Goal: Register for event/course: Sign up to attend an event or enroll in a course

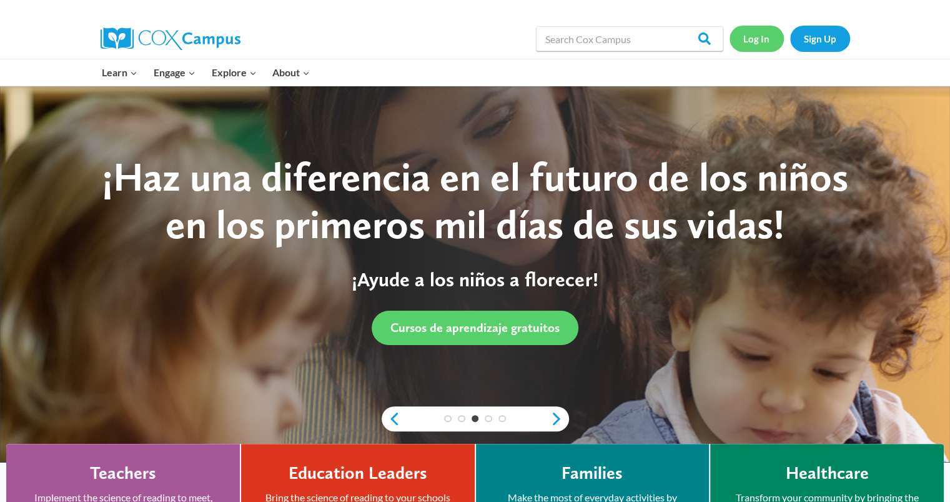
click at [738, 32] on link "Log In" at bounding box center [757, 39] width 54 height 26
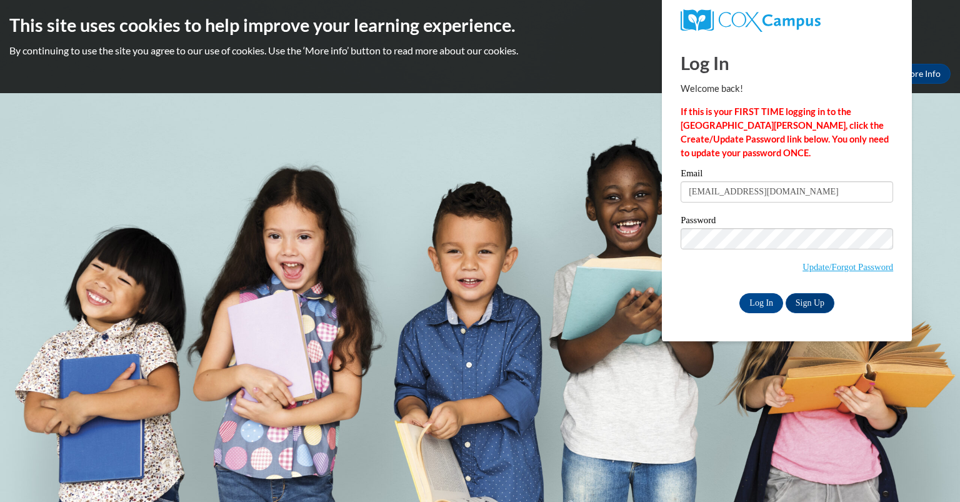
click at [696, 195] on input "kimballkelly@aasd.k12.wi.us" at bounding box center [786, 191] width 212 height 21
click at [767, 306] on input "Log In" at bounding box center [761, 303] width 44 height 20
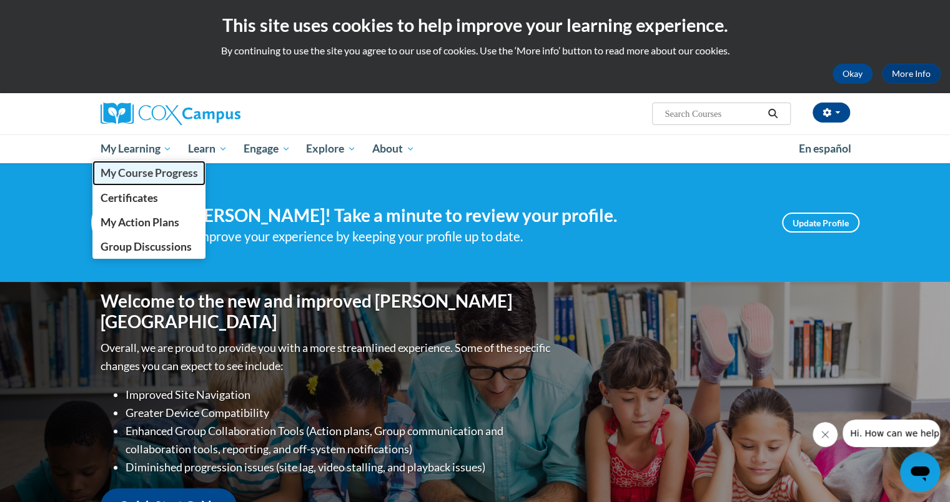
click at [139, 166] on span "My Course Progress" at bounding box center [148, 172] width 97 height 13
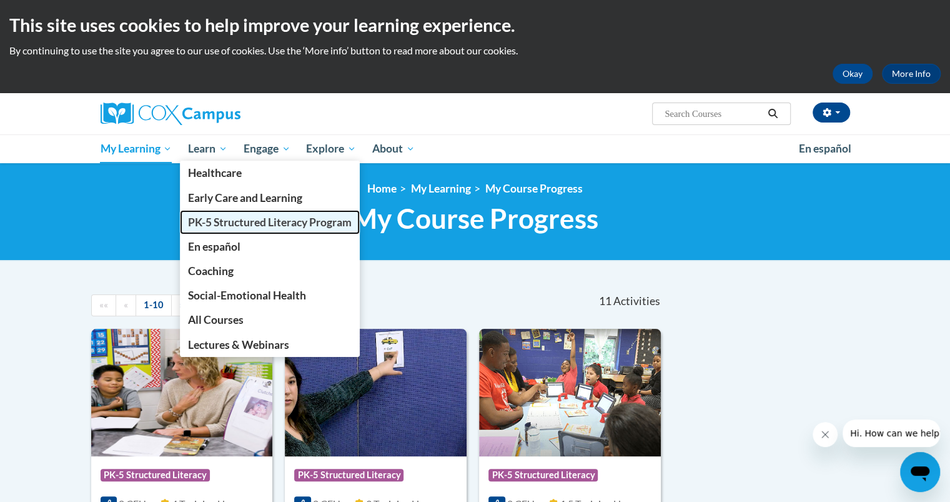
click at [217, 222] on span "PK-5 Structured Literacy Program" at bounding box center [270, 222] width 164 height 13
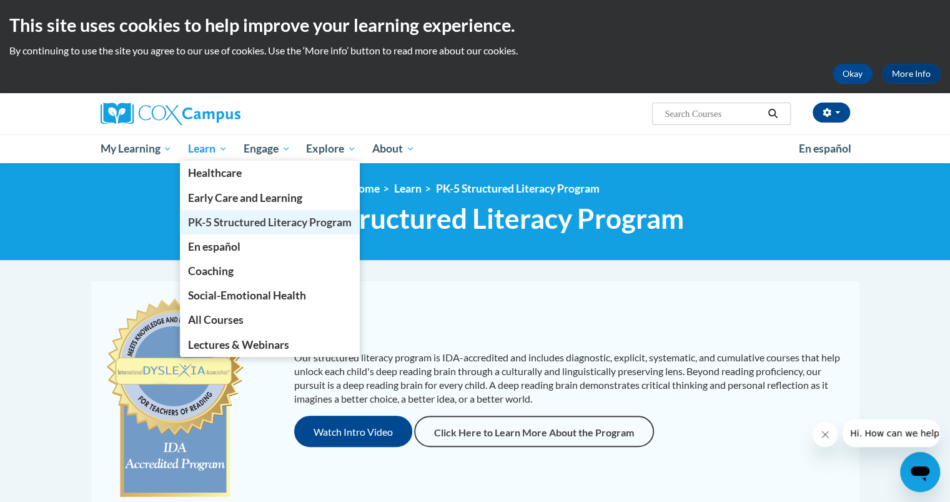
click at [224, 222] on span "PK-5 Structured Literacy Program" at bounding box center [270, 222] width 164 height 13
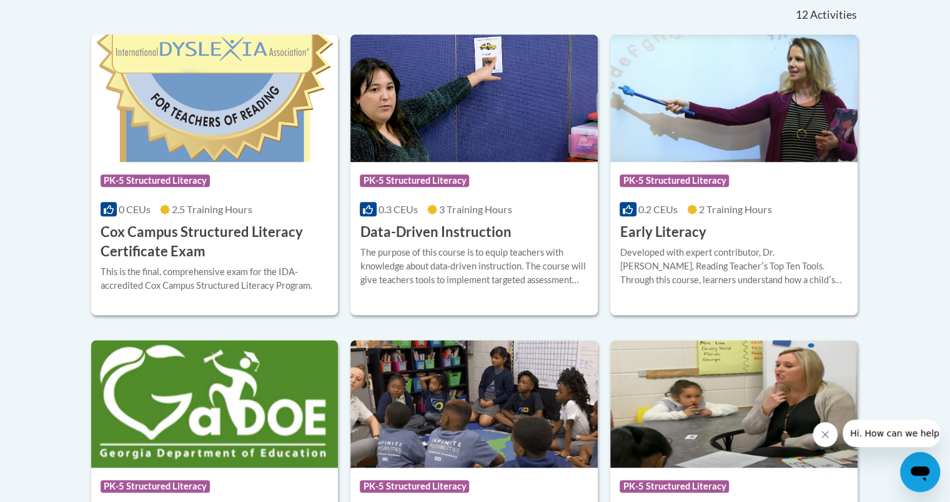
scroll to position [535, 0]
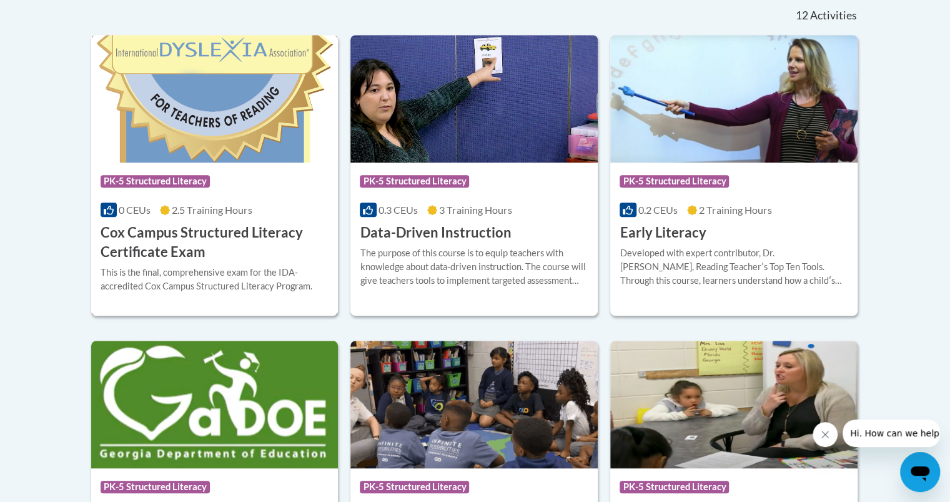
click at [200, 125] on img at bounding box center [214, 98] width 247 height 127
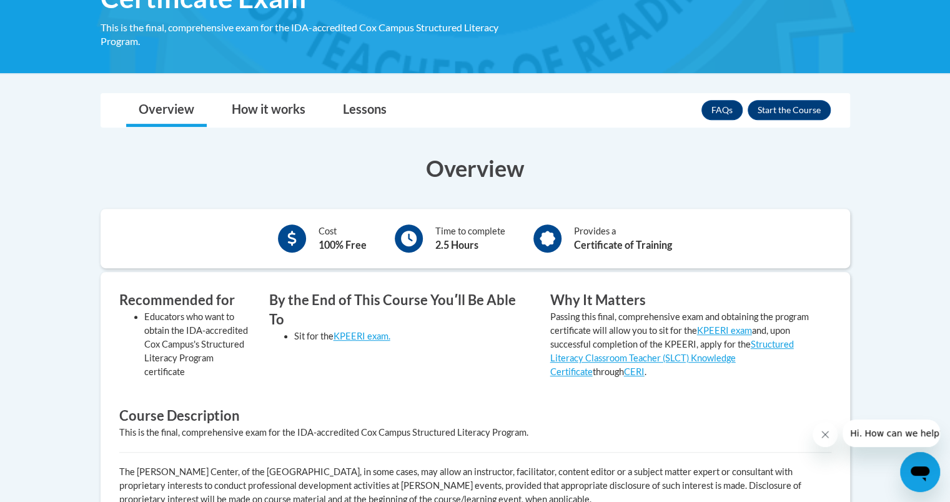
scroll to position [291, 0]
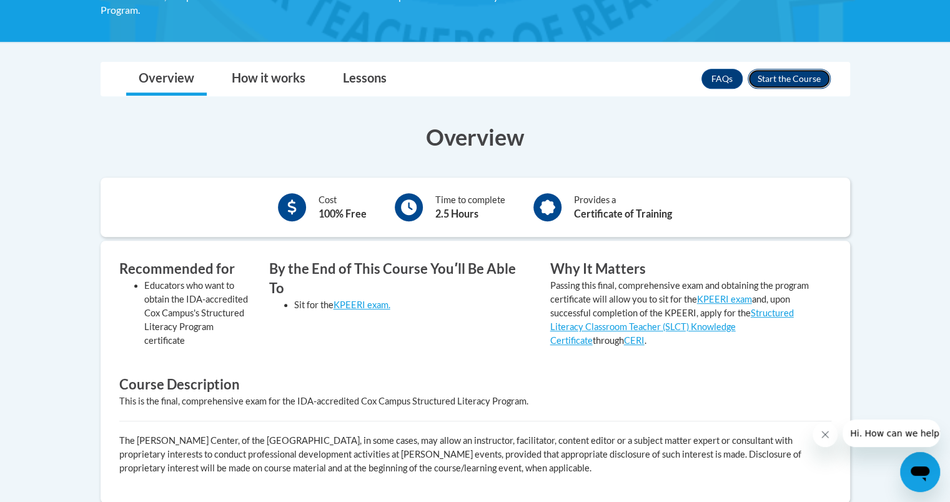
click at [782, 75] on button "Enroll" at bounding box center [789, 79] width 83 height 20
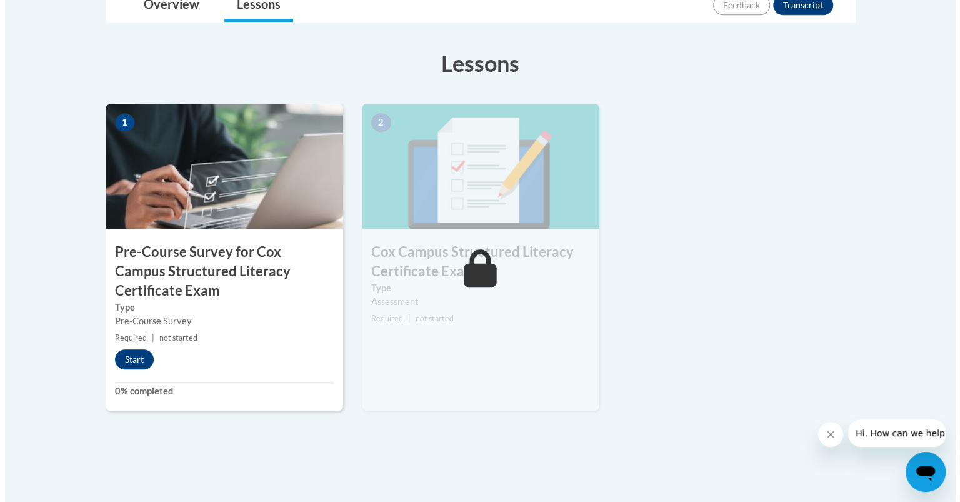
scroll to position [369, 0]
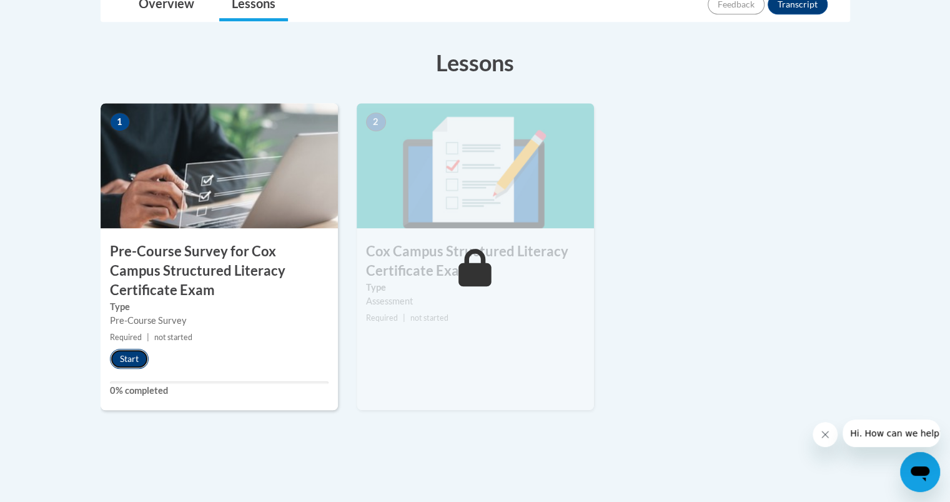
click at [126, 354] on button "Start" at bounding box center [129, 359] width 39 height 20
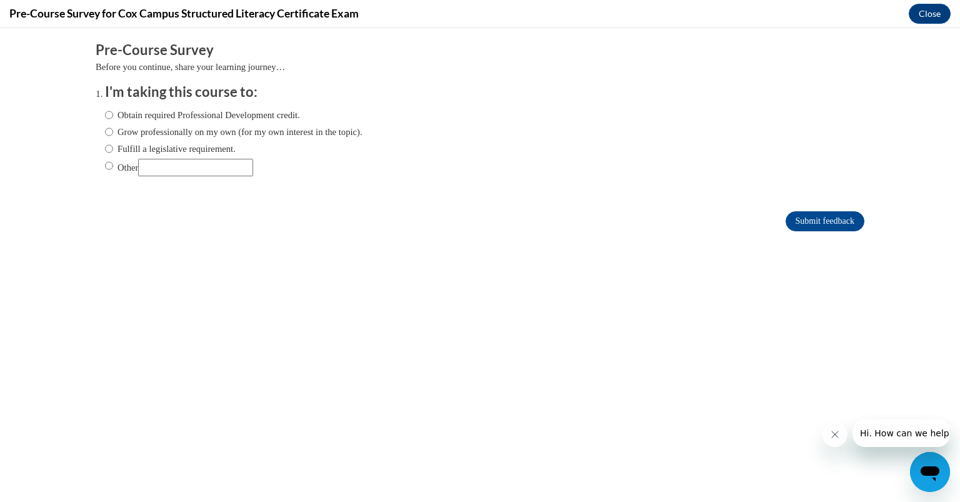
scroll to position [0, 0]
click at [105, 148] on input "Fulfill a legislative requirement." at bounding box center [109, 149] width 8 height 14
radio input "true"
click at [803, 216] on input "Submit feedback" at bounding box center [824, 221] width 79 height 20
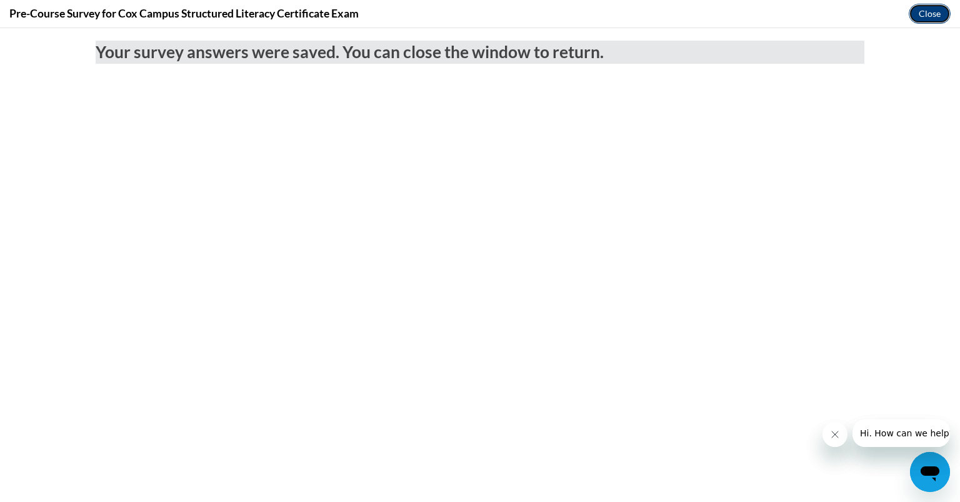
click at [923, 18] on button "Close" at bounding box center [929, 14] width 42 height 20
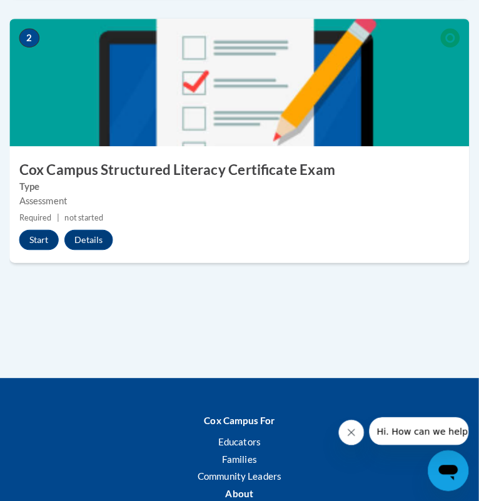
scroll to position [726, 0]
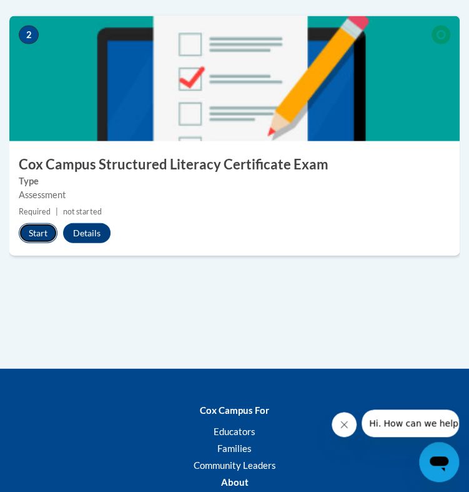
click at [38, 231] on button "Start" at bounding box center [38, 233] width 39 height 20
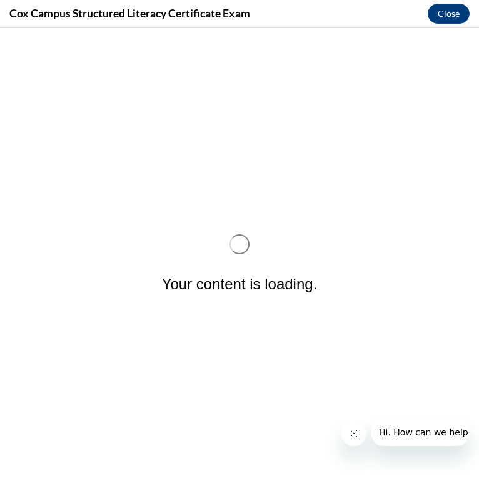
scroll to position [0, 0]
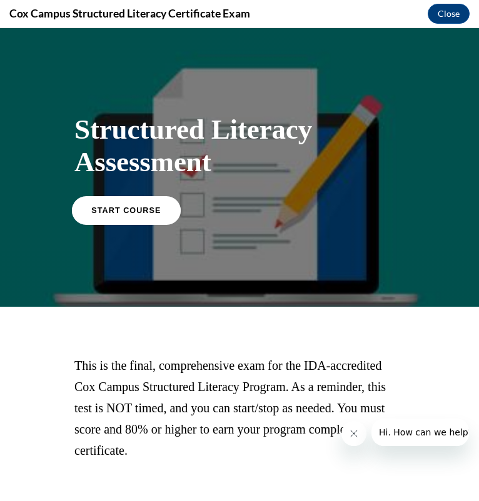
click at [162, 208] on link "START COURSE" at bounding box center [126, 210] width 109 height 29
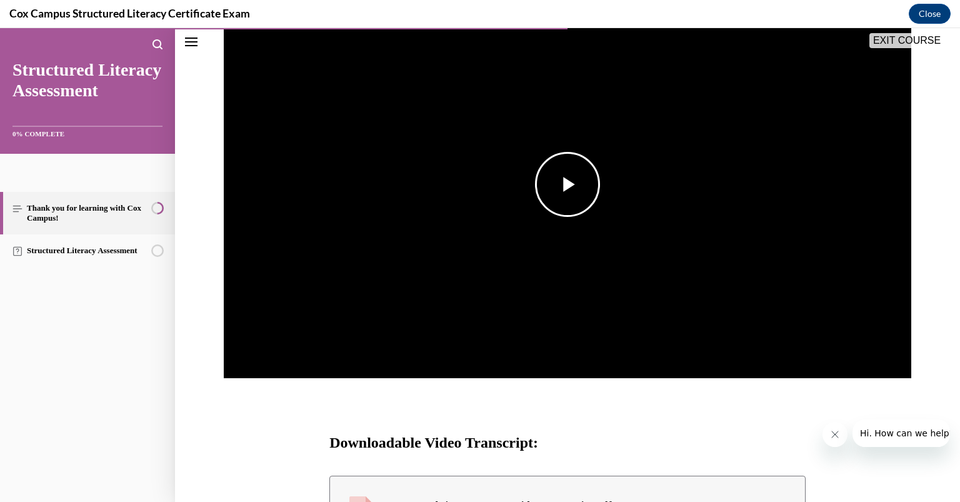
scroll to position [253, 0]
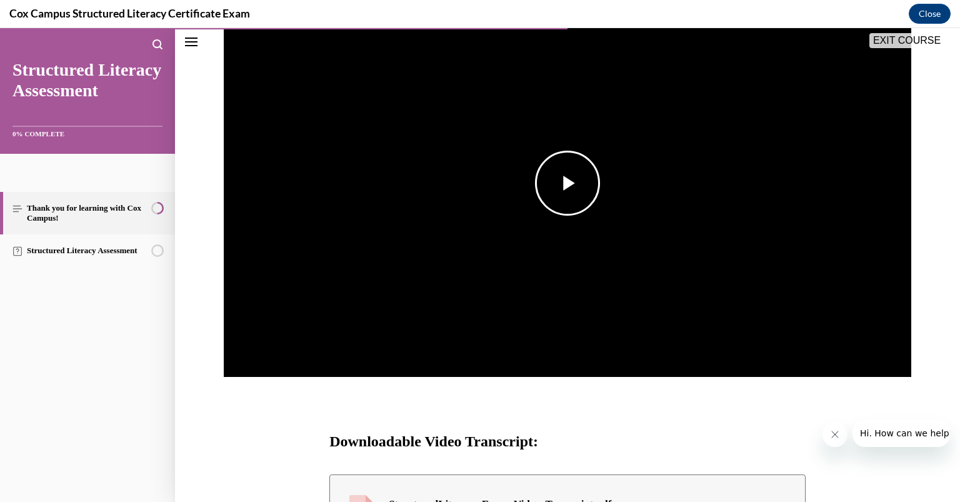
click at [567, 183] on span "Video player" at bounding box center [567, 183] width 0 height 0
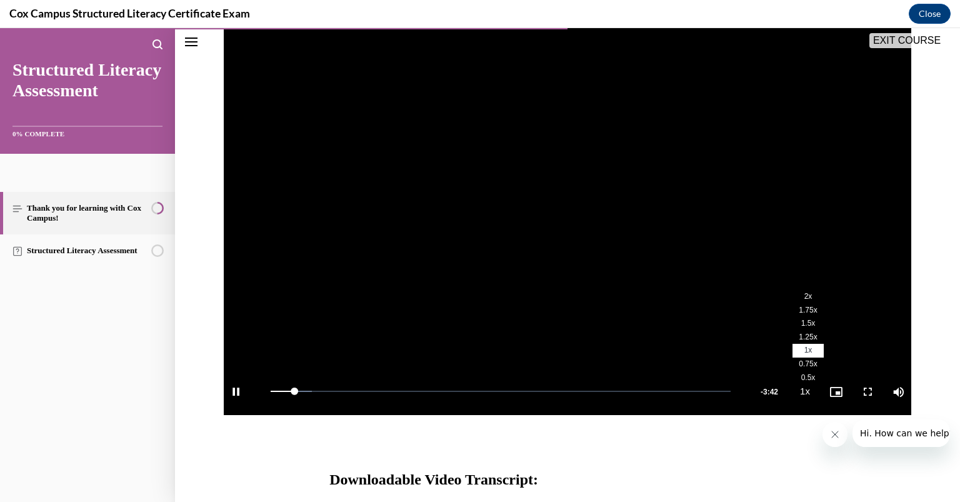
click at [804, 297] on span "2x" at bounding box center [808, 296] width 8 height 9
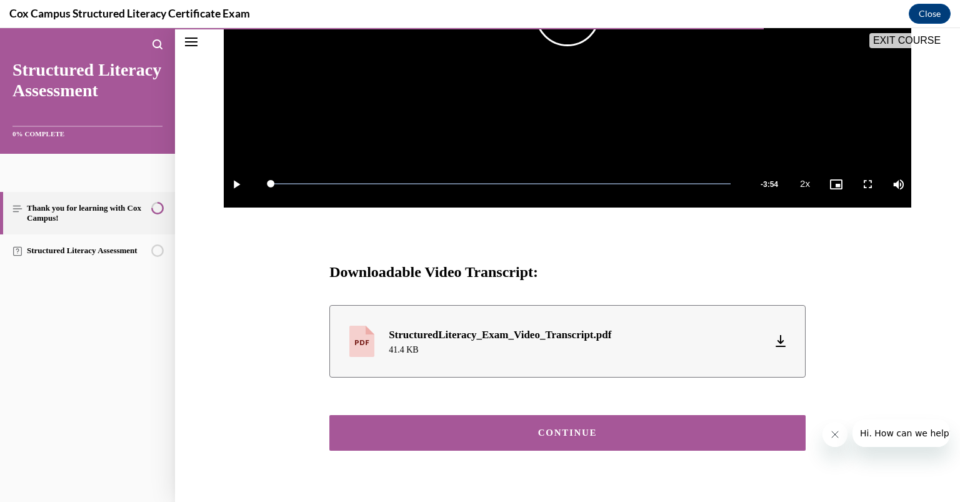
scroll to position [447, 0]
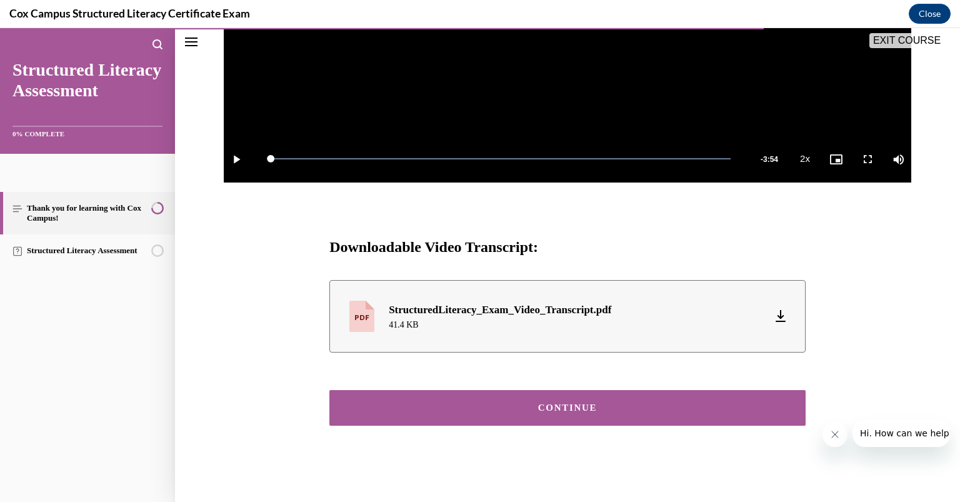
click at [574, 403] on div "CONTINUE" at bounding box center [567, 407] width 437 height 9
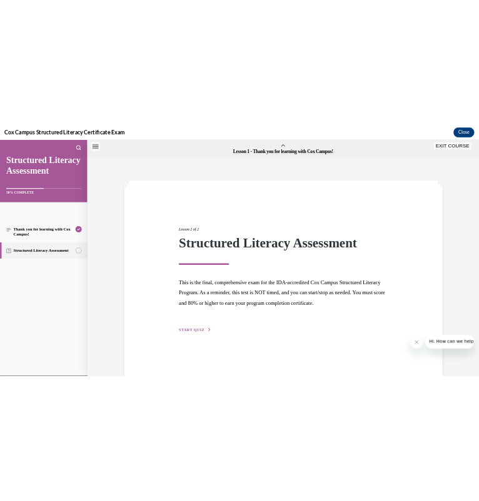
scroll to position [39, 0]
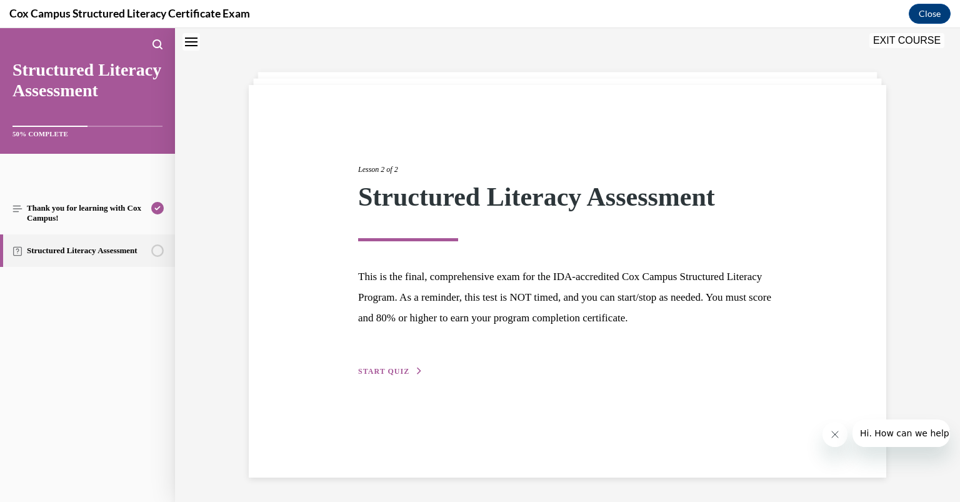
click at [402, 362] on div "Lesson 2 of 2 Structured Literacy Assessment This is the final, comprehensive e…" at bounding box center [567, 256] width 437 height 243
click at [389, 372] on span "START QUIZ" at bounding box center [383, 371] width 51 height 9
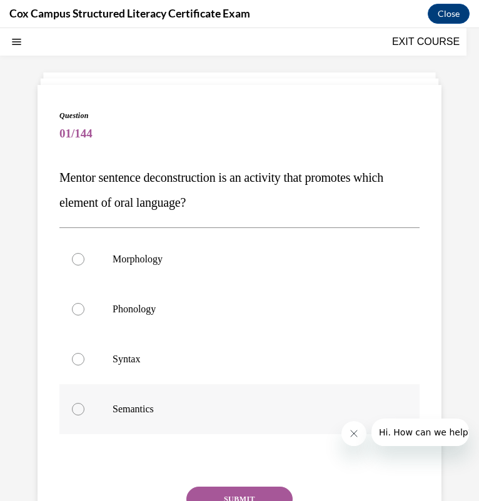
click at [158, 389] on label "Semantics" at bounding box center [239, 409] width 360 height 50
click at [84, 403] on input "Semantics" at bounding box center [78, 409] width 12 height 12
radio input "true"
click at [158, 374] on label "Syntax" at bounding box center [239, 359] width 360 height 50
click at [84, 365] on input "Syntax" at bounding box center [78, 359] width 12 height 12
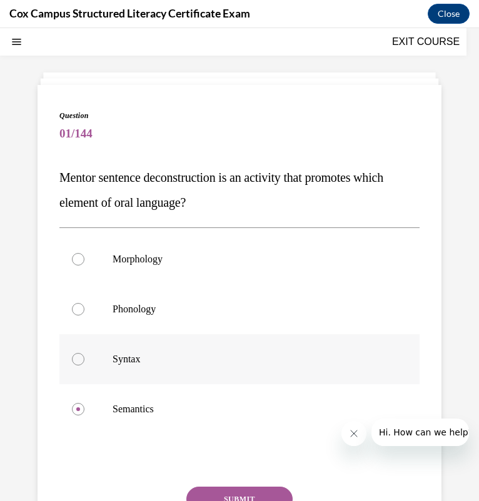
radio input "true"
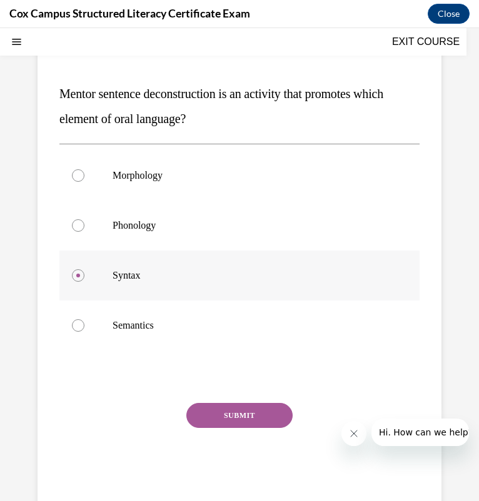
scroll to position [122, 0]
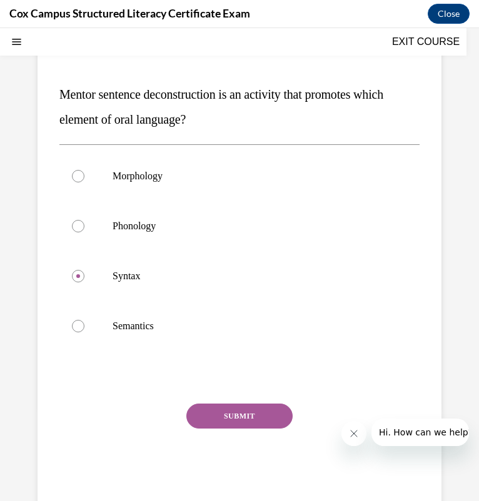
click at [223, 412] on button "SUBMIT" at bounding box center [239, 416] width 106 height 25
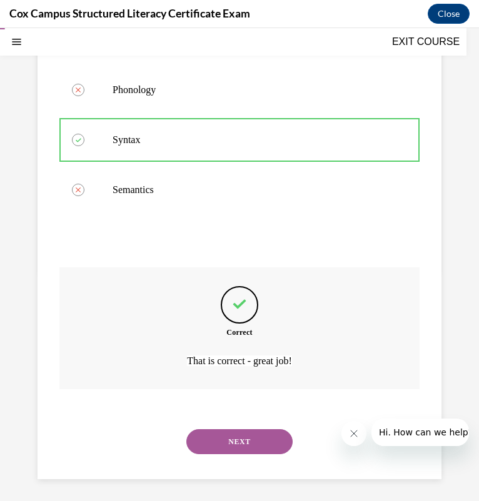
scroll to position [260, 0]
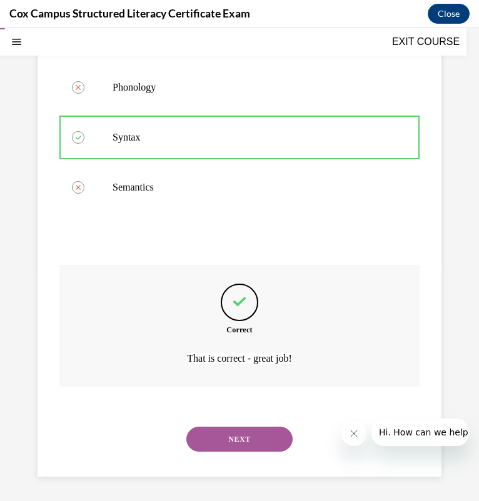
click at [204, 454] on div "NEXT" at bounding box center [239, 439] width 360 height 50
click at [212, 437] on button "NEXT" at bounding box center [239, 439] width 106 height 25
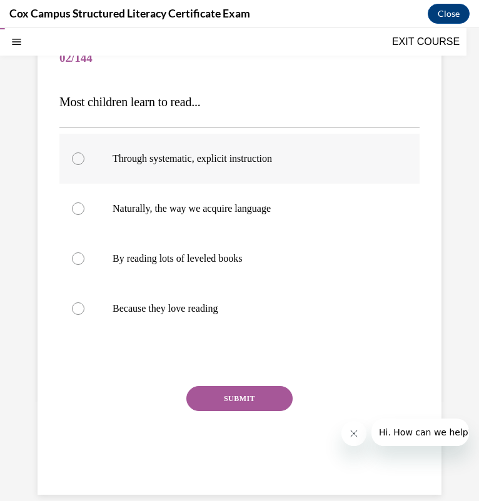
click at [191, 161] on span "Through systematic, explicit instruction" at bounding box center [191, 158] width 159 height 11
click at [84, 161] on input "Through systematic, explicit instruction" at bounding box center [78, 158] width 12 height 12
radio input "true"
click at [222, 398] on button "SUBMIT" at bounding box center [239, 398] width 106 height 25
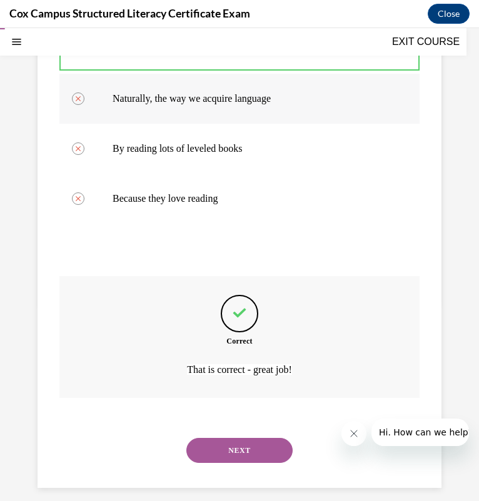
scroll to position [236, 0]
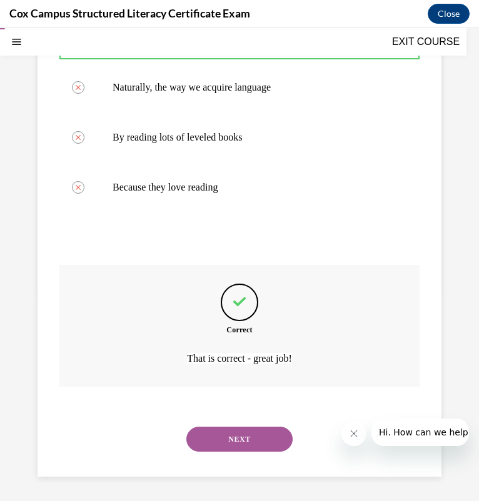
click at [234, 434] on button "NEXT" at bounding box center [239, 439] width 106 height 25
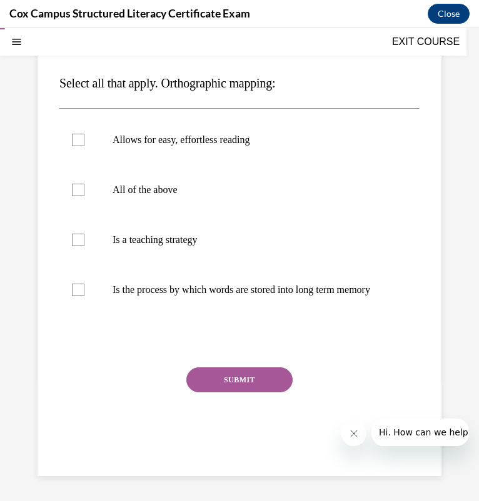
scroll to position [114, 0]
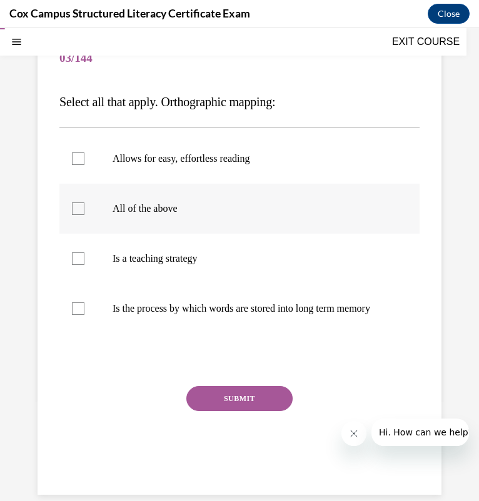
click at [209, 204] on p "All of the above" at bounding box center [249, 208] width 275 height 12
click at [84, 204] on input "All of the above" at bounding box center [78, 208] width 12 height 12
checkbox input "true"
click at [220, 407] on button "SUBMIT" at bounding box center [239, 398] width 106 height 25
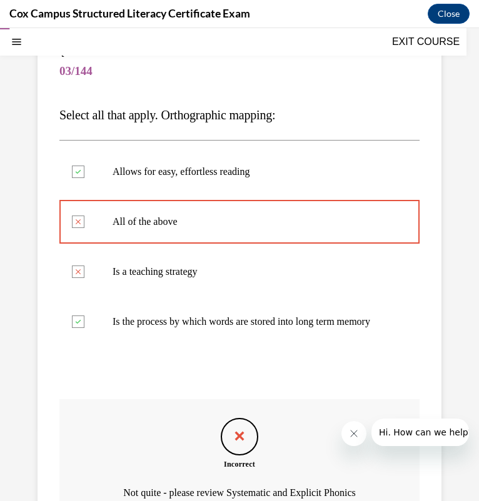
scroll to position [265, 0]
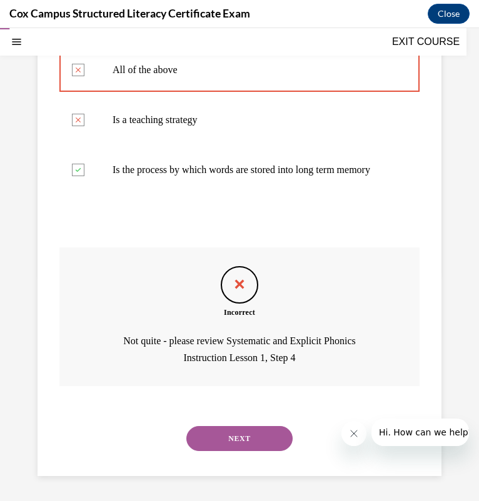
click at [222, 430] on button "NEXT" at bounding box center [239, 438] width 106 height 25
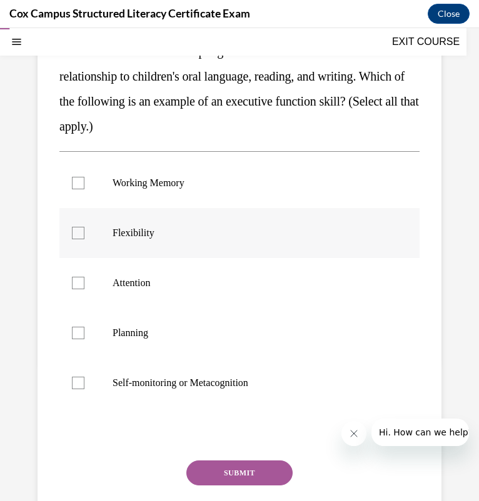
scroll to position [162, 0]
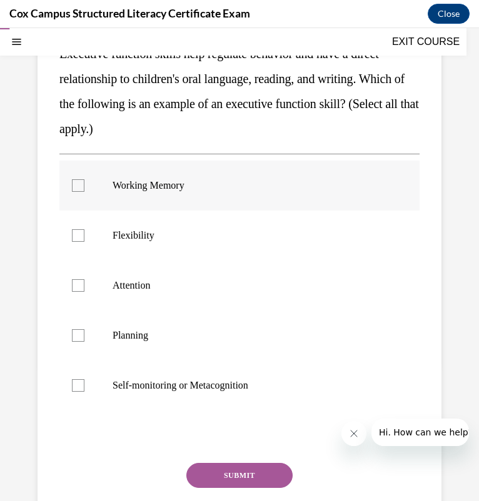
click at [119, 202] on label "Working Memory" at bounding box center [239, 186] width 360 height 50
click at [84, 192] on input "Working Memory" at bounding box center [78, 185] width 12 height 12
checkbox input "true"
click at [110, 228] on label "Flexibility" at bounding box center [239, 236] width 360 height 50
click at [84, 229] on input "Flexibility" at bounding box center [78, 235] width 12 height 12
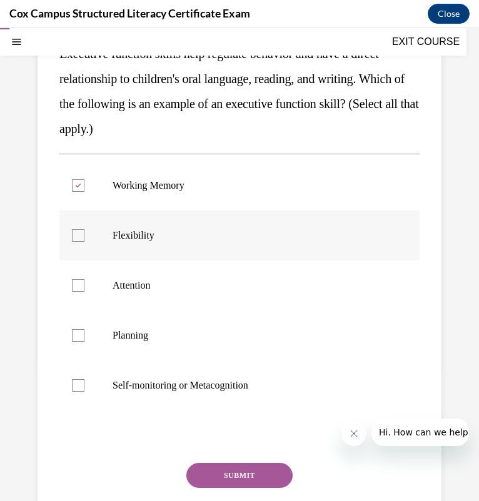
checkbox input "true"
click at [109, 277] on label "Attention" at bounding box center [239, 285] width 360 height 50
click at [84, 279] on input "Attention" at bounding box center [78, 285] width 12 height 12
checkbox input "true"
click at [111, 333] on label "Planning" at bounding box center [239, 335] width 360 height 50
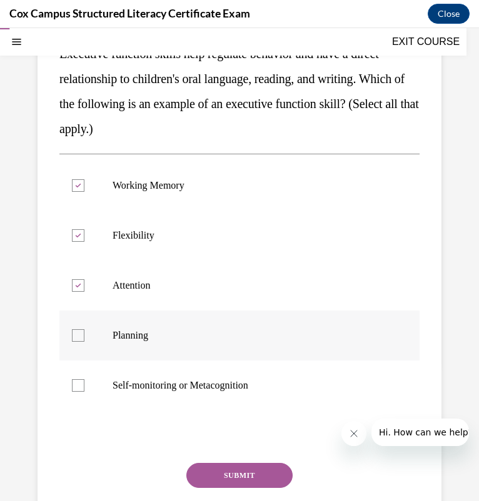
click at [84, 333] on input "Planning" at bounding box center [78, 335] width 12 height 12
checkbox input "true"
click at [84, 389] on label "Self-monitoring or Metacognition" at bounding box center [239, 385] width 360 height 50
click at [84, 389] on input "Self-monitoring or Metacognition" at bounding box center [78, 385] width 12 height 12
checkbox input "true"
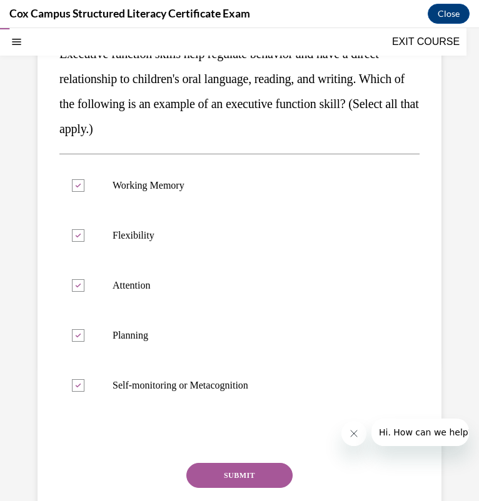
click at [221, 470] on button "SUBMIT" at bounding box center [239, 475] width 106 height 25
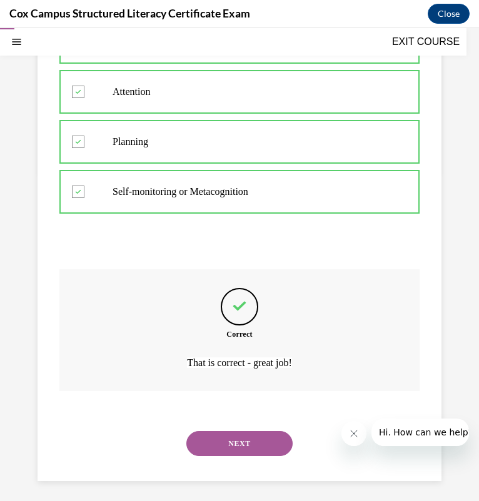
scroll to position [360, 0]
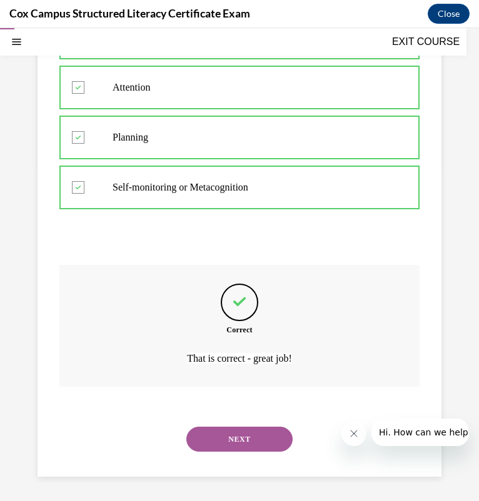
click at [224, 439] on button "NEXT" at bounding box center [239, 439] width 106 height 25
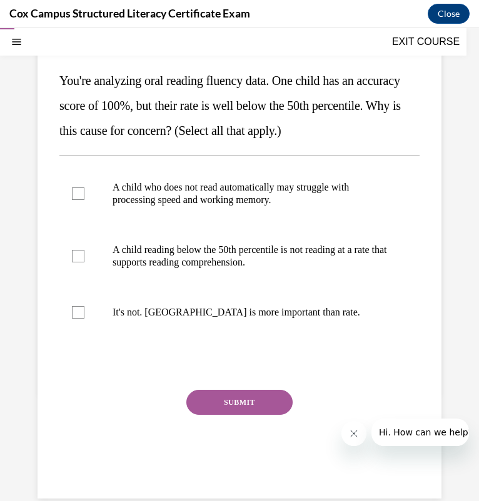
scroll to position [134, 0]
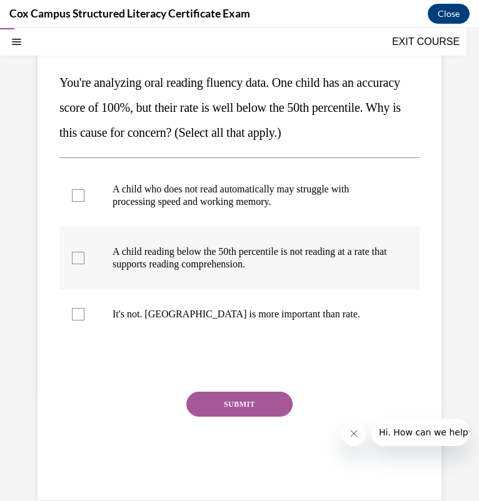
click at [210, 275] on label "A child reading below the 50th percentile is not reading at a rate that support…" at bounding box center [239, 258] width 360 height 62
click at [84, 264] on input "A child reading below the 50th percentile is not reading at a rate that support…" at bounding box center [78, 258] width 12 height 12
checkbox input "true"
click at [179, 193] on p "A child who does not read automatically may struggle with processing speed and …" at bounding box center [249, 195] width 275 height 25
click at [84, 193] on input "A child who does not read automatically may struggle with processing speed and …" at bounding box center [78, 195] width 12 height 12
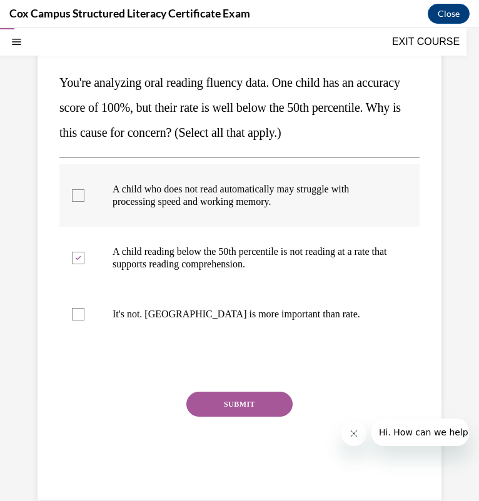
checkbox input "true"
click at [262, 402] on button "SUBMIT" at bounding box center [239, 404] width 106 height 25
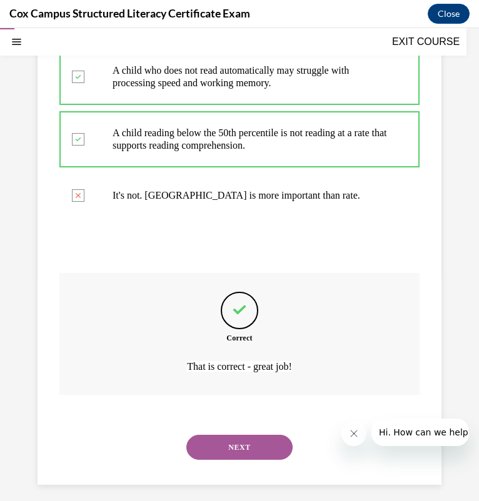
scroll to position [260, 0]
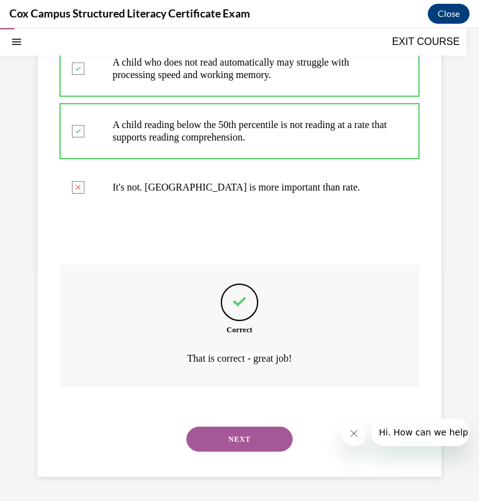
click at [236, 437] on button "NEXT" at bounding box center [239, 439] width 106 height 25
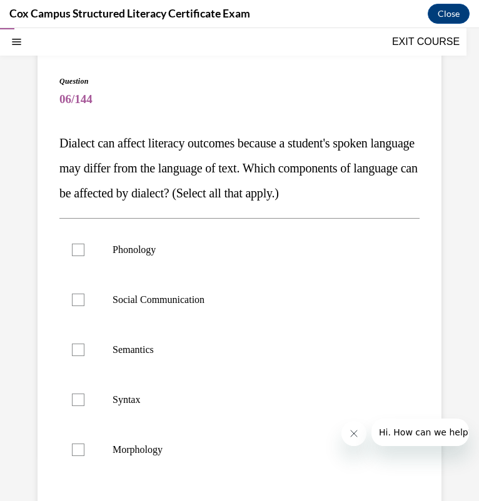
scroll to position [74, 0]
click at [217, 355] on p "Semantics" at bounding box center [249, 349] width 275 height 12
click at [84, 355] on input "Semantics" at bounding box center [78, 349] width 12 height 12
checkbox input "true"
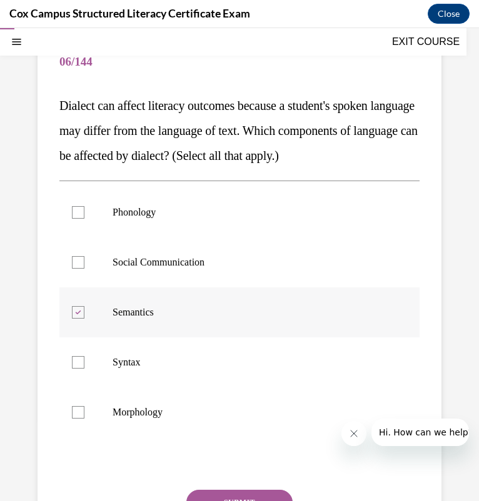
scroll to position [110, 0]
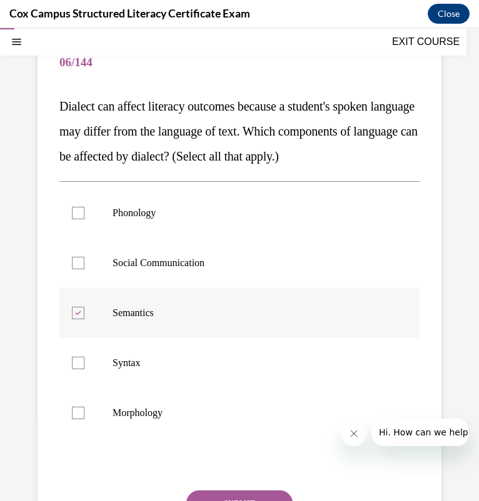
click at [217, 373] on label "Syntax" at bounding box center [239, 363] width 360 height 50
click at [84, 369] on input "Syntax" at bounding box center [78, 363] width 12 height 12
checkbox input "true"
click at [185, 429] on label "Morphology" at bounding box center [239, 413] width 360 height 50
click at [84, 419] on input "Morphology" at bounding box center [78, 413] width 12 height 12
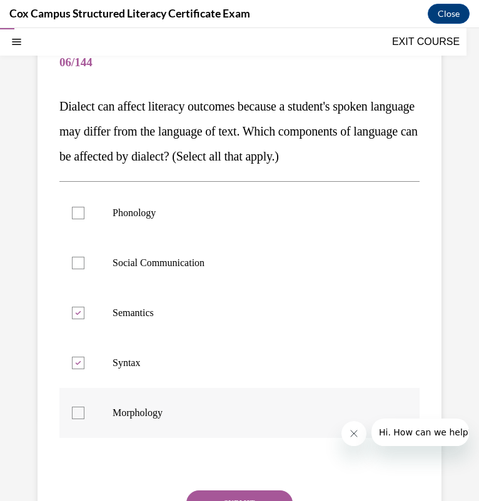
checkbox input "true"
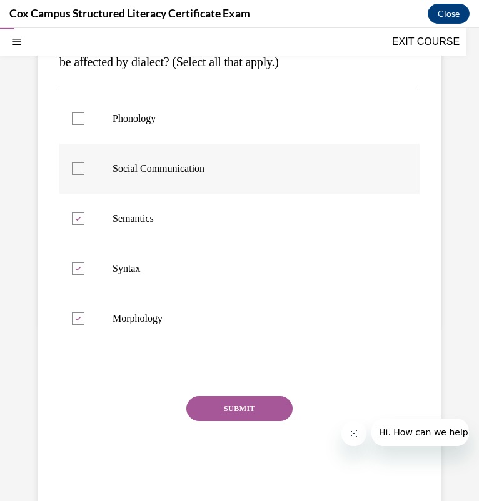
scroll to position [202, 0]
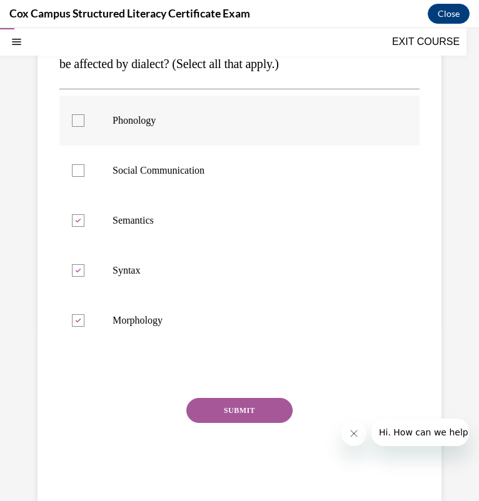
click at [152, 146] on label "Phonology" at bounding box center [239, 121] width 360 height 50
click at [84, 127] on input "Phonology" at bounding box center [78, 120] width 12 height 12
checkbox input "true"
click at [159, 177] on p "Social Communication" at bounding box center [249, 170] width 275 height 12
click at [84, 177] on input "Social Communication" at bounding box center [78, 170] width 12 height 12
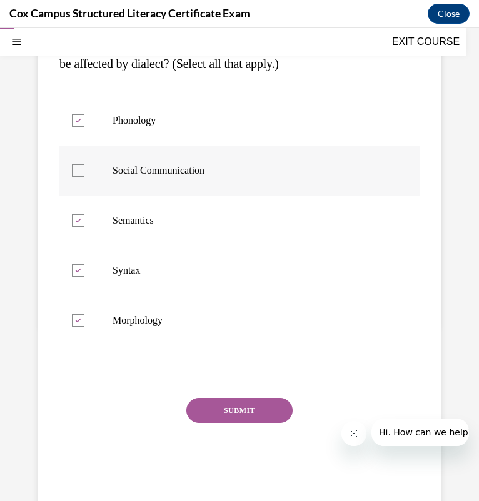
checkbox input "true"
click at [243, 423] on button "SUBMIT" at bounding box center [239, 410] width 106 height 25
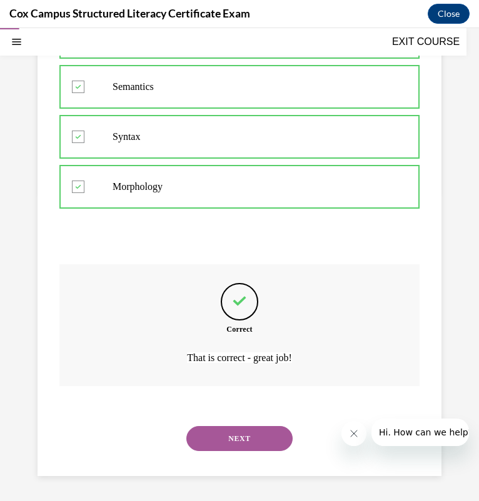
scroll to position [360, 0]
click at [239, 435] on button "NEXT" at bounding box center [239, 438] width 106 height 25
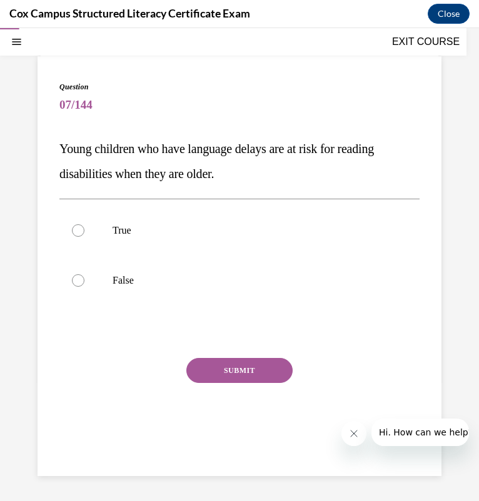
scroll to position [67, 0]
drag, startPoint x: 153, startPoint y: 227, endPoint x: 82, endPoint y: 234, distance: 71.0
click at [82, 234] on div at bounding box center [78, 230] width 12 height 12
click at [82, 234] on input "True" at bounding box center [78, 230] width 12 height 12
radio input "true"
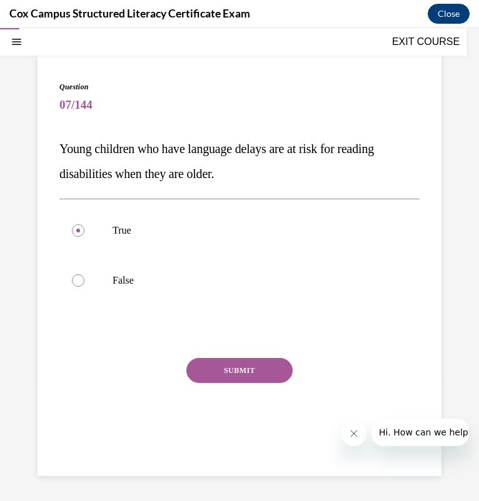
click at [257, 365] on button "SUBMIT" at bounding box center [239, 370] width 106 height 25
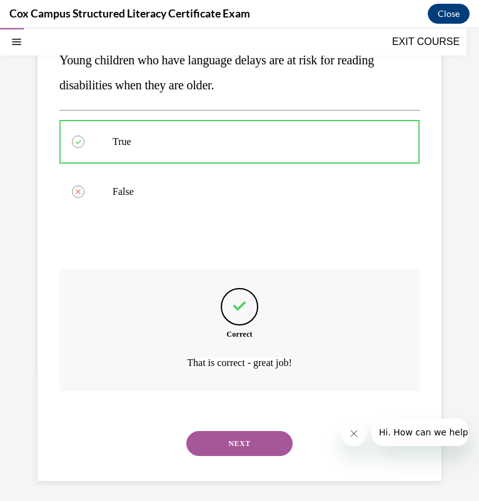
scroll to position [161, 0]
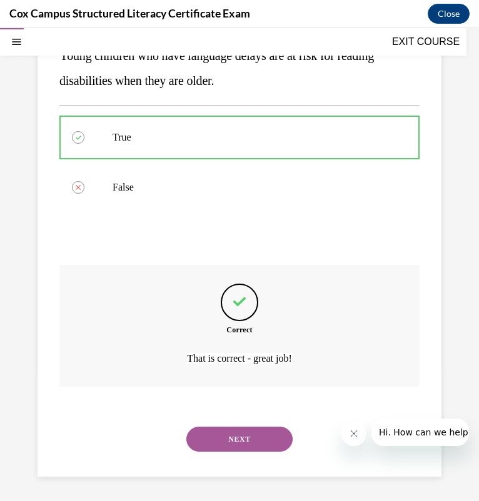
click at [242, 434] on button "NEXT" at bounding box center [239, 439] width 106 height 25
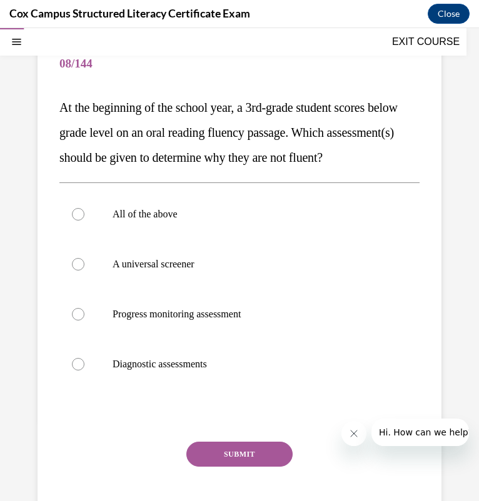
scroll to position [107, 0]
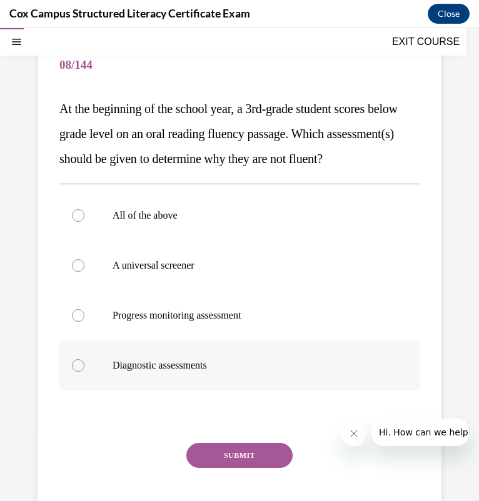
click at [157, 370] on span "Diagnostic assessments" at bounding box center [159, 365] width 94 height 11
click at [84, 372] on input "Diagnostic assessments" at bounding box center [78, 365] width 12 height 12
radio input "true"
click at [233, 468] on button "SUBMIT" at bounding box center [239, 455] width 106 height 25
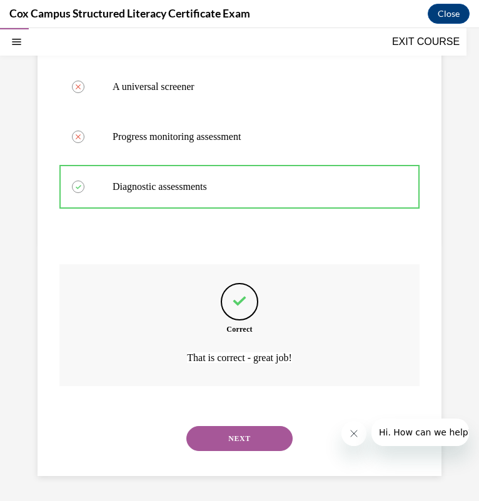
scroll to position [310, 0]
click at [220, 440] on button "NEXT" at bounding box center [239, 438] width 106 height 25
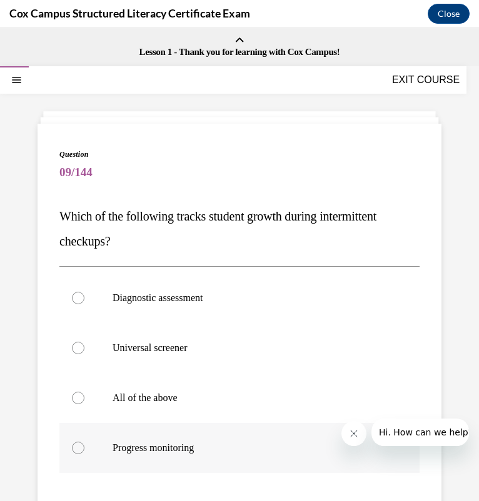
click at [215, 449] on p "Progress monitoring" at bounding box center [249, 448] width 275 height 12
click at [84, 449] on input "Progress monitoring" at bounding box center [78, 448] width 12 height 12
radio input "true"
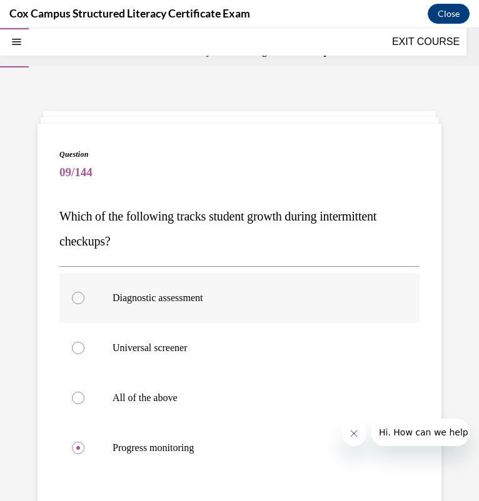
scroll to position [157, 0]
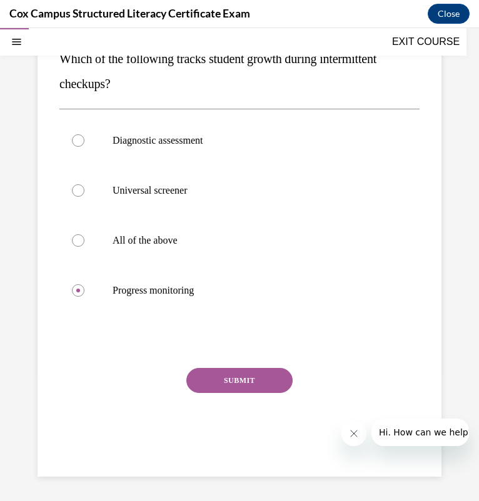
click at [274, 373] on button "SUBMIT" at bounding box center [239, 380] width 106 height 25
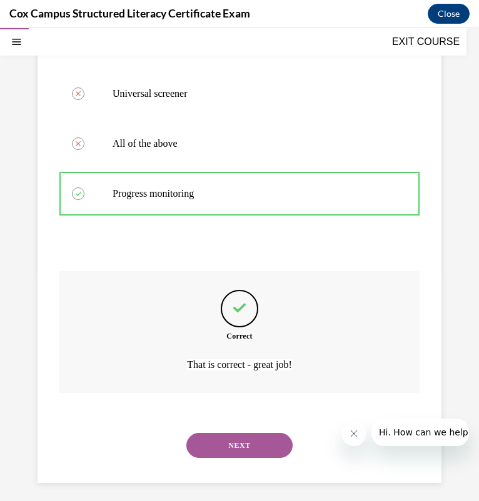
scroll to position [260, 0]
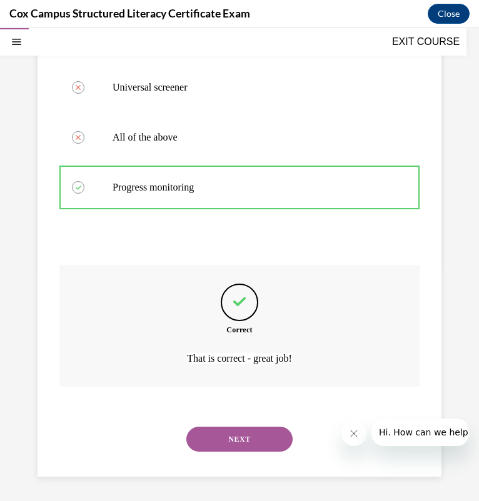
click at [221, 432] on button "NEXT" at bounding box center [239, 439] width 106 height 25
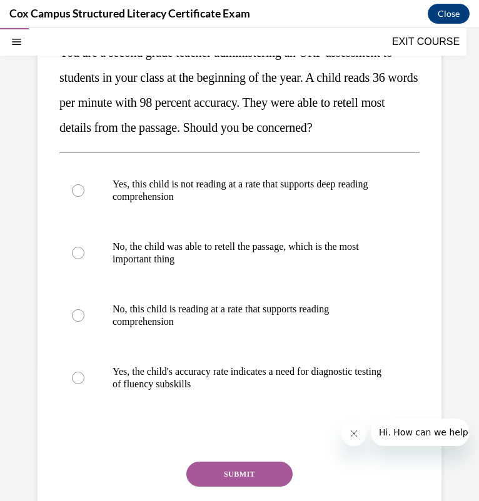
scroll to position [163, 0]
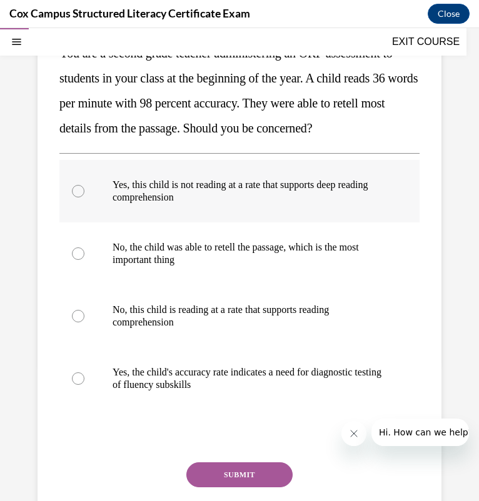
click at [157, 204] on p "Yes, this child is not reading at a rate that supports deep reading comprehensi…" at bounding box center [249, 191] width 275 height 25
click at [84, 197] on input "Yes, this child is not reading at a rate that supports deep reading comprehensi…" at bounding box center [78, 191] width 12 height 12
radio input "true"
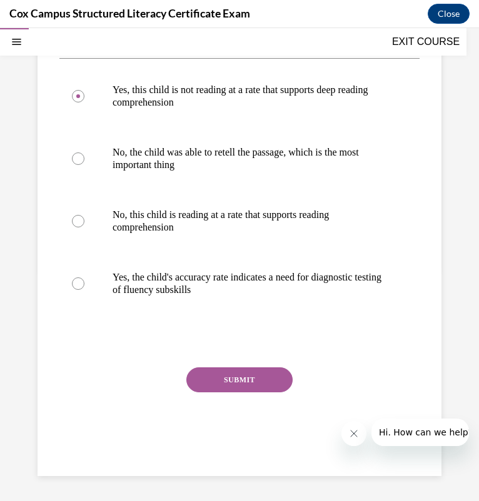
click at [259, 385] on button "SUBMIT" at bounding box center [239, 379] width 106 height 25
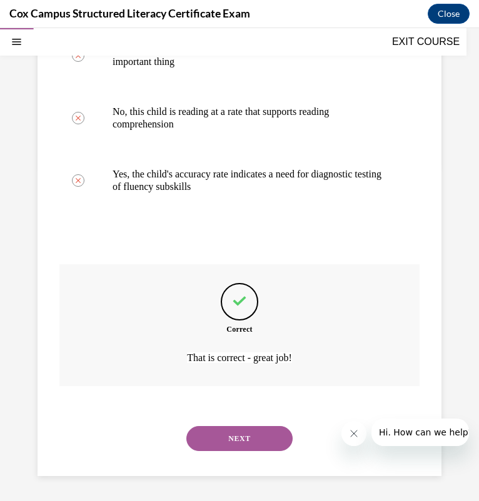
scroll to position [385, 0]
click at [228, 429] on button "NEXT" at bounding box center [239, 438] width 106 height 25
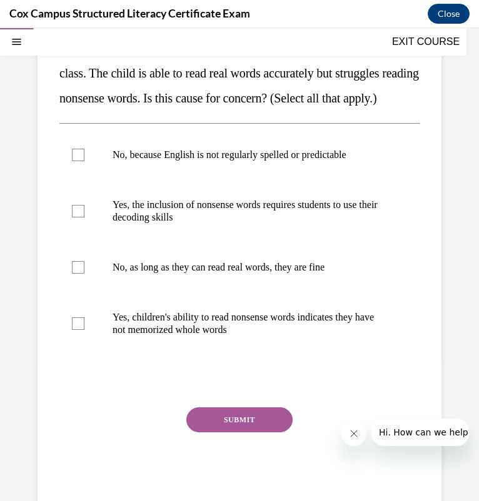
scroll to position [167, 0]
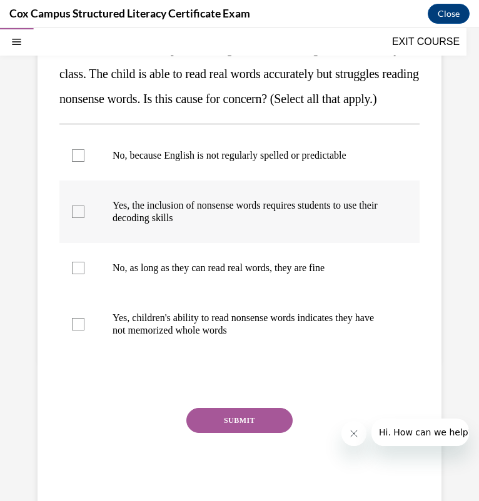
click at [217, 219] on label "Yes, the inclusion of nonsense words requires students to use their decoding sk…" at bounding box center [239, 212] width 360 height 62
click at [84, 218] on input "Yes, the inclusion of nonsense words requires students to use their decoding sk…" at bounding box center [78, 212] width 12 height 12
checkbox input "true"
click at [234, 433] on button "SUBMIT" at bounding box center [239, 420] width 106 height 25
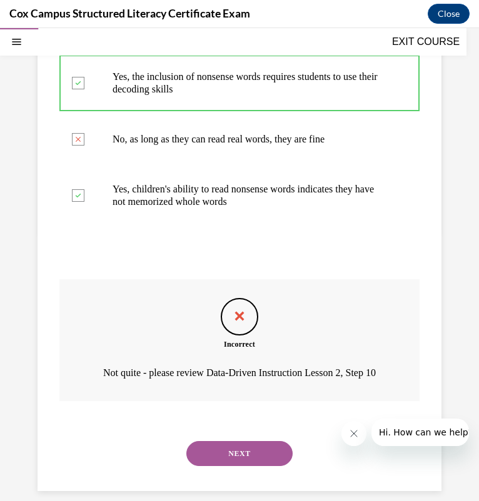
scroll to position [352, 0]
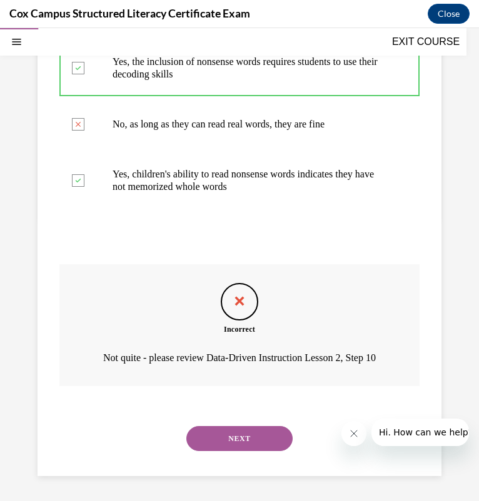
click at [226, 440] on button "NEXT" at bounding box center [239, 438] width 106 height 25
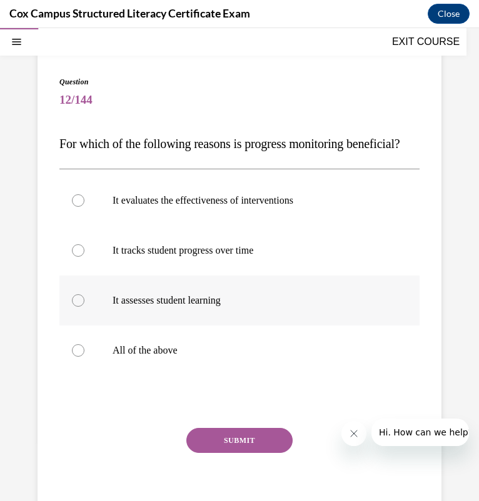
scroll to position [74, 0]
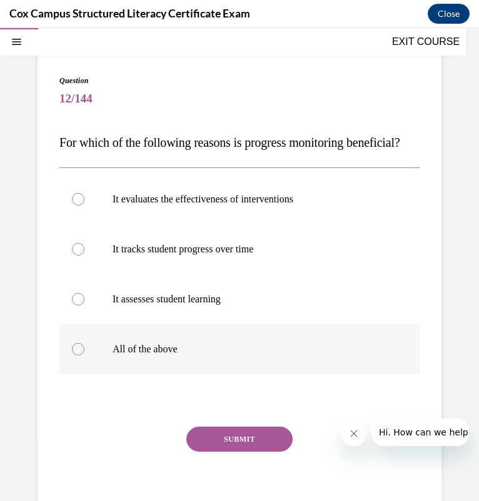
click at [152, 365] on label "All of the above" at bounding box center [239, 349] width 360 height 50
click at [84, 355] on input "All of the above" at bounding box center [78, 349] width 12 height 12
radio input "true"
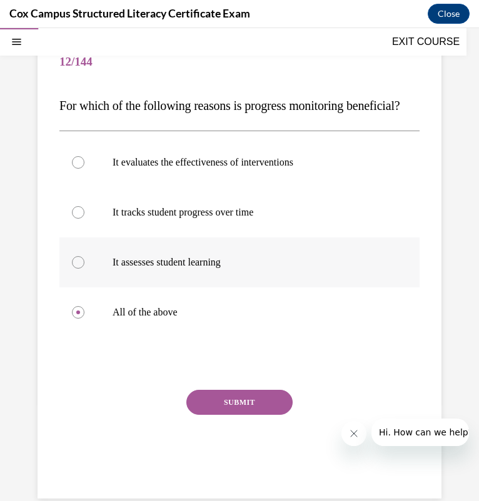
scroll to position [110, 0]
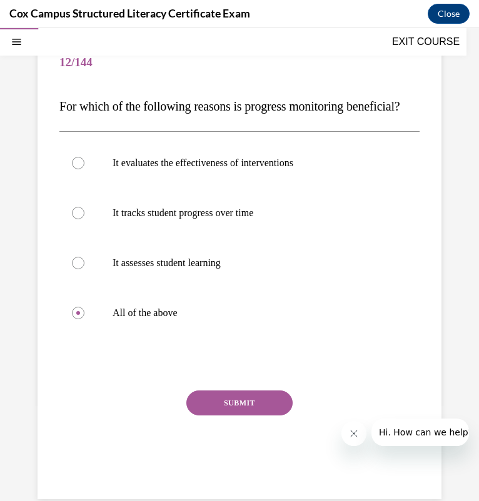
click at [224, 415] on button "SUBMIT" at bounding box center [239, 402] width 106 height 25
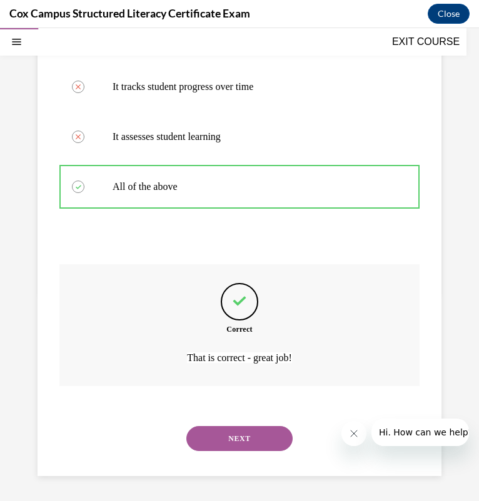
scroll to position [260, 0]
click at [222, 441] on button "NEXT" at bounding box center [239, 438] width 106 height 25
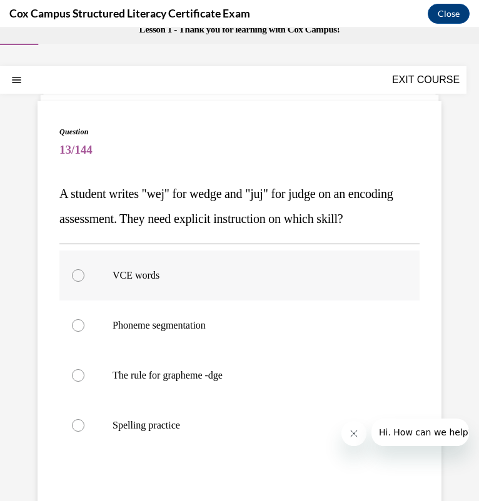
scroll to position [24, 0]
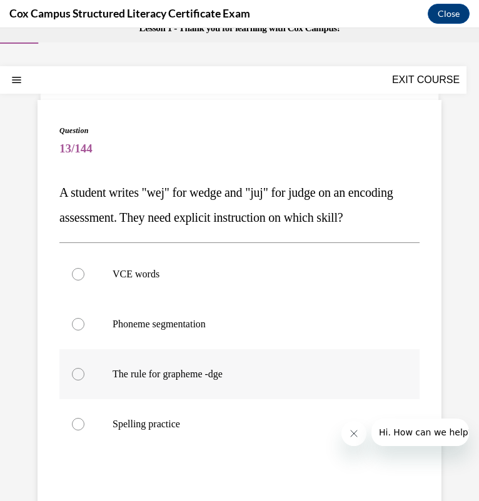
click at [241, 380] on p "The rule for grapheme -dge" at bounding box center [249, 374] width 275 height 12
click at [84, 380] on input "The rule for grapheme -dge" at bounding box center [78, 374] width 12 height 12
radio input "true"
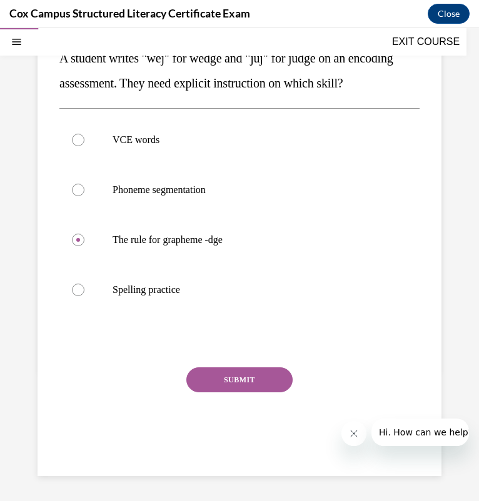
click at [268, 370] on button "SUBMIT" at bounding box center [239, 379] width 106 height 25
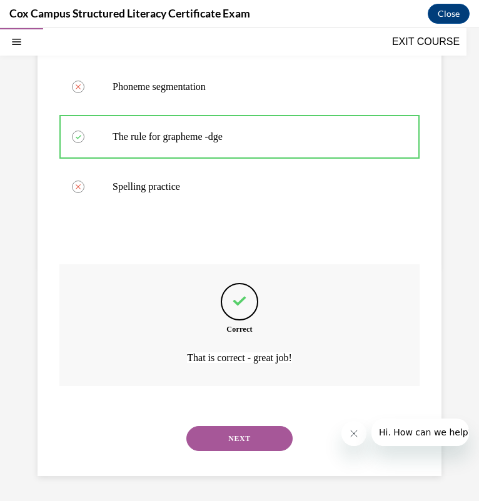
scroll to position [285, 0]
click at [219, 435] on button "NEXT" at bounding box center [239, 438] width 106 height 25
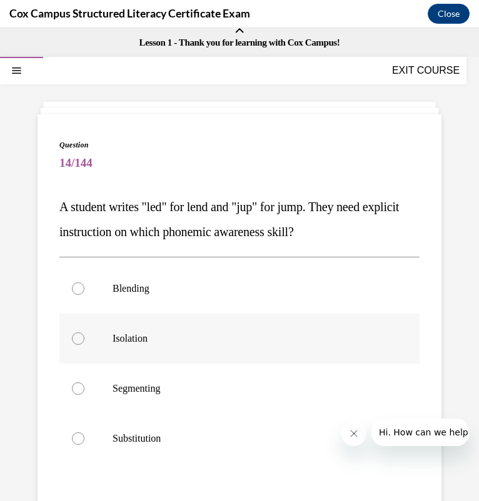
scroll to position [10, 0]
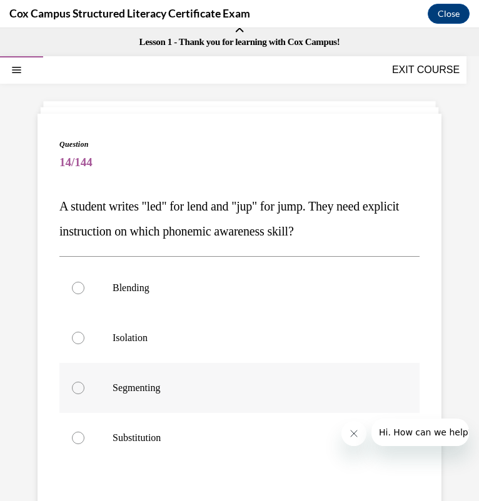
click at [160, 385] on span "Segmenting" at bounding box center [135, 387] width 47 height 11
click at [84, 385] on input "Segmenting" at bounding box center [78, 388] width 12 height 12
radio input "true"
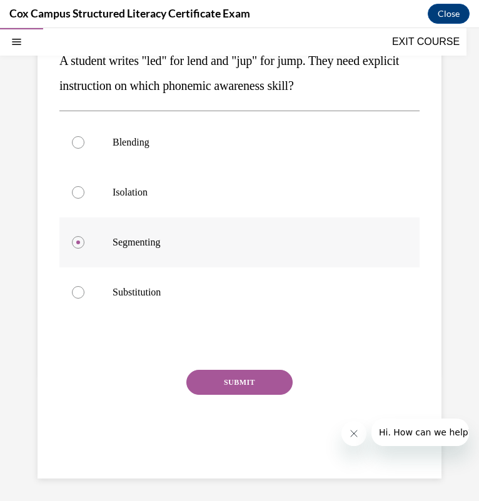
scroll to position [156, 0]
click at [218, 382] on button "SUBMIT" at bounding box center [239, 381] width 106 height 25
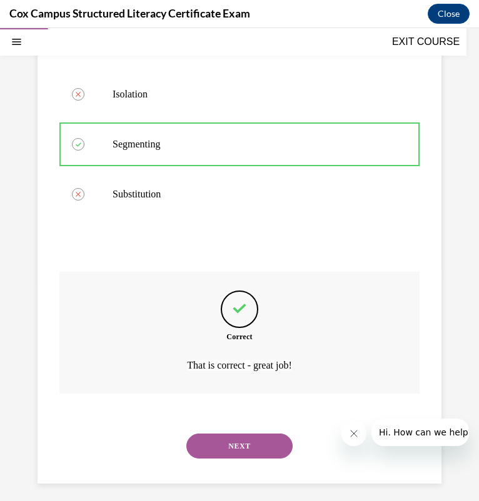
scroll to position [260, 0]
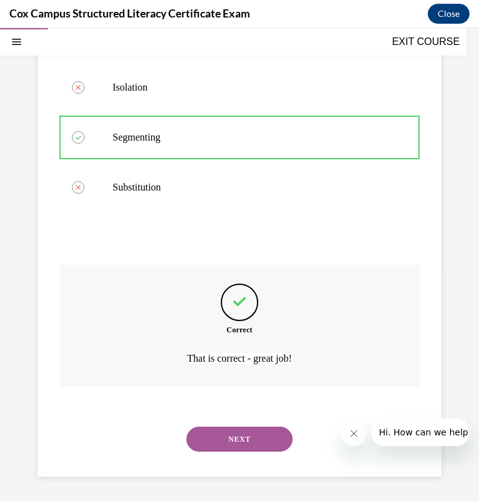
click at [215, 435] on button "NEXT" at bounding box center [239, 439] width 106 height 25
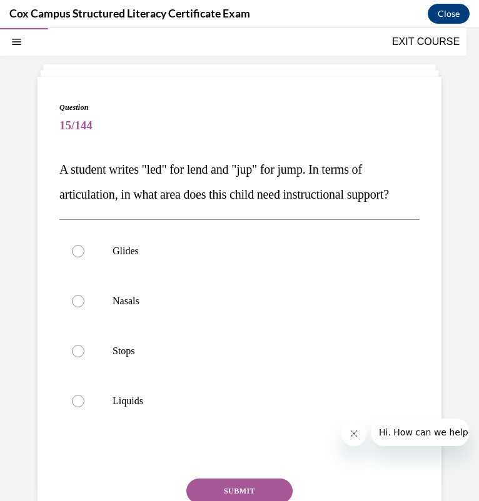
scroll to position [48, 0]
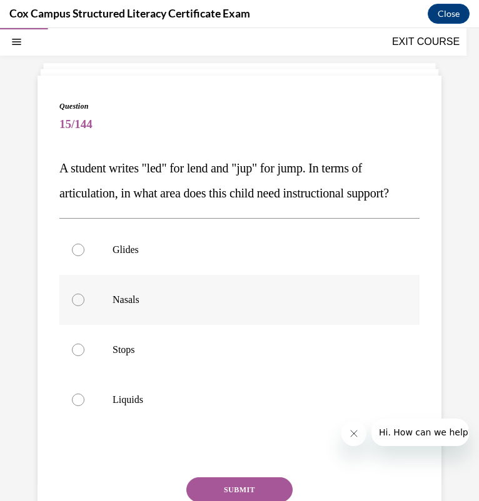
click at [144, 325] on label "Nasals" at bounding box center [239, 300] width 360 height 50
click at [84, 306] on input "Nasals" at bounding box center [78, 300] width 12 height 12
radio input "true"
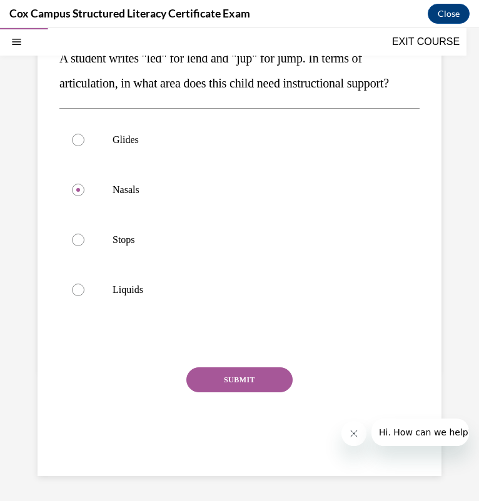
click at [239, 377] on button "SUBMIT" at bounding box center [239, 379] width 106 height 25
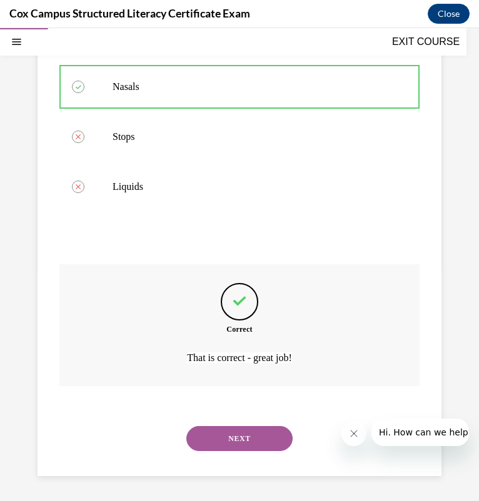
scroll to position [285, 0]
click at [216, 437] on button "NEXT" at bounding box center [239, 438] width 106 height 25
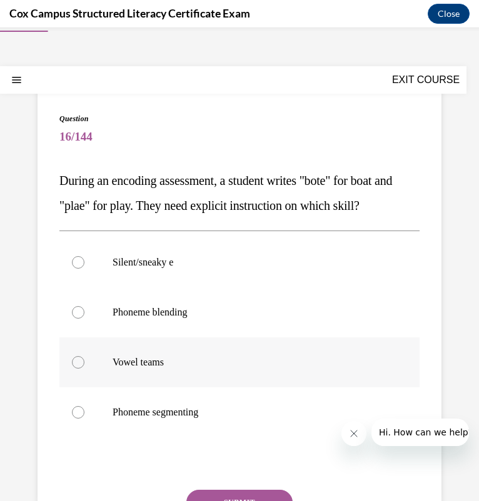
scroll to position [37, 0]
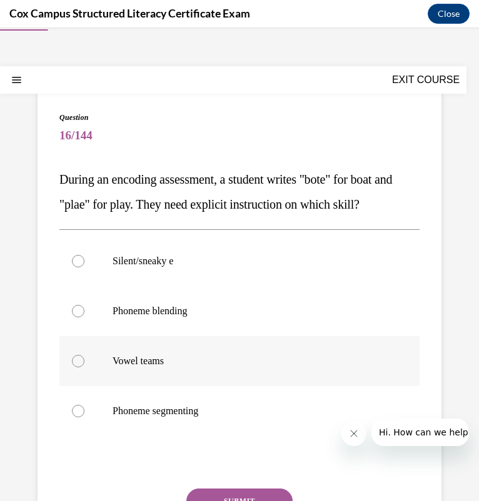
click at [176, 348] on label "Vowel teams" at bounding box center [239, 361] width 360 height 50
click at [84, 355] on input "Vowel teams" at bounding box center [78, 361] width 12 height 12
radio input "true"
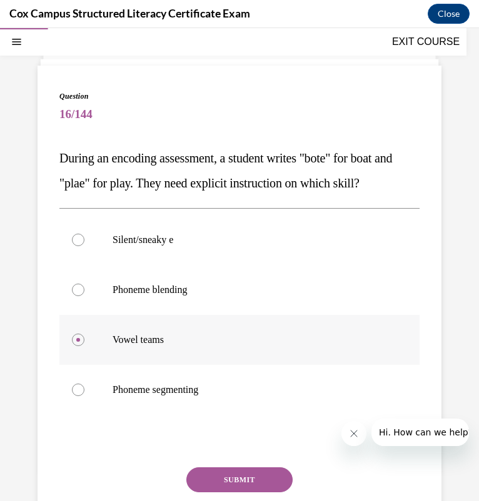
scroll to position [56, 0]
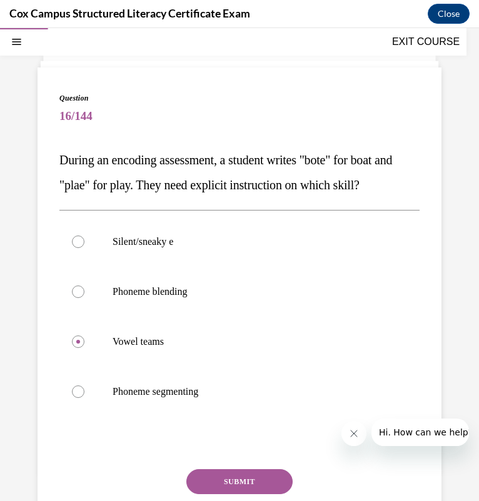
click at [214, 478] on button "SUBMIT" at bounding box center [239, 481] width 106 height 25
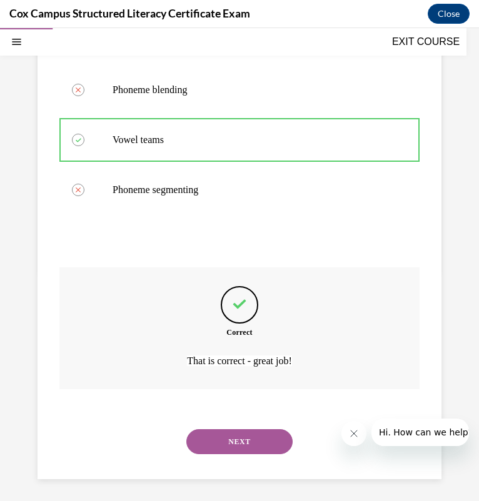
scroll to position [260, 0]
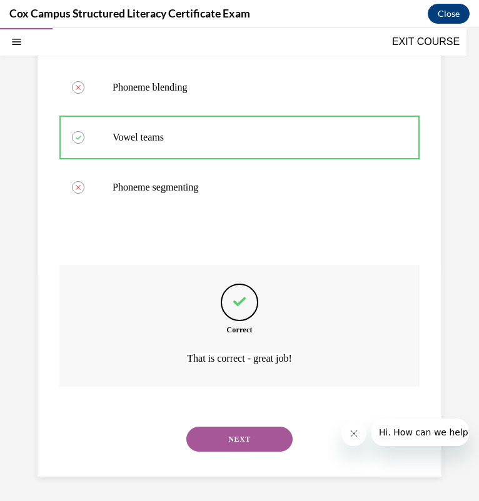
click at [214, 478] on div "Question 16/144 During an encoding assessment, a student writes "bote" for boat…" at bounding box center [239, 154] width 479 height 695
click at [237, 440] on button "NEXT" at bounding box center [239, 439] width 106 height 25
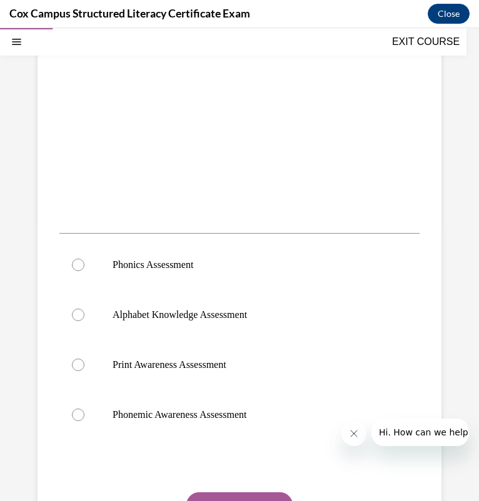
scroll to position [317, 0]
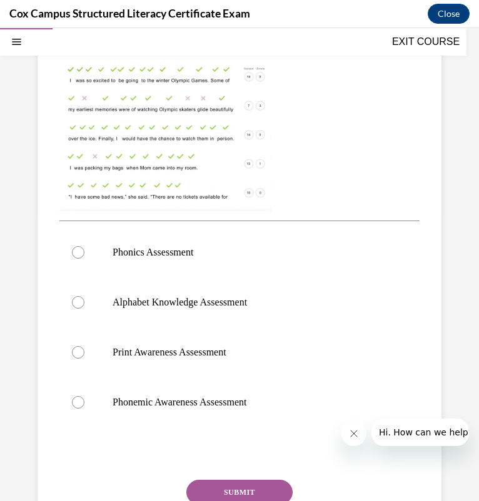
click at [201, 163] on img at bounding box center [165, 92] width 212 height 237
click at [192, 160] on img at bounding box center [165, 92] width 212 height 237
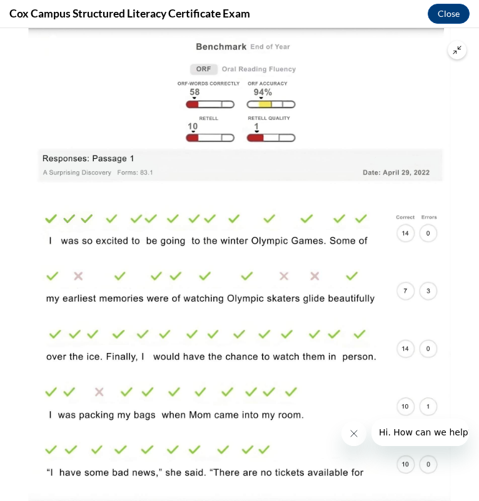
click at [230, 214] on img at bounding box center [239, 264] width 422 height 473
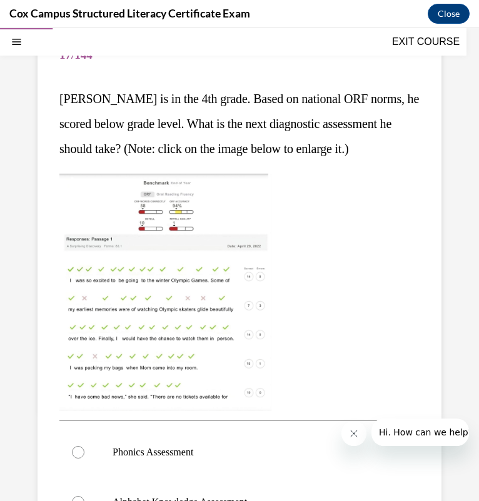
scroll to position [118, 0]
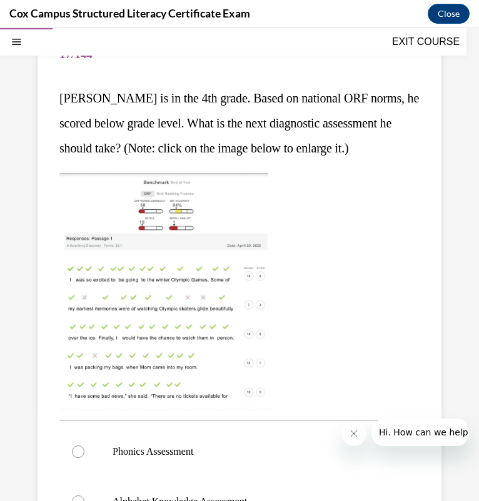
click at [152, 275] on img at bounding box center [165, 291] width 212 height 237
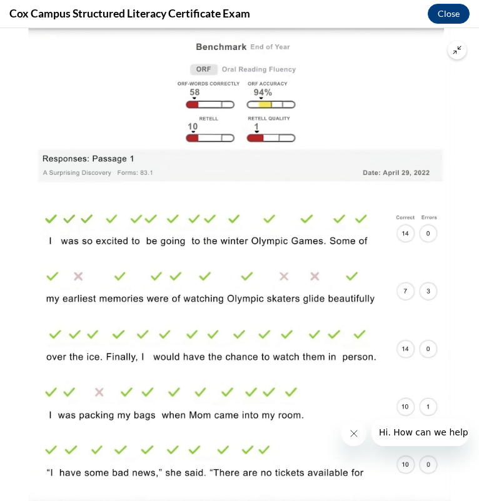
click at [331, 122] on img at bounding box center [239, 264] width 422 height 473
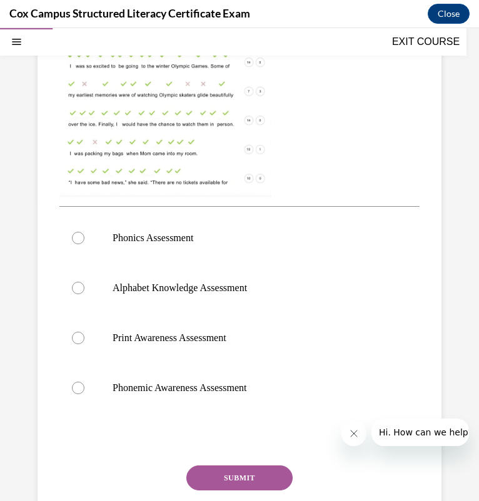
scroll to position [332, 0]
click at [203, 241] on p "Phonics Assessment" at bounding box center [249, 237] width 275 height 12
click at [84, 241] on input "Phonics Assessment" at bounding box center [78, 237] width 12 height 12
radio input "true"
click at [235, 475] on button "SUBMIT" at bounding box center [239, 477] width 106 height 25
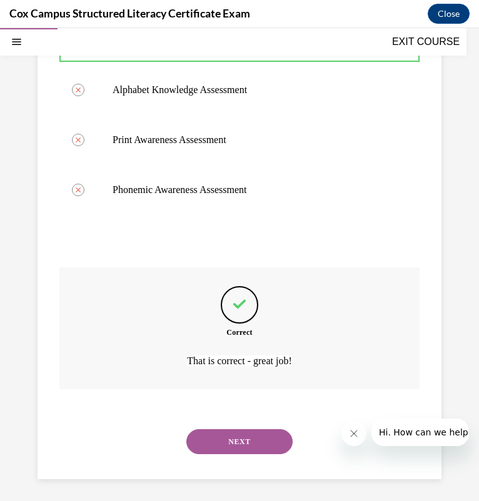
scroll to position [532, 0]
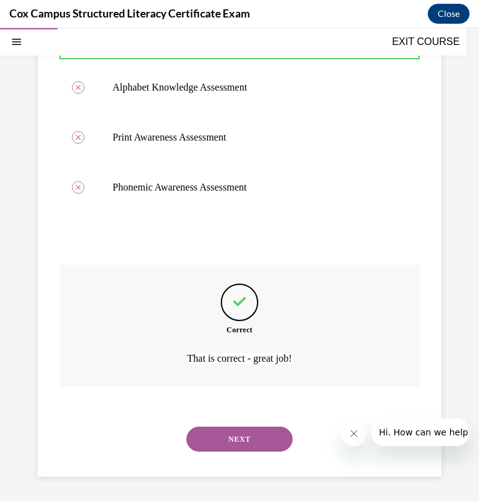
click at [240, 433] on button "NEXT" at bounding box center [239, 439] width 106 height 25
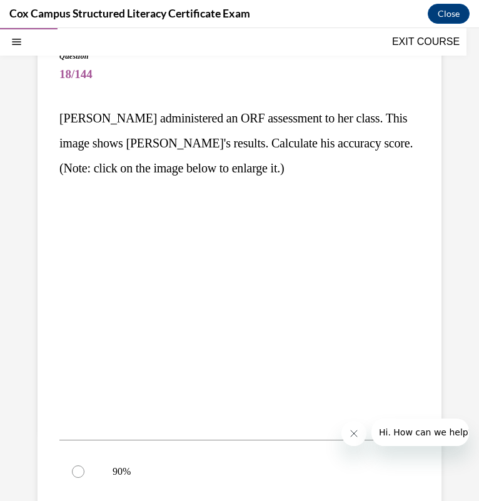
scroll to position [97, 0]
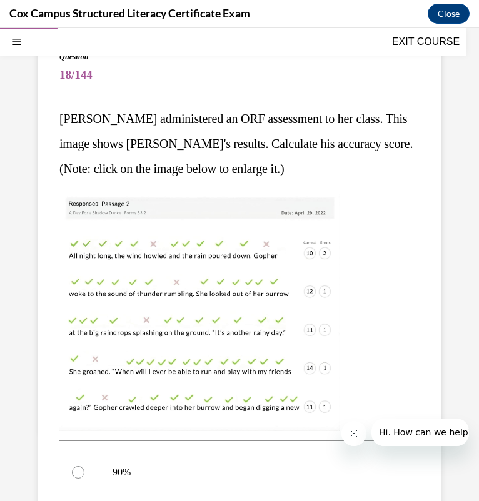
click at [237, 345] on img at bounding box center [199, 312] width 280 height 237
click at [331, 258] on img at bounding box center [199, 312] width 280 height 237
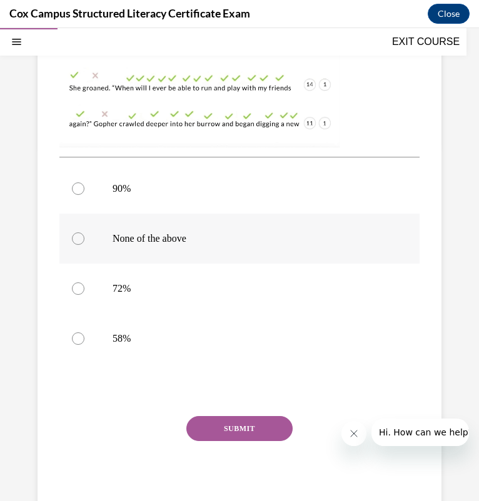
scroll to position [380, 0]
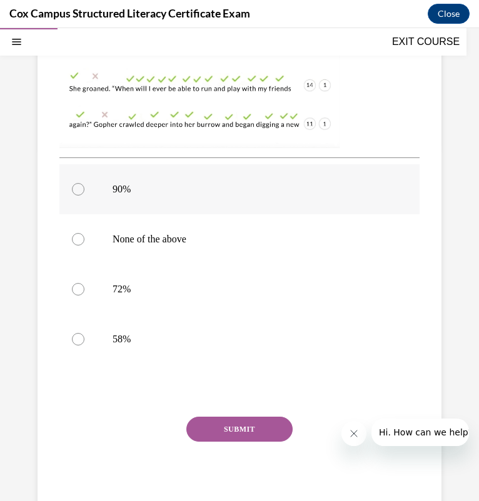
click at [169, 196] on label "90%" at bounding box center [239, 189] width 360 height 50
click at [84, 196] on input "90%" at bounding box center [78, 189] width 12 height 12
radio input "true"
click at [214, 427] on button "SUBMIT" at bounding box center [239, 429] width 106 height 25
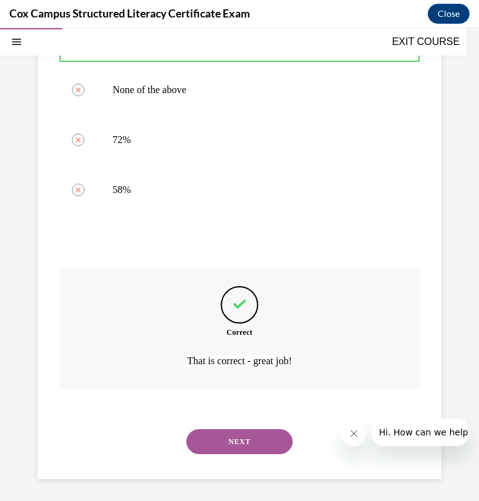
scroll to position [532, 0]
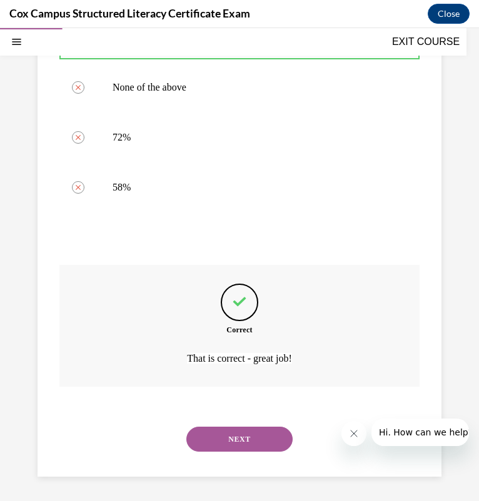
click at [195, 437] on button "NEXT" at bounding box center [239, 439] width 106 height 25
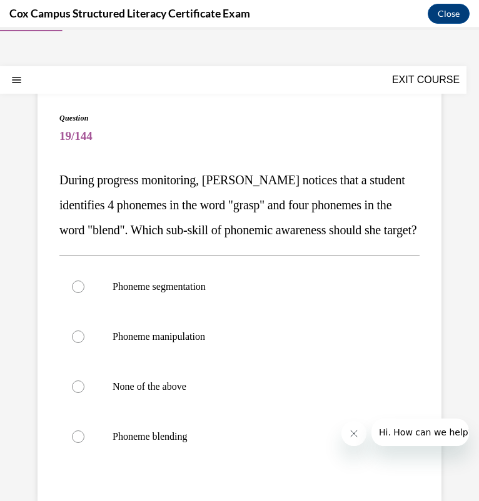
scroll to position [34, 0]
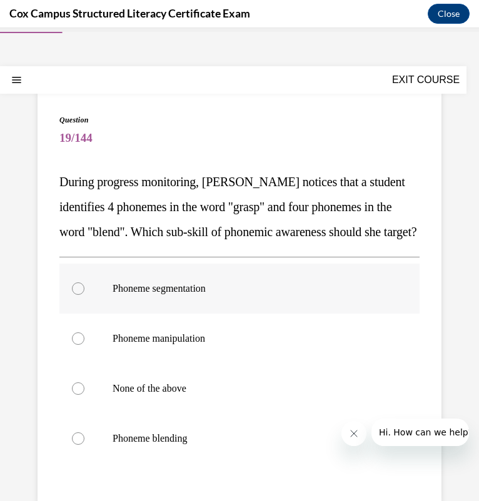
click at [206, 294] on span "Phoneme segmentation" at bounding box center [158, 288] width 93 height 11
click at [84, 295] on input "Phoneme segmentation" at bounding box center [78, 288] width 12 height 12
radio input "true"
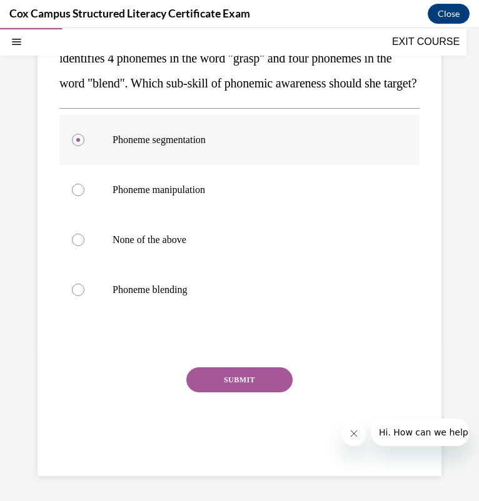
scroll to position [207, 0]
click at [246, 379] on button "SUBMIT" at bounding box center [239, 379] width 106 height 25
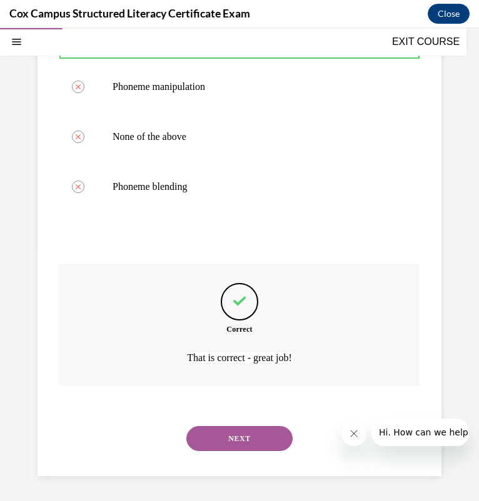
scroll to position [310, 0]
click at [244, 433] on button "NEXT" at bounding box center [239, 438] width 106 height 25
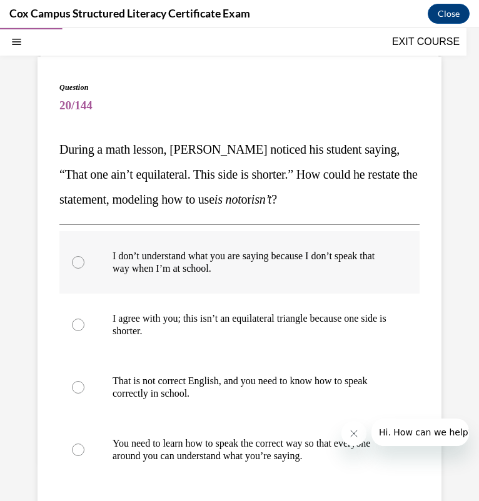
scroll to position [69, 0]
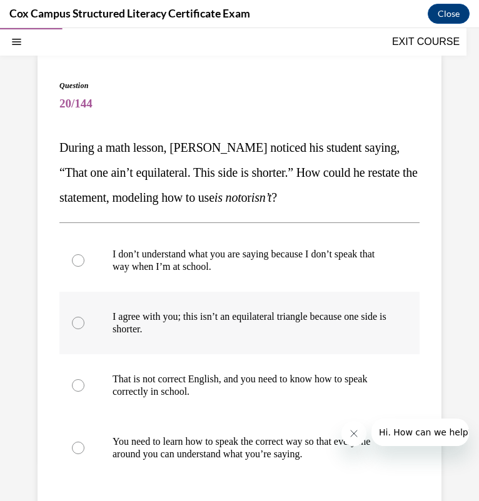
click at [132, 330] on p "I agree with you; this isn’t an equilateral triangle because one side is shorte…" at bounding box center [249, 322] width 275 height 25
click at [84, 329] on input "I agree with you; this isn’t an equilateral triangle because one side is shorte…" at bounding box center [78, 323] width 12 height 12
radio input "true"
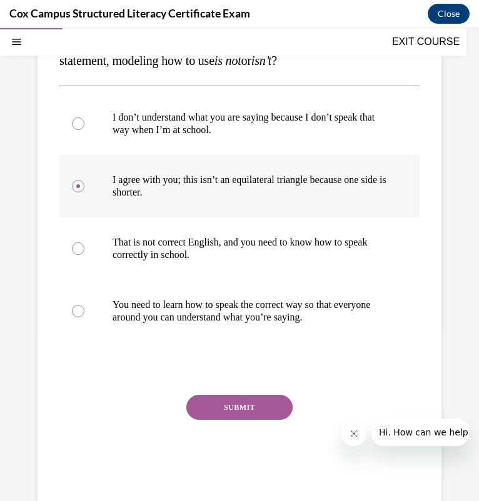
scroll to position [232, 0]
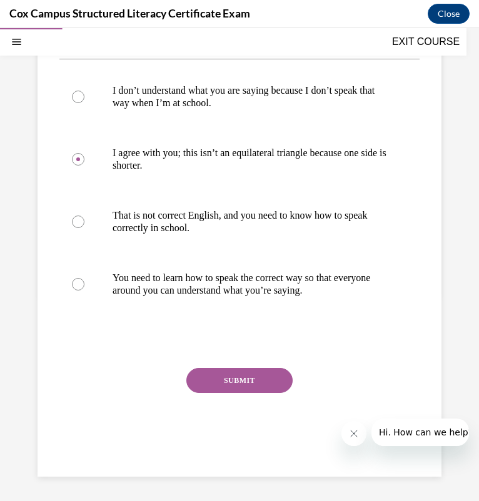
click at [251, 373] on button "SUBMIT" at bounding box center [239, 380] width 106 height 25
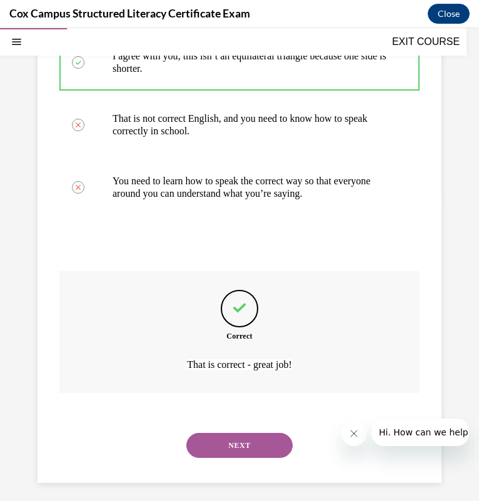
scroll to position [335, 0]
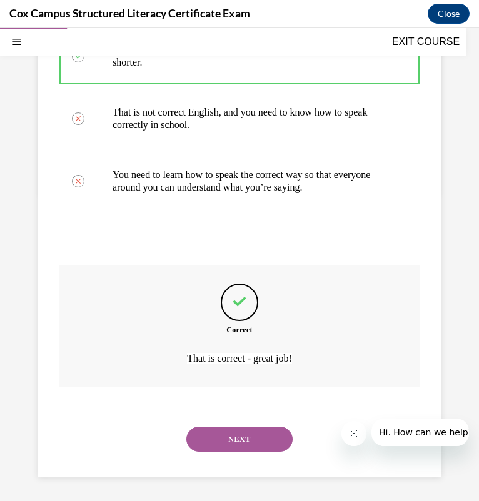
click at [237, 430] on button "NEXT" at bounding box center [239, 439] width 106 height 25
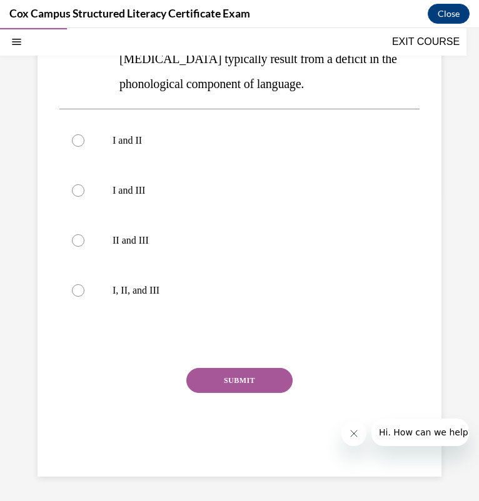
scroll to position [332, 0]
click at [117, 290] on p "I, II, and III" at bounding box center [249, 290] width 275 height 12
click at [84, 290] on input "I, II, and III" at bounding box center [78, 290] width 12 height 12
radio input "true"
click at [214, 376] on button "SUBMIT" at bounding box center [239, 380] width 106 height 25
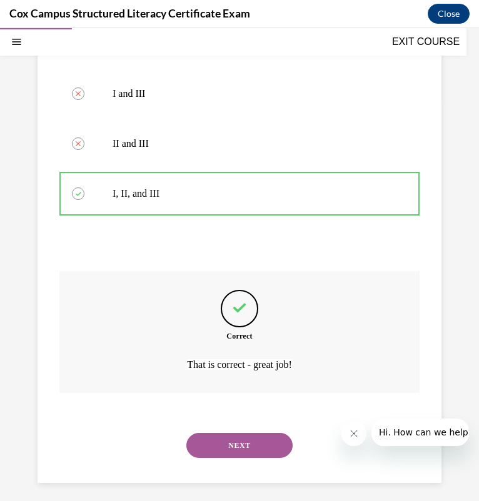
scroll to position [435, 0]
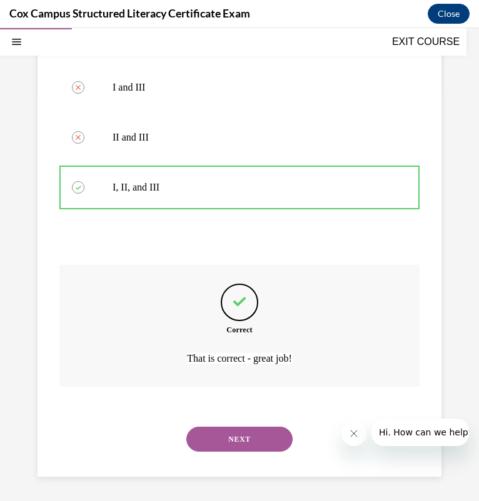
click at [256, 435] on button "NEXT" at bounding box center [239, 439] width 106 height 25
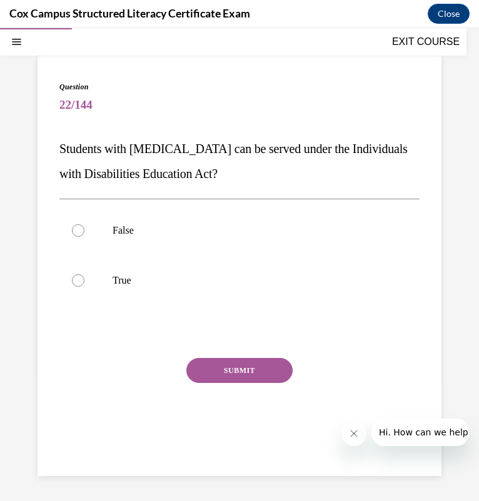
scroll to position [67, 0]
click at [66, 257] on label "True" at bounding box center [239, 280] width 360 height 50
click at [72, 274] on input "True" at bounding box center [78, 280] width 12 height 12
radio input "true"
click at [236, 369] on button "SUBMIT" at bounding box center [239, 370] width 106 height 25
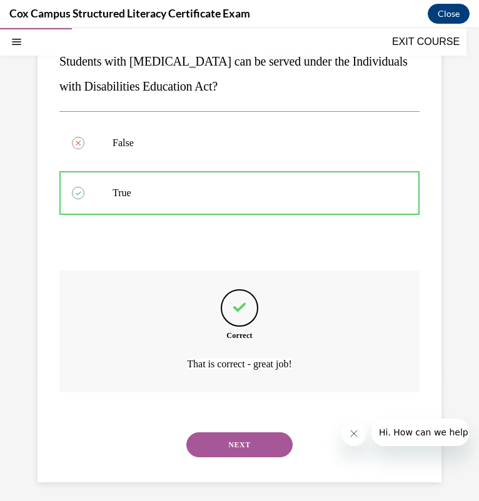
scroll to position [161, 0]
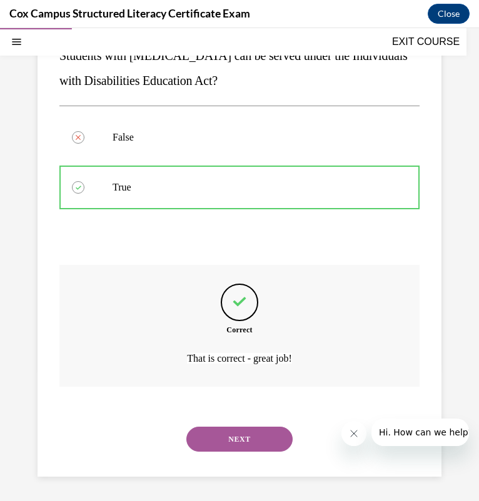
click at [228, 433] on button "NEXT" at bounding box center [239, 439] width 106 height 25
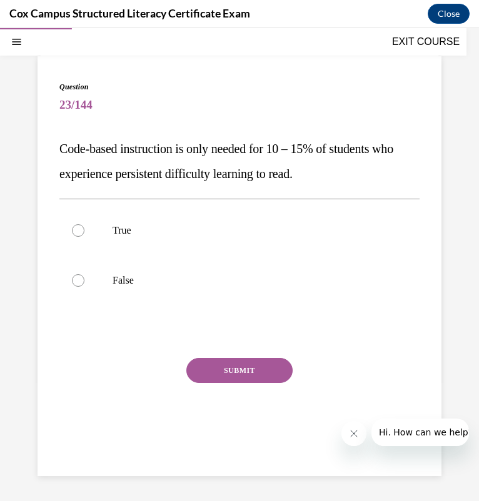
scroll to position [67, 0]
click at [182, 269] on label "False" at bounding box center [239, 280] width 360 height 50
click at [84, 274] on input "False" at bounding box center [78, 280] width 12 height 12
radio input "true"
click at [215, 364] on button "SUBMIT" at bounding box center [239, 370] width 106 height 25
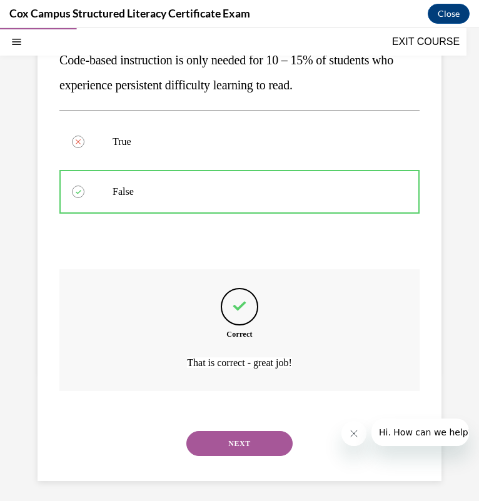
scroll to position [161, 0]
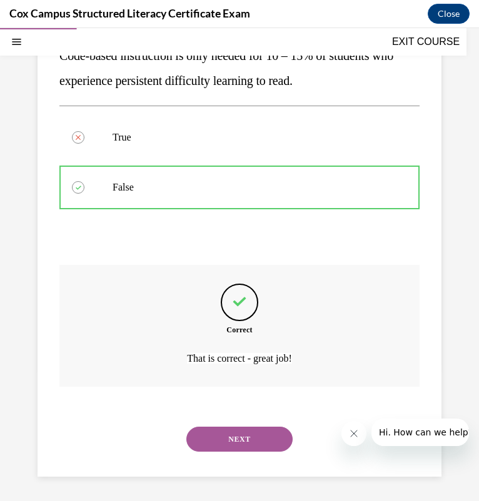
click at [219, 437] on button "NEXT" at bounding box center [239, 439] width 106 height 25
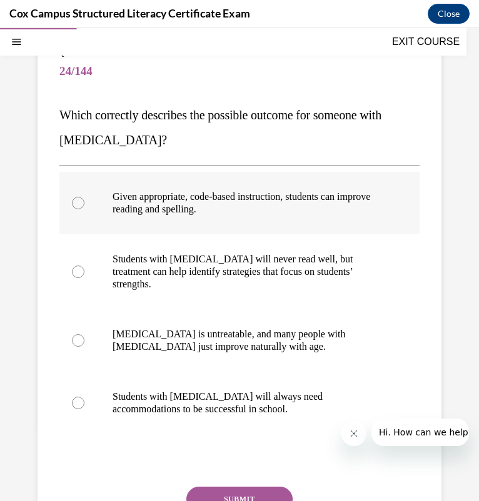
scroll to position [127, 0]
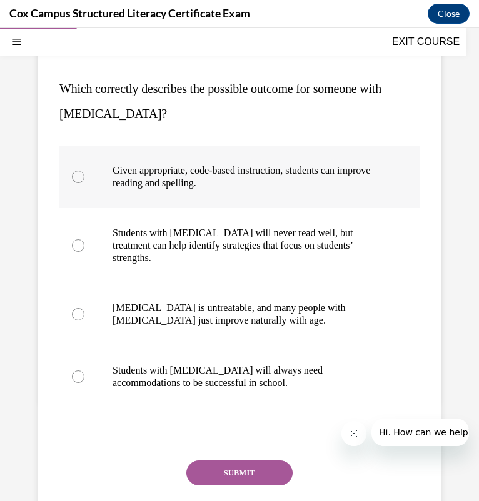
click at [307, 188] on p "Given appropriate, code-based instruction, students can improve reading and spe…" at bounding box center [249, 176] width 275 height 25
click at [84, 183] on input "Given appropriate, code-based instruction, students can improve reading and spe…" at bounding box center [78, 177] width 12 height 12
radio input "true"
click at [227, 460] on button "SUBMIT" at bounding box center [239, 472] width 106 height 25
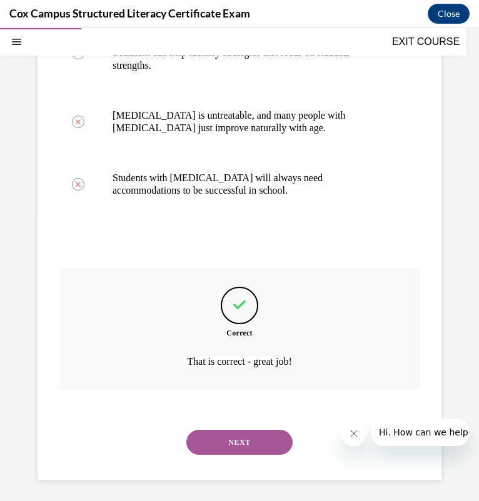
scroll to position [323, 0]
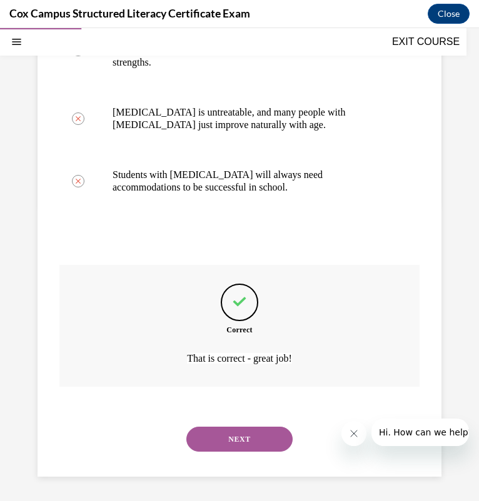
click at [229, 457] on div "NEXT" at bounding box center [239, 439] width 360 height 50
click at [229, 445] on button "NEXT" at bounding box center [239, 439] width 106 height 25
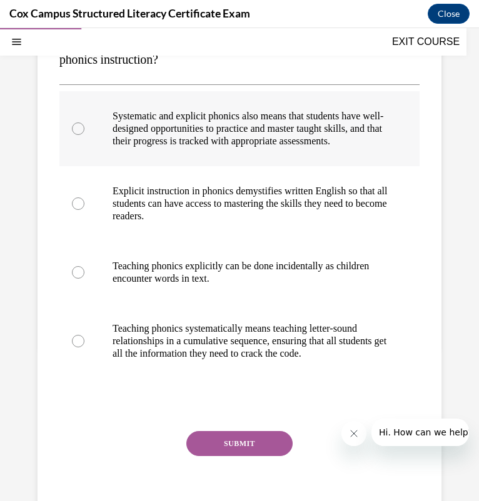
scroll to position [181, 0]
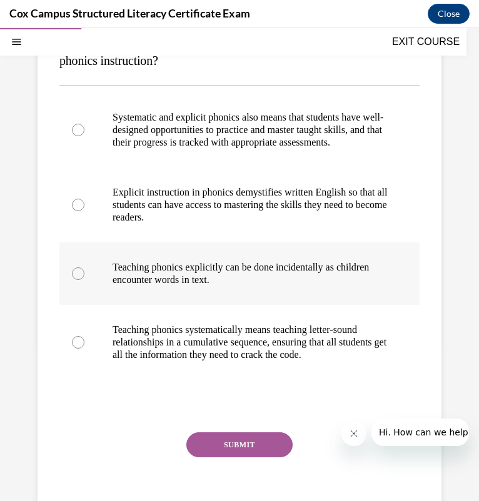
click at [272, 277] on p "Teaching phonics explicitly can be done incidentally as children encounter word…" at bounding box center [249, 273] width 275 height 25
click at [84, 277] on input "Teaching phonics explicitly can be done incidentally as children encounter word…" at bounding box center [78, 273] width 12 height 12
radio input "true"
click at [247, 457] on button "SUBMIT" at bounding box center [239, 444] width 106 height 25
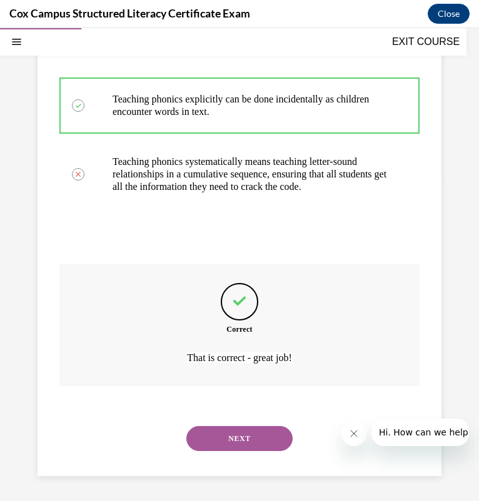
scroll to position [373, 0]
click at [226, 430] on button "NEXT" at bounding box center [239, 438] width 106 height 25
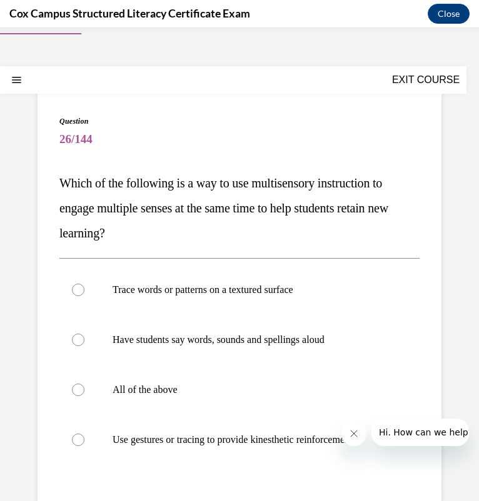
scroll to position [37, 0]
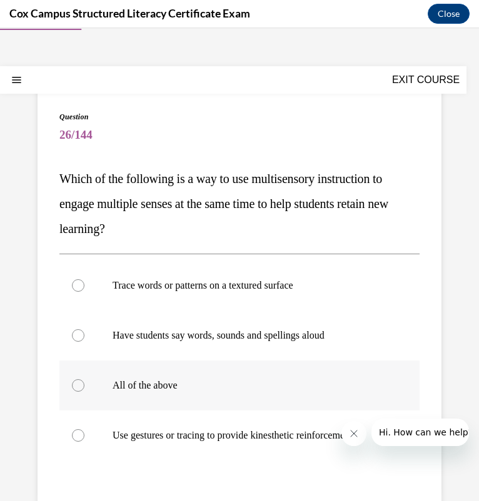
click at [218, 400] on label "All of the above" at bounding box center [239, 385] width 360 height 50
click at [84, 392] on input "All of the above" at bounding box center [78, 385] width 12 height 12
radio input "true"
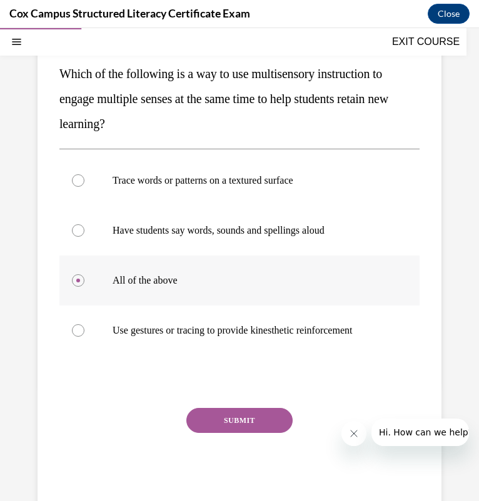
scroll to position [182, 0]
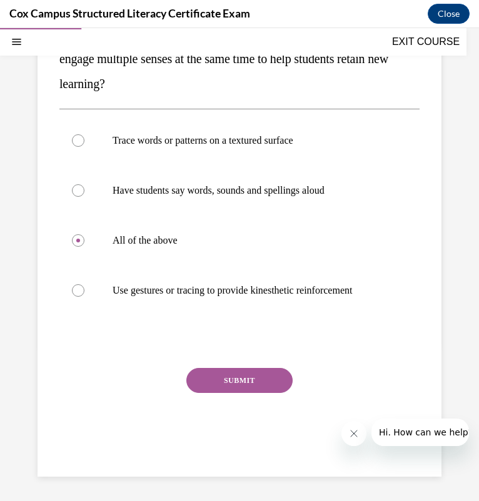
click at [215, 370] on button "SUBMIT" at bounding box center [239, 380] width 106 height 25
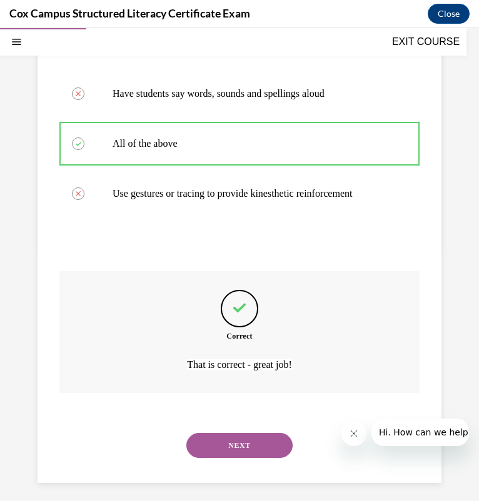
scroll to position [285, 0]
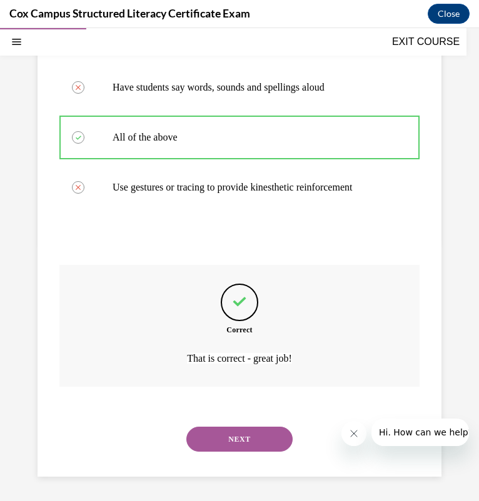
click at [227, 440] on button "NEXT" at bounding box center [239, 439] width 106 height 25
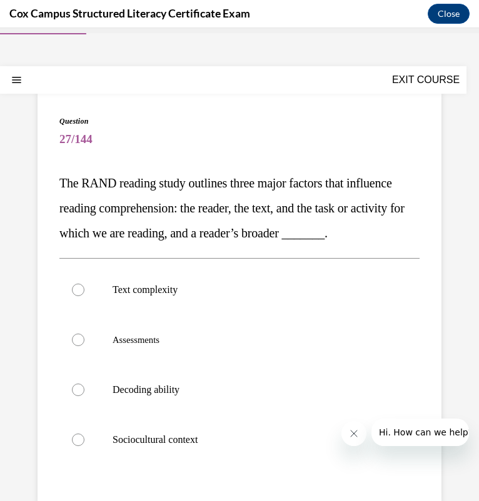
scroll to position [32, 0]
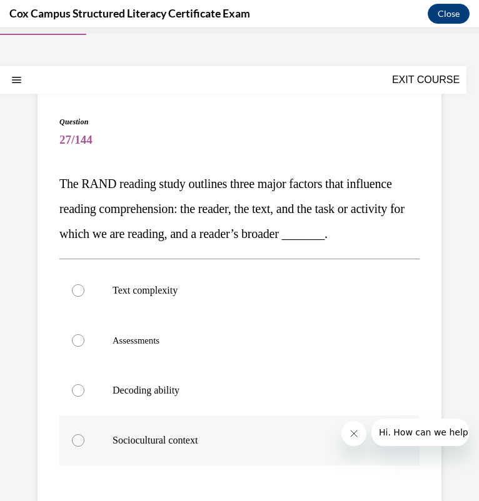
click at [184, 457] on label "Sociocultural context" at bounding box center [239, 440] width 360 height 50
click at [84, 447] on input "Sociocultural context" at bounding box center [78, 440] width 12 height 12
radio input "true"
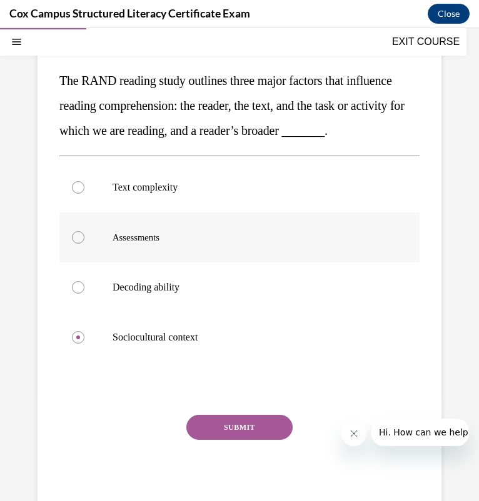
scroll to position [142, 0]
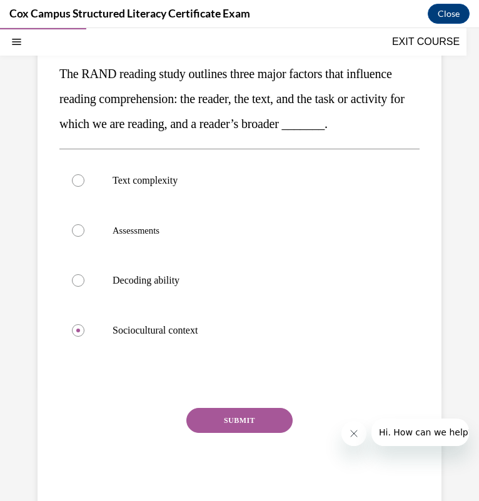
click at [232, 433] on button "SUBMIT" at bounding box center [239, 420] width 106 height 25
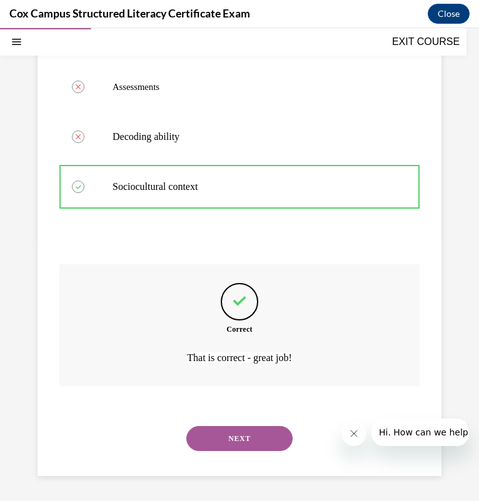
scroll to position [310, 0]
click at [231, 436] on button "NEXT" at bounding box center [239, 438] width 106 height 25
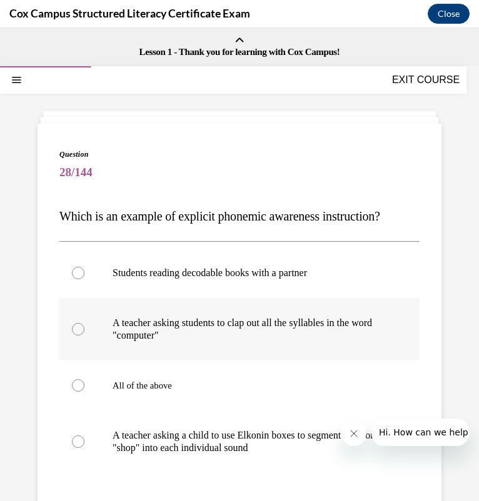
click at [236, 324] on p "A teacher asking students to clap out all the syllables in the word "computer"" at bounding box center [249, 329] width 275 height 25
click at [84, 324] on input "A teacher asking students to clap out all the syllables in the word "computer"" at bounding box center [78, 329] width 12 height 12
radio input "true"
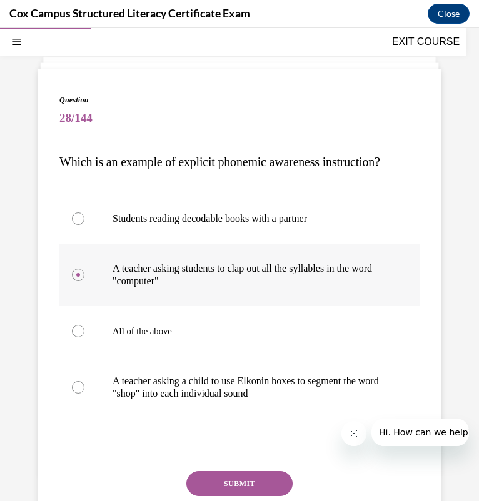
scroll to position [54, 0]
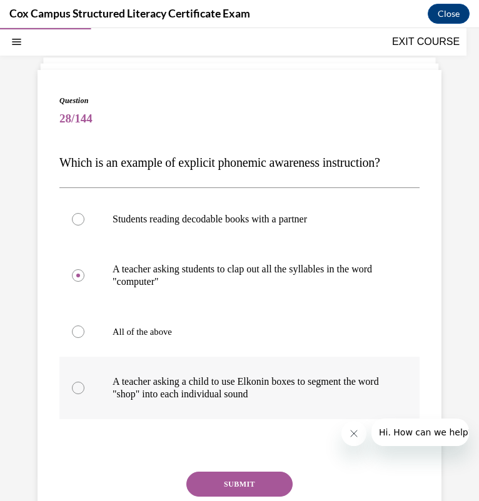
click at [107, 389] on label "A teacher asking a child to use Elkonin boxes to segment the word "shop" into e…" at bounding box center [239, 388] width 360 height 62
click at [84, 389] on input "A teacher asking a child to use Elkonin boxes to segment the word "shop" into e…" at bounding box center [78, 388] width 12 height 12
radio input "true"
click at [227, 480] on button "SUBMIT" at bounding box center [239, 484] width 106 height 25
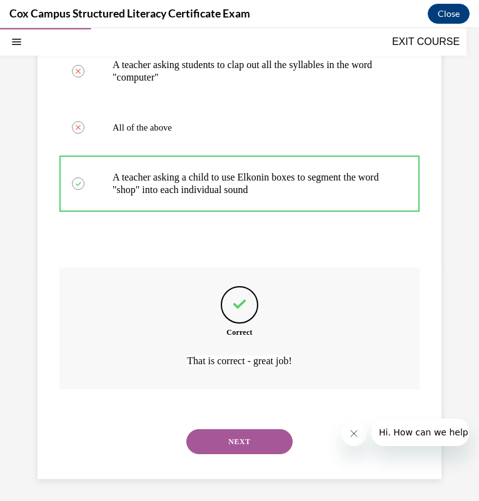
scroll to position [260, 0]
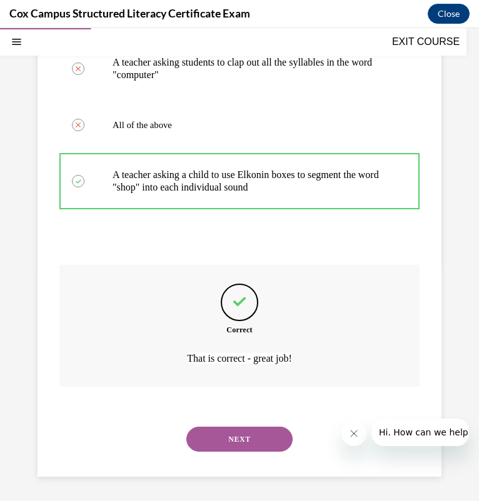
click at [211, 446] on button "NEXT" at bounding box center [239, 439] width 106 height 25
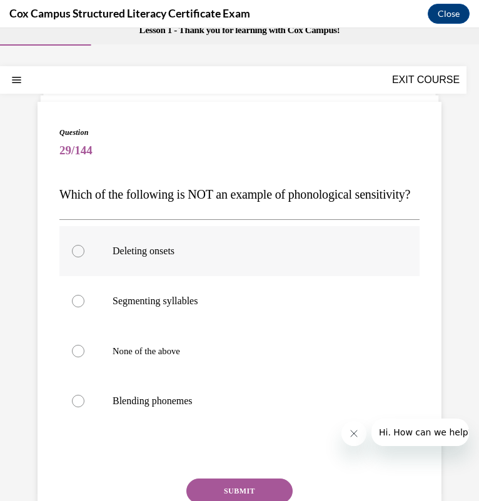
scroll to position [22, 0]
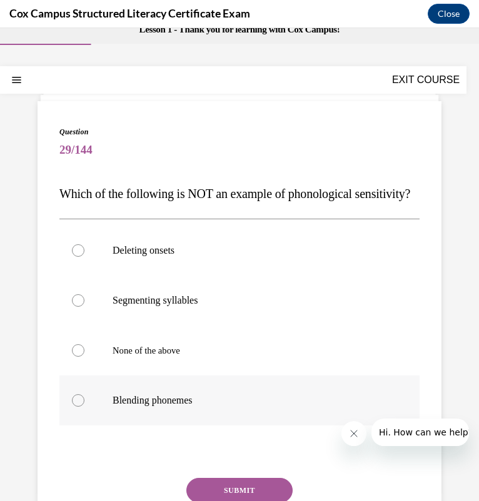
click at [202, 414] on label "Blending phonemes" at bounding box center [239, 400] width 360 height 50
click at [84, 407] on input "Blending phonemes" at bounding box center [78, 400] width 12 height 12
radio input "true"
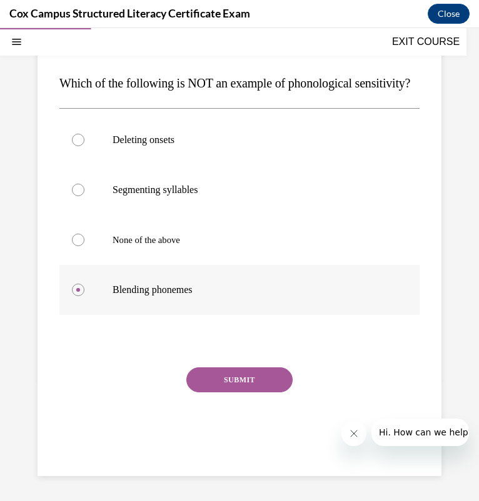
scroll to position [157, 0]
click at [217, 380] on button "SUBMIT" at bounding box center [239, 379] width 106 height 25
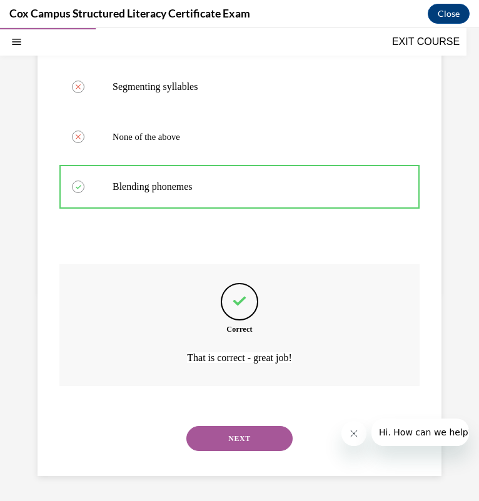
scroll to position [260, 0]
click at [250, 433] on button "NEXT" at bounding box center [239, 438] width 106 height 25
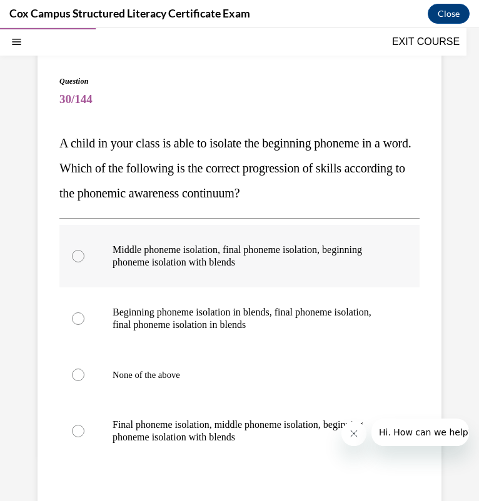
scroll to position [77, 0]
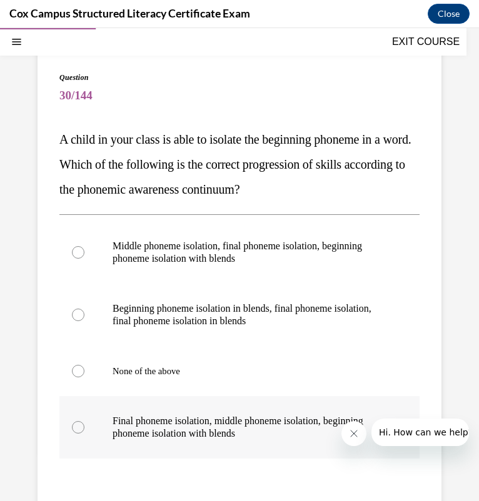
click at [192, 421] on p "Final phoneme isolation, middle phoneme isolation, beginning phoneme isolation …" at bounding box center [249, 427] width 275 height 25
click at [84, 421] on input "Final phoneme isolation, middle phoneme isolation, beginning phoneme isolation …" at bounding box center [78, 427] width 12 height 12
radio input "true"
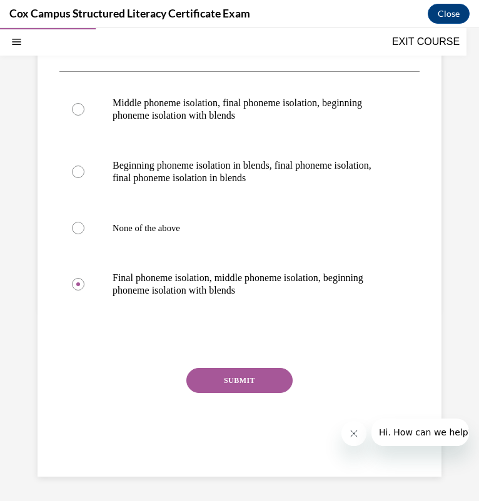
click at [227, 377] on button "SUBMIT" at bounding box center [239, 380] width 106 height 25
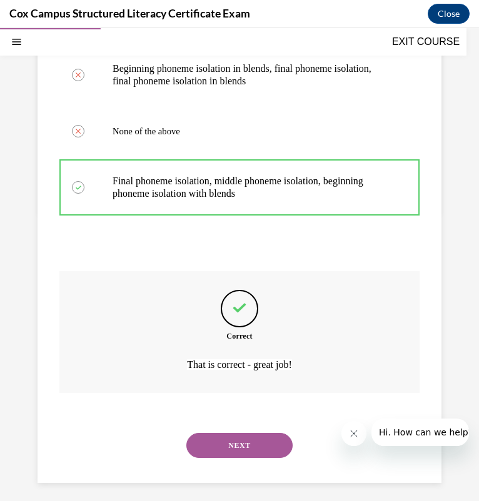
scroll to position [323, 0]
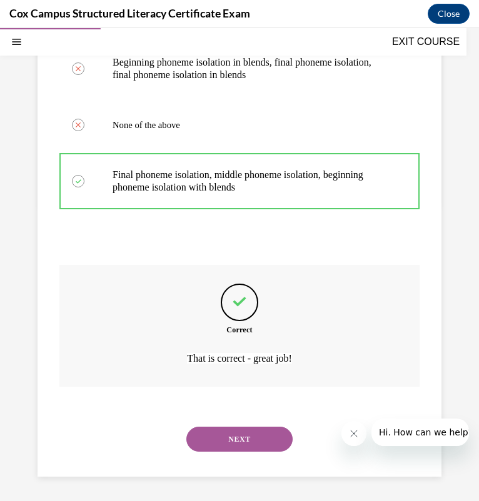
click at [217, 430] on button "NEXT" at bounding box center [239, 439] width 106 height 25
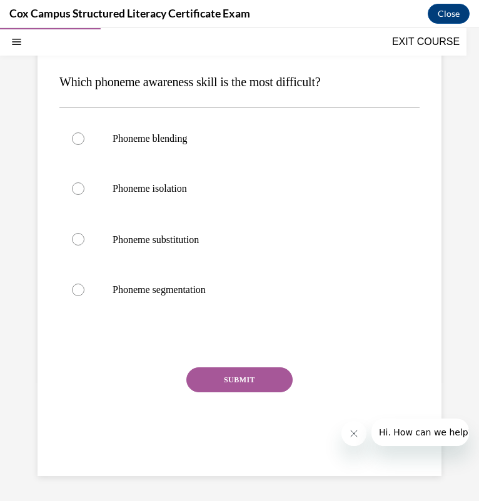
scroll to position [114, 0]
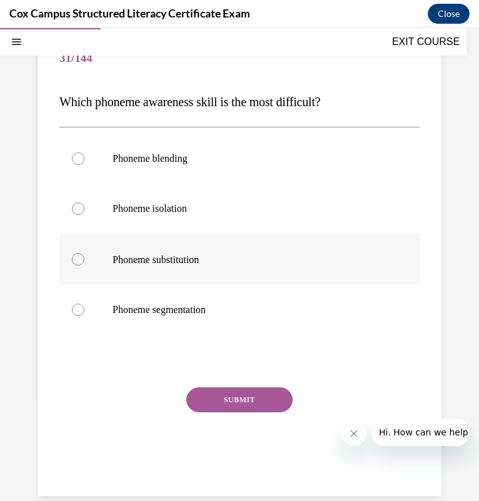
click at [81, 259] on div at bounding box center [78, 259] width 12 height 12
click at [81, 259] on input "Phoneme substitution" at bounding box center [78, 259] width 12 height 12
radio input "true"
click at [225, 397] on button "SUBMIT" at bounding box center [239, 399] width 106 height 25
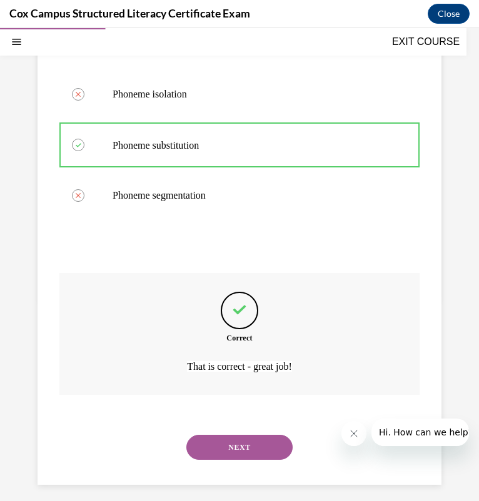
scroll to position [236, 0]
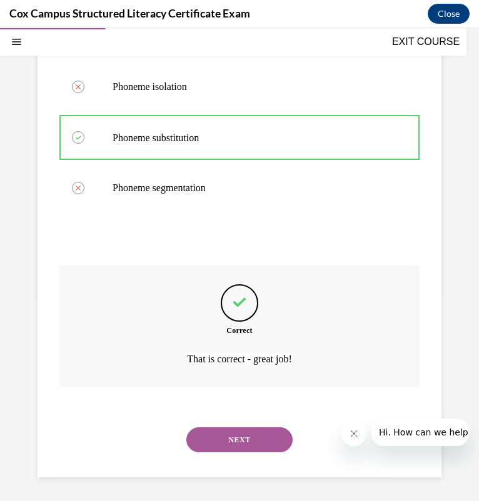
click at [215, 439] on button "NEXT" at bounding box center [239, 439] width 106 height 25
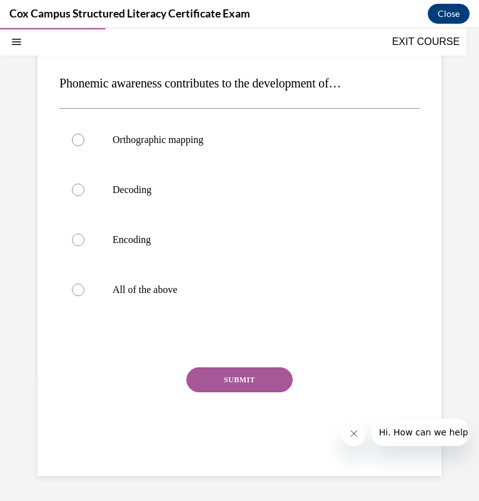
scroll to position [114, 0]
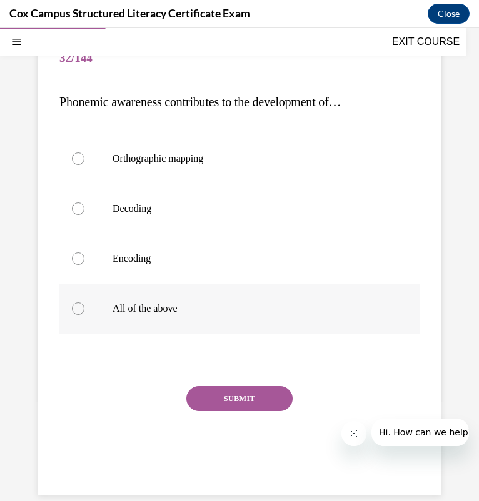
click at [190, 287] on label "All of the above" at bounding box center [239, 309] width 360 height 50
click at [84, 302] on input "All of the above" at bounding box center [78, 308] width 12 height 12
radio input "true"
click at [207, 399] on button "SUBMIT" at bounding box center [239, 398] width 106 height 25
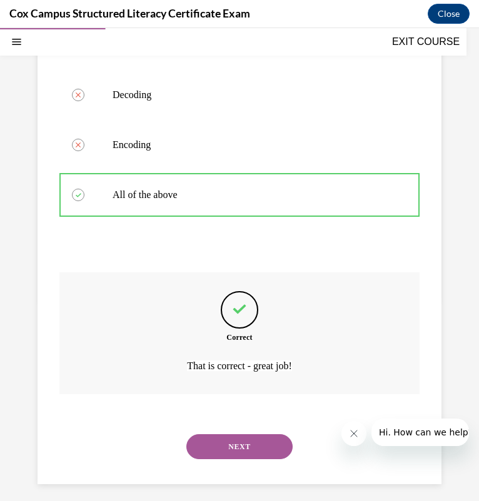
scroll to position [236, 0]
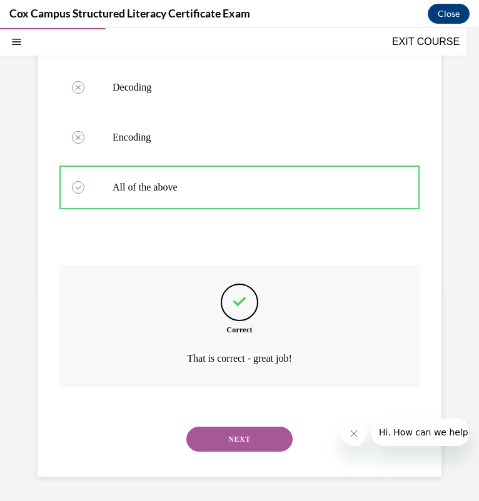
click at [226, 438] on button "NEXT" at bounding box center [239, 439] width 106 height 25
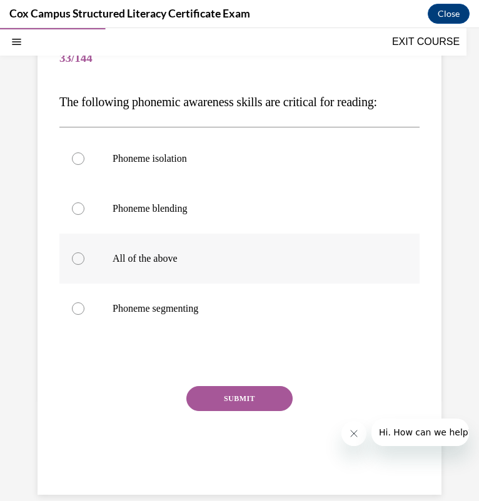
click at [159, 262] on span "All of the above" at bounding box center [144, 258] width 65 height 11
click at [84, 262] on input "All of the above" at bounding box center [78, 258] width 12 height 12
radio input "true"
click at [222, 396] on button "SUBMIT" at bounding box center [239, 398] width 106 height 25
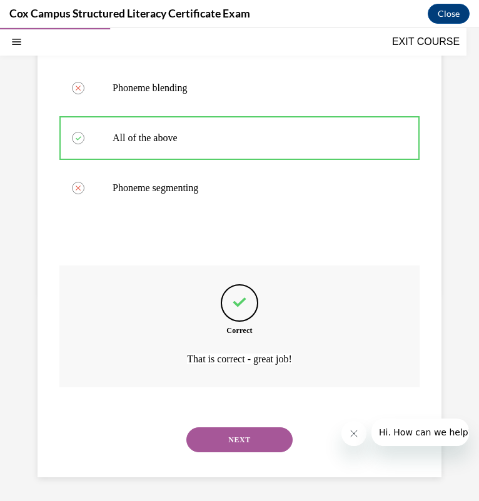
scroll to position [236, 0]
click at [216, 443] on button "NEXT" at bounding box center [239, 439] width 106 height 25
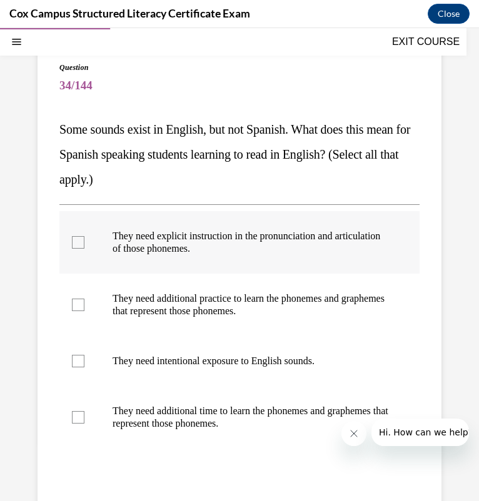
scroll to position [96, 0]
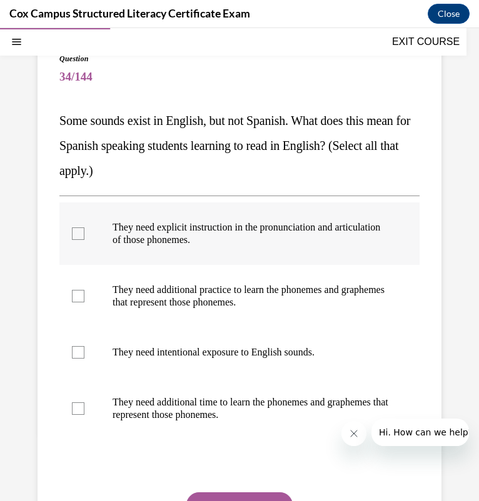
click at [106, 244] on label "They need explicit instruction in the pronunciation and articulation of those p…" at bounding box center [239, 233] width 360 height 62
click at [84, 240] on input "They need explicit instruction in the pronunciation and articulation of those p…" at bounding box center [78, 233] width 12 height 12
checkbox input "true"
click at [112, 279] on label "They need additional practice to learn the phonemes and graphemes that represen…" at bounding box center [239, 296] width 360 height 62
click at [84, 290] on input "They need additional practice to learn the phonemes and graphemes that represen…" at bounding box center [78, 296] width 12 height 12
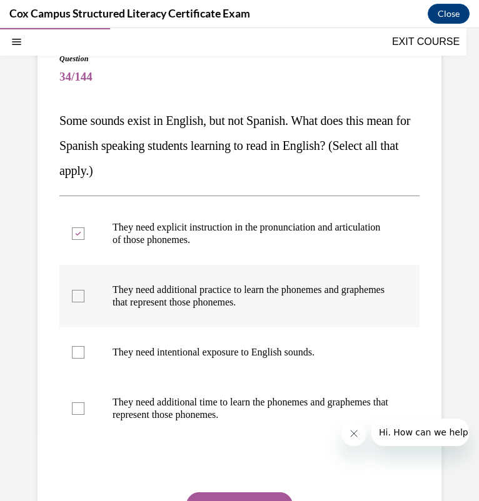
checkbox input "true"
click at [114, 331] on label "They need intentional exposure to English sounds." at bounding box center [239, 352] width 360 height 50
click at [84, 346] on input "They need intentional exposure to English sounds." at bounding box center [78, 352] width 12 height 12
checkbox input "true"
click at [117, 396] on p "They need additional time to learn the phonemes and graphemes that represent th…" at bounding box center [249, 408] width 275 height 25
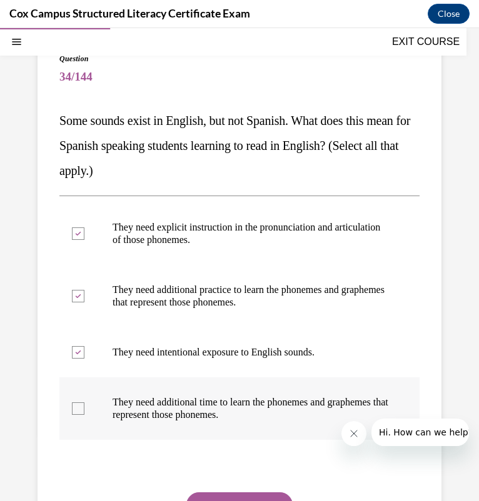
click at [84, 402] on input "They need additional time to learn the phonemes and graphemes that represent th…" at bounding box center [78, 408] width 12 height 12
checkbox input "true"
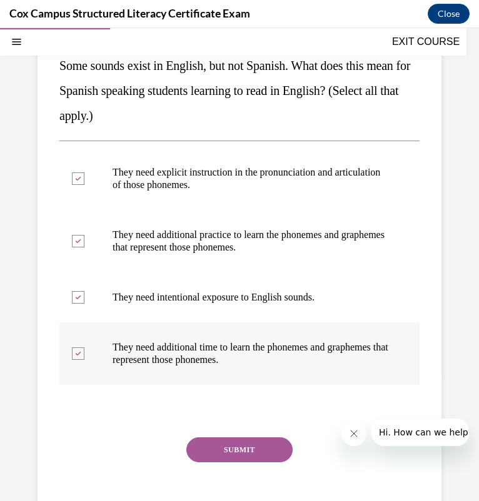
scroll to position [154, 0]
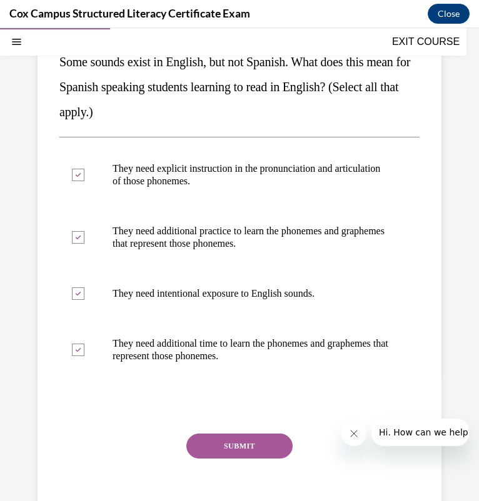
click at [237, 447] on button "SUBMIT" at bounding box center [239, 446] width 106 height 25
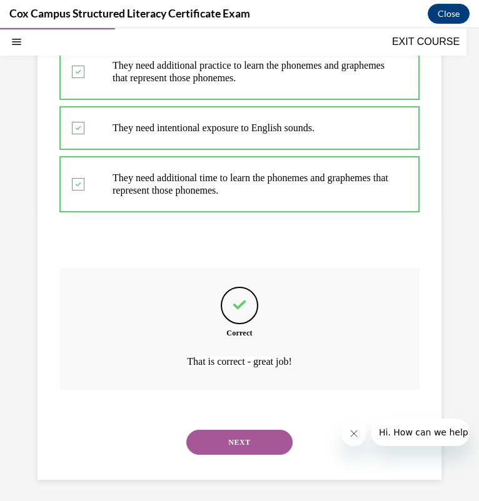
scroll to position [323, 0]
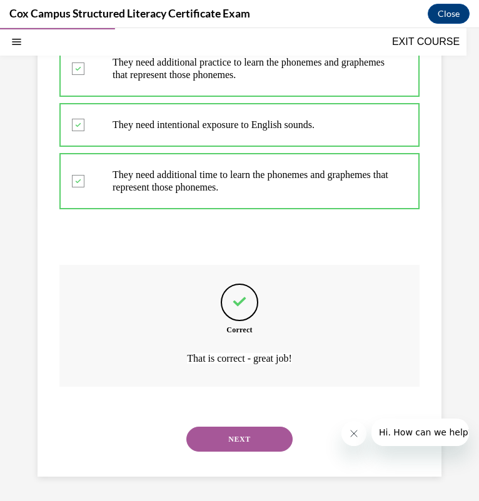
click at [238, 444] on button "NEXT" at bounding box center [239, 439] width 106 height 25
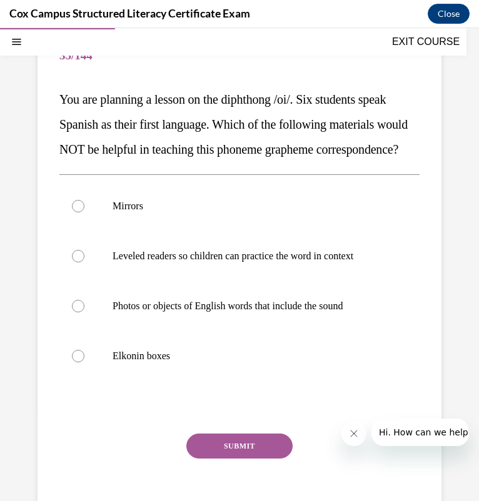
scroll to position [116, 0]
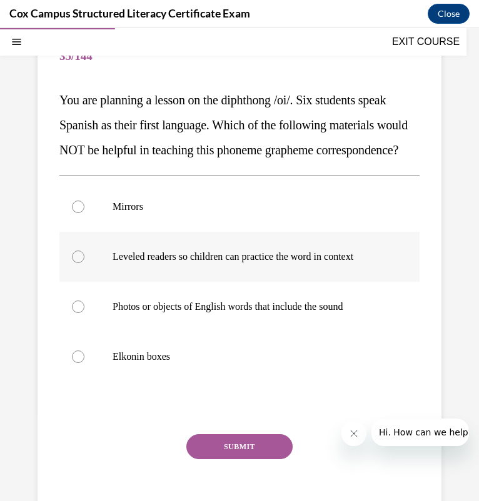
click at [229, 282] on label "Leveled readers so children can practice the word in context" at bounding box center [239, 257] width 360 height 50
click at [84, 263] on input "Leveled readers so children can practice the word in context" at bounding box center [78, 256] width 12 height 12
radio input "true"
click at [220, 459] on button "SUBMIT" at bounding box center [239, 446] width 106 height 25
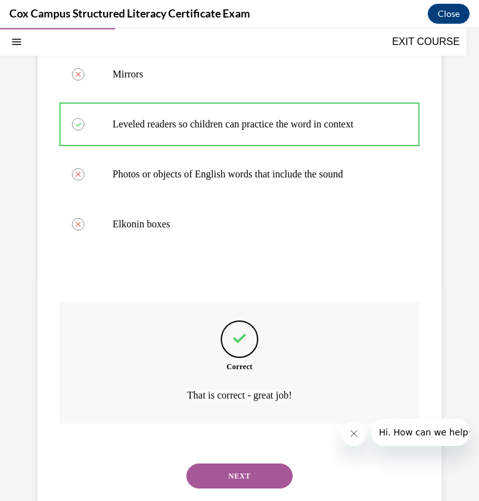
scroll to position [323, 0]
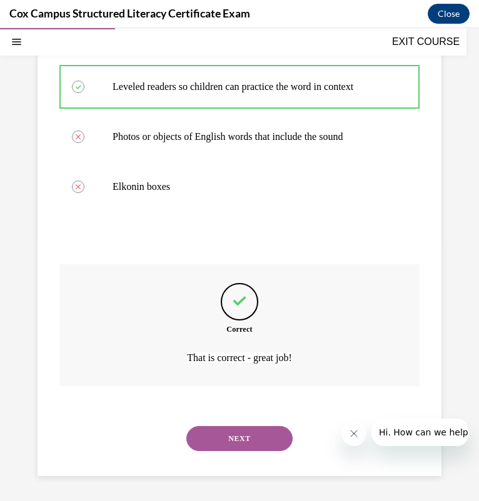
click at [210, 431] on button "NEXT" at bounding box center [239, 438] width 106 height 25
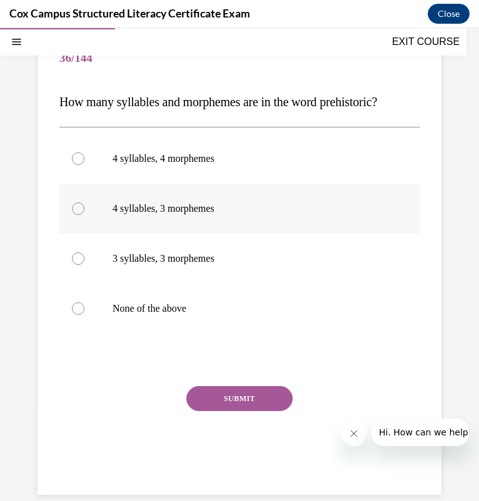
scroll to position [91, 0]
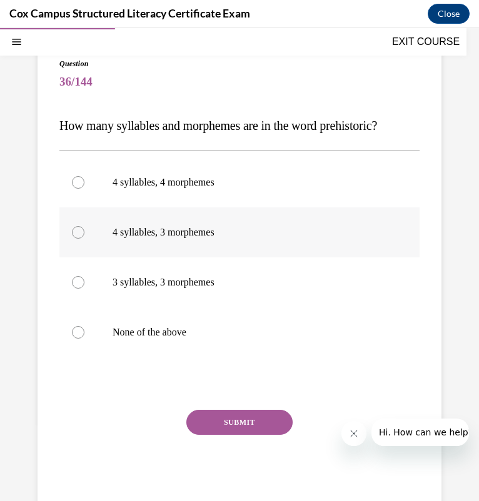
click at [134, 223] on label "4 syllables, 3 morphemes" at bounding box center [239, 232] width 360 height 50
click at [84, 226] on input "4 syllables, 3 morphemes" at bounding box center [78, 232] width 12 height 12
radio input "true"
click at [234, 427] on button "SUBMIT" at bounding box center [239, 422] width 106 height 25
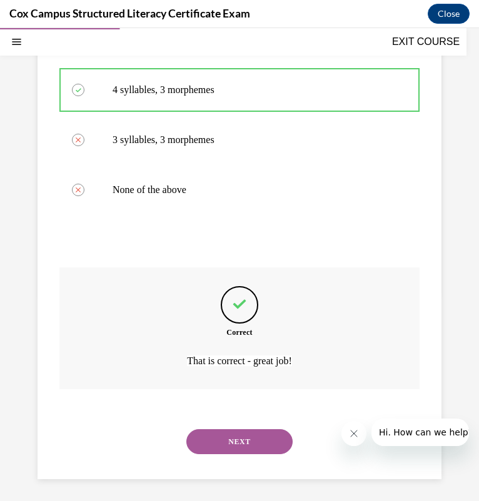
scroll to position [236, 0]
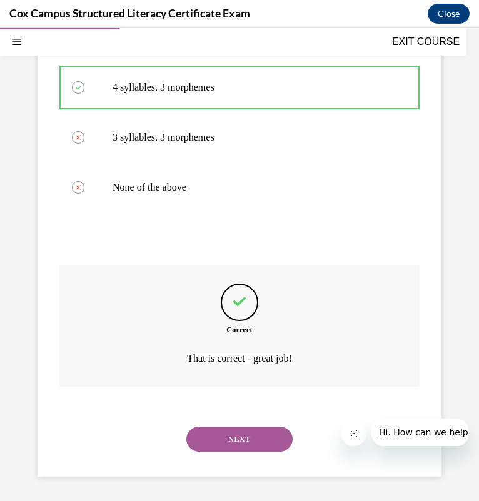
click at [242, 431] on button "NEXT" at bounding box center [239, 439] width 106 height 25
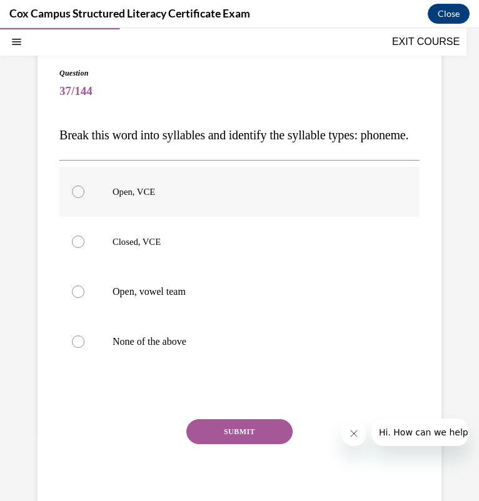
scroll to position [81, 0]
click at [245, 199] on p "Open, VCE" at bounding box center [249, 192] width 275 height 12
click at [84, 199] on input "Open, VCE" at bounding box center [78, 192] width 12 height 12
radio input "true"
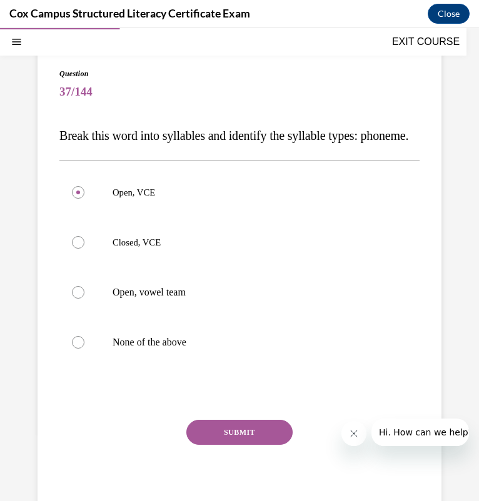
click at [205, 445] on button "SUBMIT" at bounding box center [239, 432] width 106 height 25
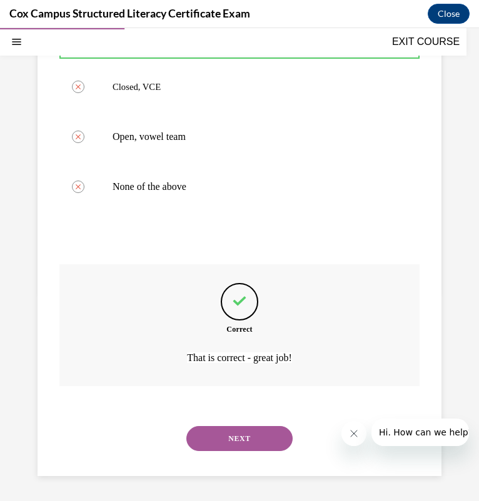
scroll to position [260, 0]
click at [220, 432] on button "NEXT" at bounding box center [239, 438] width 106 height 25
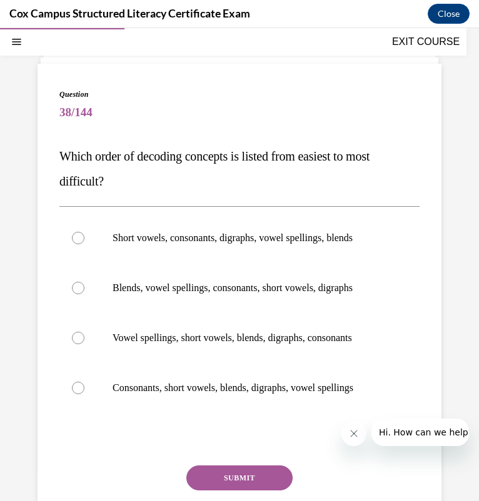
scroll to position [60, 0]
click at [280, 393] on p "Consonants, short vowels, blends, digraphs, vowel spellings" at bounding box center [249, 388] width 275 height 12
click at [84, 393] on input "Consonants, short vowels, blends, digraphs, vowel spellings" at bounding box center [78, 388] width 12 height 12
radio input "true"
click at [222, 472] on button "SUBMIT" at bounding box center [239, 477] width 106 height 25
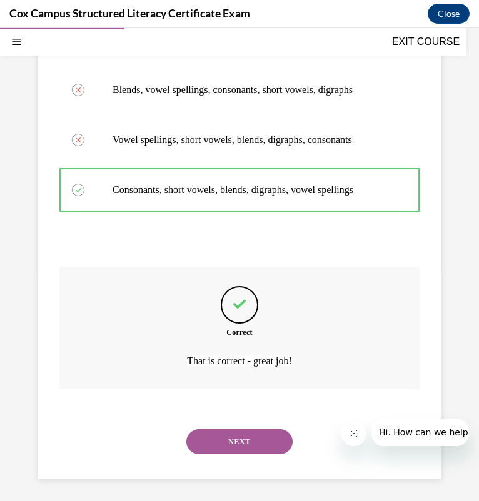
scroll to position [260, 0]
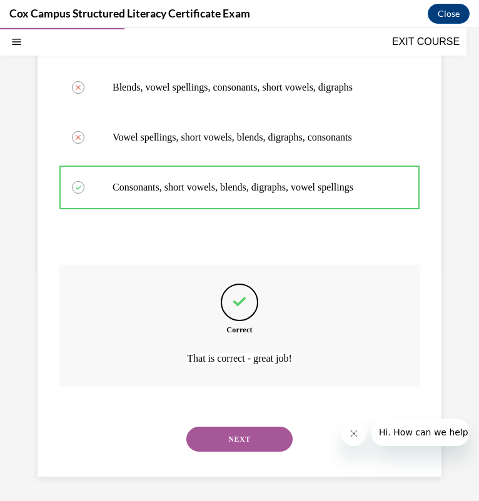
click at [211, 437] on button "NEXT" at bounding box center [239, 439] width 106 height 25
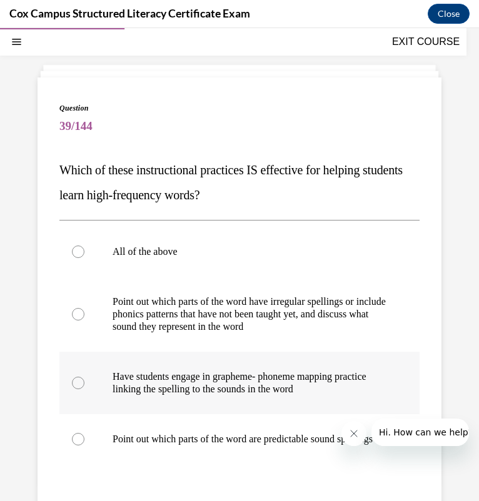
scroll to position [58, 0]
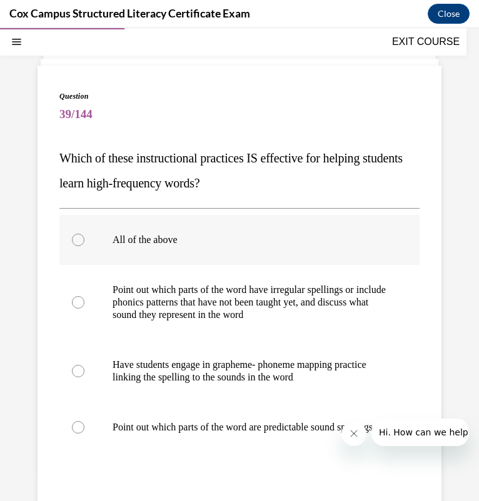
click at [211, 232] on label "All of the above" at bounding box center [239, 240] width 360 height 50
click at [84, 234] on input "All of the above" at bounding box center [78, 240] width 12 height 12
radio input "true"
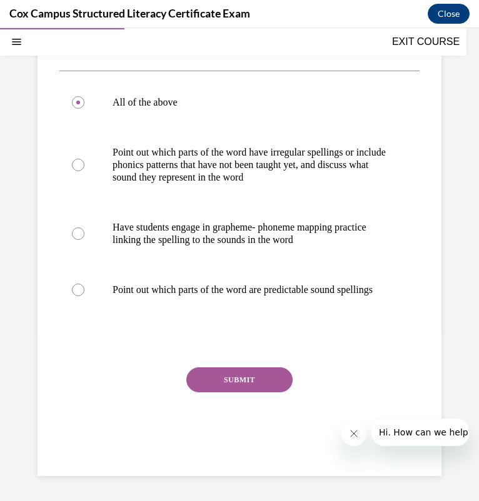
click at [245, 373] on button "SUBMIT" at bounding box center [239, 379] width 106 height 25
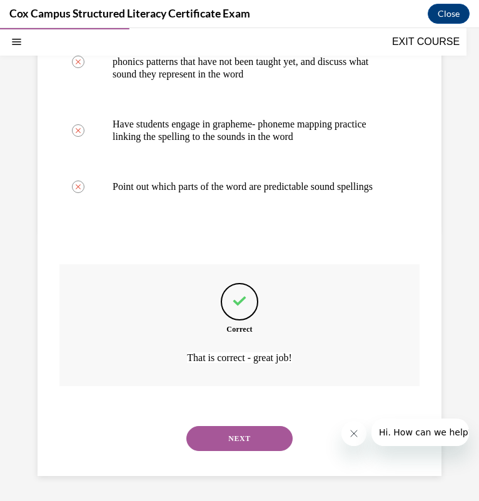
scroll to position [310, 0]
click at [232, 440] on button "NEXT" at bounding box center [239, 438] width 106 height 25
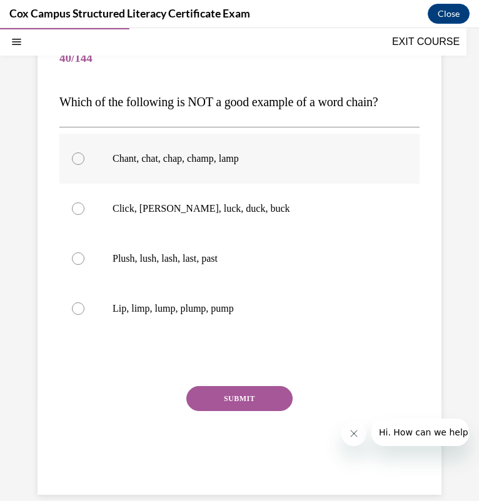
click at [232, 163] on p "Chant, chat, chap, champ, lamp" at bounding box center [249, 158] width 275 height 12
click at [84, 163] on input "Chant, chat, chap, champ, lamp" at bounding box center [78, 158] width 12 height 12
radio input "true"
click at [207, 202] on p "Click, cluck, luck, duck, buck" at bounding box center [249, 208] width 275 height 12
click at [84, 202] on input "Click, cluck, luck, duck, buck" at bounding box center [78, 208] width 12 height 12
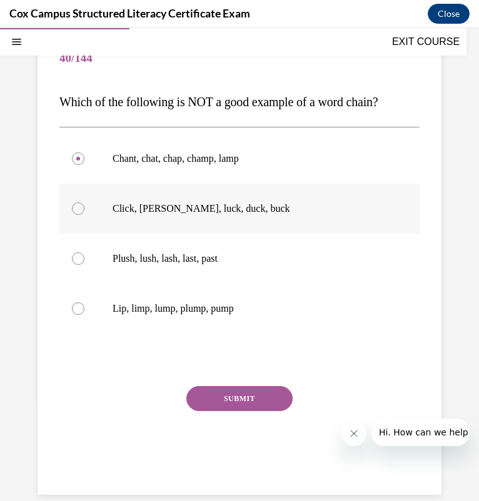
radio input "true"
click at [237, 395] on button "SUBMIT" at bounding box center [239, 398] width 106 height 25
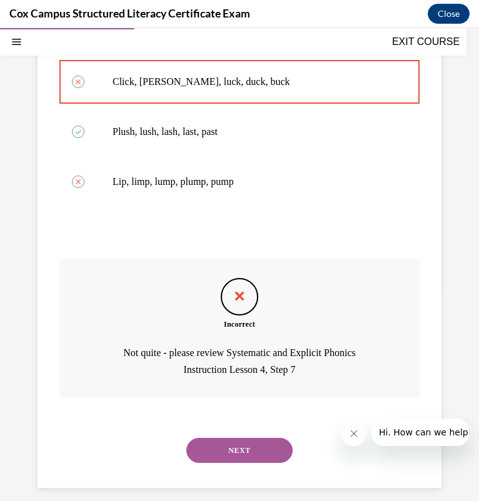
scroll to position [252, 0]
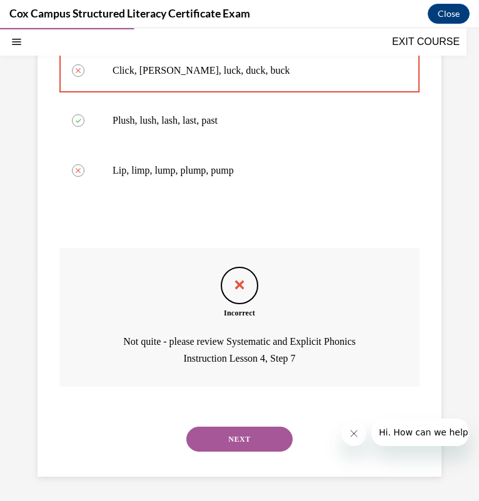
click at [217, 435] on button "NEXT" at bounding box center [239, 439] width 106 height 25
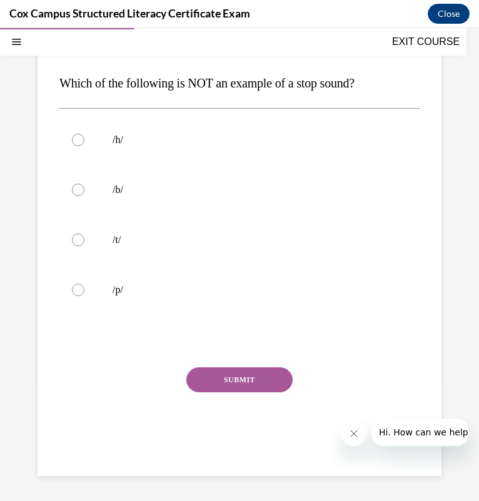
scroll to position [114, 0]
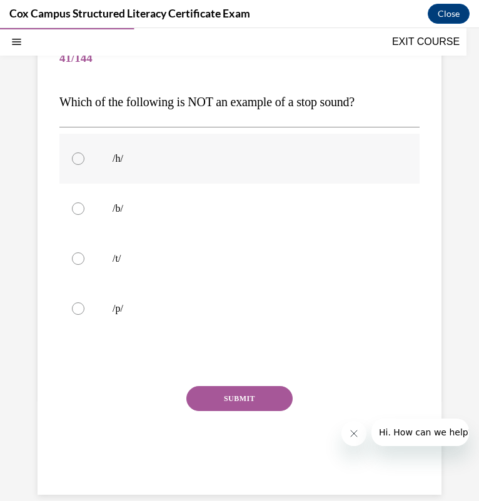
click at [101, 171] on label "/h/" at bounding box center [239, 159] width 360 height 50
click at [84, 165] on input "/h/" at bounding box center [78, 158] width 12 height 12
radio input "true"
click at [245, 403] on button "SUBMIT" at bounding box center [239, 398] width 106 height 25
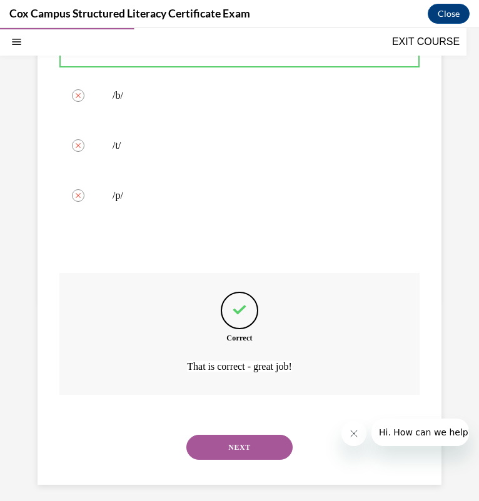
scroll to position [236, 0]
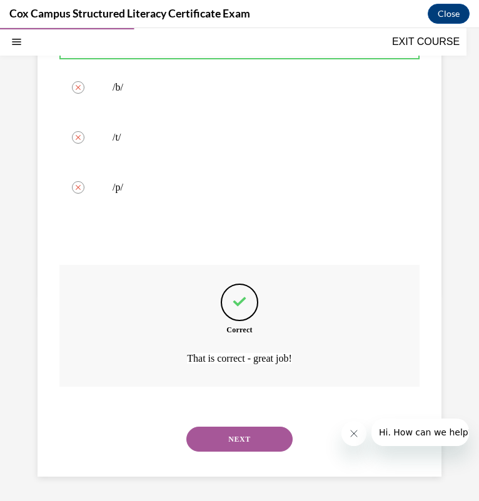
click at [237, 419] on div "NEXT" at bounding box center [239, 439] width 360 height 50
click at [235, 433] on button "NEXT" at bounding box center [239, 439] width 106 height 25
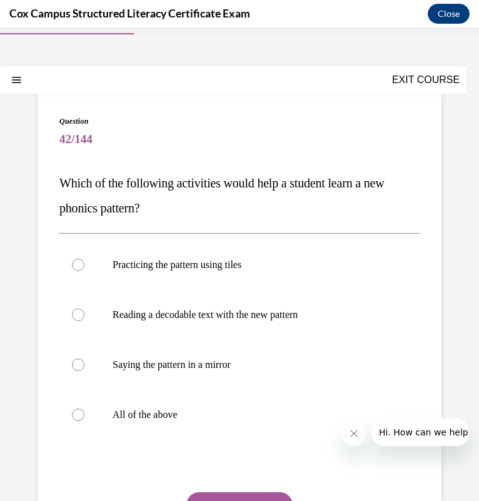
scroll to position [32, 0]
click at [224, 404] on label "All of the above" at bounding box center [239, 415] width 360 height 50
click at [84, 409] on input "All of the above" at bounding box center [78, 415] width 12 height 12
radio input "true"
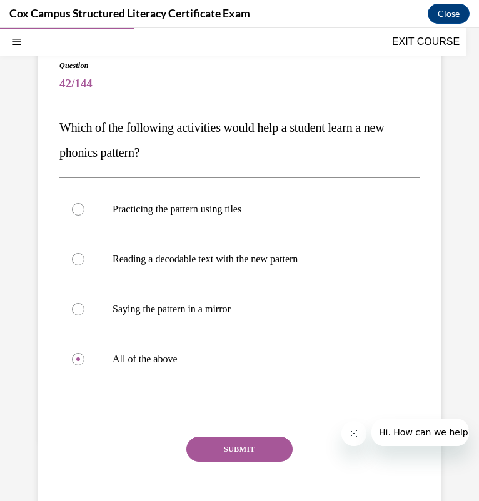
click at [282, 452] on button "SUBMIT" at bounding box center [239, 449] width 106 height 25
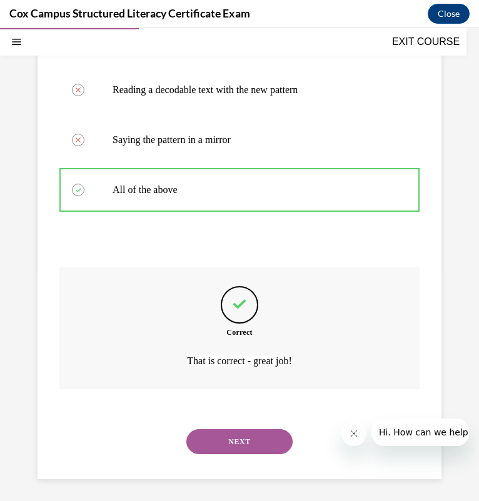
scroll to position [260, 0]
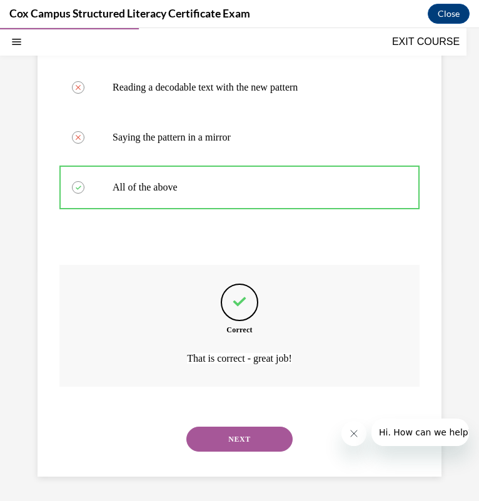
click at [253, 436] on button "NEXT" at bounding box center [239, 439] width 106 height 25
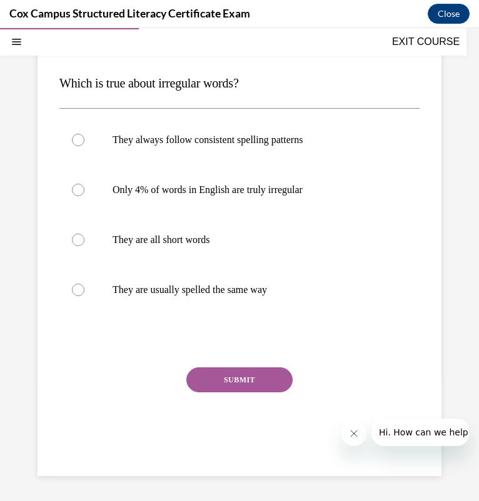
scroll to position [114, 0]
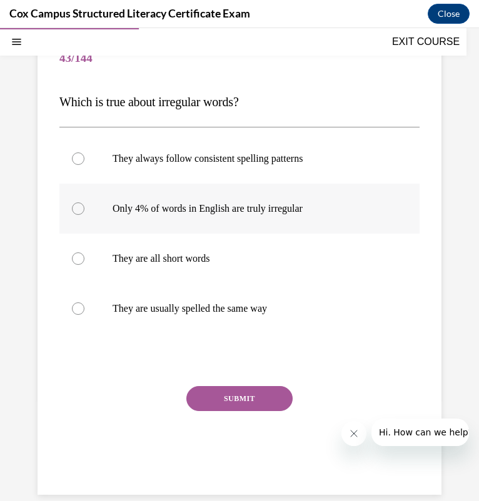
click at [379, 208] on label "Only 4% of words in English are truly irregular" at bounding box center [239, 209] width 360 height 50
click at [84, 208] on input "Only 4% of words in English are truly irregular" at bounding box center [78, 208] width 12 height 12
radio input "true"
click at [254, 410] on button "SUBMIT" at bounding box center [239, 398] width 106 height 25
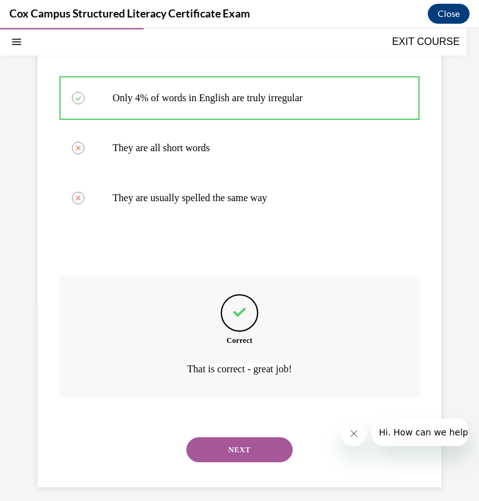
scroll to position [236, 0]
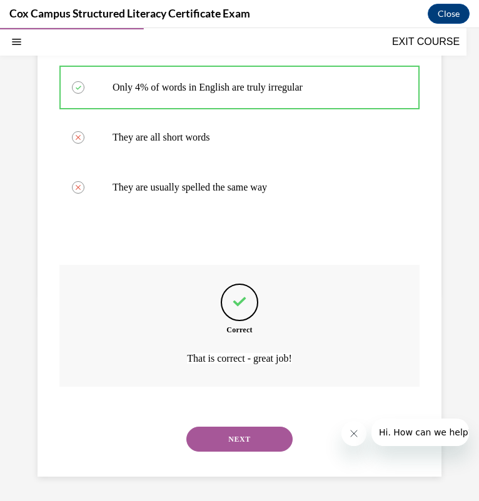
click at [264, 440] on button "NEXT" at bounding box center [239, 439] width 106 height 25
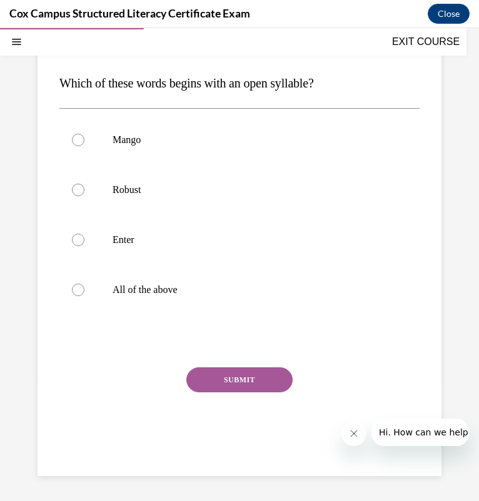
scroll to position [114, 0]
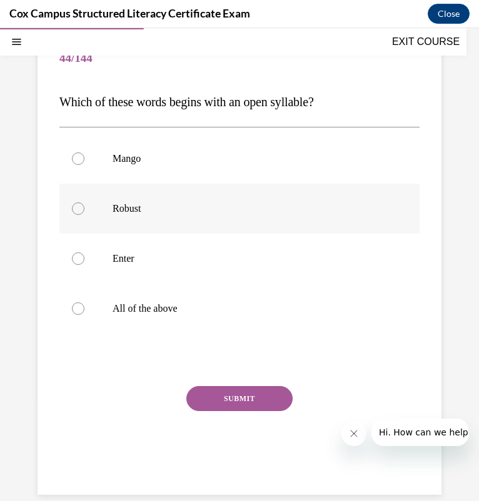
click at [199, 223] on label "Robust" at bounding box center [239, 209] width 360 height 50
click at [84, 215] on input "Robust" at bounding box center [78, 208] width 12 height 12
radio input "true"
click at [226, 400] on button "SUBMIT" at bounding box center [239, 398] width 106 height 25
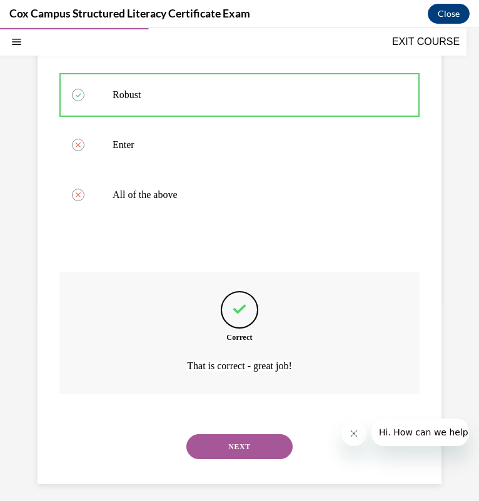
scroll to position [236, 0]
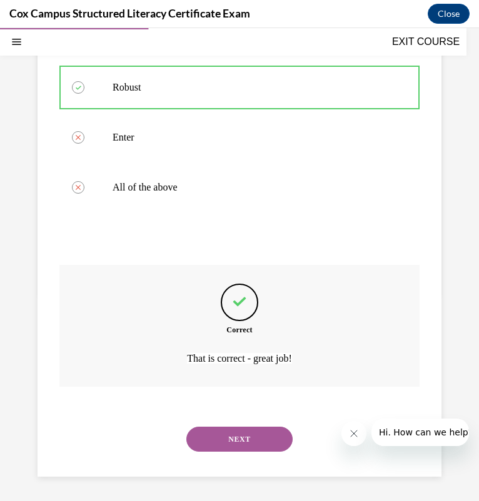
click at [262, 440] on button "NEXT" at bounding box center [239, 439] width 106 height 25
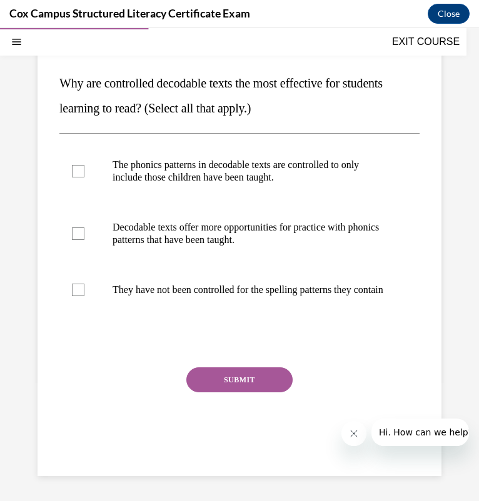
scroll to position [114, 0]
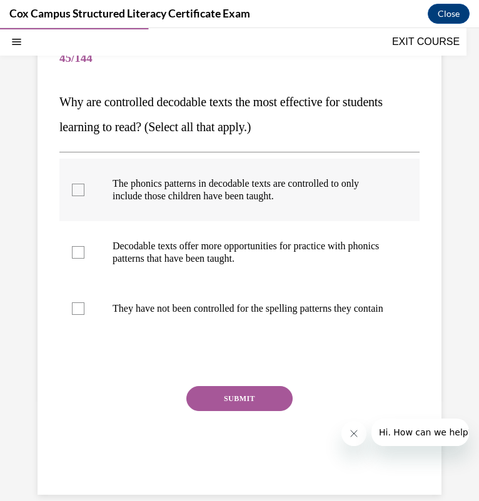
click at [83, 182] on label "The phonics patterns in decodable texts are controlled to only include those ch…" at bounding box center [239, 190] width 360 height 62
click at [83, 184] on input "The phonics patterns in decodable texts are controlled to only include those ch…" at bounding box center [78, 190] width 12 height 12
checkbox input "true"
click at [83, 250] on div at bounding box center [78, 252] width 12 height 12
click at [83, 250] on input "Decodable texts offer more opportunities for practice with phonics patterns tha…" at bounding box center [78, 252] width 12 height 12
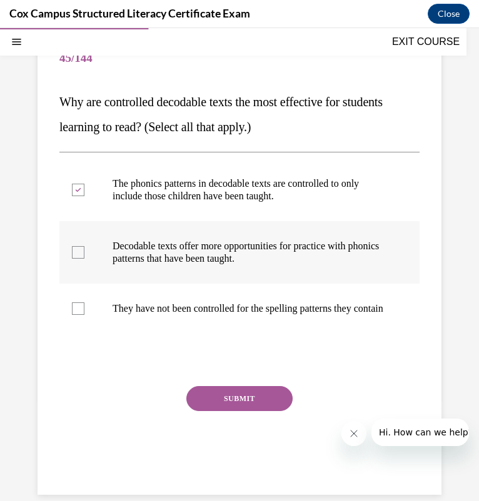
checkbox input "true"
click at [254, 402] on button "SUBMIT" at bounding box center [239, 398] width 106 height 25
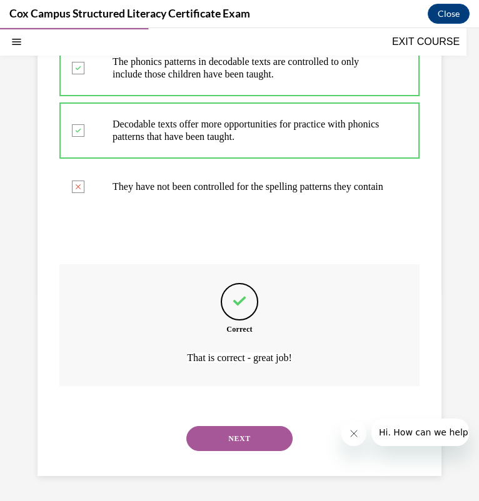
scroll to position [248, 0]
click at [241, 436] on button "NEXT" at bounding box center [239, 438] width 106 height 25
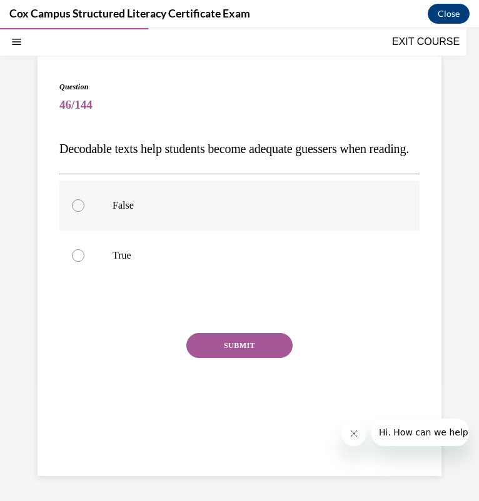
click at [237, 212] on p "False" at bounding box center [249, 205] width 275 height 12
click at [84, 212] on input "False" at bounding box center [78, 205] width 12 height 12
radio input "true"
click at [270, 358] on button "SUBMIT" at bounding box center [239, 345] width 106 height 25
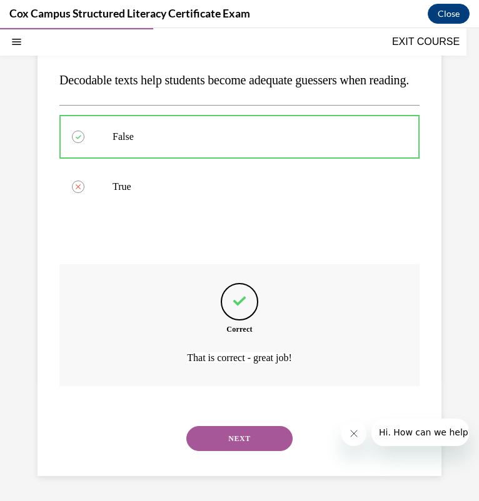
scroll to position [161, 0]
click at [227, 445] on button "NEXT" at bounding box center [239, 438] width 106 height 25
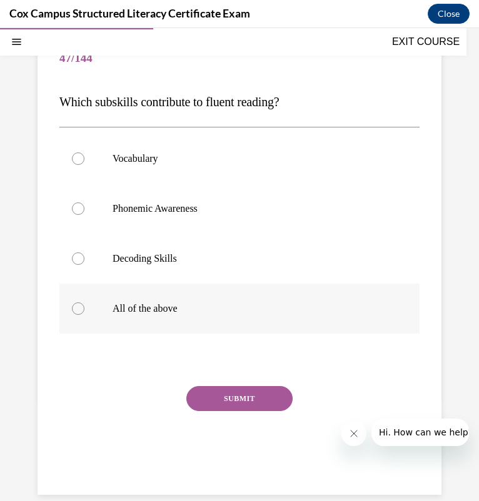
scroll to position [77, 0]
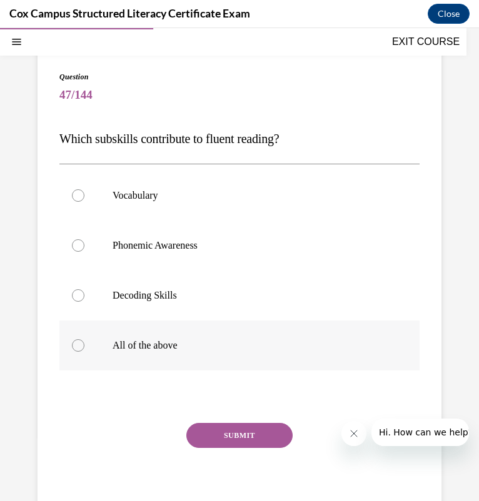
click at [176, 337] on label "All of the above" at bounding box center [239, 345] width 360 height 50
click at [84, 339] on input "All of the above" at bounding box center [78, 345] width 12 height 12
radio input "true"
click at [260, 414] on div "Question 47/144 Which subskills contribute to fluent reading?   Vocabulary Phon…" at bounding box center [239, 298] width 360 height 454
click at [252, 427] on button "SUBMIT" at bounding box center [239, 435] width 106 height 25
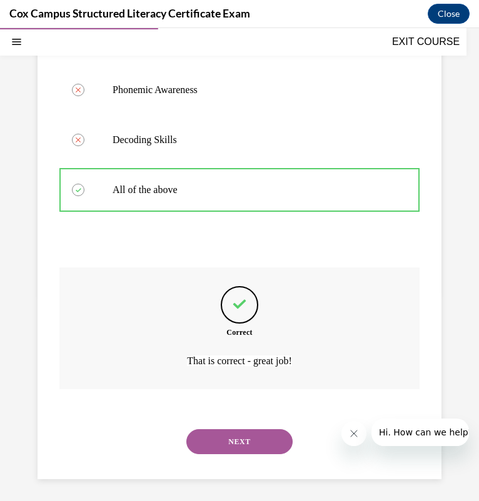
scroll to position [236, 0]
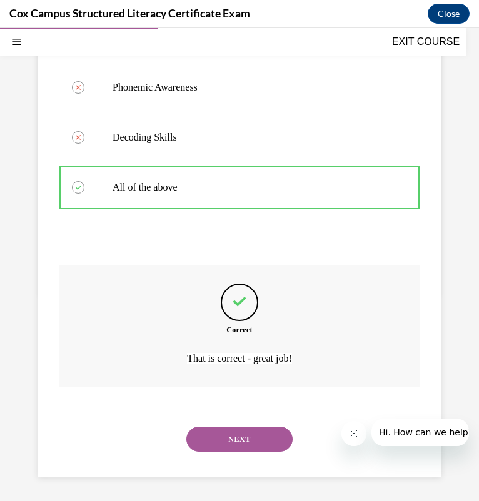
click at [244, 439] on button "NEXT" at bounding box center [239, 439] width 106 height 25
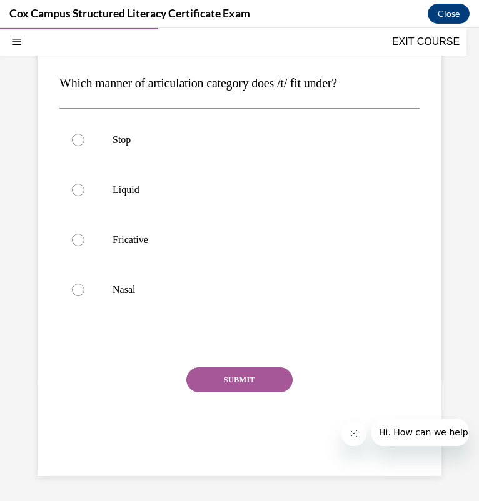
scroll to position [114, 0]
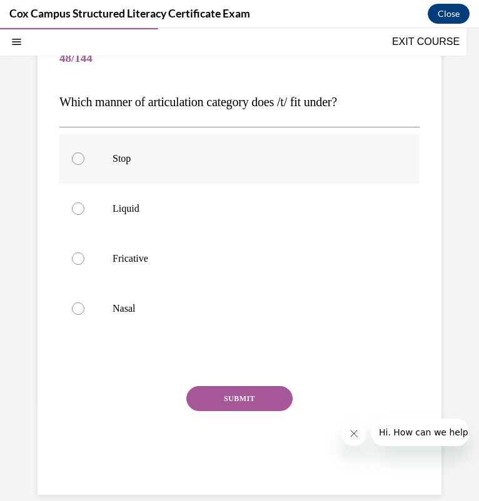
click at [241, 145] on label "Stop" at bounding box center [239, 159] width 360 height 50
click at [84, 152] on input "Stop" at bounding box center [78, 158] width 12 height 12
radio input "true"
click at [207, 393] on button "SUBMIT" at bounding box center [239, 398] width 106 height 25
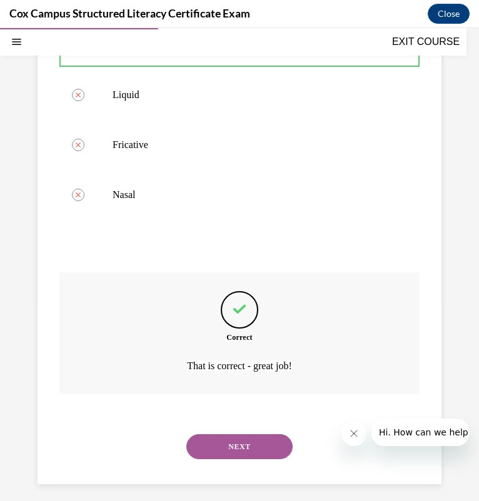
scroll to position [236, 0]
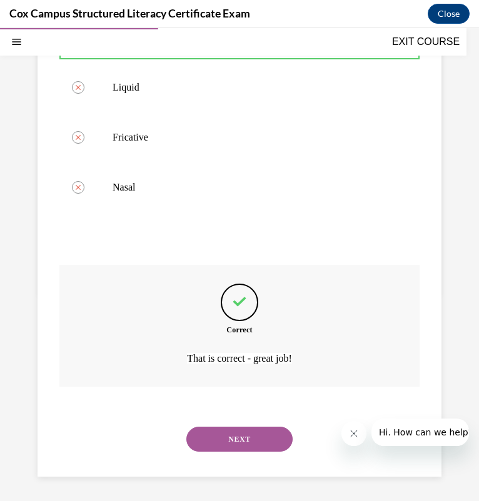
click at [206, 429] on button "NEXT" at bounding box center [239, 439] width 106 height 25
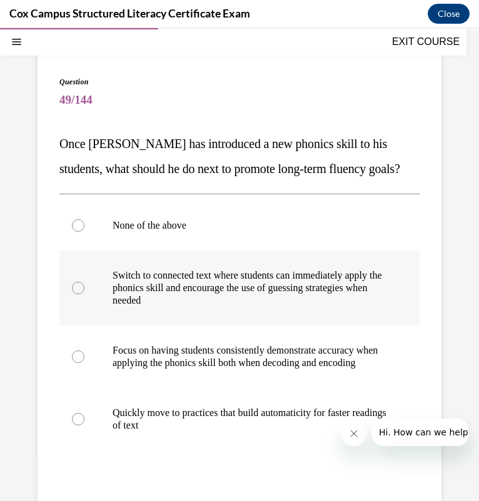
scroll to position [99, 0]
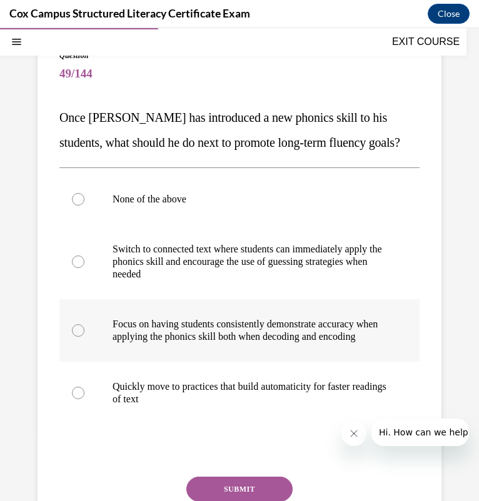
click at [147, 343] on p "Focus on having students consistently demonstrate accuracy when applying the ph…" at bounding box center [249, 330] width 275 height 25
click at [84, 337] on input "Focus on having students consistently demonstrate accuracy when applying the ph…" at bounding box center [78, 330] width 12 height 12
radio input "true"
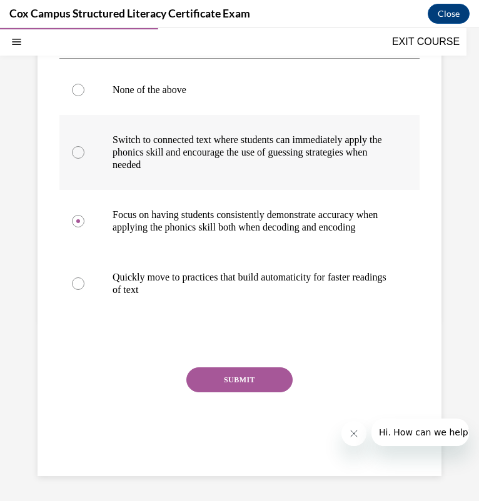
scroll to position [245, 0]
click at [227, 373] on button "SUBMIT" at bounding box center [239, 379] width 106 height 25
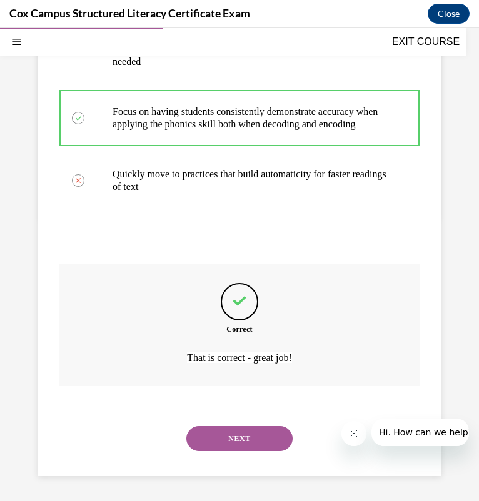
scroll to position [348, 0]
click at [221, 437] on button "NEXT" at bounding box center [239, 438] width 106 height 25
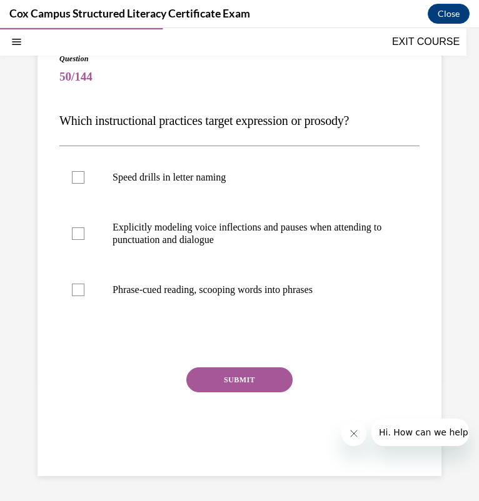
scroll to position [95, 0]
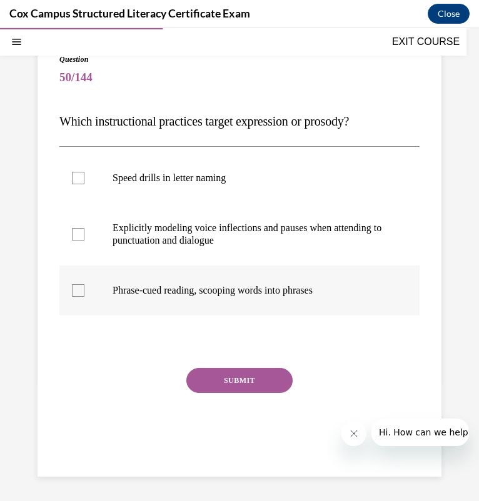
click at [191, 294] on p "Phrase-cued reading, scooping words into phrases" at bounding box center [249, 290] width 275 height 12
click at [84, 294] on input "Phrase-cued reading, scooping words into phrases" at bounding box center [78, 290] width 12 height 12
checkbox input "true"
click at [197, 247] on label "Explicitly modeling voice inflections and pauses when attending to punctuation …" at bounding box center [239, 234] width 360 height 62
click at [84, 241] on input "Explicitly modeling voice inflections and pauses when attending to punctuation …" at bounding box center [78, 234] width 12 height 12
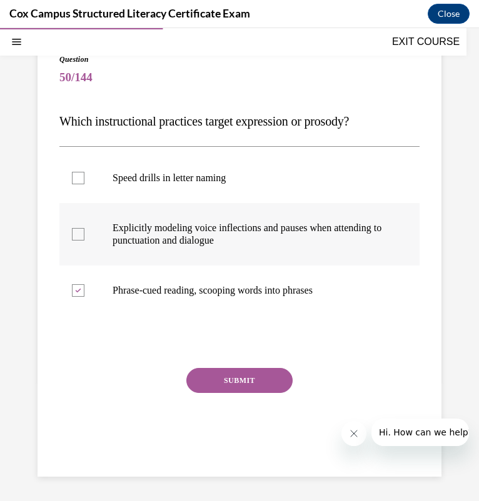
checkbox input "true"
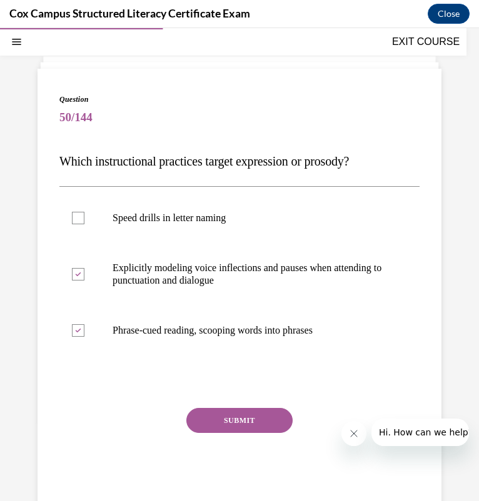
click at [244, 404] on div "Question 50/144 Which instructional practices target expression or prosody?   S…" at bounding box center [239, 302] width 360 height 417
click at [242, 408] on button "SUBMIT" at bounding box center [239, 420] width 106 height 25
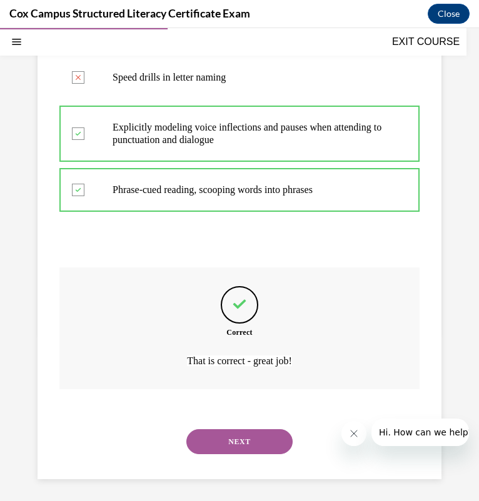
scroll to position [198, 0]
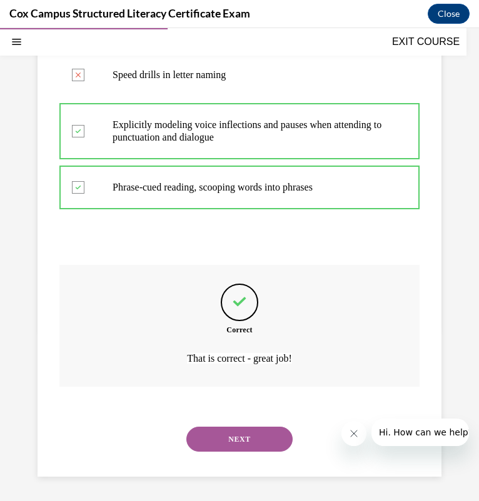
click at [243, 437] on button "NEXT" at bounding box center [239, 439] width 106 height 25
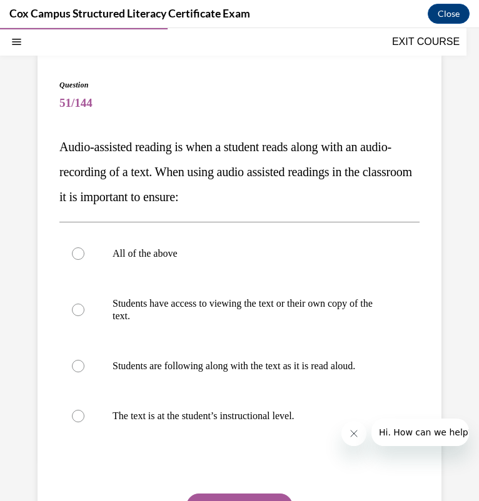
scroll to position [69, 0]
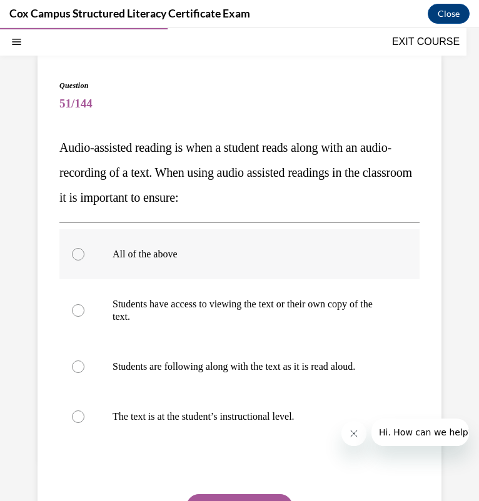
click at [76, 256] on div at bounding box center [78, 254] width 12 height 12
click at [76, 256] on input "All of the above" at bounding box center [78, 254] width 12 height 12
radio input "true"
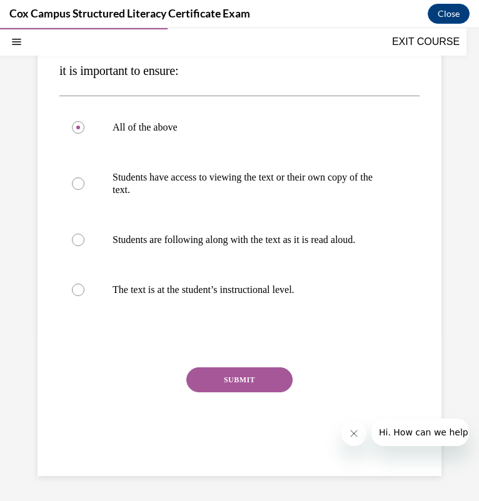
click at [232, 375] on button "SUBMIT" at bounding box center [239, 379] width 106 height 25
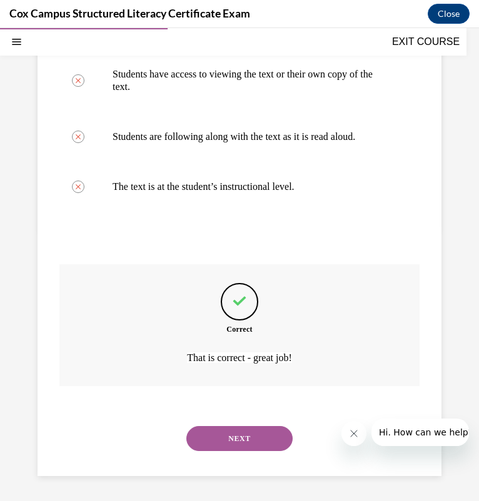
scroll to position [310, 0]
click at [217, 432] on button "NEXT" at bounding box center [239, 438] width 106 height 25
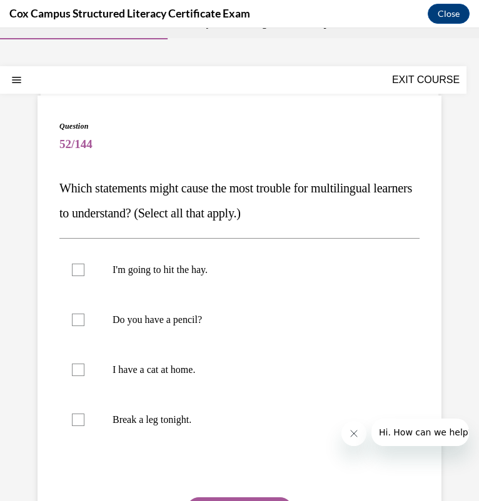
scroll to position [28, 0]
click at [209, 420] on p "Break a leg tonight." at bounding box center [249, 420] width 275 height 12
click at [84, 420] on input "Break a leg tonight." at bounding box center [78, 420] width 12 height 12
checkbox input "true"
click at [201, 280] on label "I'm going to hit the hay." at bounding box center [239, 270] width 360 height 50
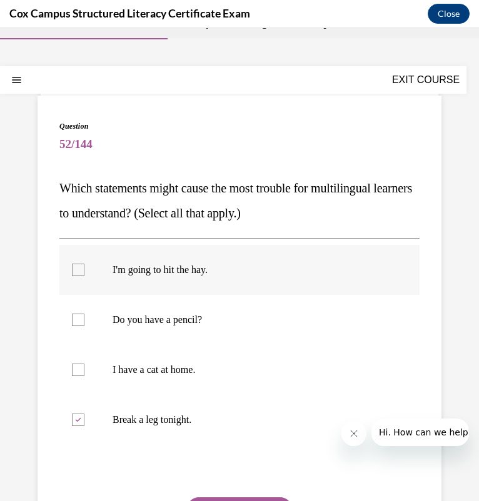
click at [84, 276] on input "I'm going to hit the hay." at bounding box center [78, 270] width 12 height 12
checkbox input "true"
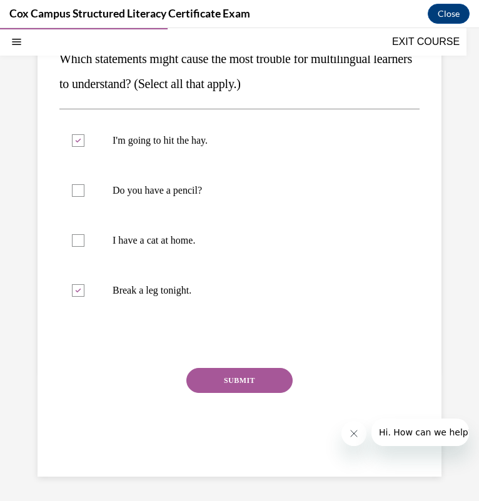
click at [250, 388] on button "SUBMIT" at bounding box center [239, 380] width 106 height 25
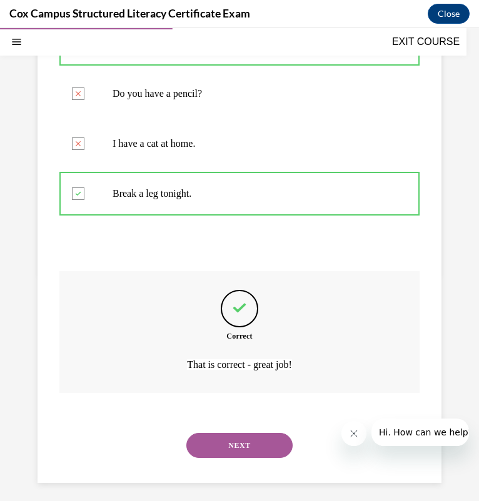
scroll to position [260, 0]
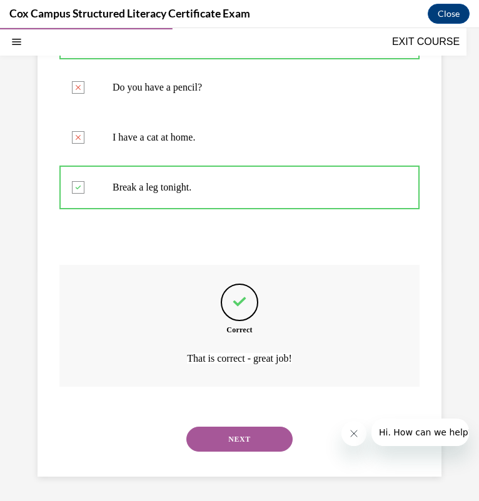
click at [222, 429] on button "NEXT" at bounding box center [239, 439] width 106 height 25
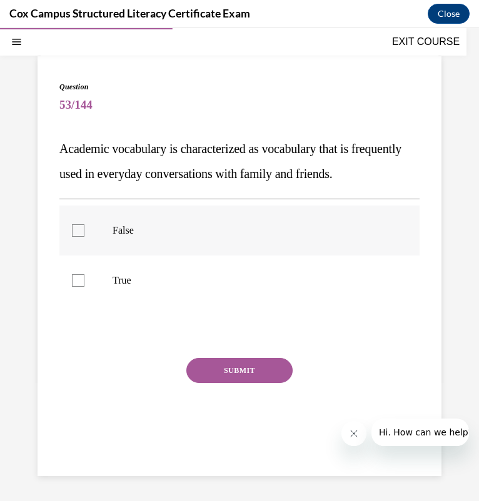
click at [236, 235] on p "False" at bounding box center [249, 230] width 275 height 12
click at [84, 235] on input "False" at bounding box center [78, 230] width 12 height 12
checkbox input "true"
click at [211, 377] on button "SUBMIT" at bounding box center [239, 370] width 106 height 25
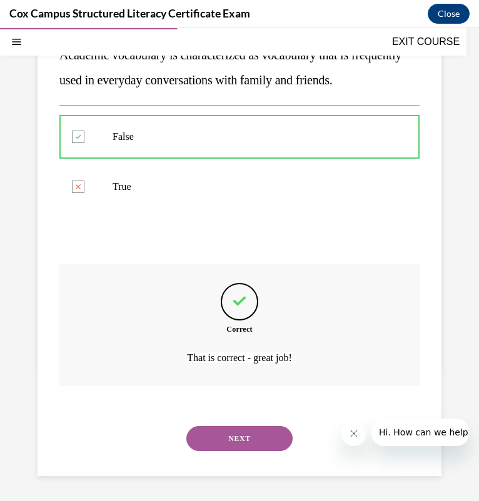
scroll to position [186, 0]
click at [221, 445] on button "NEXT" at bounding box center [239, 438] width 106 height 25
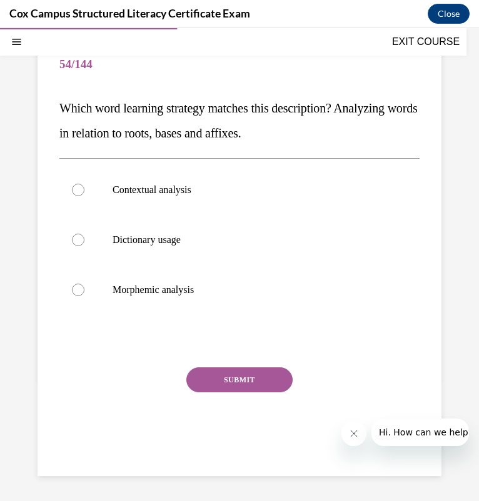
scroll to position [107, 0]
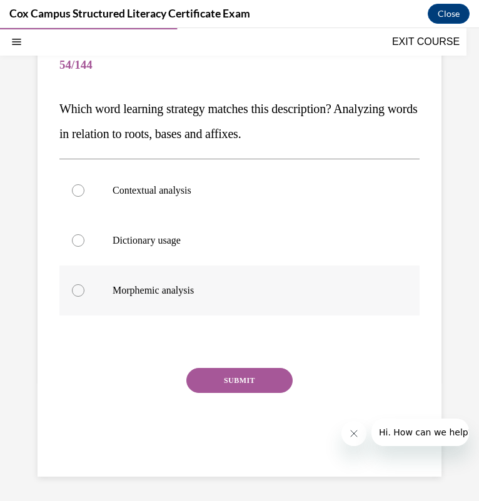
click at [127, 284] on p "Morphemic analysis" at bounding box center [249, 290] width 275 height 12
click at [84, 284] on input "Morphemic analysis" at bounding box center [78, 290] width 12 height 12
radio input "true"
click at [230, 373] on button "SUBMIT" at bounding box center [239, 380] width 106 height 25
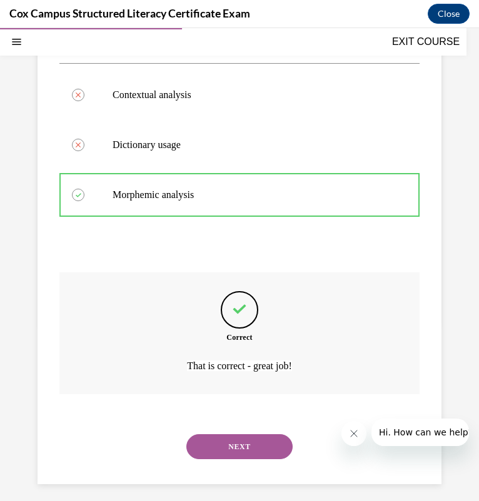
scroll to position [211, 0]
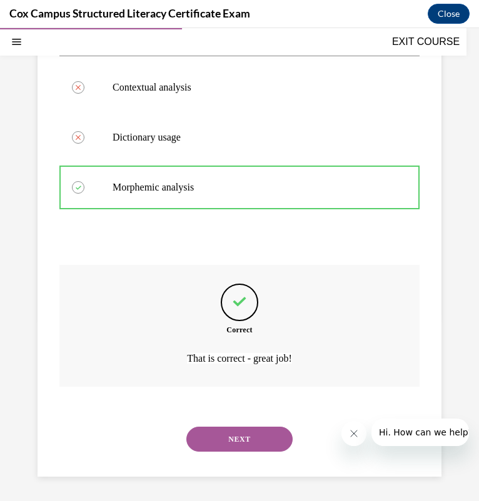
click at [217, 439] on button "NEXT" at bounding box center [239, 439] width 106 height 25
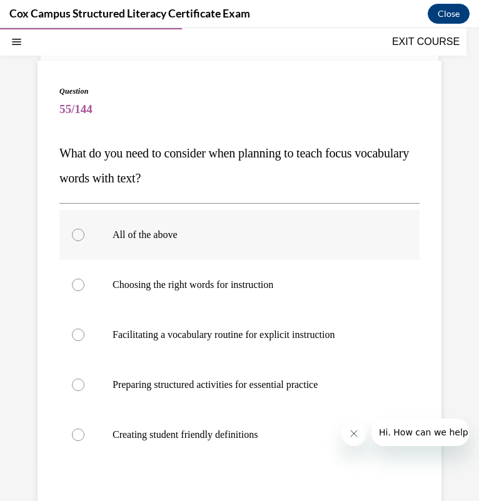
scroll to position [64, 0]
click at [256, 231] on p "All of the above" at bounding box center [249, 234] width 275 height 12
click at [84, 231] on input "All of the above" at bounding box center [78, 234] width 12 height 12
radio input "true"
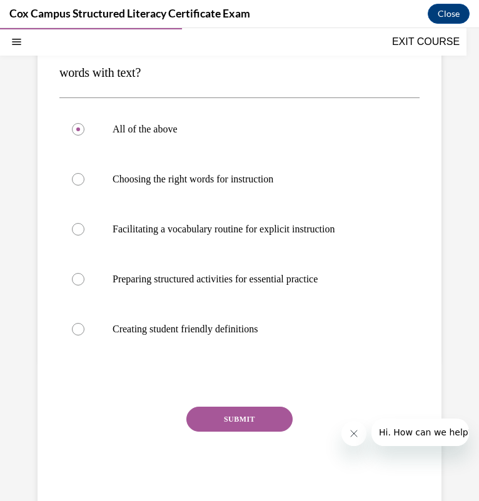
click at [232, 419] on button "SUBMIT" at bounding box center [239, 419] width 106 height 25
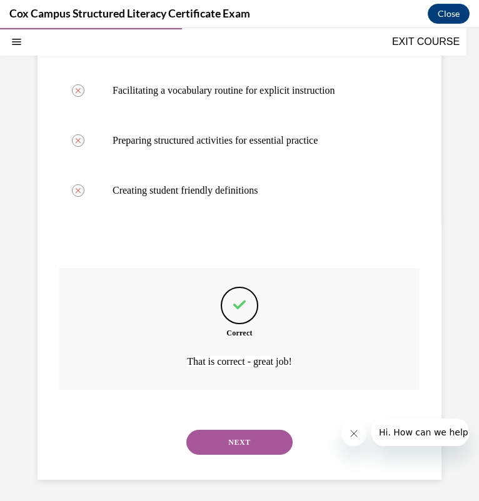
scroll to position [310, 0]
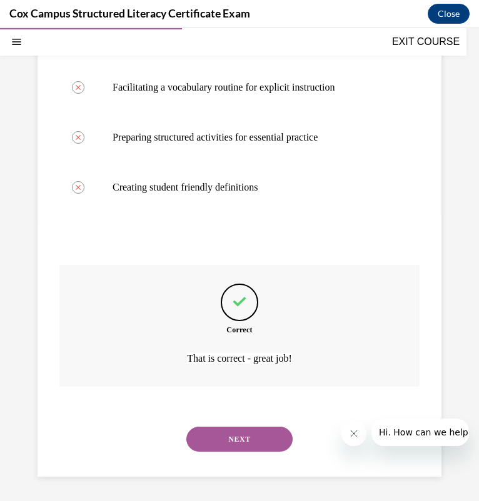
click at [234, 435] on button "NEXT" at bounding box center [239, 439] width 106 height 25
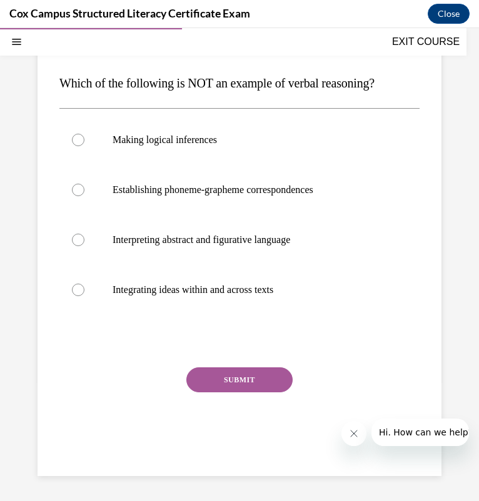
scroll to position [114, 0]
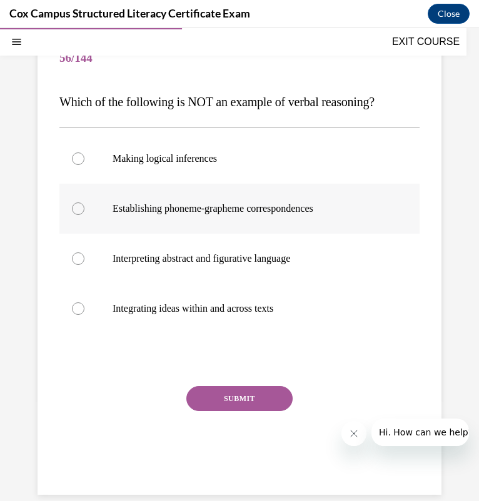
click at [209, 211] on p "Establishing phoneme-grapheme correspondences" at bounding box center [249, 208] width 275 height 12
click at [84, 211] on input "Establishing phoneme-grapheme correspondences" at bounding box center [78, 208] width 12 height 12
radio input "true"
click at [234, 394] on button "SUBMIT" at bounding box center [239, 398] width 106 height 25
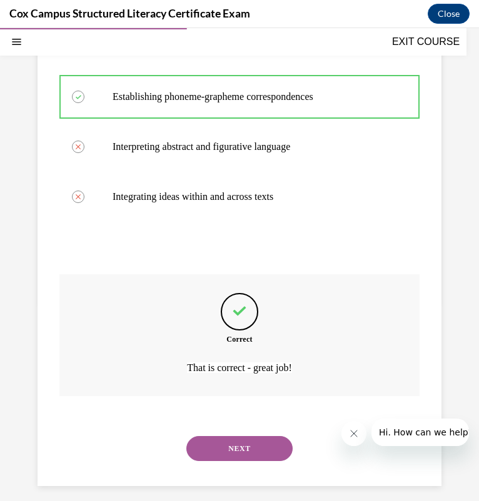
scroll to position [236, 0]
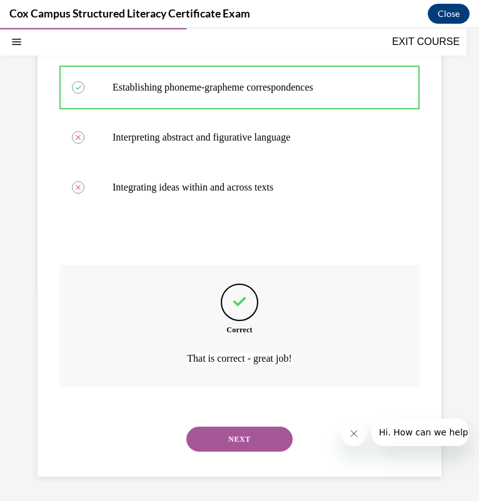
click at [221, 437] on button "NEXT" at bounding box center [239, 439] width 106 height 25
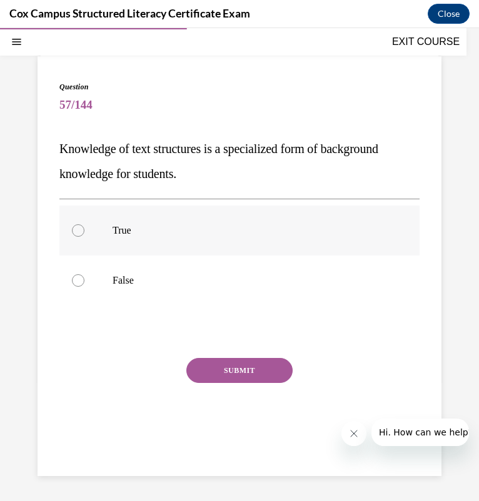
click at [164, 245] on label "True" at bounding box center [239, 231] width 360 height 50
click at [84, 237] on input "True" at bounding box center [78, 230] width 12 height 12
radio input "true"
click at [203, 362] on button "SUBMIT" at bounding box center [239, 370] width 106 height 25
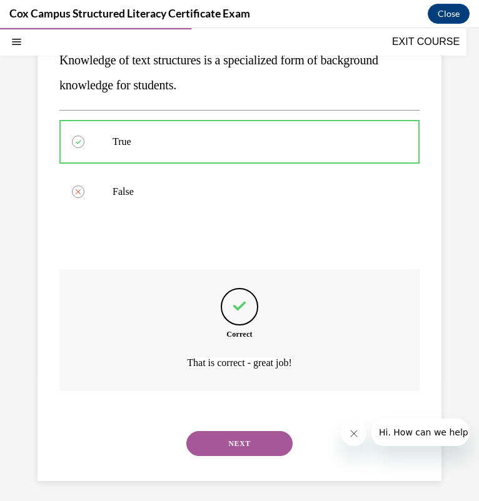
scroll to position [161, 0]
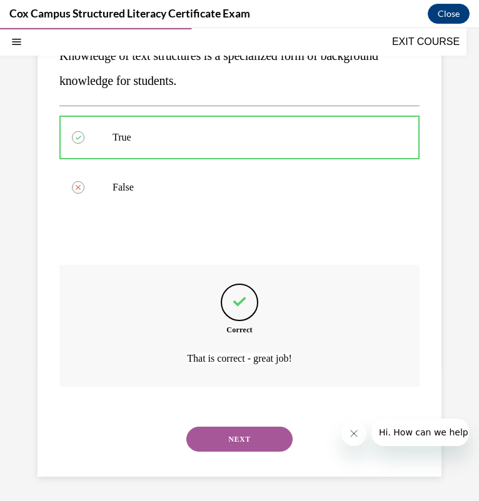
click at [239, 434] on button "NEXT" at bounding box center [239, 439] width 106 height 25
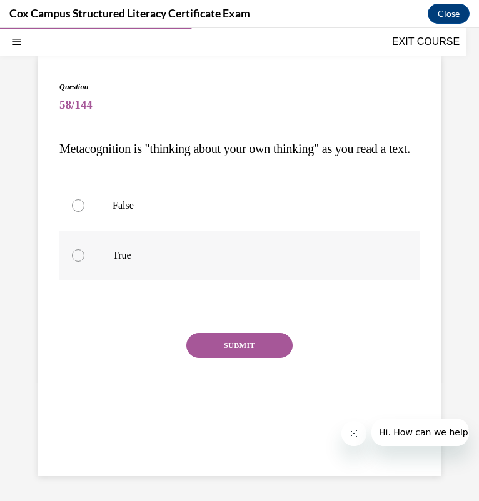
click at [245, 262] on p "True" at bounding box center [249, 255] width 275 height 12
click at [84, 262] on input "True" at bounding box center [78, 255] width 12 height 12
radio input "true"
click at [260, 358] on button "SUBMIT" at bounding box center [239, 345] width 106 height 25
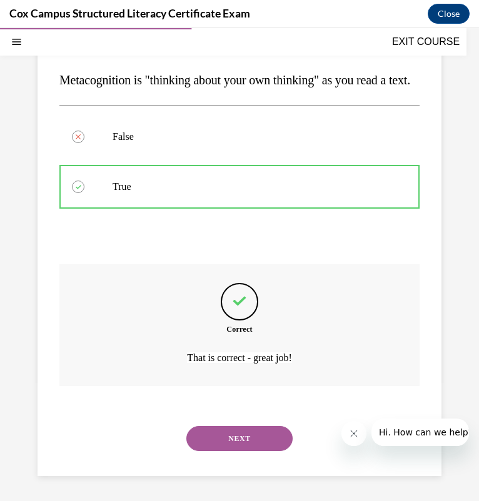
scroll to position [161, 0]
click at [233, 440] on button "NEXT" at bounding box center [239, 438] width 106 height 25
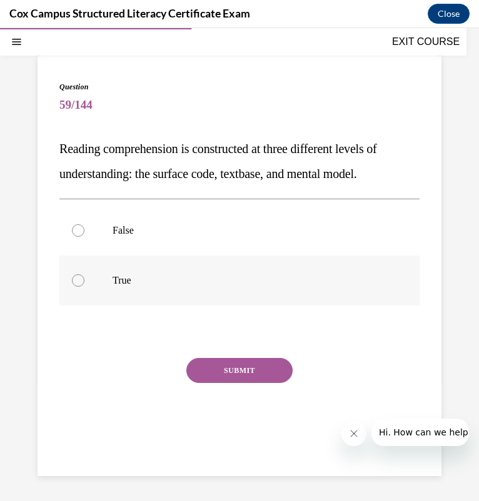
click at [89, 290] on label "True" at bounding box center [239, 280] width 360 height 50
click at [84, 287] on input "True" at bounding box center [78, 280] width 12 height 12
radio input "true"
click at [205, 369] on button "SUBMIT" at bounding box center [239, 370] width 106 height 25
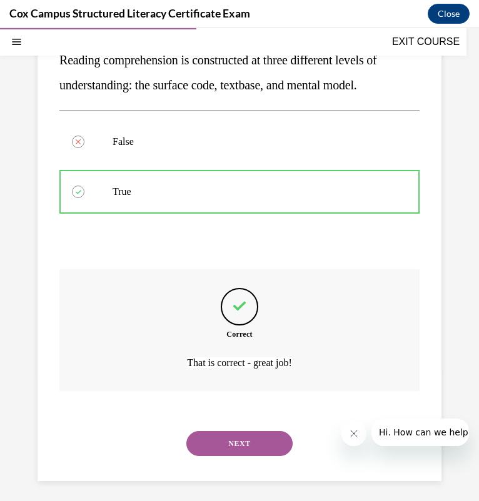
scroll to position [161, 0]
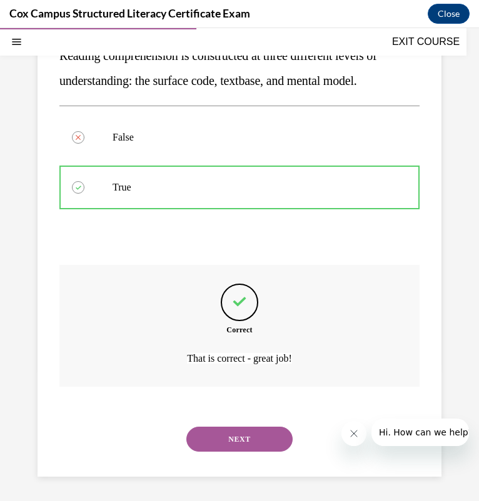
click at [200, 429] on button "NEXT" at bounding box center [239, 439] width 106 height 25
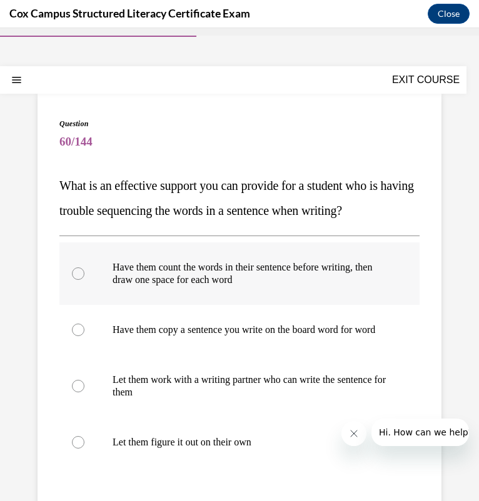
scroll to position [32, 0]
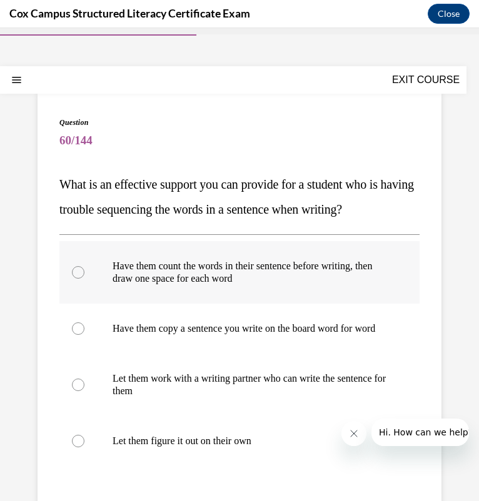
click at [191, 275] on p "Have them count the words in their sentence before writing, then draw one space…" at bounding box center [249, 272] width 275 height 25
click at [84, 275] on input "Have them count the words in their sentence before writing, then draw one space…" at bounding box center [78, 272] width 12 height 12
radio input "true"
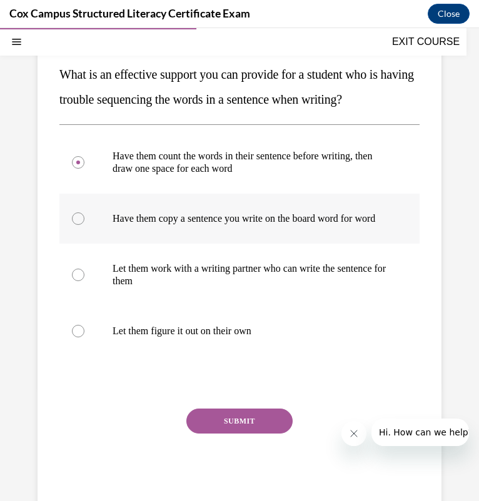
scroll to position [195, 0]
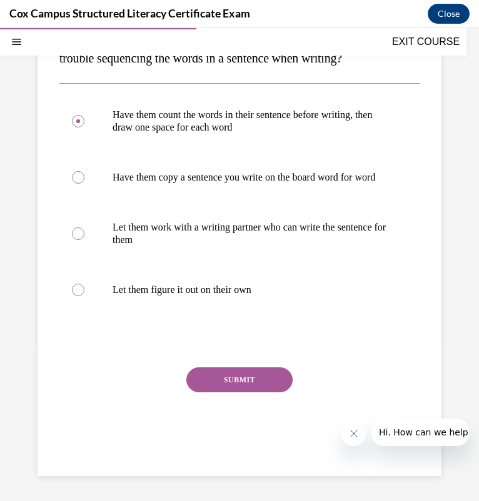
click at [240, 384] on button "SUBMIT" at bounding box center [239, 379] width 106 height 25
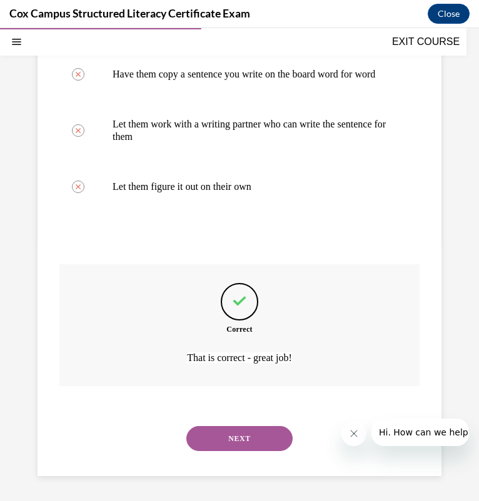
scroll to position [298, 0]
click at [221, 425] on div "NEXT" at bounding box center [239, 439] width 360 height 50
click at [219, 430] on button "NEXT" at bounding box center [239, 438] width 106 height 25
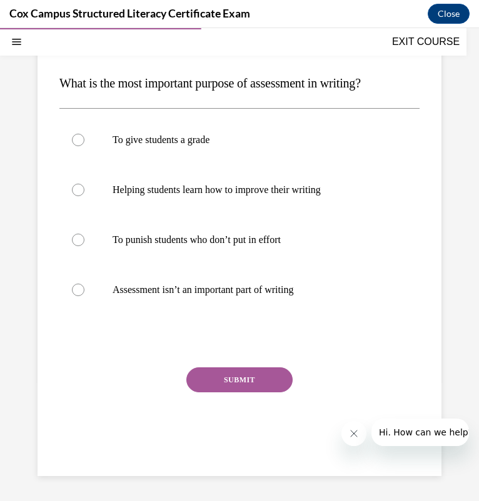
scroll to position [114, 0]
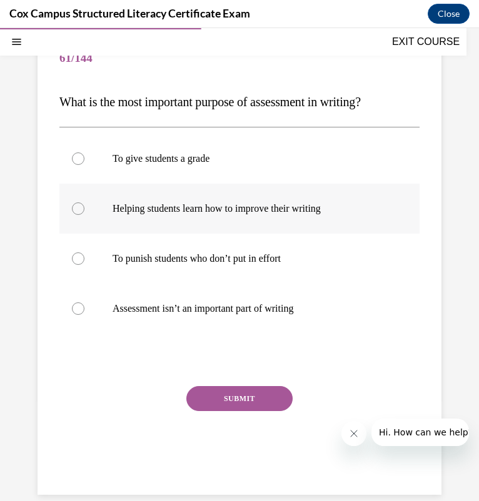
click at [219, 211] on p "Helping students learn how to improve their writing" at bounding box center [249, 208] width 275 height 12
click at [84, 211] on input "Helping students learn how to improve their writing" at bounding box center [78, 208] width 12 height 12
radio input "true"
click at [219, 393] on button "SUBMIT" at bounding box center [239, 398] width 106 height 25
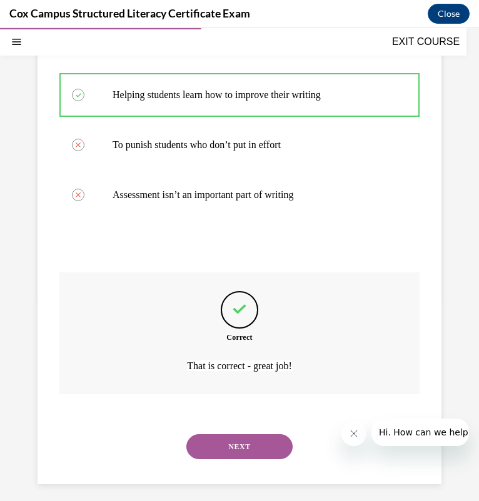
scroll to position [236, 0]
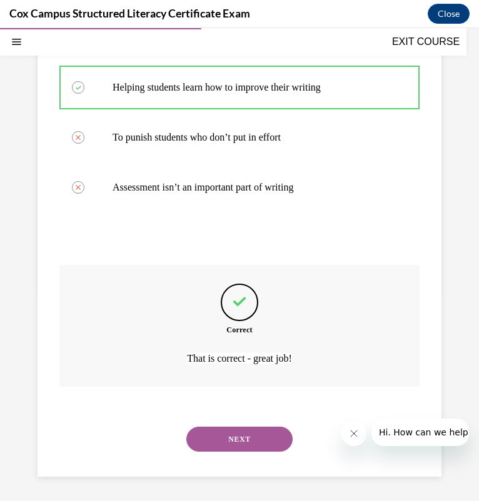
click at [246, 430] on button "NEXT" at bounding box center [239, 439] width 106 height 25
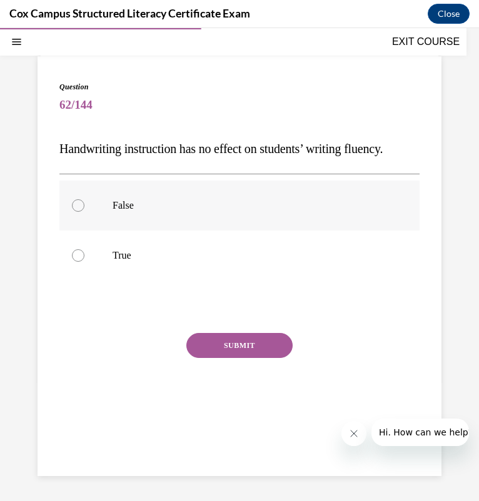
click at [141, 216] on label "False" at bounding box center [239, 206] width 360 height 50
click at [84, 212] on input "False" at bounding box center [78, 205] width 12 height 12
radio input "true"
click at [252, 358] on button "SUBMIT" at bounding box center [239, 345] width 106 height 25
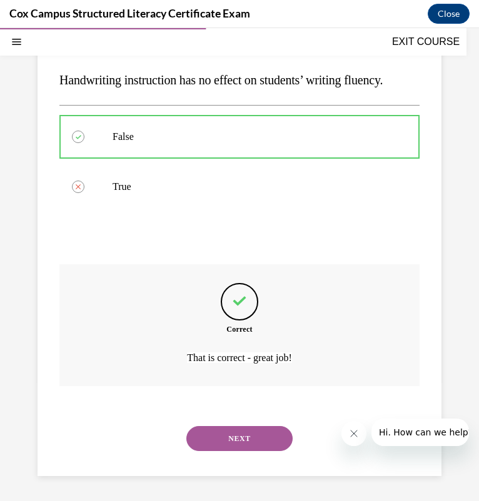
scroll to position [161, 0]
click at [274, 438] on button "NEXT" at bounding box center [239, 438] width 106 height 25
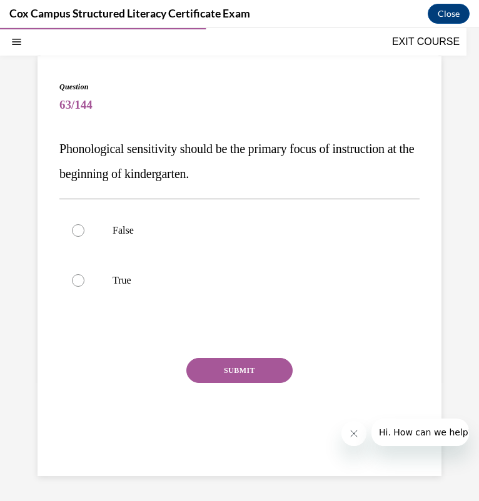
scroll to position [67, 0]
click at [217, 233] on p "False" at bounding box center [249, 230] width 275 height 12
click at [84, 233] on input "False" at bounding box center [78, 230] width 12 height 12
radio input "true"
click at [217, 375] on button "SUBMIT" at bounding box center [239, 370] width 106 height 25
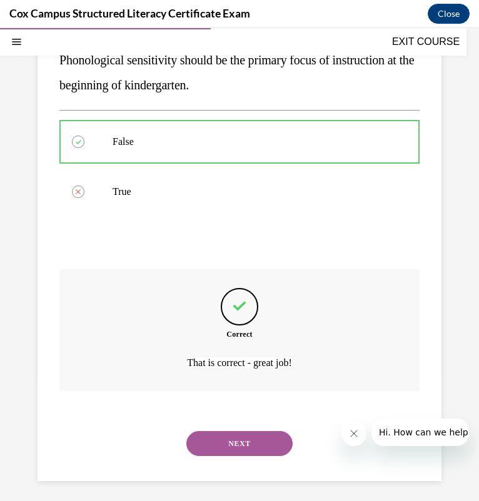
scroll to position [161, 0]
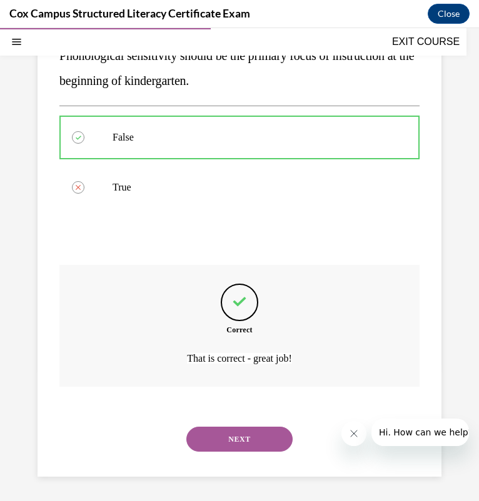
click at [207, 440] on button "NEXT" at bounding box center [239, 439] width 106 height 25
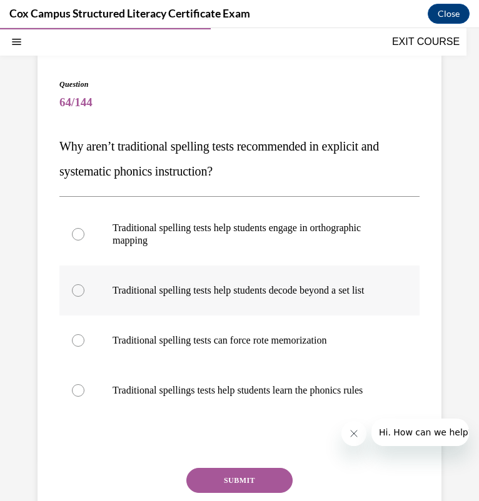
scroll to position [72, 0]
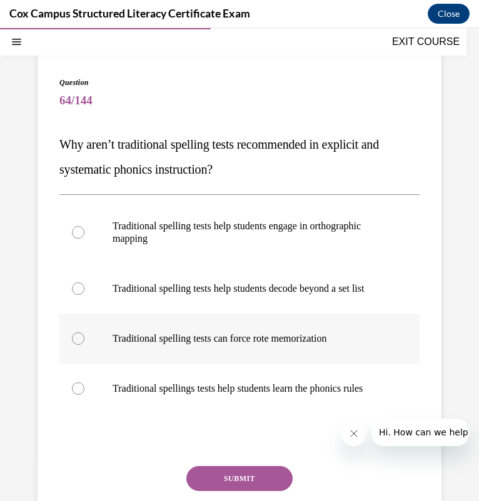
click at [288, 345] on p "Traditional spelling tests can force rote memorization" at bounding box center [249, 338] width 275 height 12
click at [84, 345] on input "Traditional spelling tests can force rote memorization" at bounding box center [78, 338] width 12 height 12
radio input "true"
click at [255, 491] on button "SUBMIT" at bounding box center [239, 478] width 106 height 25
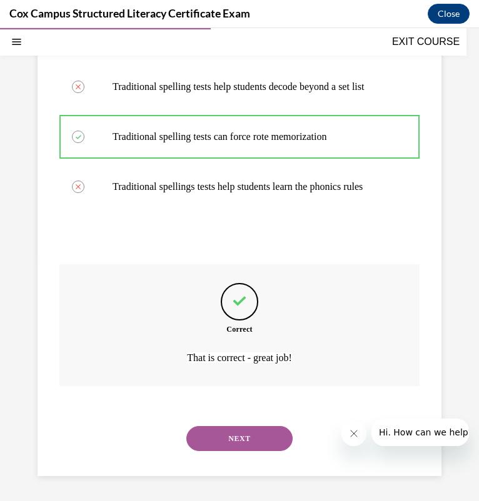
scroll to position [298, 0]
click at [251, 450] on button "NEXT" at bounding box center [239, 438] width 106 height 25
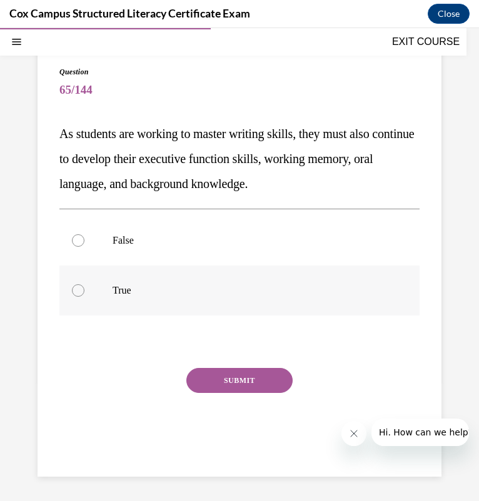
click at [243, 292] on p "True" at bounding box center [249, 290] width 275 height 12
click at [84, 292] on input "True" at bounding box center [78, 290] width 12 height 12
radio input "true"
click at [208, 381] on button "SUBMIT" at bounding box center [239, 380] width 106 height 25
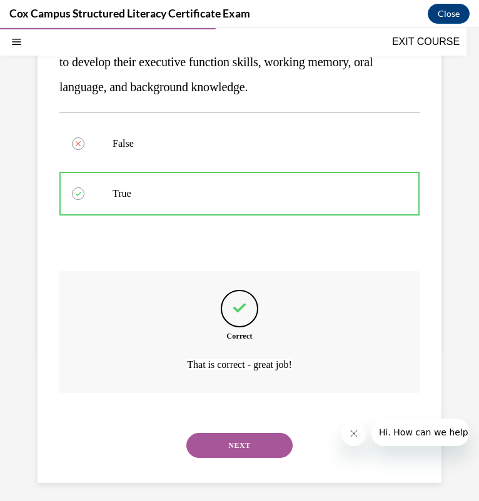
scroll to position [186, 0]
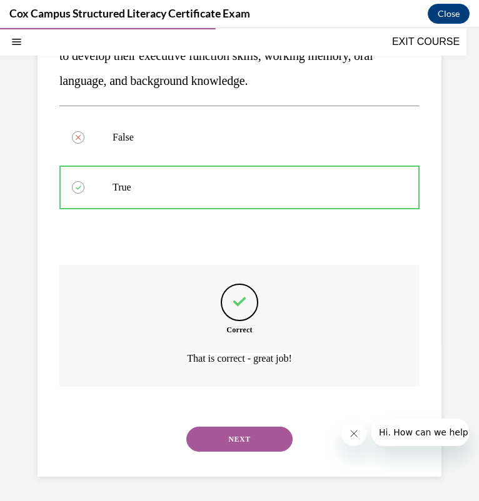
click at [267, 430] on button "NEXT" at bounding box center [239, 439] width 106 height 25
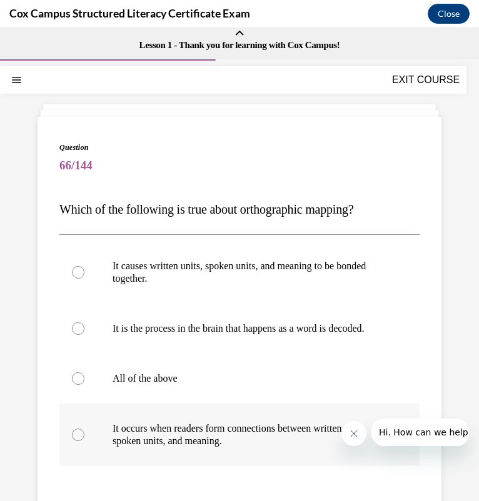
scroll to position [6, 0]
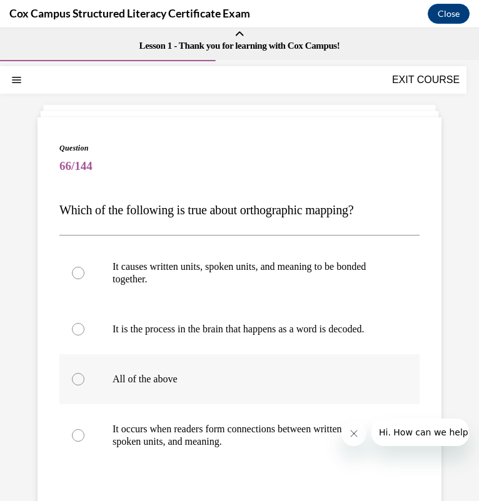
click at [255, 377] on label "All of the above" at bounding box center [239, 379] width 360 height 50
click at [84, 377] on input "All of the above" at bounding box center [78, 379] width 12 height 12
radio input "true"
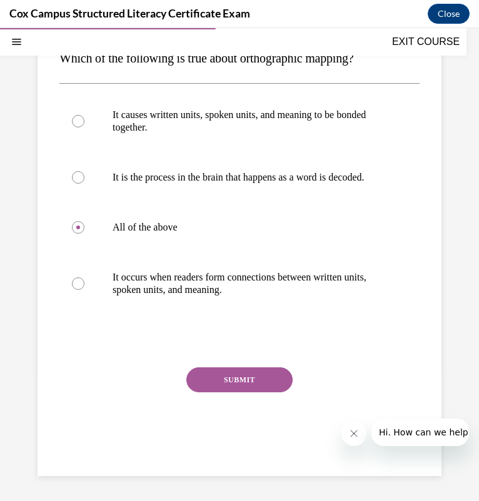
click at [265, 377] on button "SUBMIT" at bounding box center [239, 379] width 106 height 25
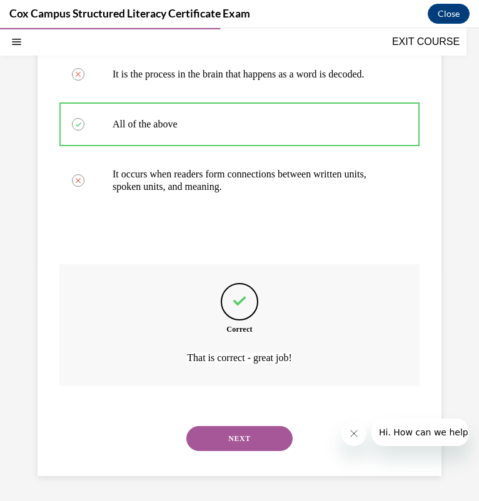
scroll to position [273, 0]
click at [212, 440] on button "NEXT" at bounding box center [239, 438] width 106 height 25
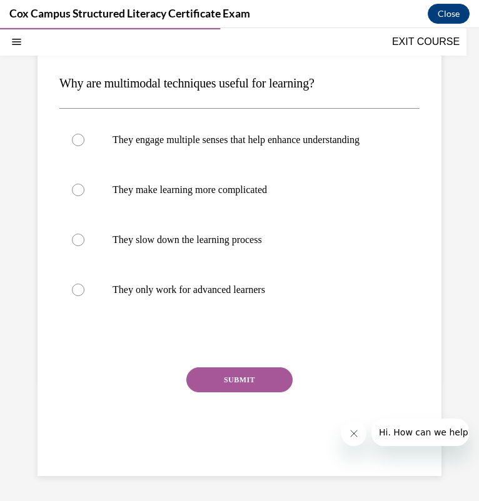
scroll to position [114, 0]
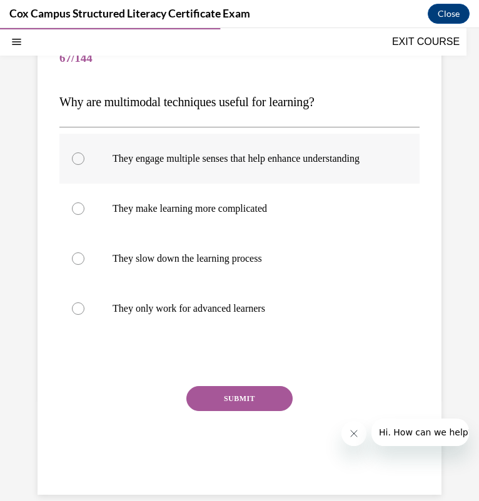
click at [316, 165] on p "They engage multiple senses that help enhance understanding" at bounding box center [249, 158] width 275 height 12
click at [84, 165] on input "They engage multiple senses that help enhance understanding" at bounding box center [78, 158] width 12 height 12
radio input "true"
click at [240, 409] on button "SUBMIT" at bounding box center [239, 398] width 106 height 25
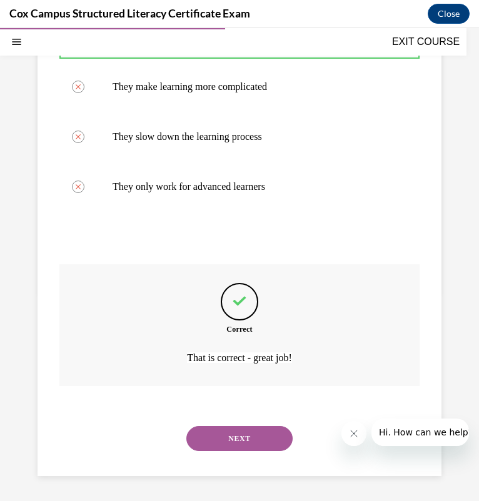
scroll to position [248, 0]
click at [229, 433] on button "NEXT" at bounding box center [239, 438] width 106 height 25
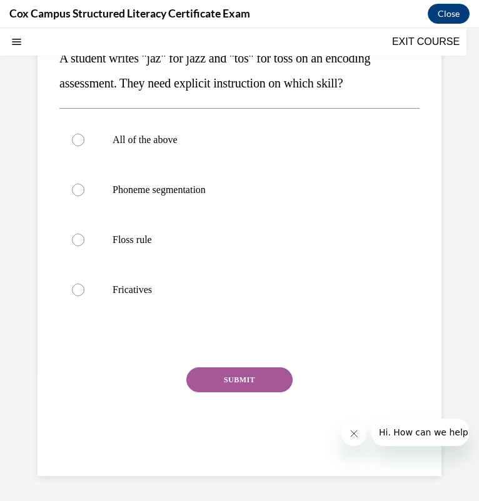
scroll to position [0, 0]
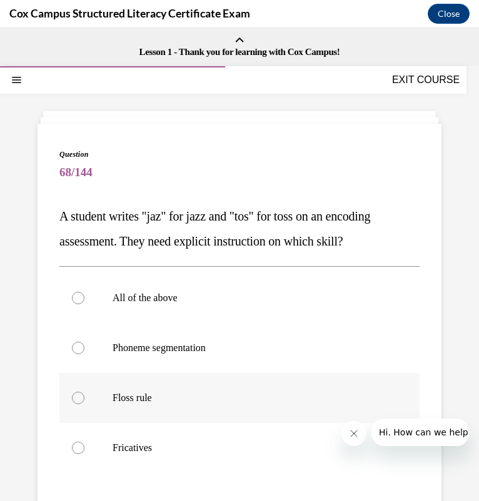
click at [220, 400] on p "Floss rule" at bounding box center [249, 398] width 275 height 12
click at [84, 400] on input "Floss rule" at bounding box center [78, 398] width 12 height 12
radio input "true"
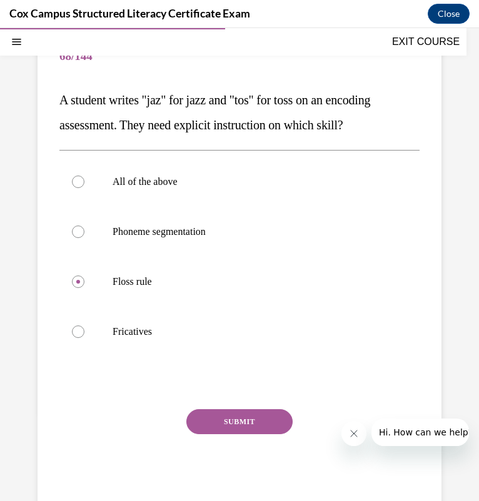
click at [211, 415] on button "SUBMIT" at bounding box center [239, 421] width 106 height 25
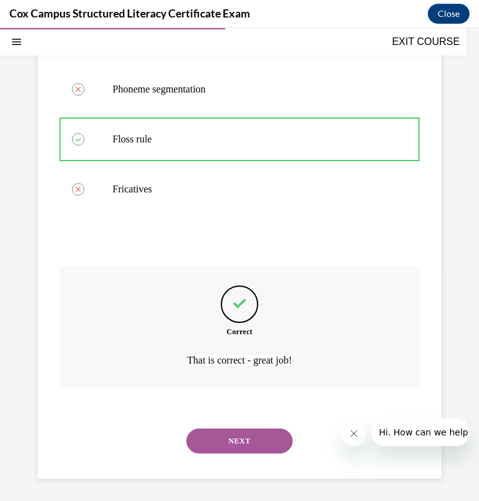
scroll to position [260, 0]
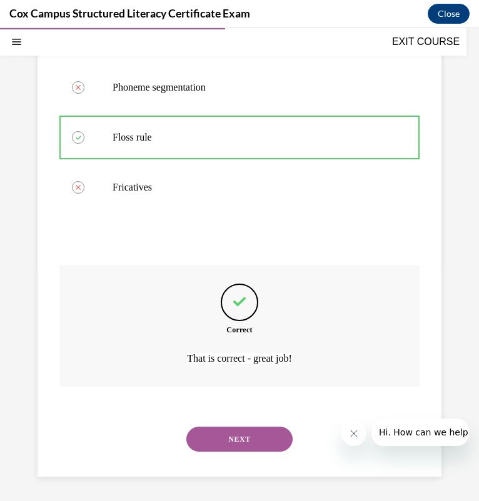
click at [226, 435] on button "NEXT" at bounding box center [239, 439] width 106 height 25
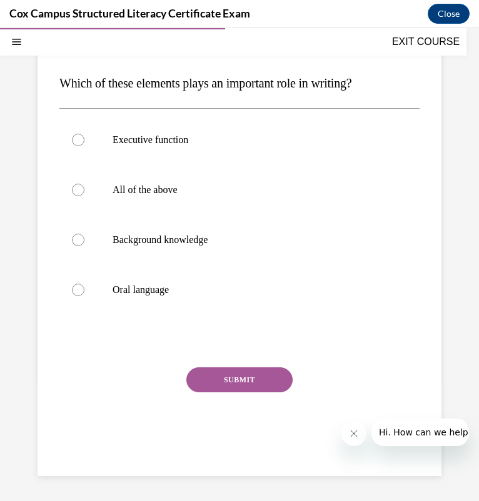
scroll to position [114, 0]
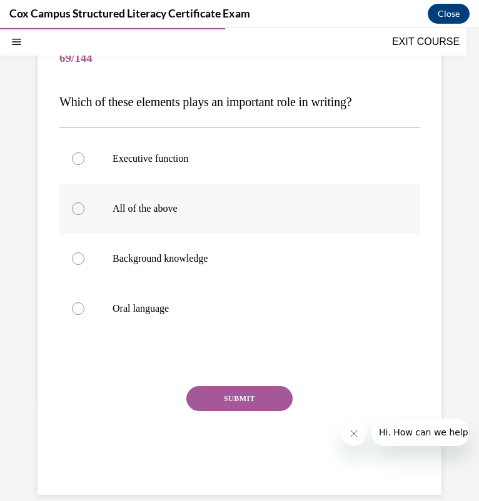
click at [181, 211] on p "All of the above" at bounding box center [249, 208] width 275 height 12
click at [84, 211] on input "All of the above" at bounding box center [78, 208] width 12 height 12
radio input "true"
click at [229, 398] on button "SUBMIT" at bounding box center [239, 398] width 106 height 25
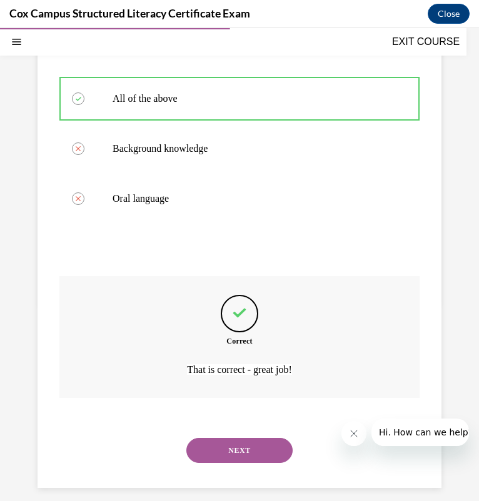
scroll to position [236, 0]
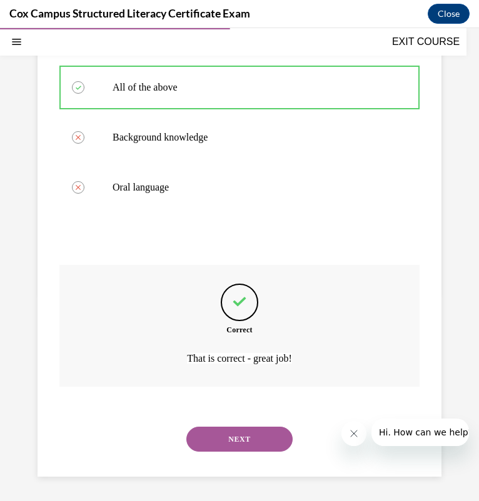
click at [216, 434] on button "NEXT" at bounding box center [239, 439] width 106 height 25
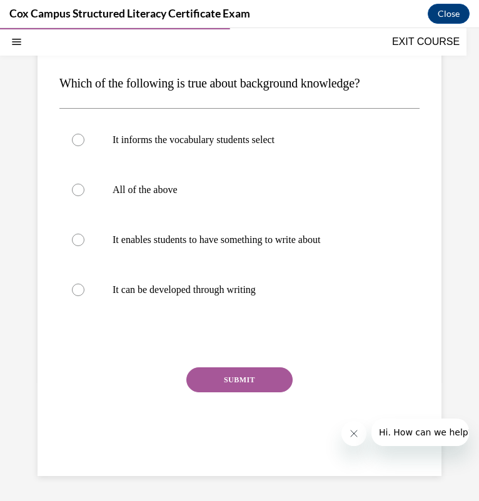
scroll to position [114, 0]
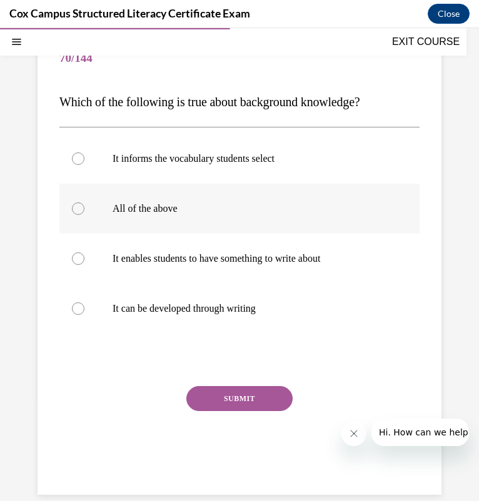
click at [131, 227] on label "All of the above" at bounding box center [239, 209] width 360 height 50
click at [84, 215] on input "All of the above" at bounding box center [78, 208] width 12 height 12
radio input "true"
click at [267, 395] on button "SUBMIT" at bounding box center [239, 398] width 106 height 25
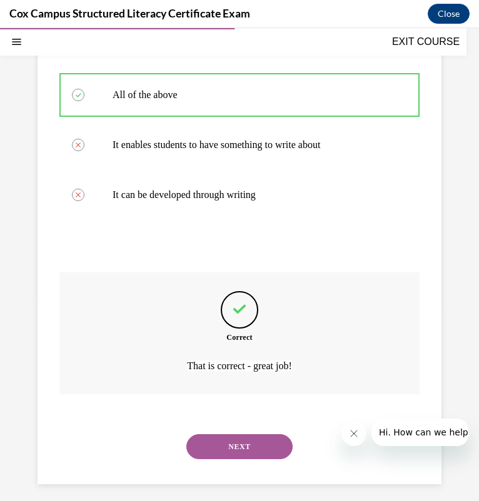
scroll to position [236, 0]
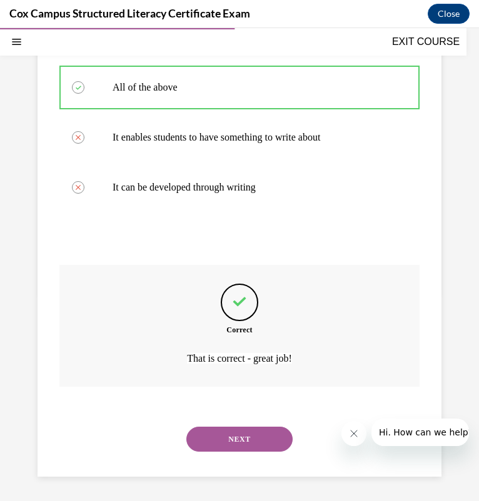
click at [234, 432] on button "NEXT" at bounding box center [239, 439] width 106 height 25
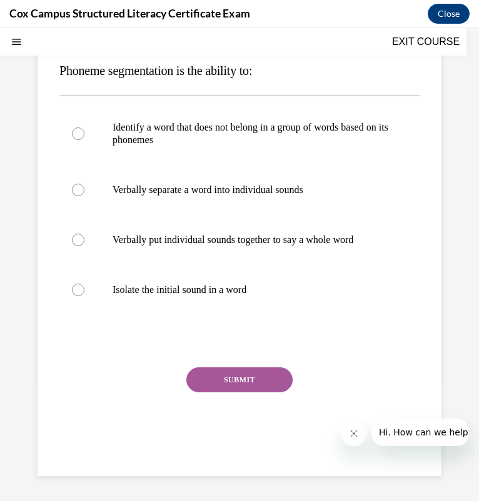
scroll to position [0, 0]
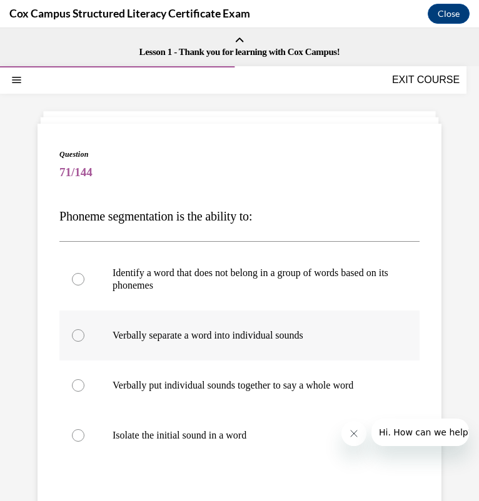
click at [202, 345] on label "Verbally separate a word into individual sounds" at bounding box center [239, 335] width 360 height 50
click at [84, 342] on input "Verbally separate a word into individual sounds" at bounding box center [78, 335] width 12 height 12
radio input "true"
click at [199, 371] on label "Verbally put individual sounds together to say a whole word" at bounding box center [239, 385] width 360 height 50
click at [84, 379] on input "Verbally put individual sounds together to say a whole word" at bounding box center [78, 385] width 12 height 12
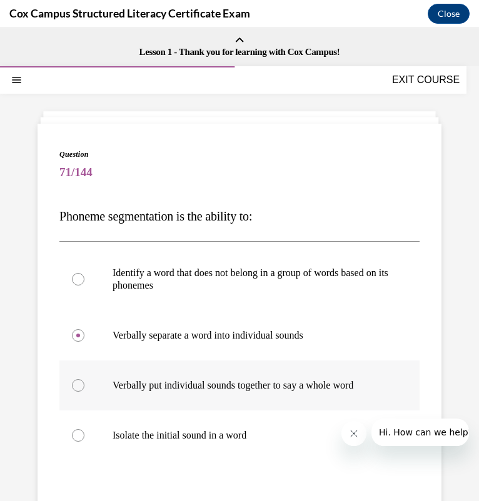
radio input "true"
click at [209, 337] on p "Verbally separate a word into individual sounds" at bounding box center [249, 335] width 275 height 12
click at [84, 337] on input "Verbally separate a word into individual sounds" at bounding box center [78, 335] width 12 height 12
radio input "true"
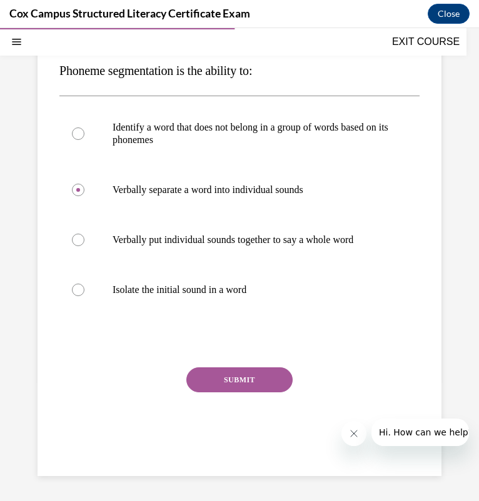
click at [227, 379] on button "SUBMIT" at bounding box center [239, 379] width 106 height 25
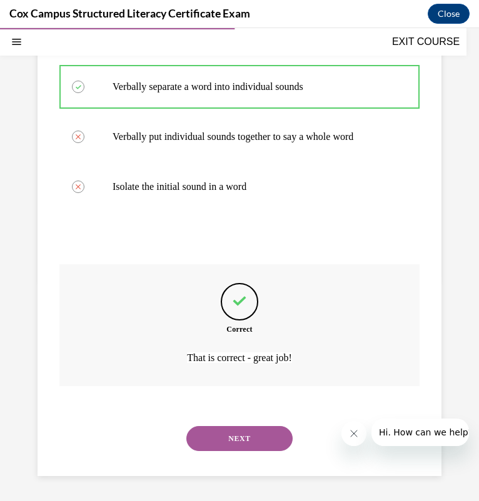
scroll to position [260, 0]
click at [216, 434] on button "NEXT" at bounding box center [239, 438] width 106 height 25
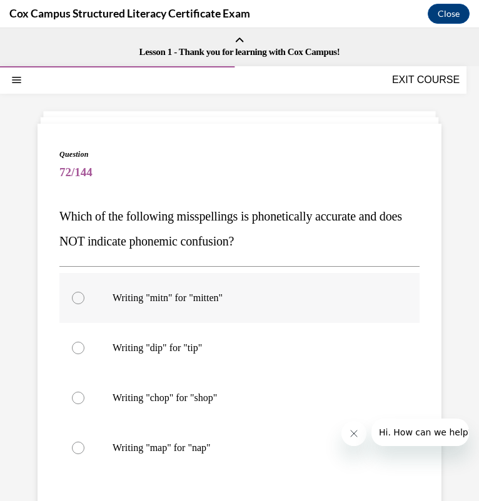
click at [247, 290] on label "Writing "mitn" for "mitten"" at bounding box center [239, 298] width 360 height 50
click at [84, 292] on input "Writing "mitn" for "mitten"" at bounding box center [78, 298] width 12 height 12
radio input "true"
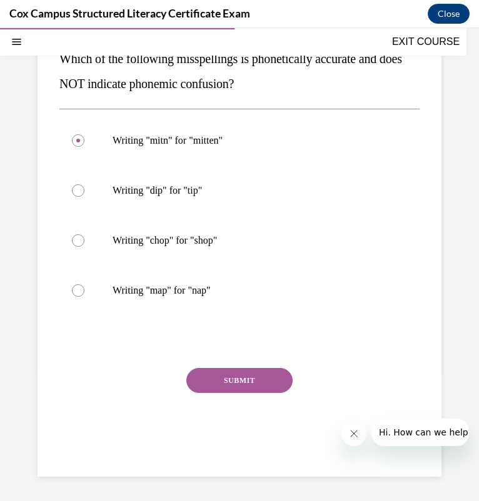
click at [244, 370] on button "SUBMIT" at bounding box center [239, 380] width 106 height 25
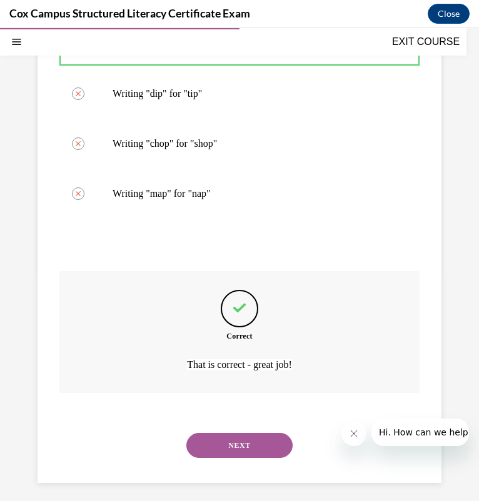
scroll to position [260, 0]
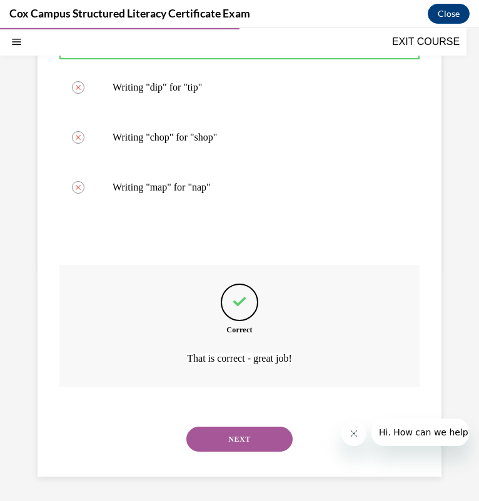
click at [233, 433] on button "NEXT" at bounding box center [239, 439] width 106 height 25
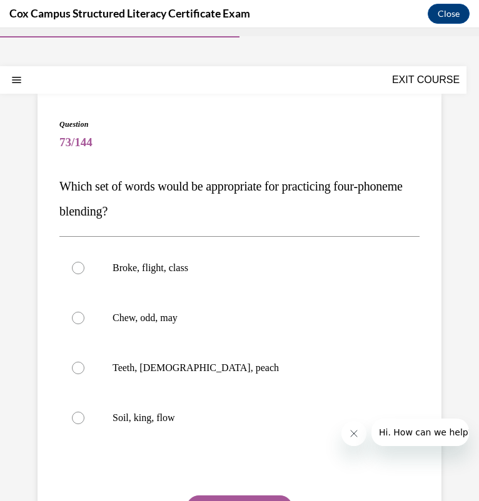
scroll to position [31, 0]
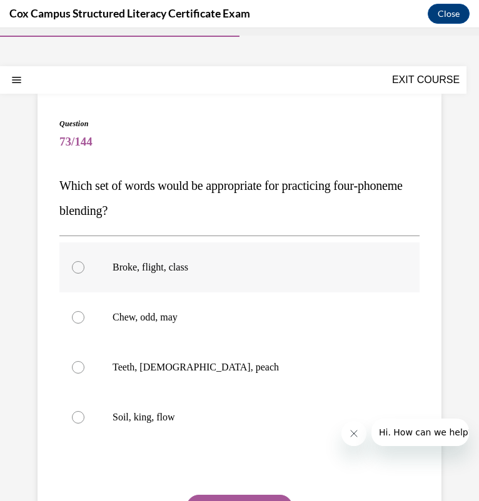
click at [216, 283] on label "Broke, flight, class" at bounding box center [239, 267] width 360 height 50
click at [84, 274] on input "Broke, flight, class" at bounding box center [78, 267] width 12 height 12
radio input "true"
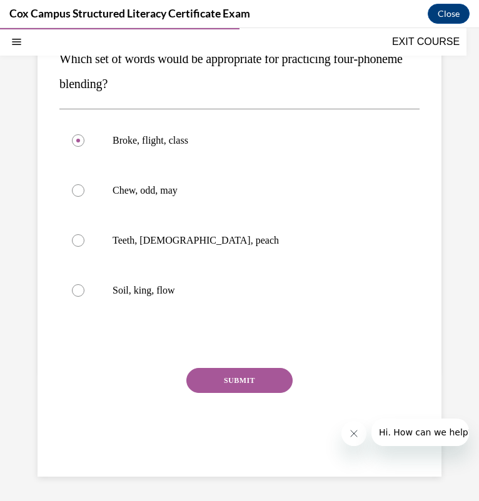
click at [263, 379] on button "SUBMIT" at bounding box center [239, 380] width 106 height 25
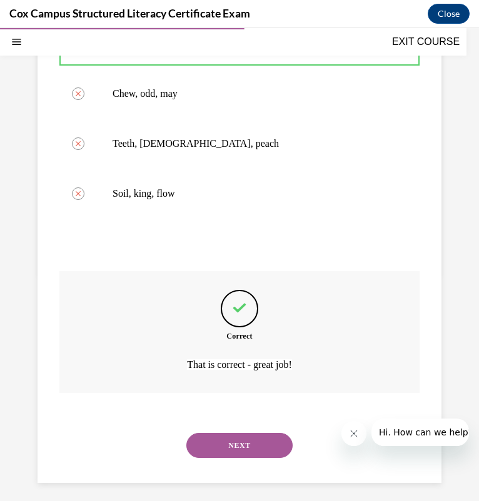
scroll to position [260, 0]
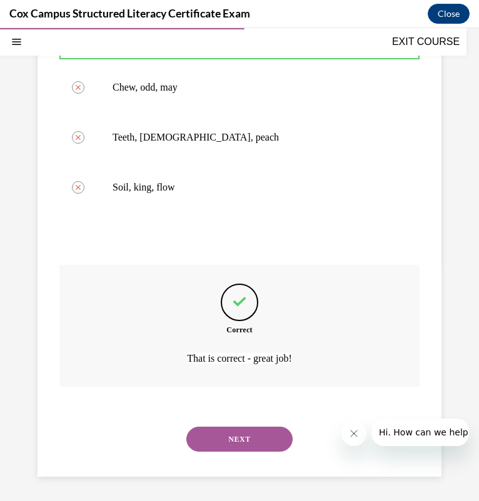
click at [226, 436] on button "NEXT" at bounding box center [239, 439] width 106 height 25
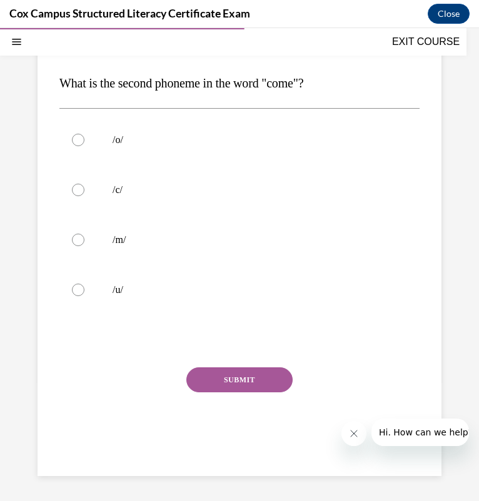
scroll to position [114, 0]
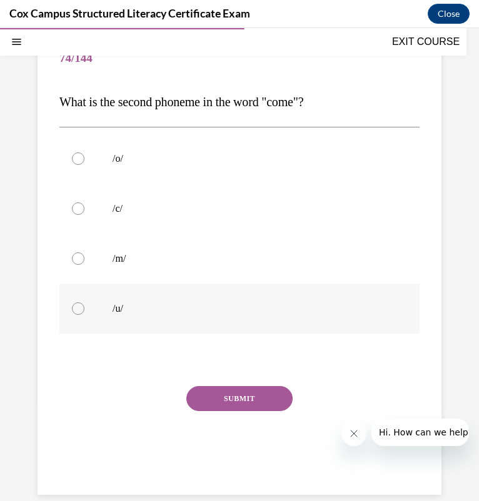
click at [197, 299] on label "/u/" at bounding box center [239, 309] width 360 height 50
click at [84, 302] on input "/u/" at bounding box center [78, 308] width 12 height 12
radio input "true"
click at [226, 395] on button "SUBMIT" at bounding box center [239, 398] width 106 height 25
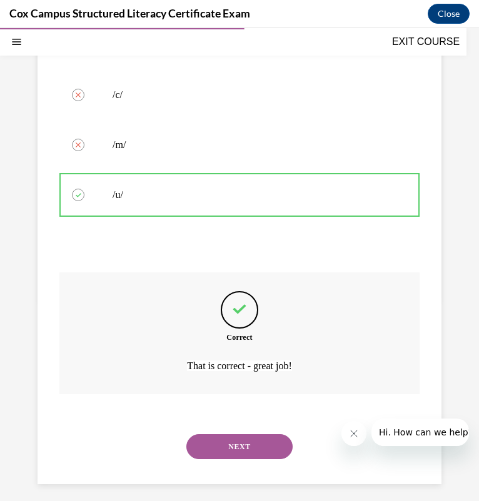
scroll to position [236, 0]
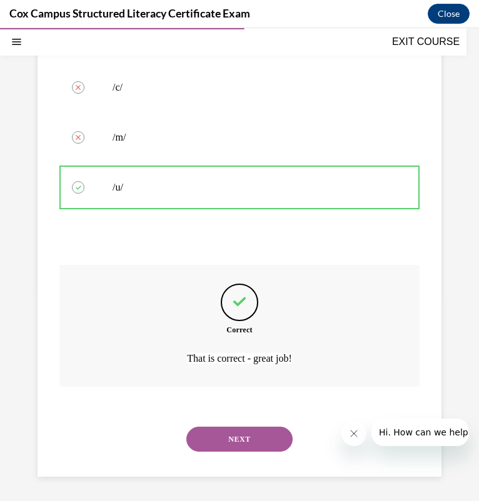
click at [280, 438] on button "NEXT" at bounding box center [239, 439] width 106 height 25
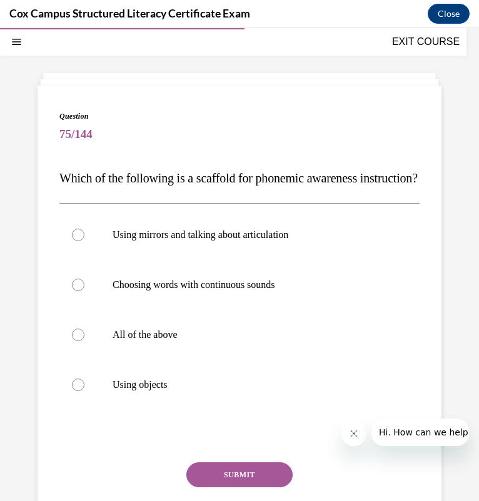
scroll to position [37, 0]
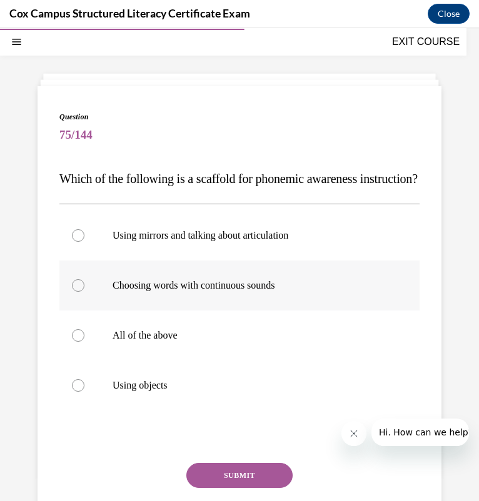
click at [94, 310] on label "Choosing words with continuous sounds" at bounding box center [239, 285] width 360 height 50
click at [84, 292] on input "Choosing words with continuous sounds" at bounding box center [78, 285] width 12 height 12
radio input "true"
click at [96, 360] on label "All of the above" at bounding box center [239, 335] width 360 height 50
click at [84, 342] on input "All of the above" at bounding box center [78, 335] width 12 height 12
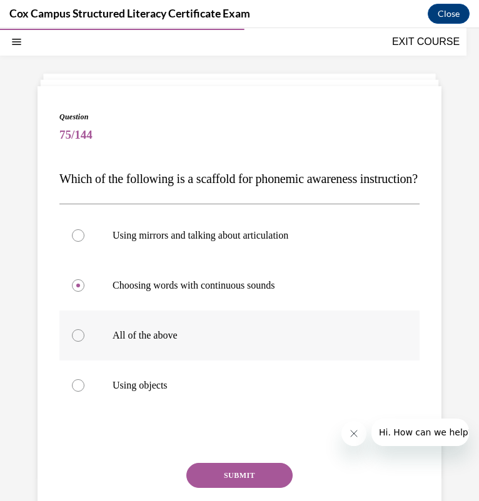
radio input "true"
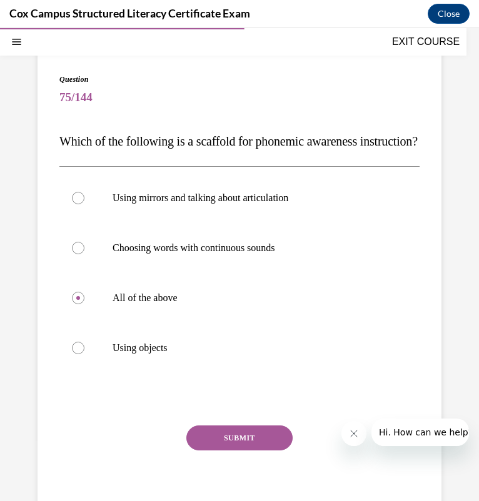
click at [240, 450] on button "SUBMIT" at bounding box center [239, 437] width 106 height 25
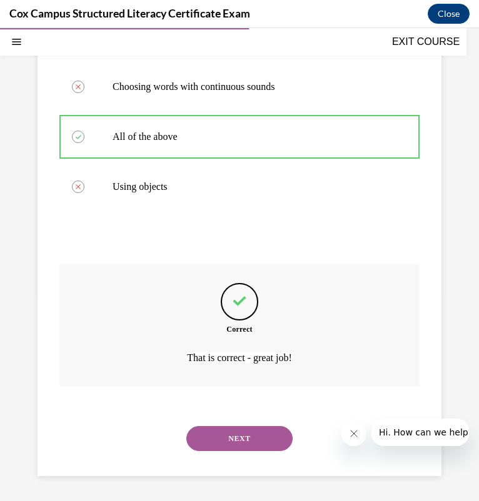
scroll to position [260, 0]
click at [236, 441] on button "NEXT" at bounding box center [239, 438] width 106 height 25
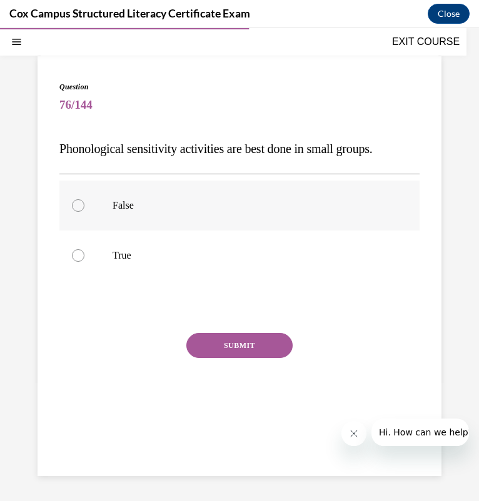
click at [227, 209] on p "False" at bounding box center [249, 205] width 275 height 12
click at [84, 209] on input "False" at bounding box center [78, 205] width 12 height 12
radio input "true"
click at [232, 341] on button "SUBMIT" at bounding box center [239, 345] width 106 height 25
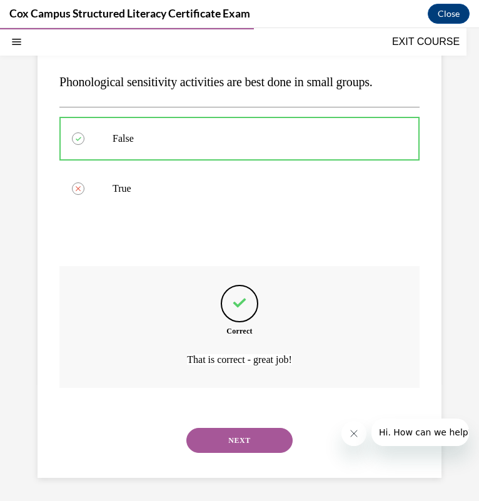
scroll to position [136, 0]
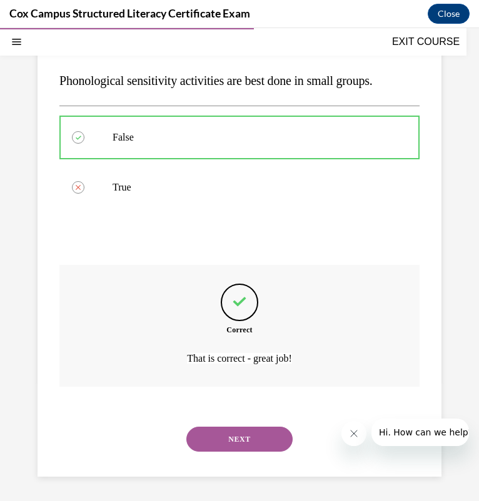
click at [209, 430] on button "NEXT" at bounding box center [239, 439] width 106 height 25
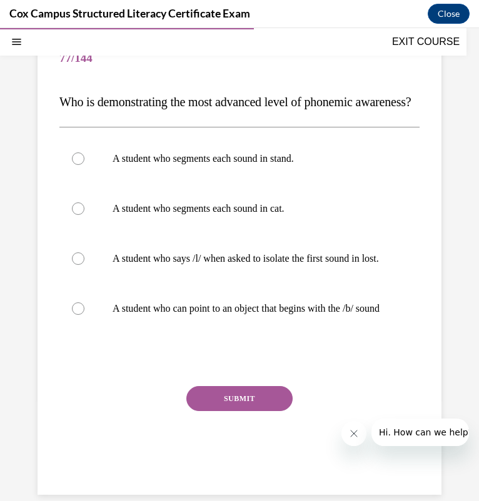
scroll to position [72, 0]
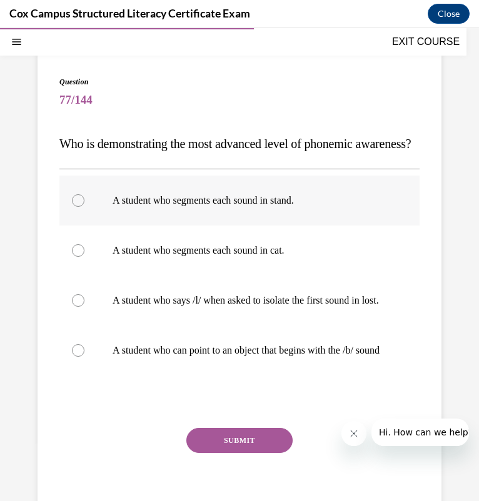
click at [256, 226] on label "A student who segments each sound in stand." at bounding box center [239, 201] width 360 height 50
click at [84, 207] on input "A student who segments each sound in stand." at bounding box center [78, 200] width 12 height 12
radio input "true"
click at [250, 453] on button "SUBMIT" at bounding box center [239, 440] width 106 height 25
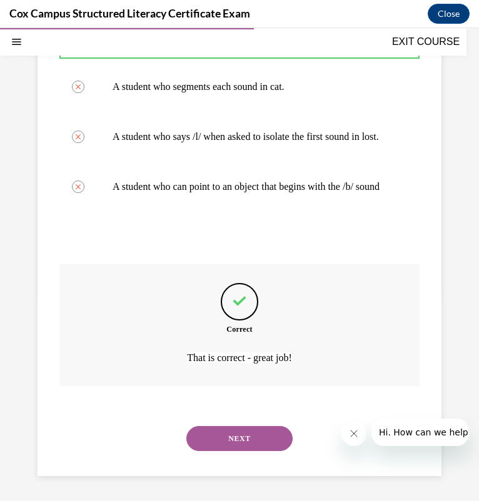
scroll to position [285, 0]
click at [231, 443] on button "NEXT" at bounding box center [239, 438] width 106 height 25
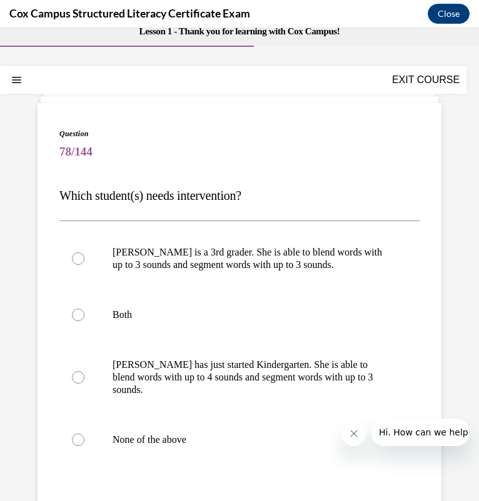
scroll to position [21, 0]
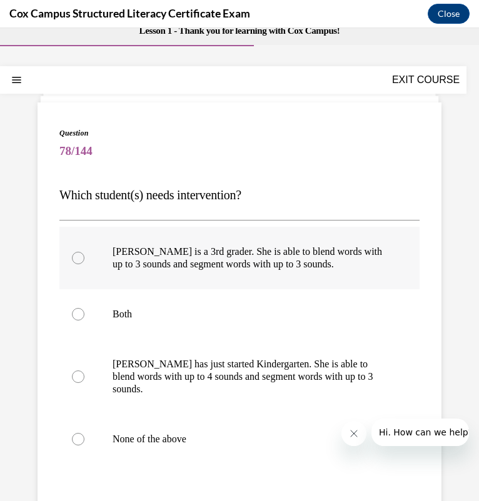
click at [221, 251] on p "Ella is a 3rd grader. She is able to blend words with up to 3 sounds and segmen…" at bounding box center [249, 257] width 275 height 25
click at [84, 252] on input "Ella is a 3rd grader. She is able to blend words with up to 3 sounds and segmen…" at bounding box center [78, 258] width 12 height 12
radio input "true"
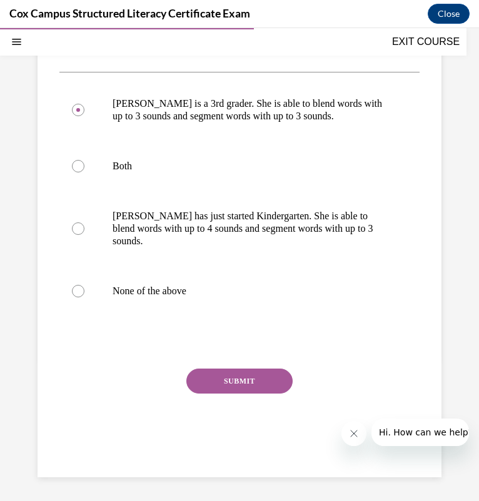
scroll to position [170, 0]
click at [229, 380] on button "SUBMIT" at bounding box center [239, 380] width 106 height 25
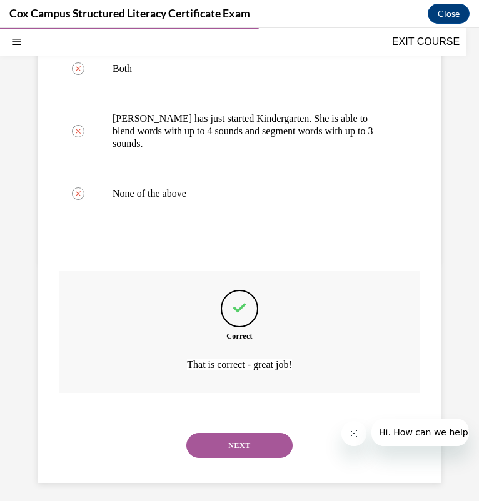
scroll to position [273, 0]
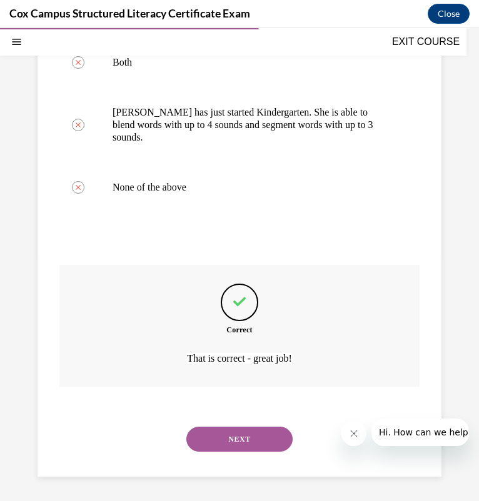
click at [224, 427] on button "NEXT" at bounding box center [239, 439] width 106 height 25
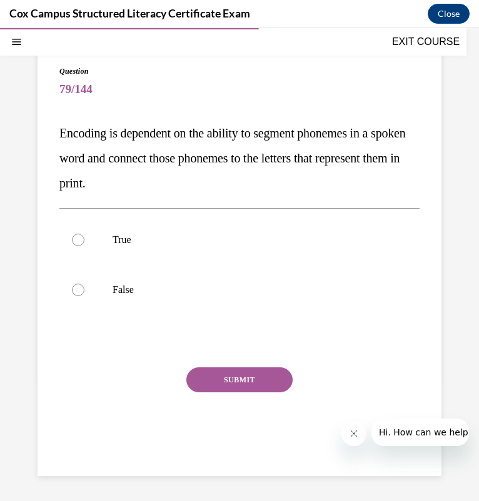
scroll to position [82, 0]
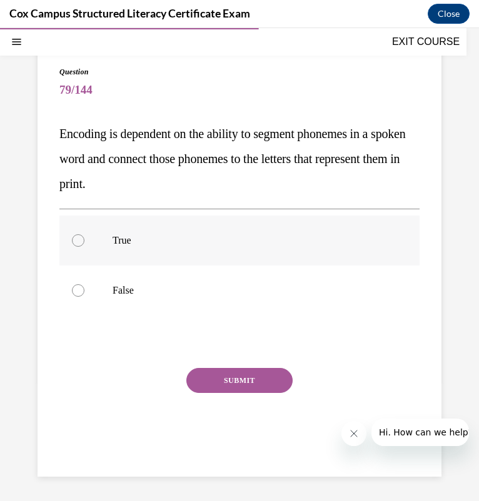
click at [169, 226] on label "True" at bounding box center [239, 241] width 360 height 50
click at [84, 234] on input "True" at bounding box center [78, 240] width 12 height 12
radio input "true"
click at [235, 384] on button "SUBMIT" at bounding box center [239, 380] width 106 height 25
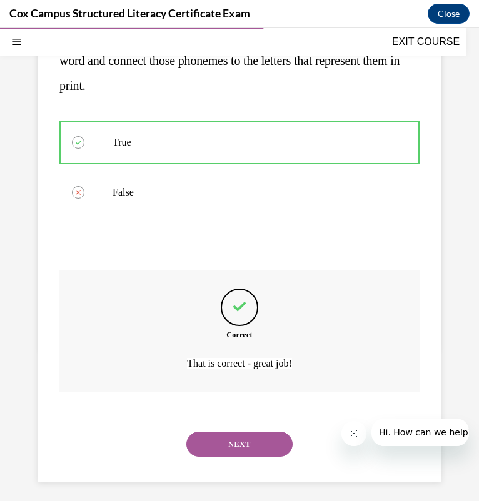
scroll to position [186, 0]
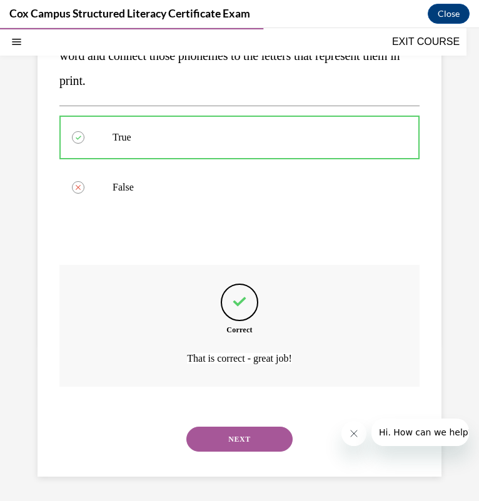
click at [226, 444] on button "NEXT" at bounding box center [239, 439] width 106 height 25
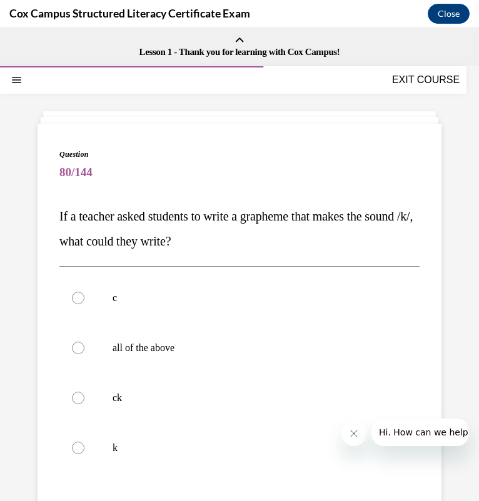
scroll to position [50, 0]
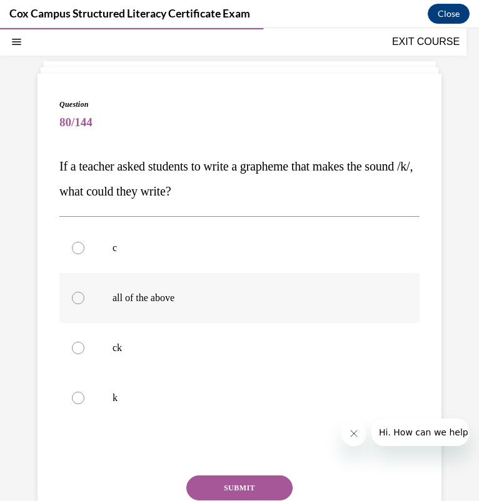
click at [179, 278] on label "all of the above" at bounding box center [239, 298] width 360 height 50
click at [84, 292] on input "all of the above" at bounding box center [78, 298] width 12 height 12
radio input "true"
click at [259, 483] on button "SUBMIT" at bounding box center [239, 487] width 106 height 25
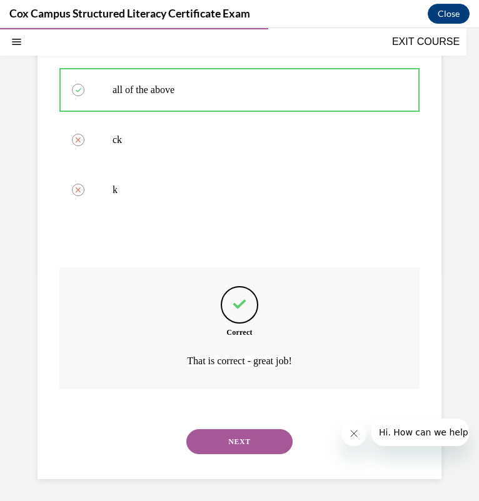
scroll to position [260, 0]
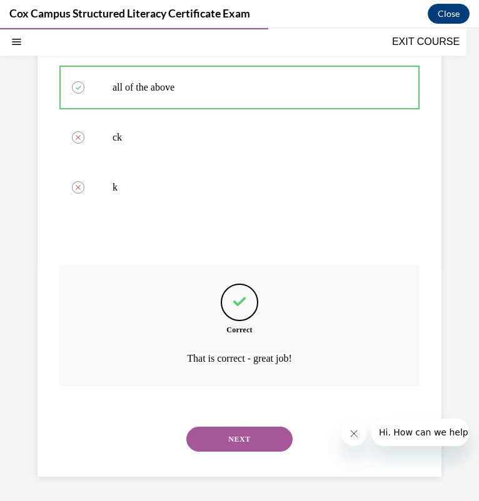
click at [242, 449] on button "NEXT" at bounding box center [239, 439] width 106 height 25
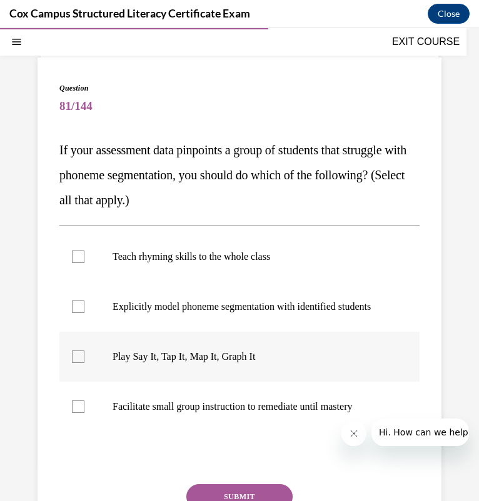
scroll to position [67, 0]
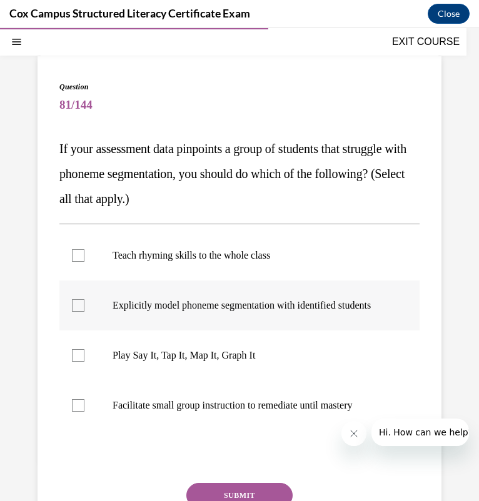
click at [230, 326] on label "Explicitly model phoneme segmentation with identified students" at bounding box center [239, 305] width 360 height 50
click at [84, 312] on input "Explicitly model phoneme segmentation with identified students" at bounding box center [78, 305] width 12 height 12
checkbox input "true"
click at [211, 412] on p "Facilitate small group instruction to remediate until mastery" at bounding box center [249, 405] width 275 height 12
click at [84, 412] on input "Facilitate small group instruction to remediate until mastery" at bounding box center [78, 405] width 12 height 12
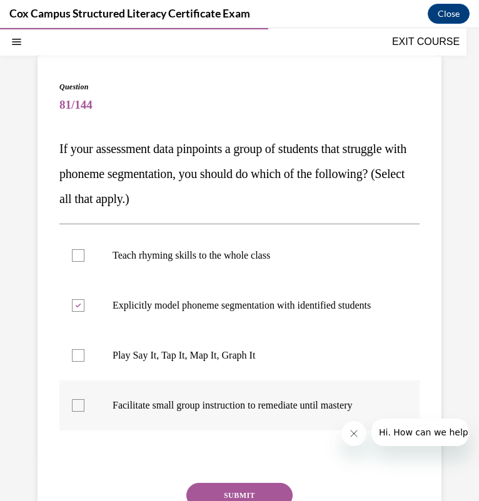
checkbox input "true"
click at [171, 362] on p "Play Say It, Tap It, Map It, Graph It" at bounding box center [249, 355] width 275 height 12
click at [84, 362] on input "Play Say It, Tap It, Map It, Graph It" at bounding box center [78, 355] width 12 height 12
click at [171, 362] on p "Play Say It, Tap It, Map It, Graph It" at bounding box center [249, 355] width 275 height 12
click at [84, 362] on input "Play Say It, Tap It, Map It, Graph It" at bounding box center [78, 355] width 12 height 12
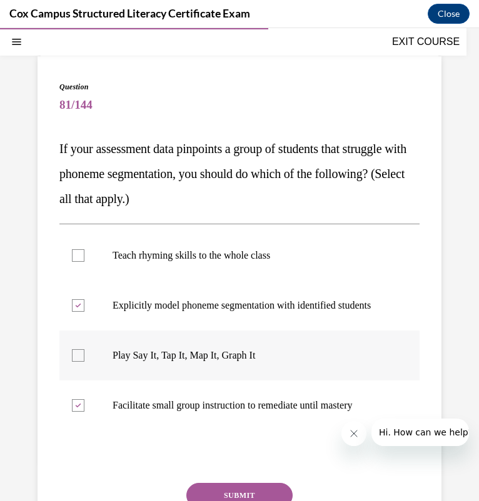
click at [171, 362] on p "Play Say It, Tap It, Map It, Graph It" at bounding box center [249, 355] width 275 height 12
click at [84, 362] on input "Play Say It, Tap It, Map It, Graph It" at bounding box center [78, 355] width 12 height 12
checkbox input "true"
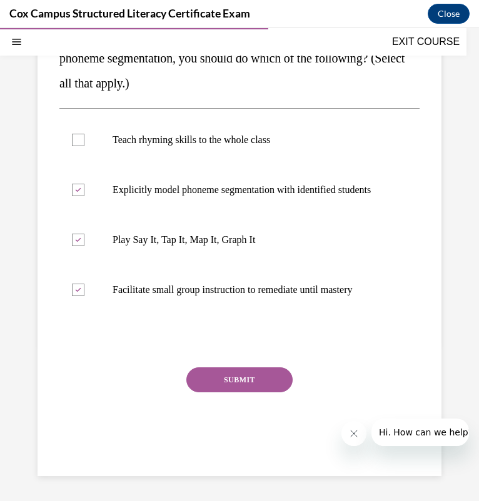
click at [235, 390] on button "SUBMIT" at bounding box center [239, 379] width 106 height 25
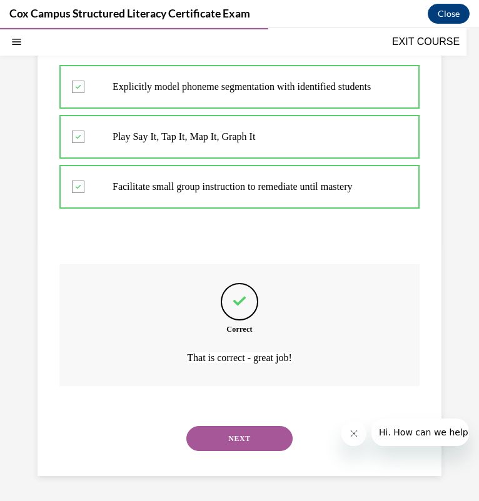
scroll to position [310, 0]
click at [227, 441] on button "NEXT" at bounding box center [239, 438] width 106 height 25
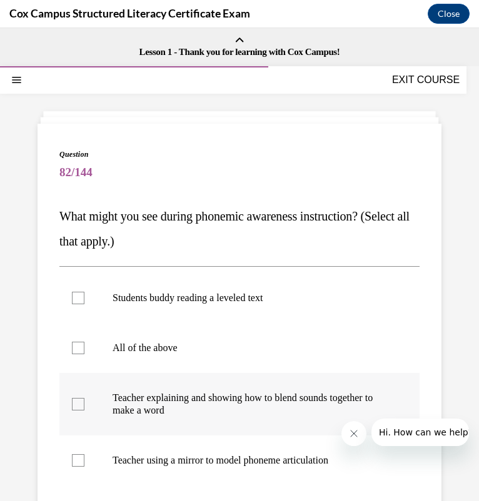
click at [177, 395] on p "Teacher explaining and showing how to blend sounds together to make a word" at bounding box center [249, 404] width 275 height 25
click at [84, 398] on input "Teacher explaining and showing how to blend sounds together to make a word" at bounding box center [78, 404] width 12 height 12
checkbox input "true"
click at [216, 449] on label "Teacher using a mirror to model phoneme articulation" at bounding box center [239, 460] width 360 height 50
click at [84, 454] on input "Teacher using a mirror to model phoneme articulation" at bounding box center [78, 460] width 12 height 12
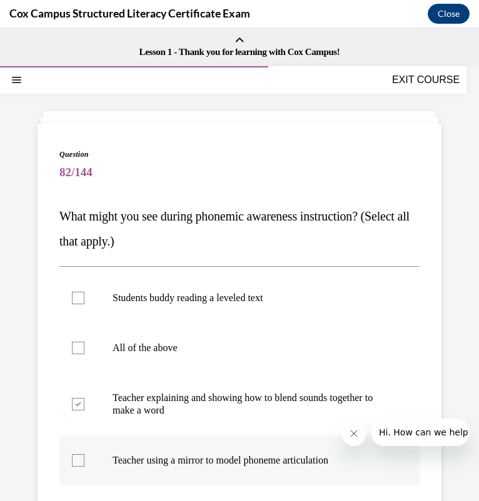
checkbox input "true"
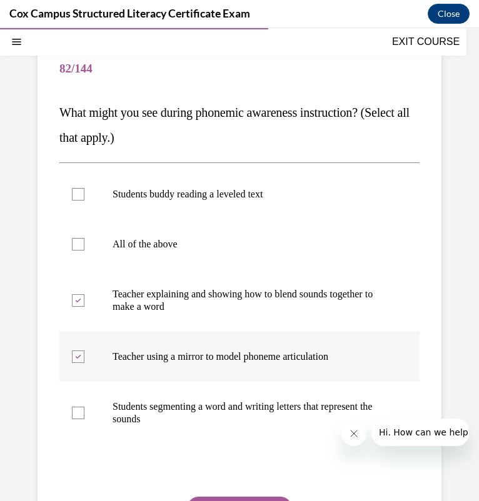
scroll to position [101, 0]
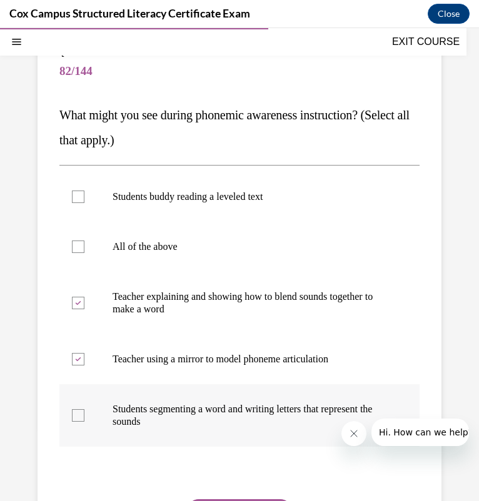
click at [207, 402] on label "Students segmenting a word and writing letters that represent the sounds" at bounding box center [239, 415] width 360 height 62
click at [84, 409] on input "Students segmenting a word and writing letters that represent the sounds" at bounding box center [78, 415] width 12 height 12
checkbox input "true"
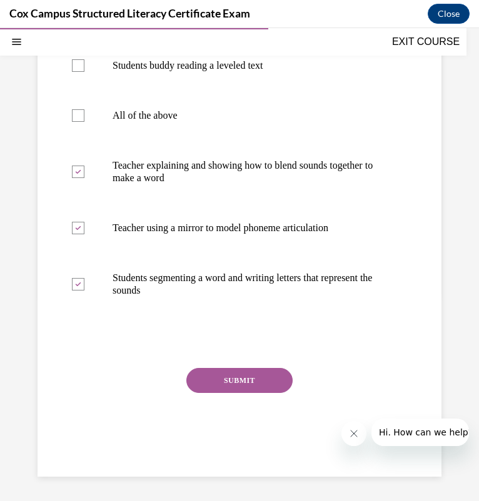
click at [255, 373] on button "SUBMIT" at bounding box center [239, 380] width 106 height 25
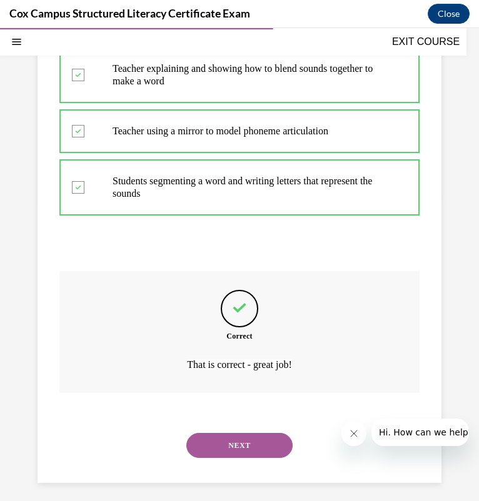
scroll to position [335, 0]
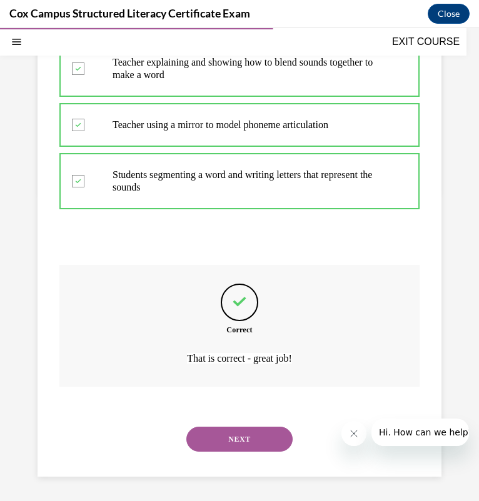
click at [227, 442] on button "NEXT" at bounding box center [239, 439] width 106 height 25
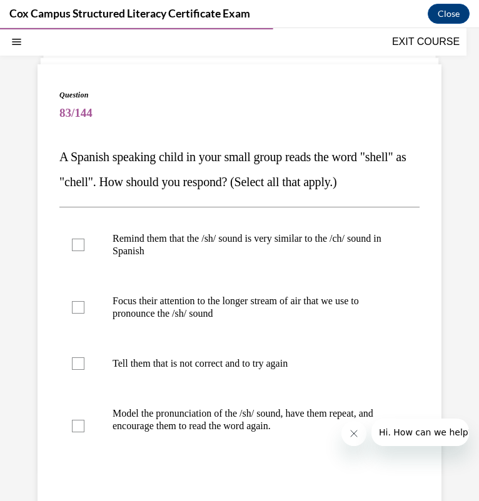
scroll to position [59, 0]
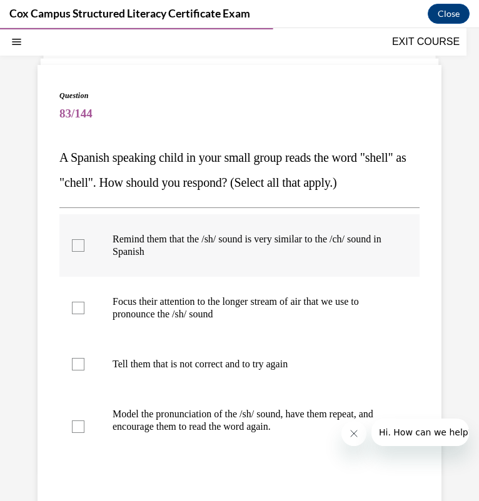
click at [181, 245] on p "Remind them that the /sh/ sound is very similar to the /ch/ sound in Spanish" at bounding box center [249, 245] width 275 height 25
click at [84, 245] on input "Remind them that the /sh/ sound is very similar to the /ch/ sound in Spanish" at bounding box center [78, 245] width 12 height 12
checkbox input "true"
click at [166, 315] on p "Focus their attention to the longer stream of air that we use to pronounce the …" at bounding box center [249, 307] width 275 height 25
click at [84, 314] on input "Focus their attention to the longer stream of air that we use to pronounce the …" at bounding box center [78, 308] width 12 height 12
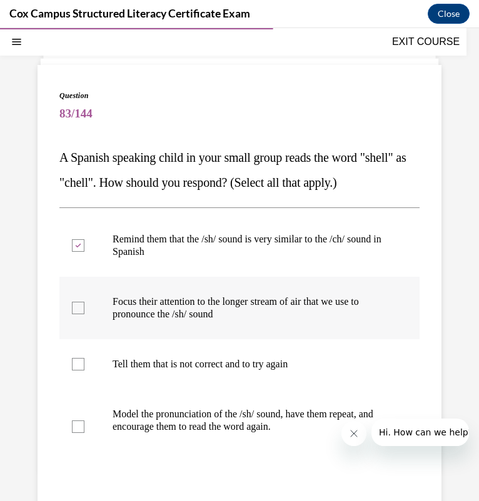
checkbox input "true"
click at [149, 403] on label "Model the pronunciation of the /sh/ sound, have them repeat, and encourage them…" at bounding box center [239, 426] width 360 height 75
click at [84, 420] on input "Model the pronunciation of the /sh/ sound, have them repeat, and encourage them…" at bounding box center [78, 426] width 12 height 12
checkbox input "true"
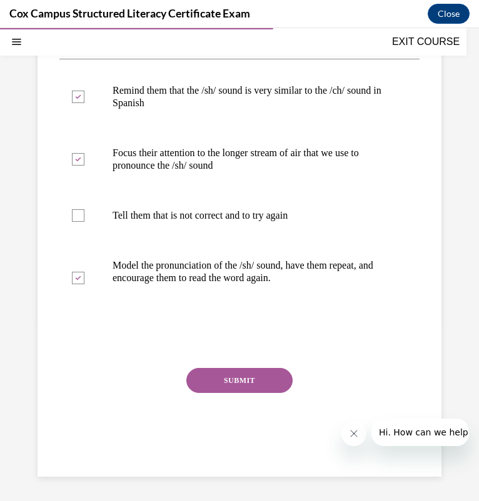
click at [231, 378] on button "SUBMIT" at bounding box center [239, 380] width 106 height 25
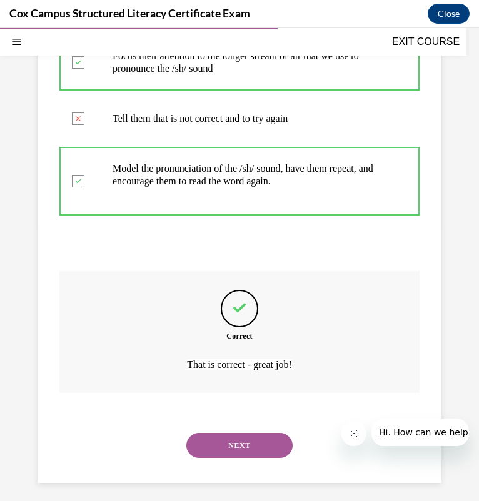
scroll to position [310, 0]
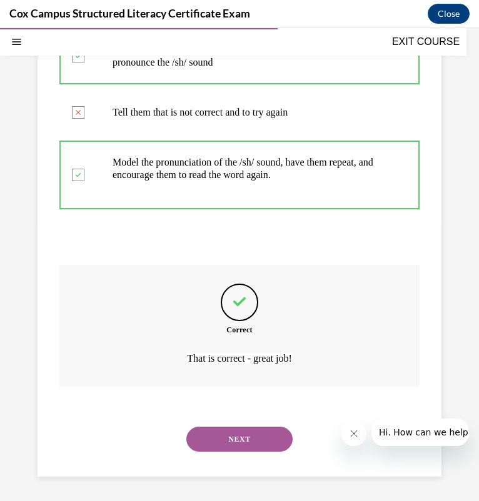
click at [219, 429] on button "NEXT" at bounding box center [239, 439] width 106 height 25
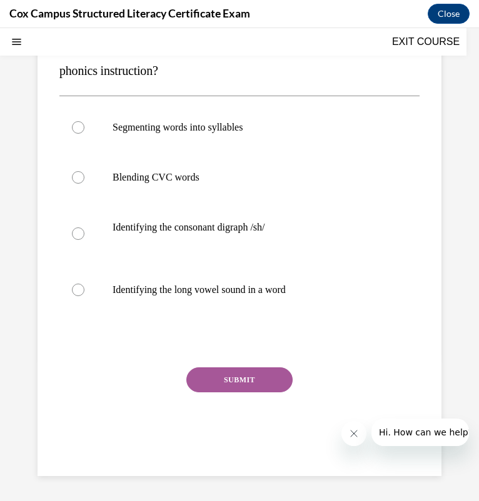
scroll to position [0, 0]
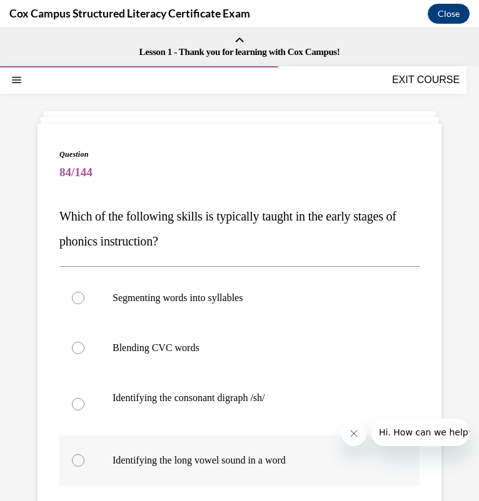
click at [191, 459] on p "Identifying the long vowel sound in a word" at bounding box center [249, 460] width 275 height 12
click at [84, 459] on input "Identifying the long vowel sound in a word" at bounding box center [78, 460] width 12 height 12
radio input "true"
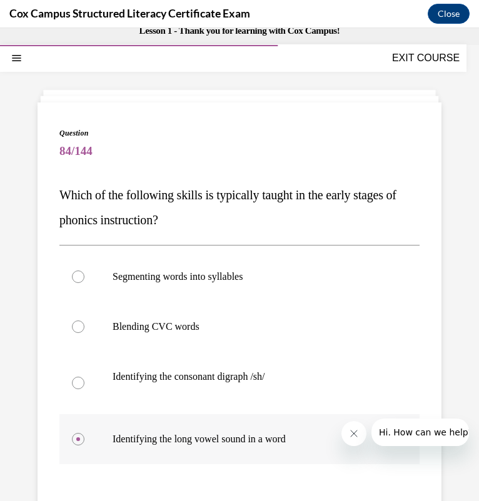
scroll to position [22, 0]
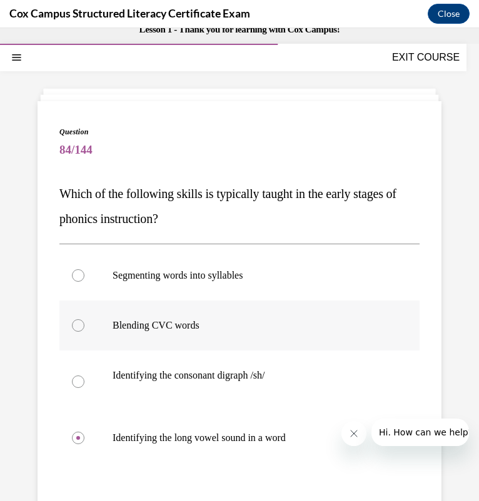
click at [189, 331] on p "Blending CVC words" at bounding box center [249, 325] width 275 height 12
click at [84, 331] on input "Blending CVC words" at bounding box center [78, 325] width 12 height 12
radio input "true"
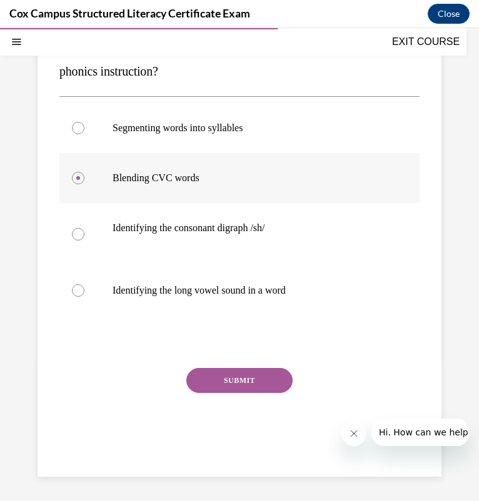
scroll to position [170, 0]
click at [206, 384] on button "SUBMIT" at bounding box center [239, 380] width 106 height 25
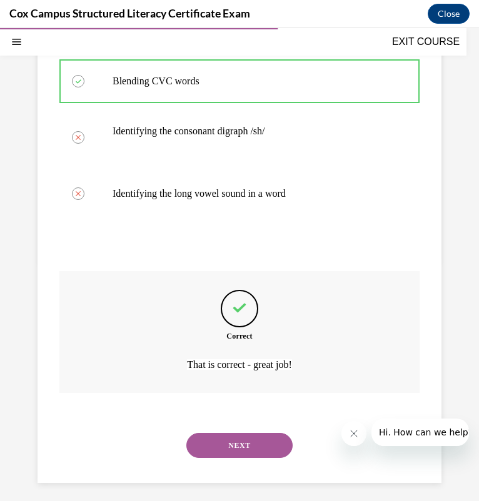
scroll to position [273, 0]
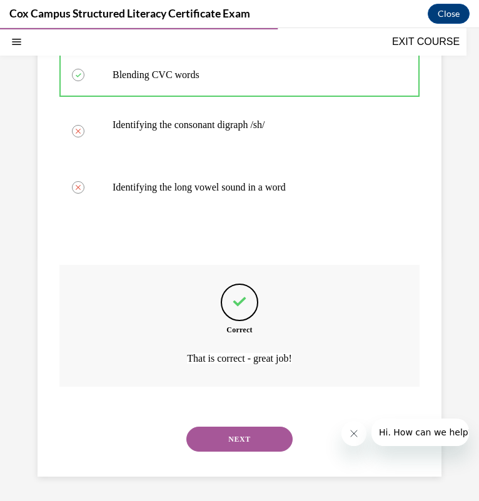
click at [206, 384] on div "Correct That is correct - great job!" at bounding box center [239, 326] width 360 height 122
click at [213, 432] on button "NEXT" at bounding box center [239, 439] width 106 height 25
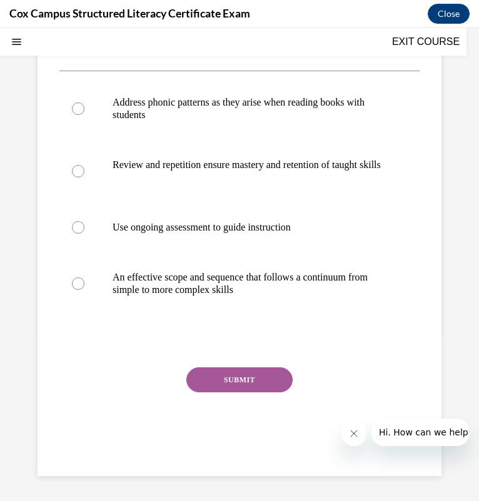
scroll to position [0, 0]
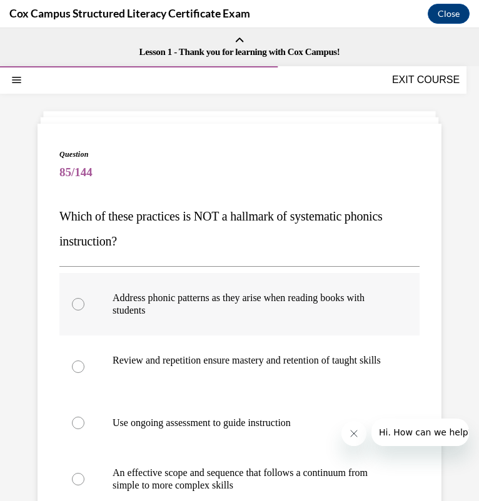
click at [238, 285] on label "Address phonic patterns as they arise when reading books with students" at bounding box center [239, 304] width 360 height 62
click at [84, 298] on input "Address phonic patterns as they arise when reading books with students" at bounding box center [78, 304] width 12 height 12
radio input "true"
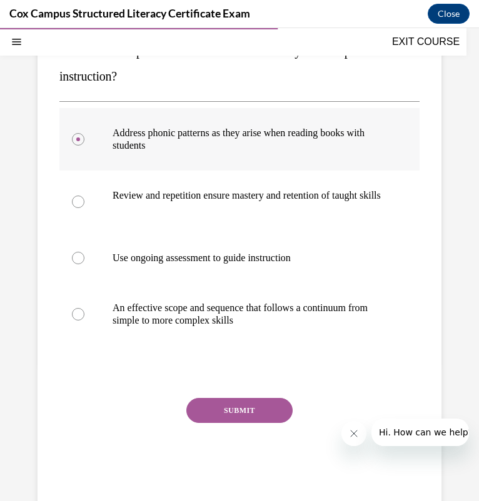
scroll to position [166, 0]
click at [202, 419] on button "SUBMIT" at bounding box center [239, 409] width 106 height 25
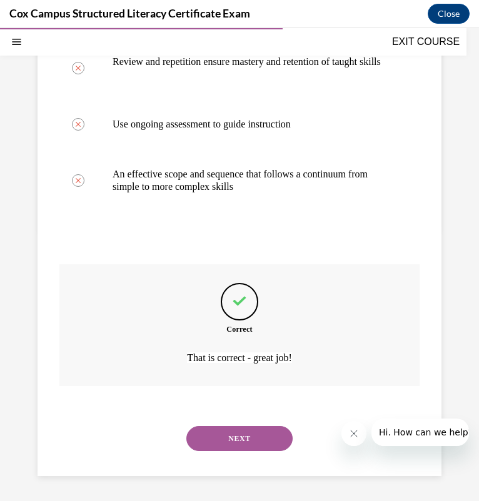
scroll to position [310, 0]
click at [216, 437] on button "NEXT" at bounding box center [239, 438] width 106 height 25
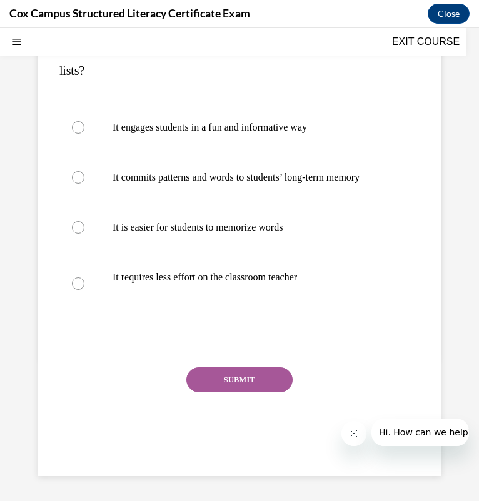
scroll to position [0, 0]
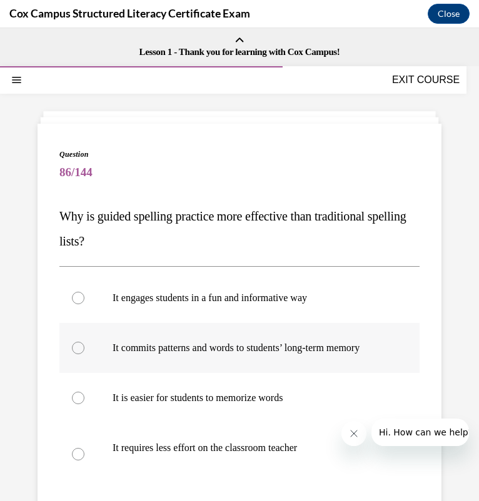
click at [302, 350] on p "It commits patterns and words to students’ long-term memory" at bounding box center [249, 348] width 275 height 12
click at [84, 350] on input "It commits patterns and words to students’ long-term memory" at bounding box center [78, 348] width 12 height 12
radio input "true"
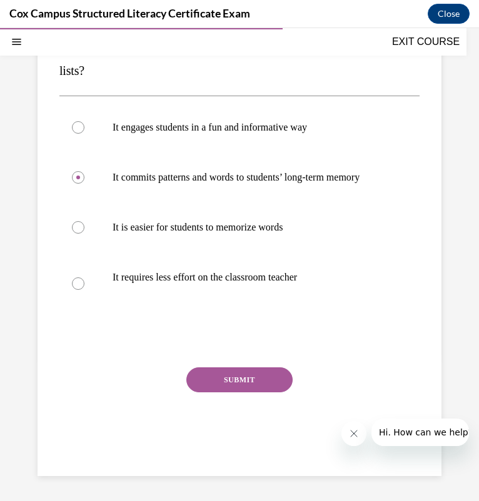
click at [229, 382] on button "SUBMIT" at bounding box center [239, 379] width 106 height 25
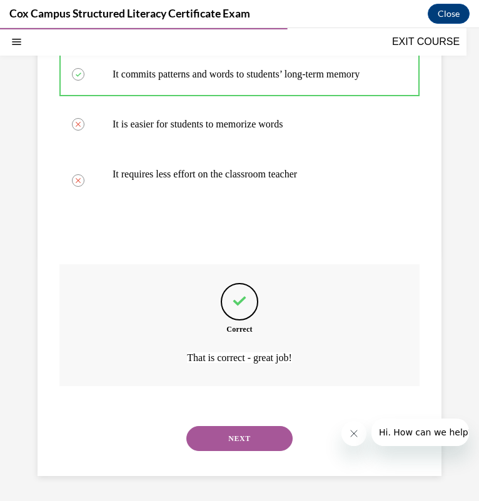
scroll to position [285, 0]
click at [247, 437] on button "NEXT" at bounding box center [239, 438] width 106 height 25
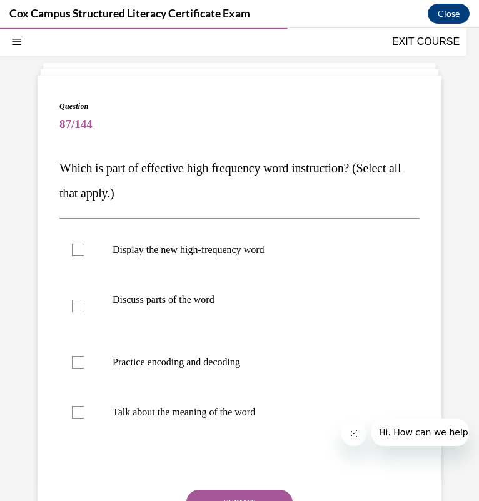
scroll to position [47, 0]
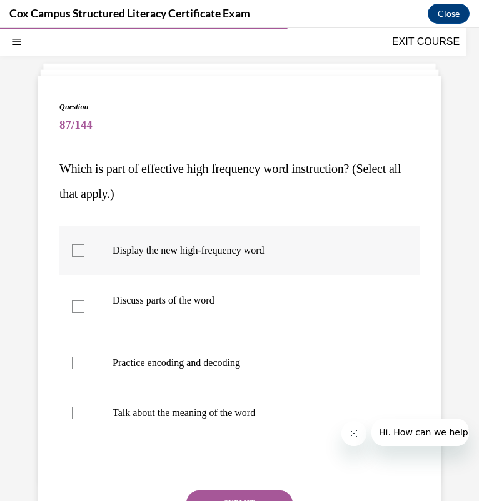
click at [224, 244] on p "Display the new high-frequency word" at bounding box center [249, 250] width 275 height 12
click at [84, 244] on input "Display the new high-frequency word" at bounding box center [78, 250] width 12 height 12
checkbox input "true"
click at [205, 297] on p "Discuss parts of the word" at bounding box center [249, 300] width 275 height 12
click at [84, 300] on input "Discuss parts of the word" at bounding box center [78, 306] width 12 height 12
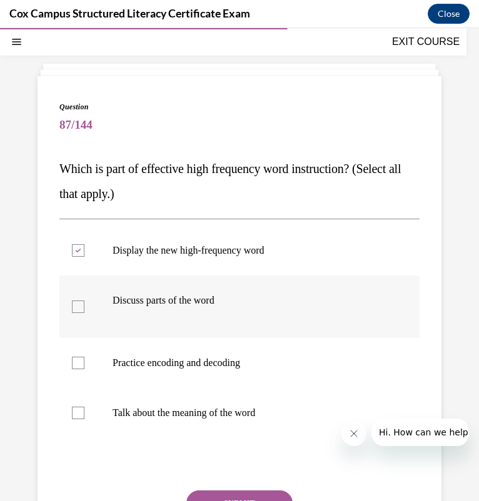
checkbox input "true"
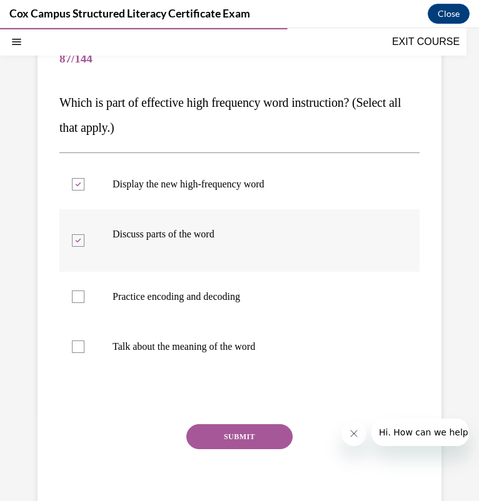
scroll to position [112, 0]
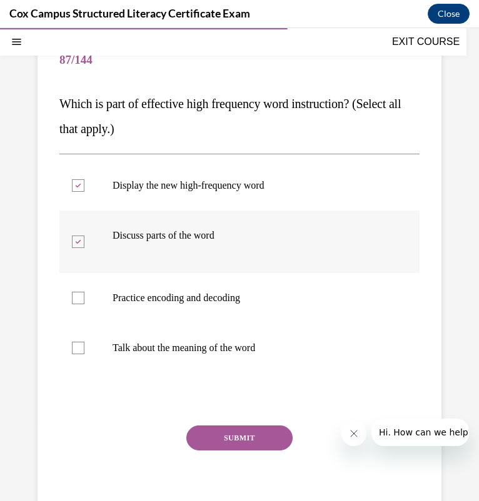
click at [205, 297] on p "Practice encoding and decoding" at bounding box center [249, 298] width 275 height 12
click at [84, 297] on input "Practice encoding and decoding" at bounding box center [78, 298] width 12 height 12
checkbox input "true"
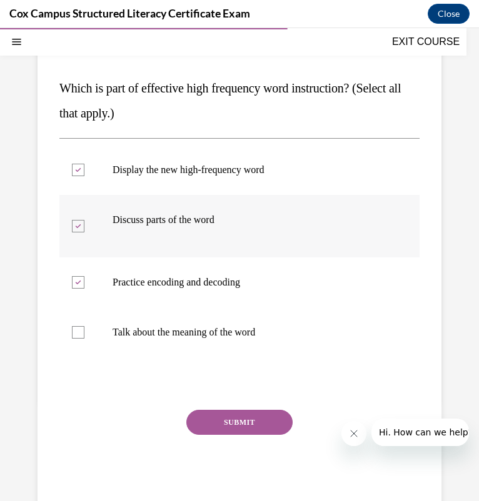
scroll to position [129, 0]
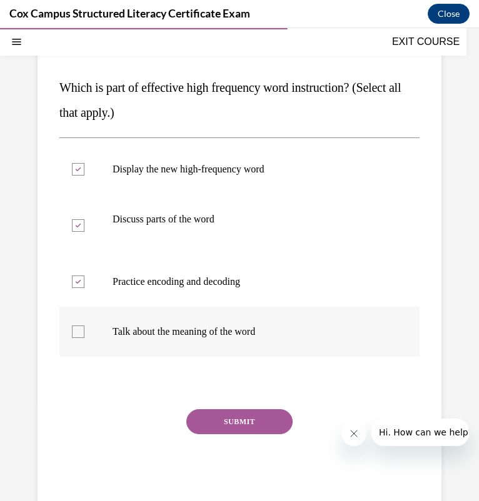
click at [191, 331] on p "Talk about the meaning of the word" at bounding box center [249, 331] width 275 height 12
click at [84, 331] on input "Talk about the meaning of the word" at bounding box center [78, 331] width 12 height 12
checkbox input "true"
click at [260, 423] on button "SUBMIT" at bounding box center [239, 421] width 106 height 25
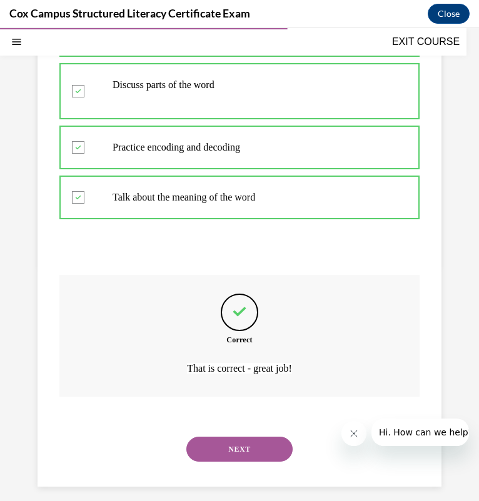
scroll to position [262, 0]
click at [204, 448] on button "NEXT" at bounding box center [239, 449] width 106 height 25
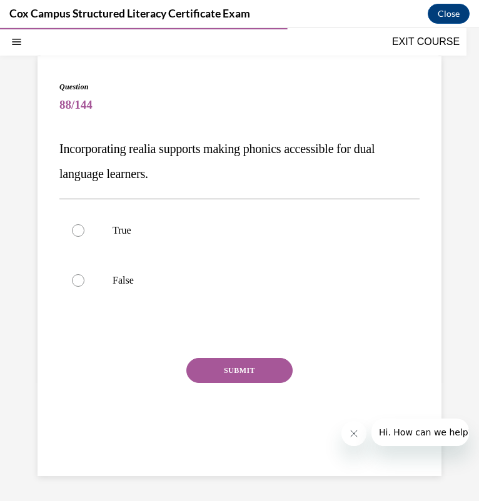
scroll to position [67, 0]
click at [155, 203] on div "True False" at bounding box center [239, 255] width 360 height 113
click at [130, 223] on label "True" at bounding box center [239, 231] width 360 height 50
click at [84, 224] on input "True" at bounding box center [78, 230] width 12 height 12
radio input "true"
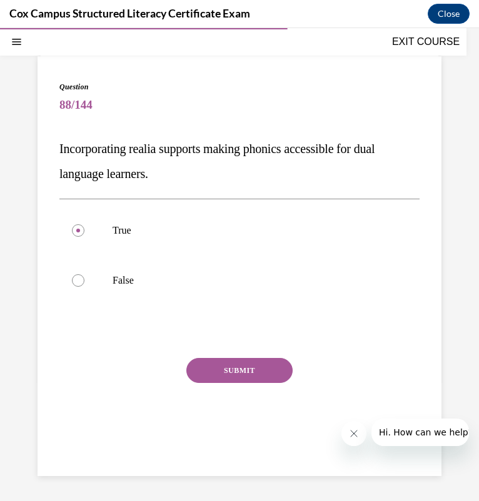
click at [274, 363] on button "SUBMIT" at bounding box center [239, 370] width 106 height 25
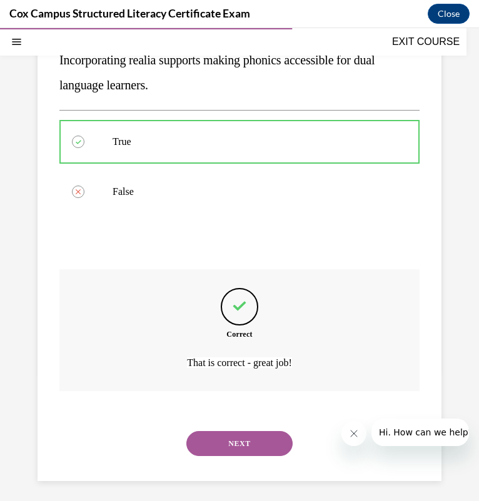
scroll to position [161, 0]
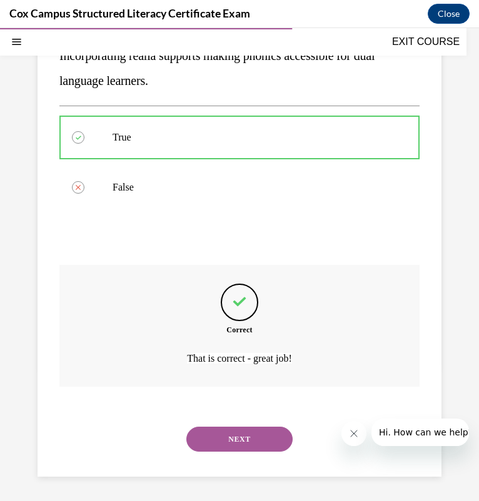
click at [219, 438] on button "NEXT" at bounding box center [239, 439] width 106 height 25
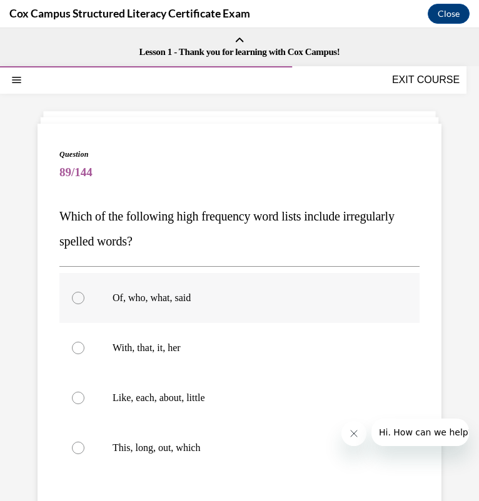
click at [227, 294] on p "Of, who, what, said" at bounding box center [249, 298] width 275 height 12
click at [84, 294] on input "Of, who, what, said" at bounding box center [78, 298] width 12 height 12
radio input "true"
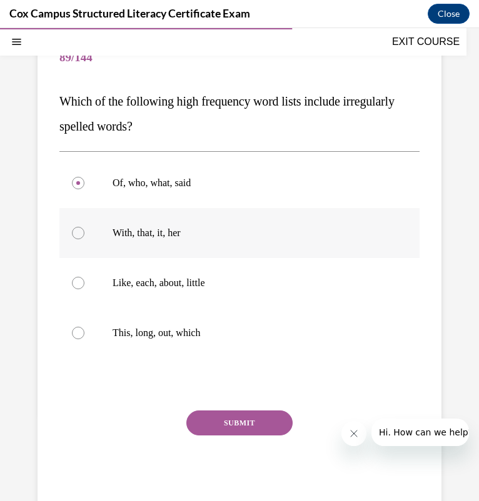
scroll to position [157, 0]
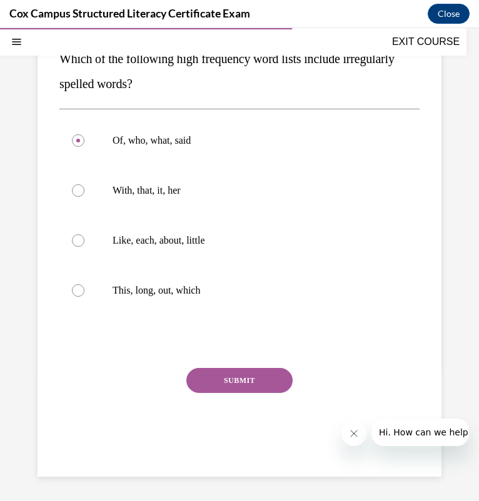
click at [226, 377] on button "SUBMIT" at bounding box center [239, 380] width 106 height 25
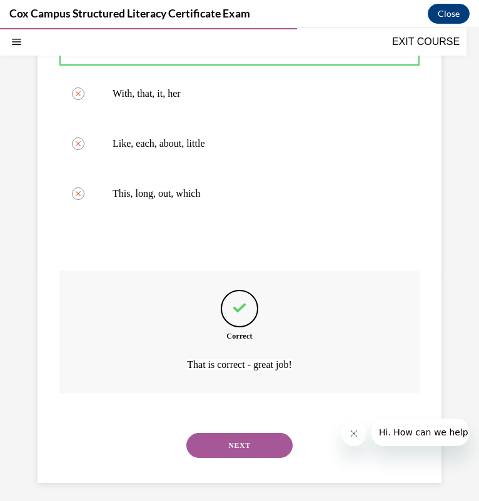
scroll to position [260, 0]
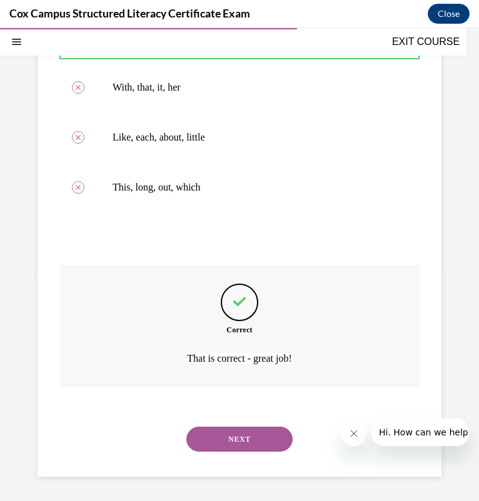
click at [224, 433] on button "NEXT" at bounding box center [239, 439] width 106 height 25
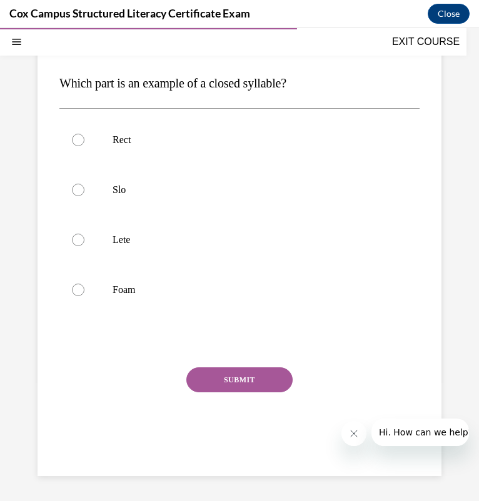
scroll to position [114, 0]
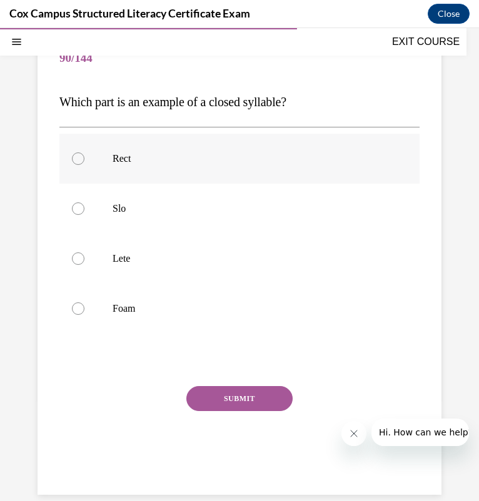
click at [209, 174] on label "Rect" at bounding box center [239, 159] width 360 height 50
click at [84, 165] on input "Rect" at bounding box center [78, 158] width 12 height 12
radio input "true"
click at [209, 395] on button "SUBMIT" at bounding box center [239, 398] width 106 height 25
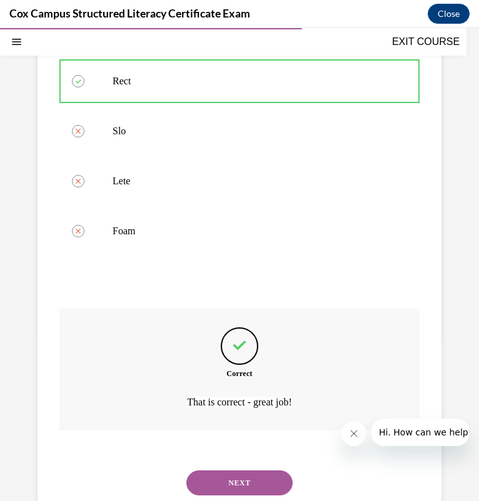
scroll to position [236, 0]
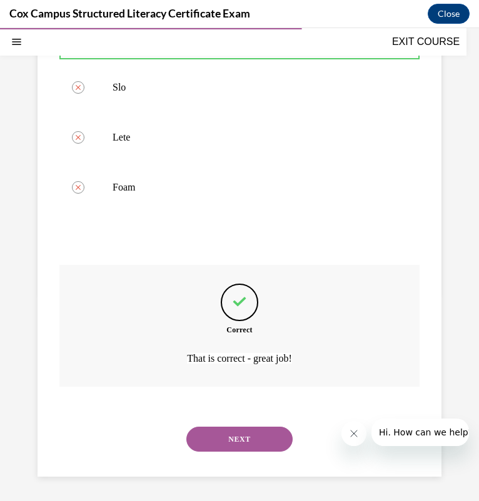
click at [216, 434] on button "NEXT" at bounding box center [239, 439] width 106 height 25
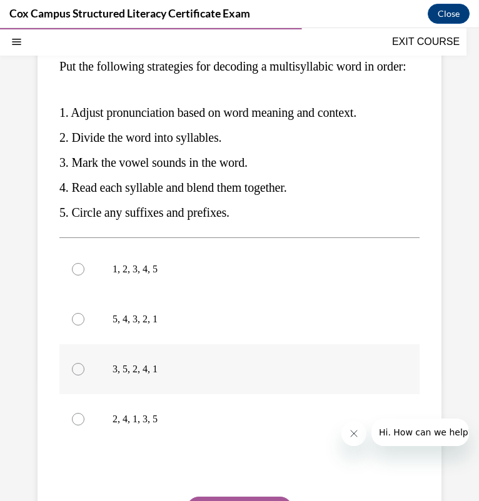
scroll to position [149, 0]
click at [169, 376] on p "3, 5, 2, 4, 1" at bounding box center [249, 370] width 275 height 12
click at [84, 376] on input "3, 5, 2, 4, 1" at bounding box center [78, 370] width 12 height 12
radio input "true"
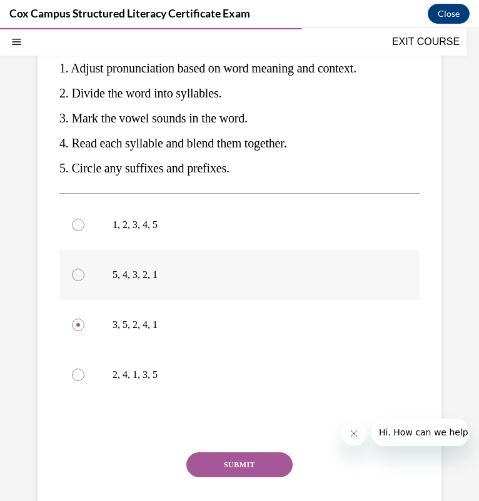
scroll to position [196, 0]
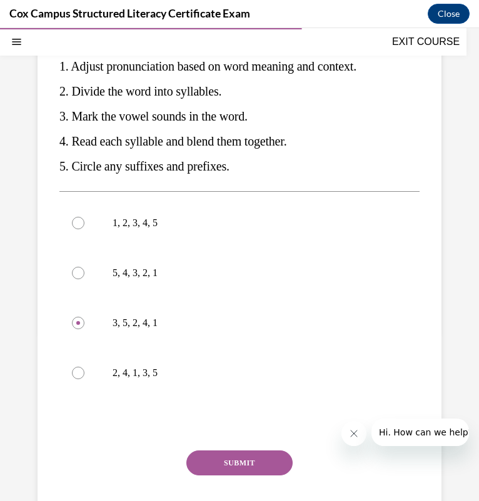
click at [264, 475] on button "SUBMIT" at bounding box center [239, 462] width 106 height 25
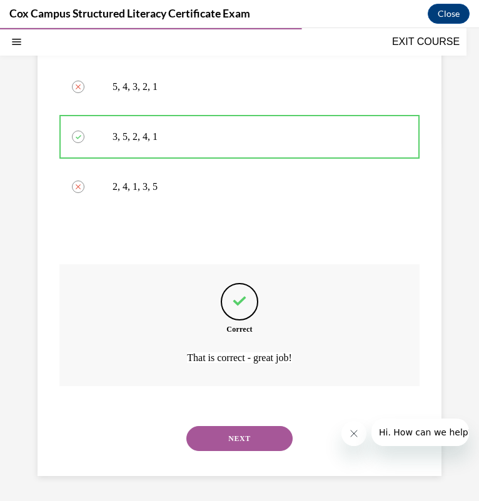
scroll to position [407, 0]
click at [249, 446] on button "NEXT" at bounding box center [239, 438] width 106 height 25
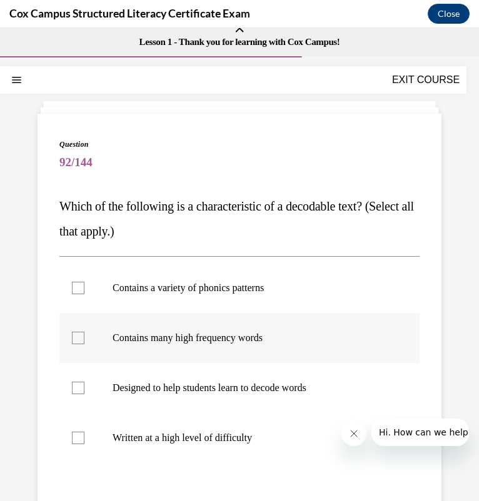
scroll to position [27, 0]
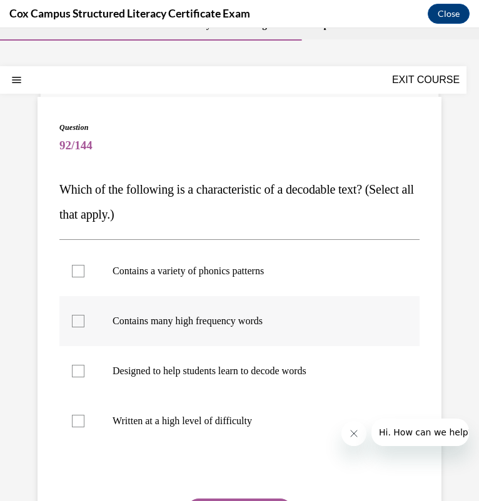
click at [287, 325] on p "Contains many high frequency words" at bounding box center [249, 321] width 275 height 12
click at [84, 325] on input "Contains many high frequency words" at bounding box center [78, 321] width 12 height 12
click at [287, 325] on p "Contains many high frequency words" at bounding box center [249, 321] width 275 height 12
click at [84, 325] on input "Contains many high frequency words" at bounding box center [78, 321] width 12 height 12
click at [287, 325] on p "Contains many high frequency words" at bounding box center [249, 321] width 275 height 12
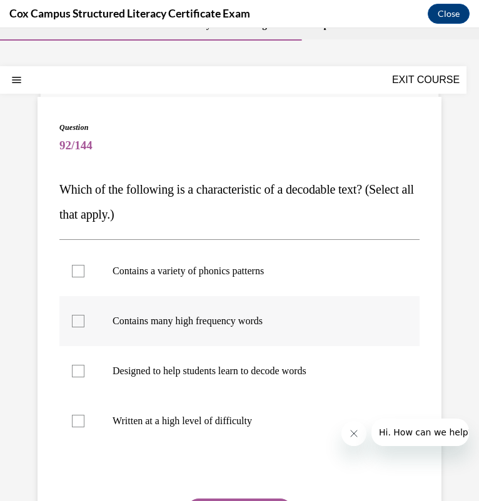
click at [84, 325] on input "Contains many high frequency words" at bounding box center [78, 321] width 12 height 12
checkbox input "true"
click at [290, 370] on p "Designed to help students learn to decode words" at bounding box center [249, 371] width 275 height 12
click at [84, 370] on input "Designed to help students learn to decode words" at bounding box center [78, 371] width 12 height 12
checkbox input "true"
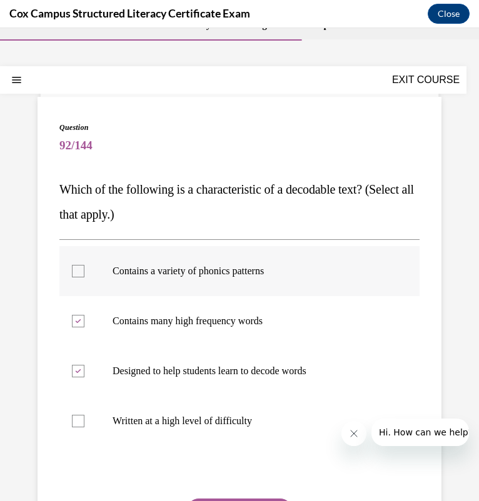
click at [236, 282] on label "Contains a variety of phonics patterns" at bounding box center [239, 271] width 360 height 50
click at [84, 277] on input "Contains a variety of phonics patterns" at bounding box center [78, 271] width 12 height 12
checkbox input "true"
click at [231, 315] on p "Contains many high frequency words" at bounding box center [249, 321] width 275 height 12
click at [84, 315] on input "Contains many high frequency words" at bounding box center [78, 321] width 12 height 12
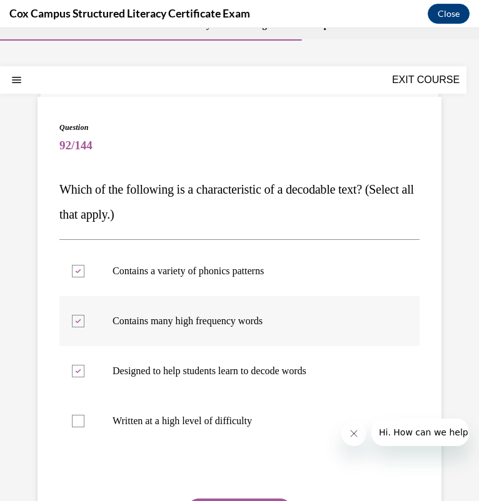
checkbox input "false"
click at [314, 278] on label "Contains a variety of phonics patterns" at bounding box center [239, 271] width 360 height 50
click at [84, 277] on input "Contains a variety of phonics patterns" at bounding box center [78, 271] width 12 height 12
checkbox input "false"
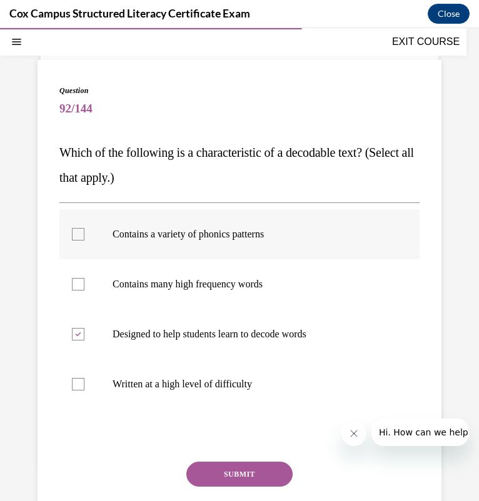
scroll to position [68, 0]
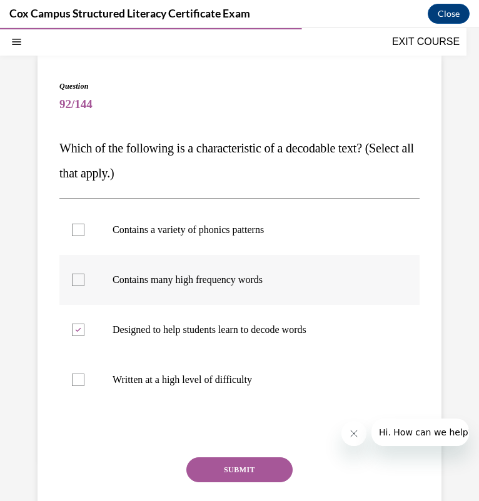
click at [318, 268] on label "Contains many high frequency words" at bounding box center [239, 280] width 360 height 50
click at [84, 274] on input "Contains many high frequency words" at bounding box center [78, 280] width 12 height 12
checkbox input "true"
click at [309, 236] on p "Contains a variety of phonics patterns" at bounding box center [249, 230] width 275 height 12
click at [84, 236] on input "Contains a variety of phonics patterns" at bounding box center [78, 230] width 12 height 12
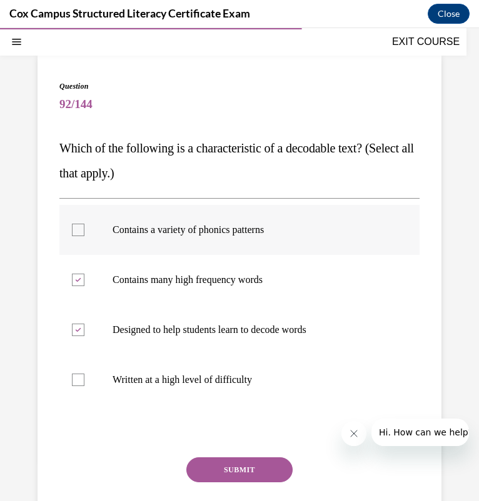
checkbox input "true"
click at [230, 468] on button "SUBMIT" at bounding box center [239, 469] width 106 height 25
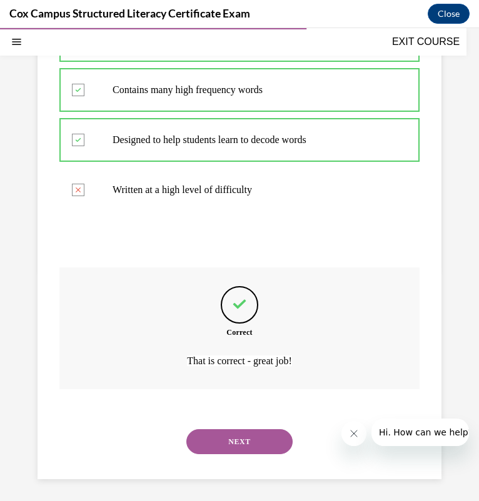
scroll to position [260, 0]
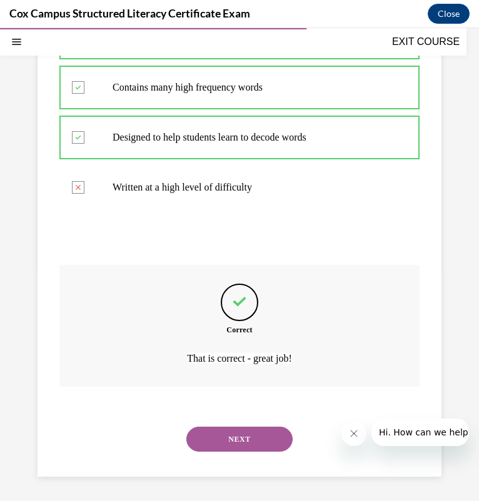
click at [233, 444] on button "NEXT" at bounding box center [239, 439] width 106 height 25
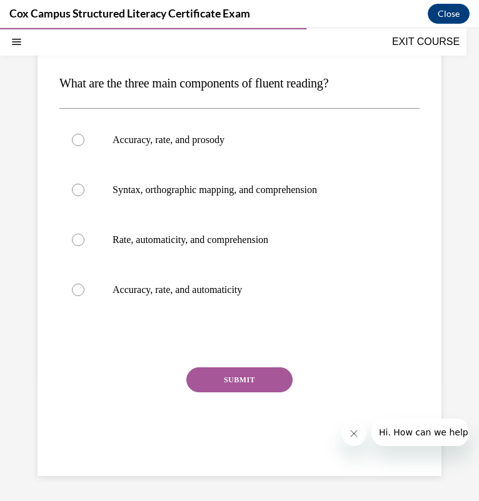
scroll to position [114, 0]
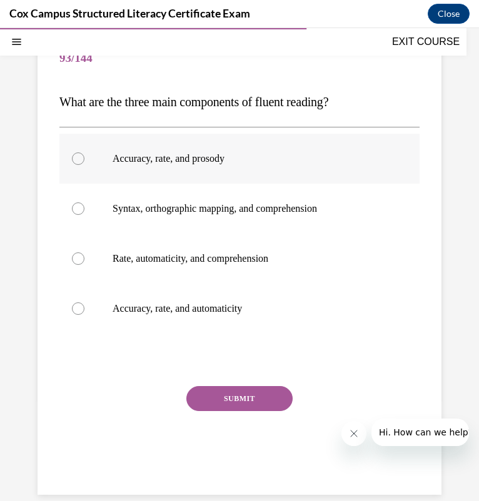
click at [199, 167] on label "Accuracy, rate, and prosody" at bounding box center [239, 159] width 360 height 50
click at [84, 165] on input "Accuracy, rate, and prosody" at bounding box center [78, 158] width 12 height 12
radio input "true"
click at [228, 397] on button "SUBMIT" at bounding box center [239, 398] width 106 height 25
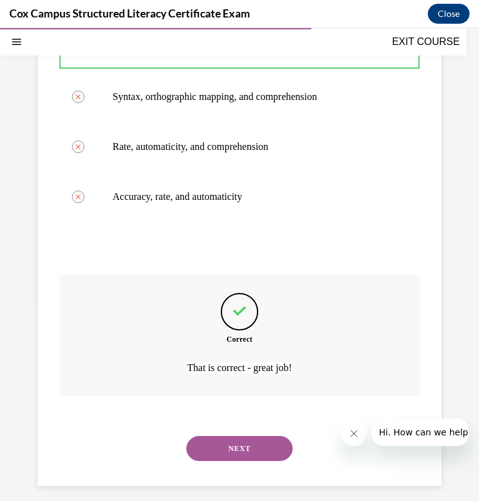
scroll to position [236, 0]
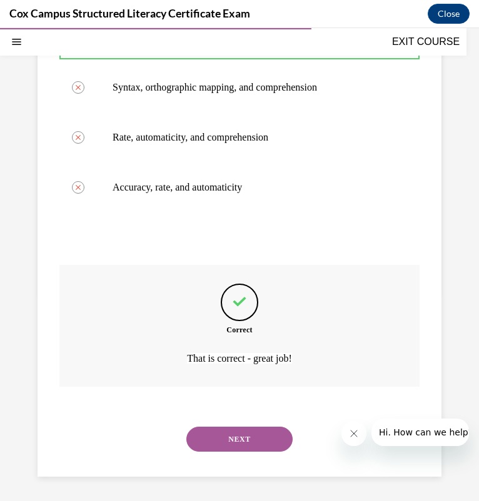
click at [222, 424] on div "NEXT" at bounding box center [239, 439] width 360 height 50
click at [220, 428] on button "NEXT" at bounding box center [239, 439] width 106 height 25
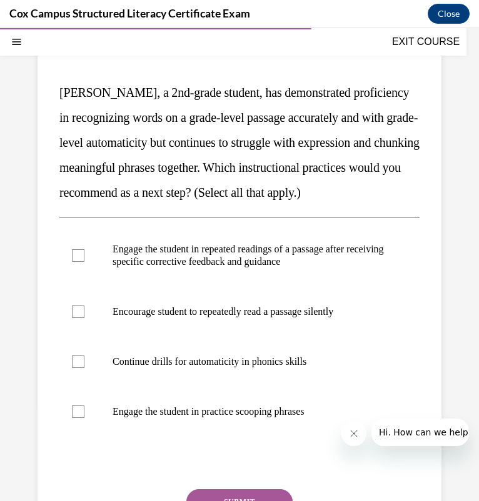
scroll to position [128, 0]
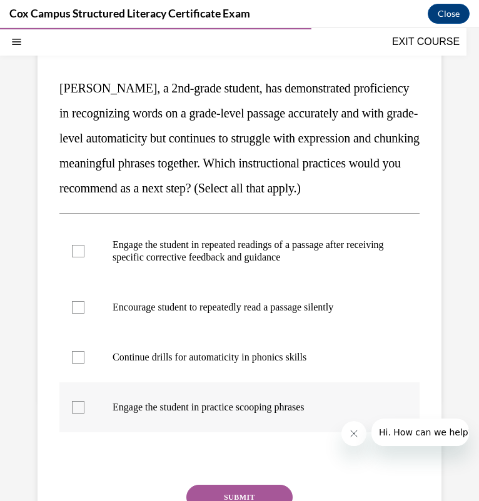
click at [188, 414] on p "Engage the student in practice scooping phrases" at bounding box center [249, 407] width 275 height 12
click at [84, 414] on input "Engage the student in practice scooping phrases" at bounding box center [78, 407] width 12 height 12
checkbox input "true"
click at [245, 282] on label "Engage the student in repeated readings of a passage after receiving specific c…" at bounding box center [239, 251] width 360 height 62
click at [84, 257] on input "Engage the student in repeated readings of a passage after receiving specific c…" at bounding box center [78, 251] width 12 height 12
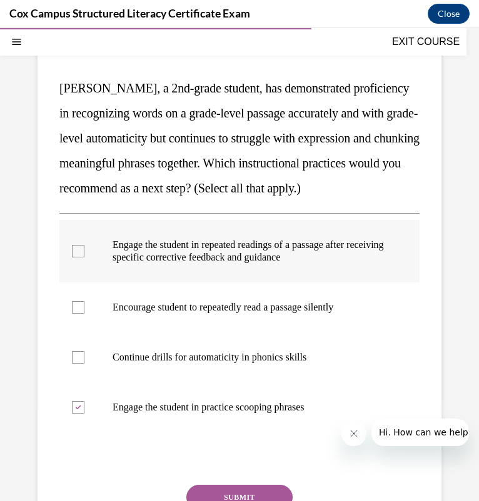
checkbox input "true"
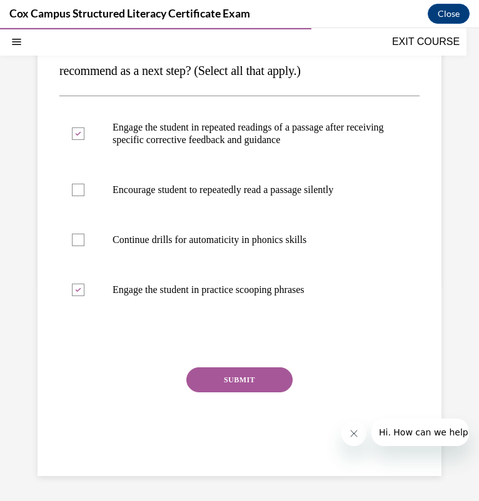
click at [254, 374] on button "SUBMIT" at bounding box center [239, 379] width 106 height 25
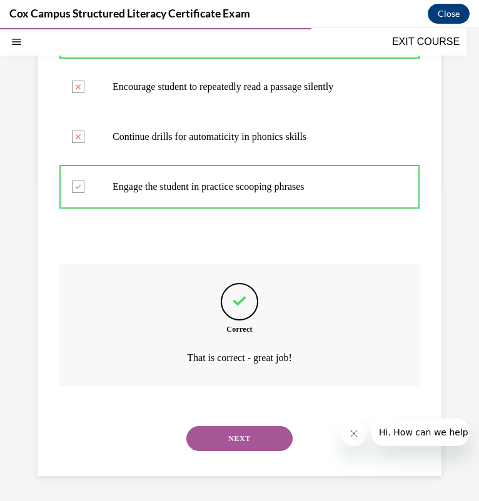
scroll to position [373, 0]
click at [202, 433] on button "NEXT" at bounding box center [239, 438] width 106 height 25
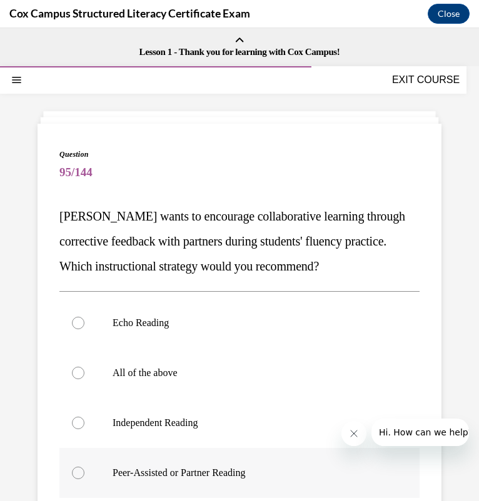
click at [183, 460] on label "Peer-Assisted or Partner Reading" at bounding box center [239, 473] width 360 height 50
click at [84, 467] on input "Peer-Assisted or Partner Reading" at bounding box center [78, 473] width 12 height 12
radio input "true"
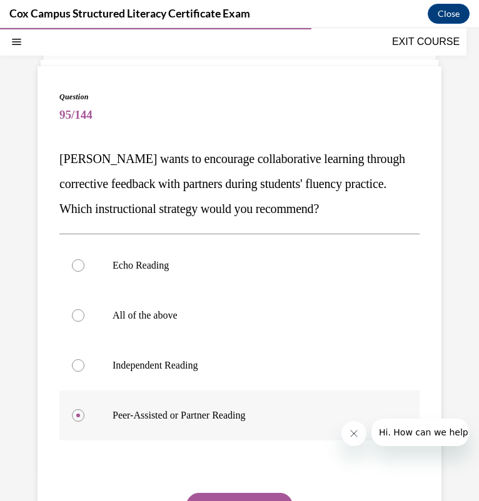
scroll to position [72, 0]
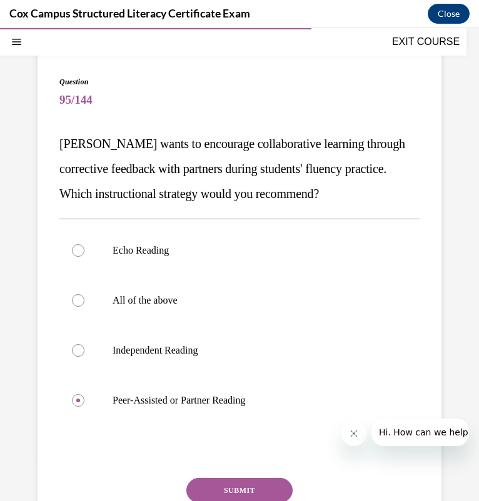
click at [259, 484] on button "SUBMIT" at bounding box center [239, 490] width 106 height 25
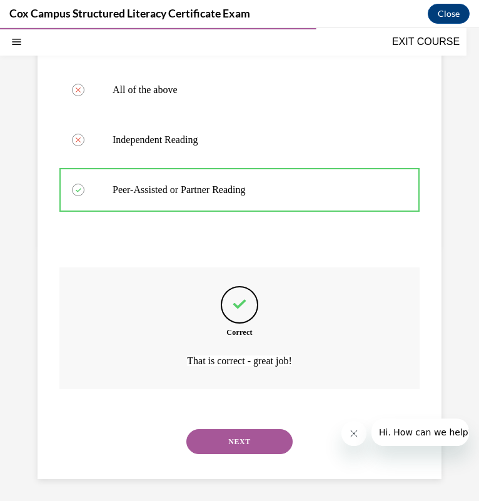
scroll to position [285, 0]
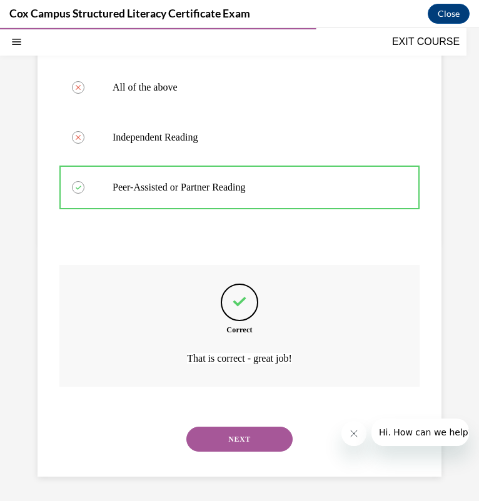
click at [252, 430] on button "NEXT" at bounding box center [239, 439] width 106 height 25
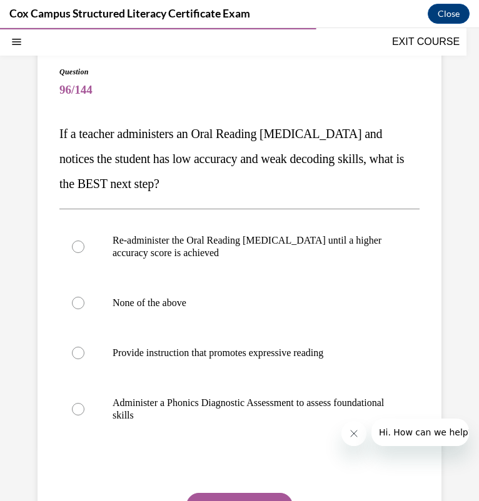
scroll to position [82, 0]
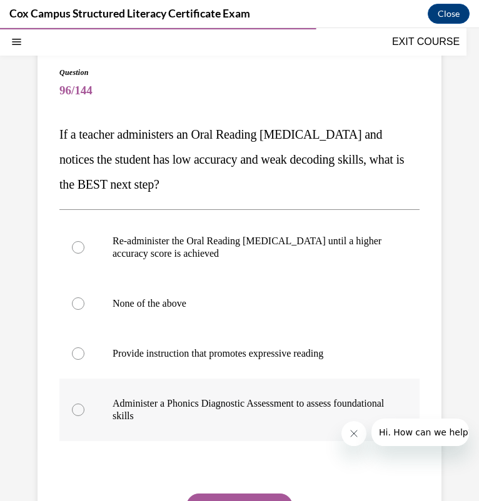
click at [231, 409] on p "Administer a Phonics Diagnostic Assessment to assess foundational skills" at bounding box center [249, 409] width 275 height 25
click at [84, 409] on input "Administer a Phonics Diagnostic Assessment to assess foundational skills" at bounding box center [78, 410] width 12 height 12
radio input "true"
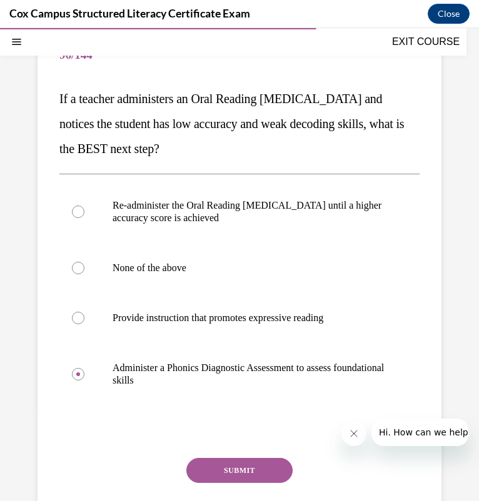
click at [232, 468] on button "SUBMIT" at bounding box center [239, 470] width 106 height 25
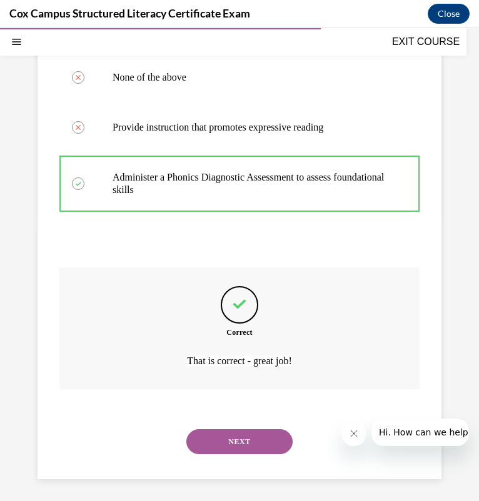
scroll to position [310, 0]
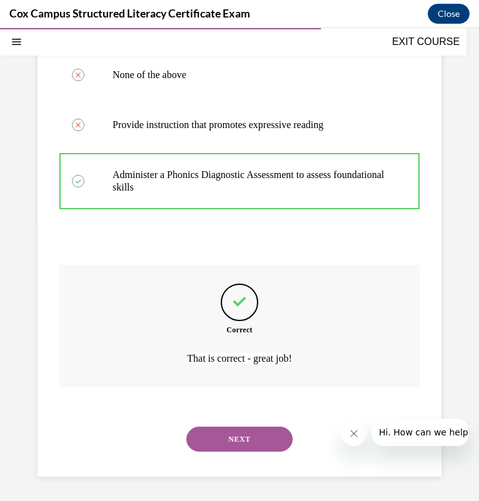
click at [227, 438] on button "NEXT" at bounding box center [239, 439] width 106 height 25
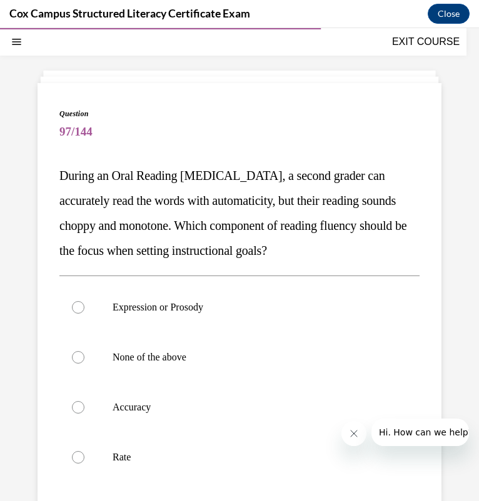
scroll to position [41, 0]
click at [237, 318] on label "Expression or Prosody" at bounding box center [239, 307] width 360 height 50
click at [84, 313] on input "Expression or Prosody" at bounding box center [78, 306] width 12 height 12
radio input "true"
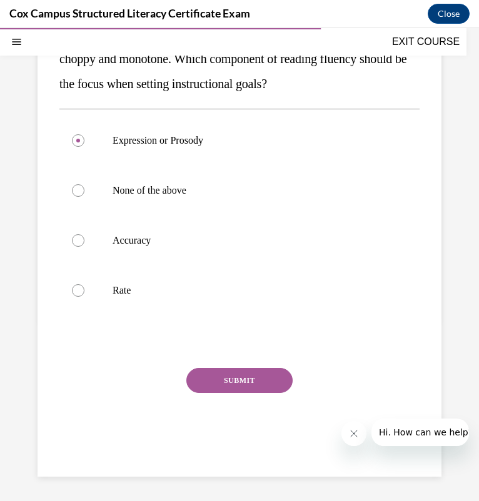
click at [267, 377] on button "SUBMIT" at bounding box center [239, 380] width 106 height 25
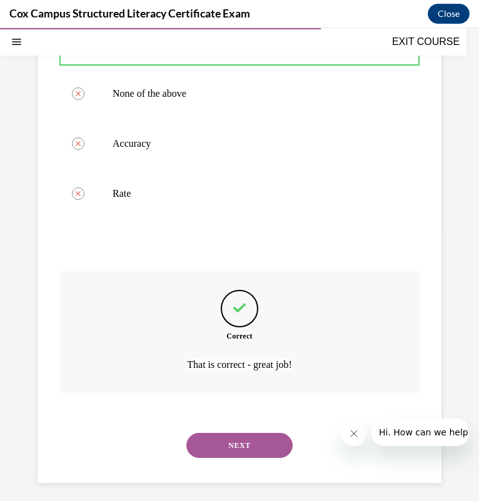
scroll to position [310, 0]
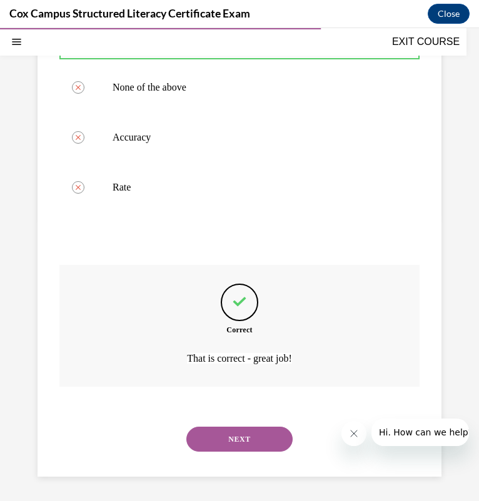
click at [236, 440] on button "NEXT" at bounding box center [239, 439] width 106 height 25
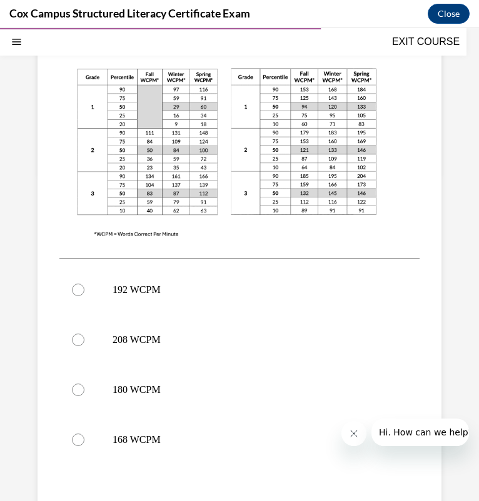
scroll to position [369, 0]
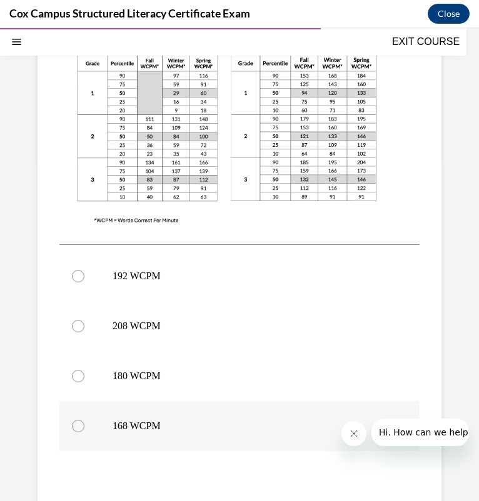
click at [218, 430] on p "168 WCPM" at bounding box center [249, 426] width 275 height 12
click at [84, 430] on input "168 WCPM" at bounding box center [78, 426] width 12 height 12
radio input "true"
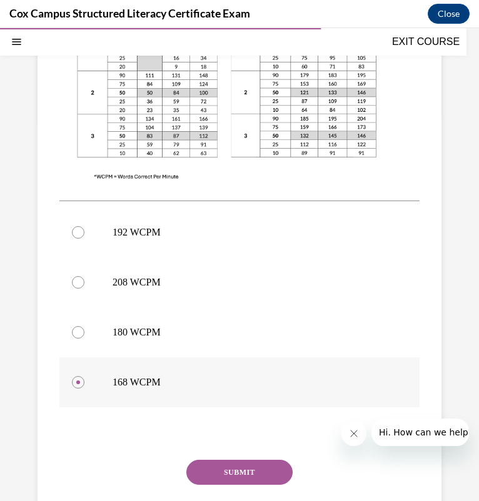
scroll to position [415, 0]
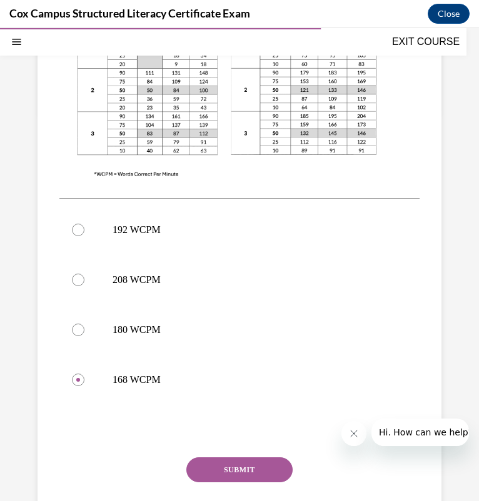
click at [236, 463] on button "SUBMIT" at bounding box center [239, 469] width 106 height 25
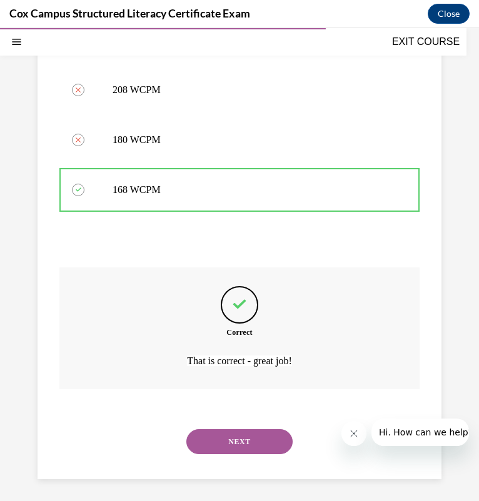
scroll to position [607, 0]
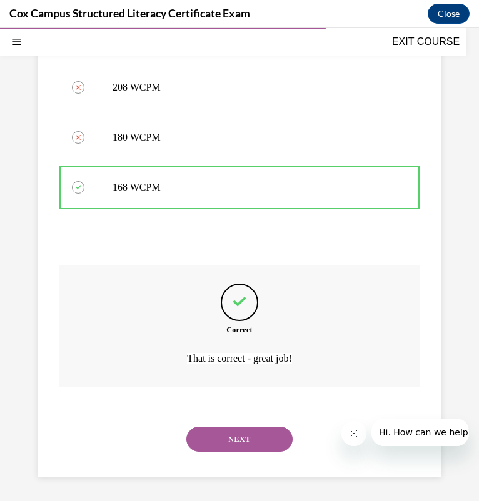
click at [274, 436] on button "NEXT" at bounding box center [239, 439] width 106 height 25
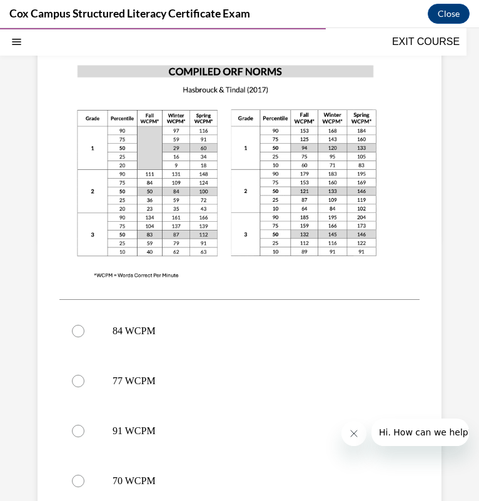
scroll to position [290, 0]
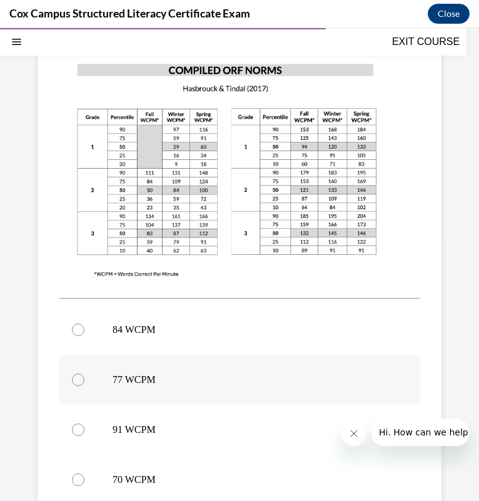
click at [198, 380] on p "77 WCPM" at bounding box center [249, 380] width 275 height 12
click at [84, 380] on input "77 WCPM" at bounding box center [78, 380] width 12 height 12
radio input "true"
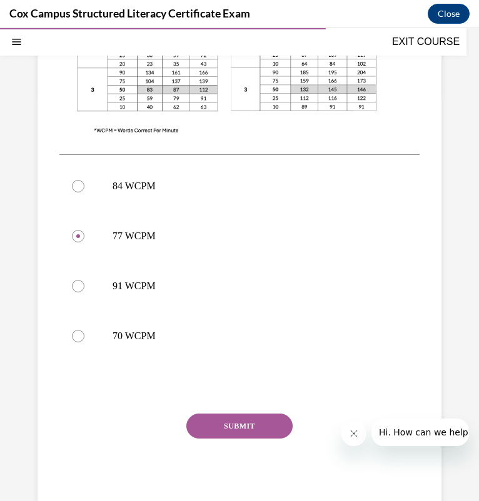
click at [263, 418] on button "SUBMIT" at bounding box center [239, 426] width 106 height 25
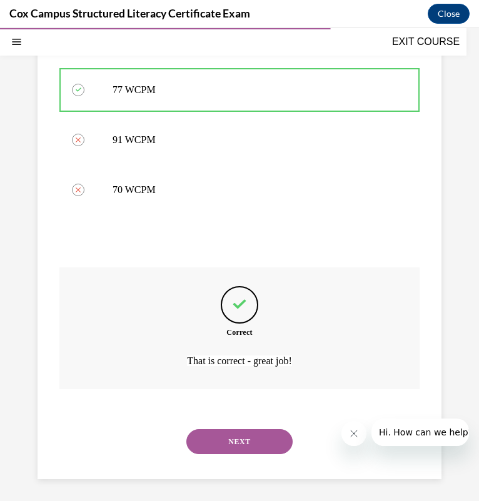
scroll to position [582, 0]
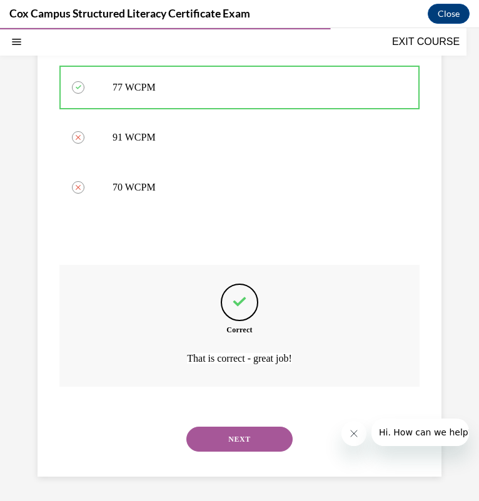
click at [273, 433] on button "NEXT" at bounding box center [239, 439] width 106 height 25
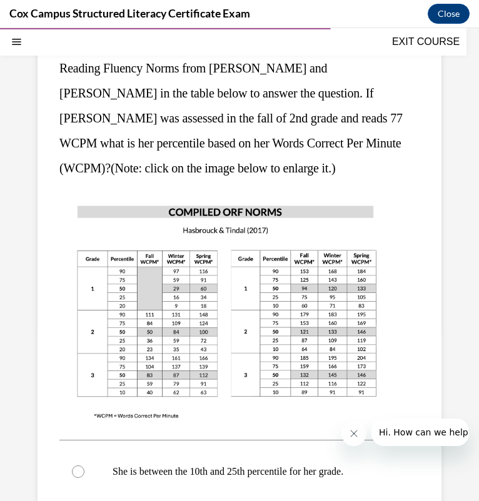
scroll to position [201, 0]
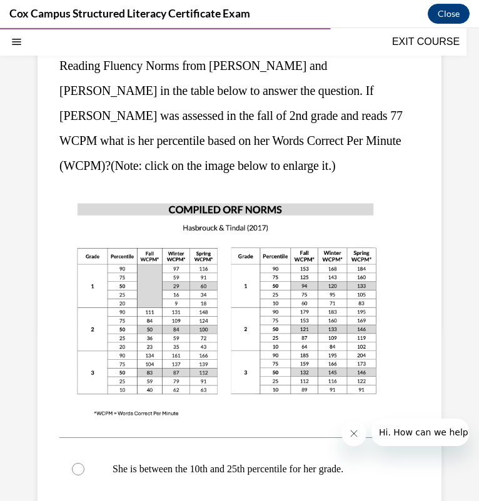
click at [154, 339] on img at bounding box center [226, 309] width 335 height 237
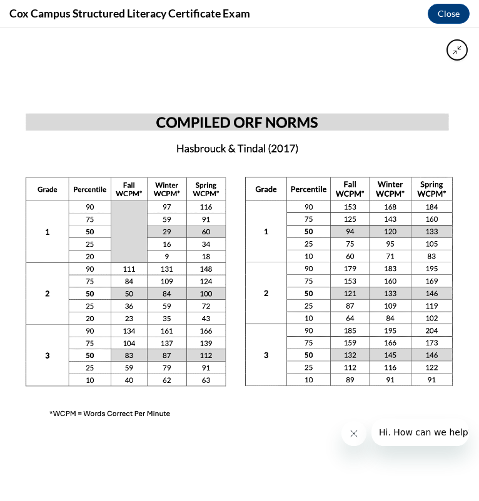
click at [299, 206] on img at bounding box center [239, 264] width 479 height 339
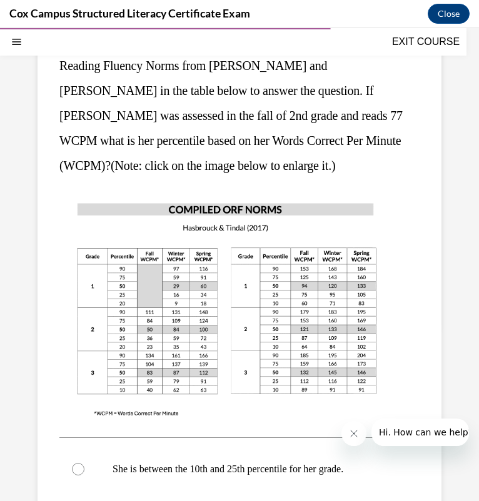
click at [269, 248] on img at bounding box center [226, 309] width 335 height 237
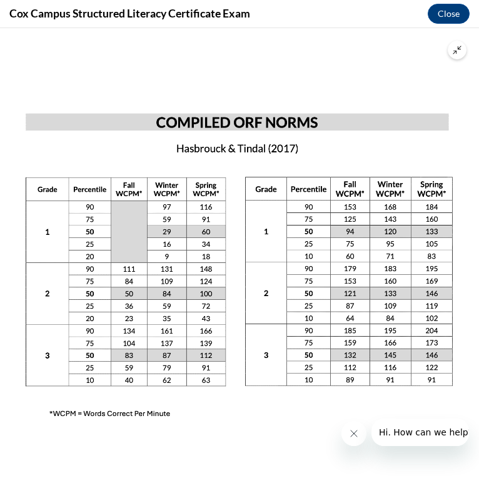
click at [269, 248] on img at bounding box center [239, 264] width 479 height 339
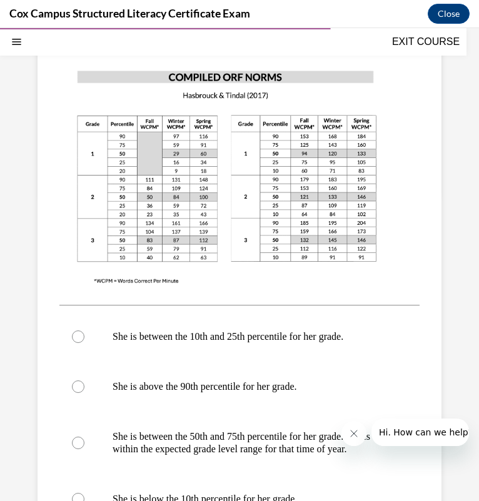
scroll to position [334, 0]
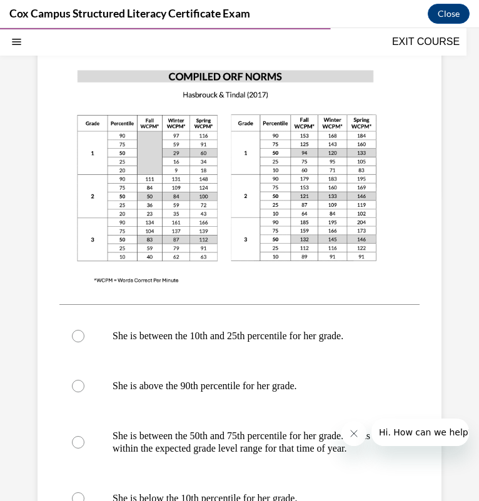
click at [215, 220] on img at bounding box center [226, 175] width 335 height 237
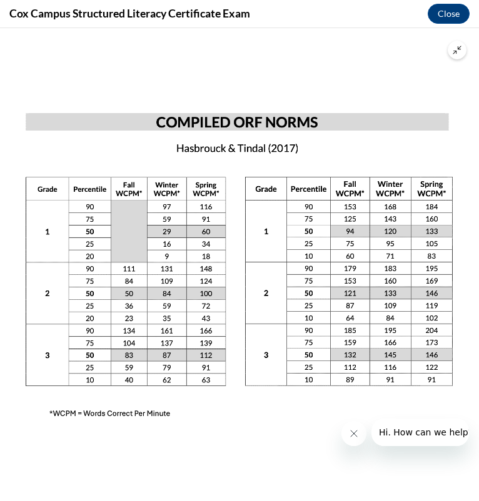
click at [217, 139] on img at bounding box center [239, 264] width 479 height 339
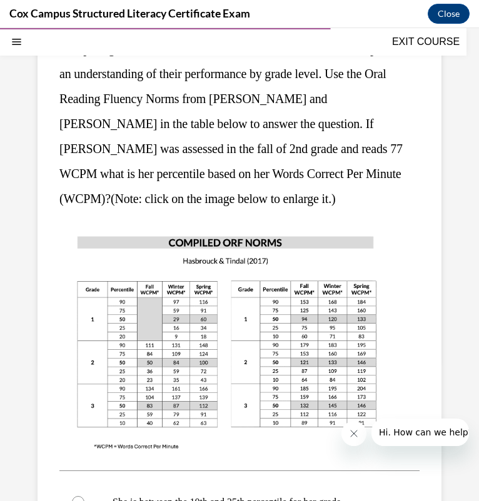
scroll to position [167, 0]
click at [245, 345] on img at bounding box center [226, 342] width 335 height 237
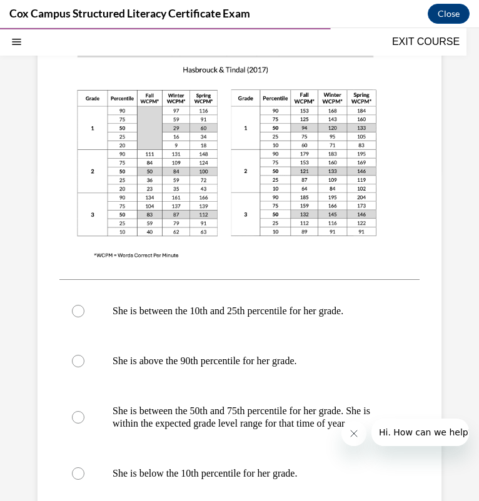
scroll to position [359, 0]
click at [135, 302] on label "She is between the 10th and 25th percentile for her grade." at bounding box center [239, 310] width 360 height 50
click at [84, 304] on input "She is between the 10th and 25th percentile for her grade." at bounding box center [78, 310] width 12 height 12
radio input "true"
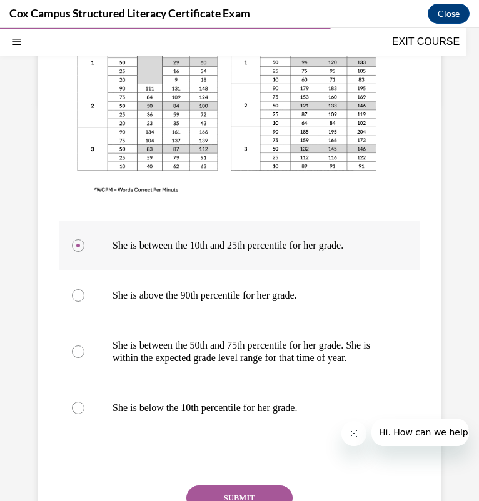
scroll to position [434, 0]
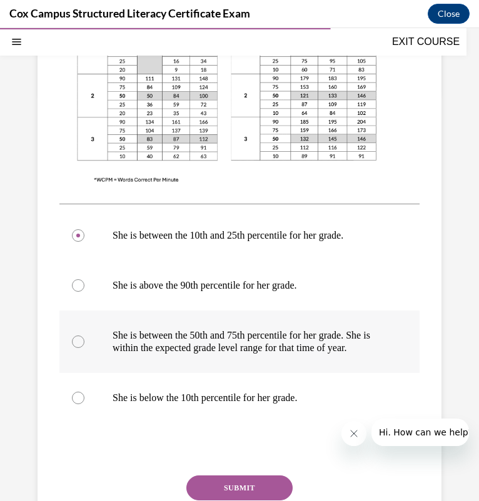
click at [115, 350] on p "She is between the 50th and 75th percentile for her grade. She is within the ex…" at bounding box center [249, 341] width 275 height 25
click at [84, 348] on input "She is between the 50th and 75th percentile for her grade. She is within the ex…" at bounding box center [78, 341] width 12 height 12
radio input "true"
click at [123, 239] on p "She is between the 10th and 25th percentile for her grade." at bounding box center [249, 235] width 275 height 12
click at [84, 239] on input "She is between the 10th and 25th percentile for her grade." at bounding box center [78, 235] width 12 height 12
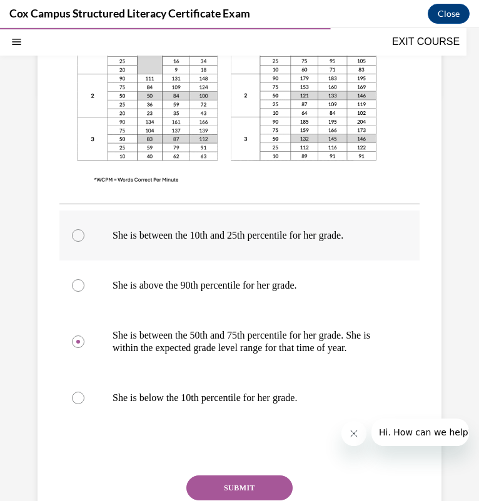
radio input "true"
click at [105, 328] on label "She is between the 50th and 75th percentile for her grade. She is within the ex…" at bounding box center [239, 341] width 360 height 62
click at [84, 335] on input "She is between the 50th and 75th percentile for her grade. She is within the ex…" at bounding box center [78, 341] width 12 height 12
radio input "true"
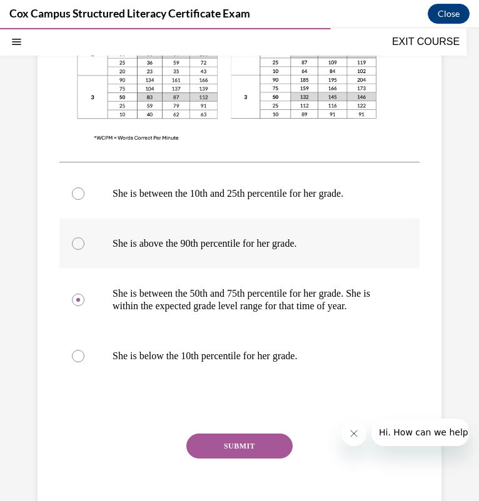
scroll to position [508, 0]
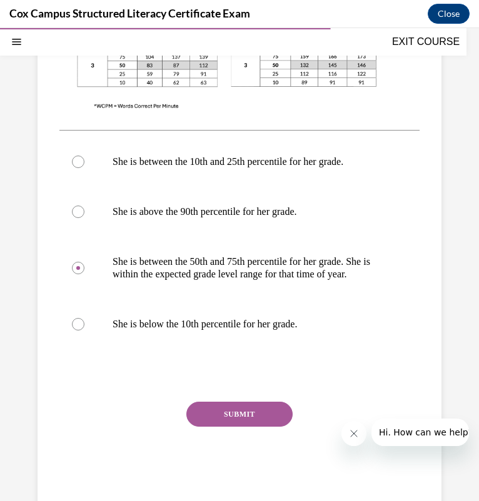
click at [228, 424] on button "SUBMIT" at bounding box center [239, 414] width 106 height 25
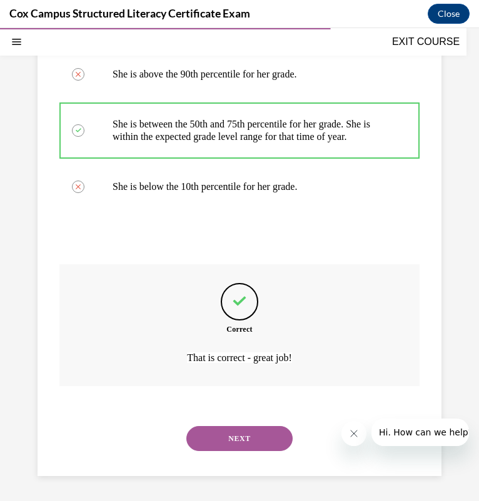
scroll to position [657, 0]
click at [247, 429] on button "NEXT" at bounding box center [239, 438] width 106 height 25
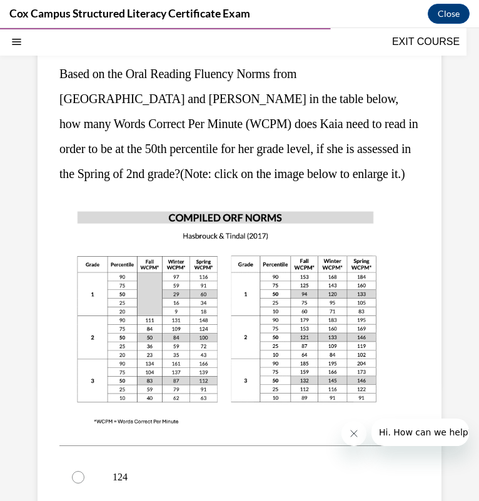
scroll to position [142, 0]
click at [138, 374] on img at bounding box center [226, 317] width 335 height 237
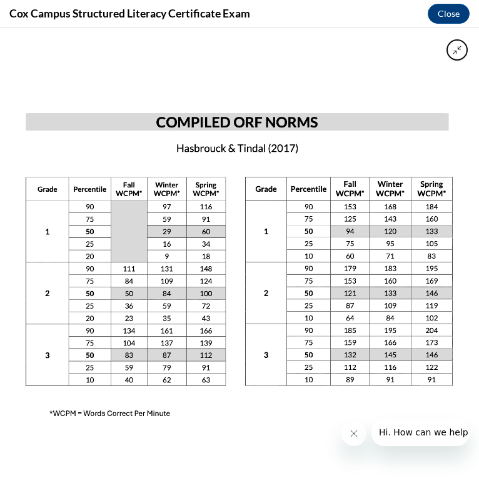
click at [200, 294] on img at bounding box center [239, 264] width 479 height 339
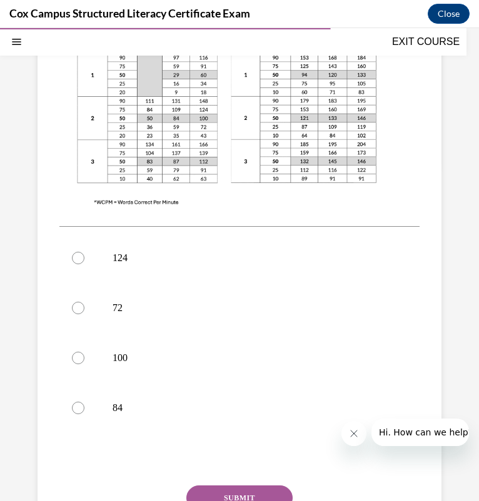
scroll to position [362, 0]
click at [188, 360] on p "100" at bounding box center [249, 357] width 275 height 12
click at [84, 360] on input "100" at bounding box center [78, 357] width 12 height 12
radio input "true"
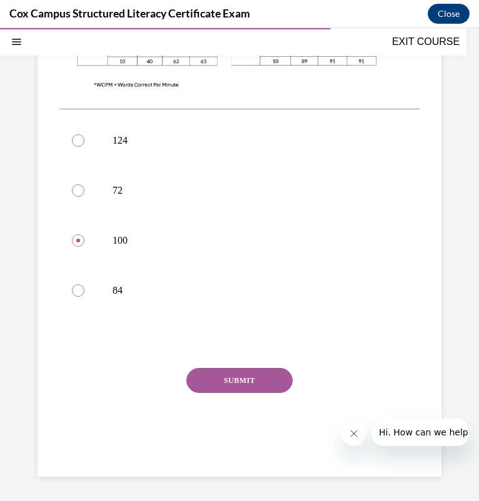
click at [223, 382] on button "SUBMIT" at bounding box center [239, 380] width 106 height 25
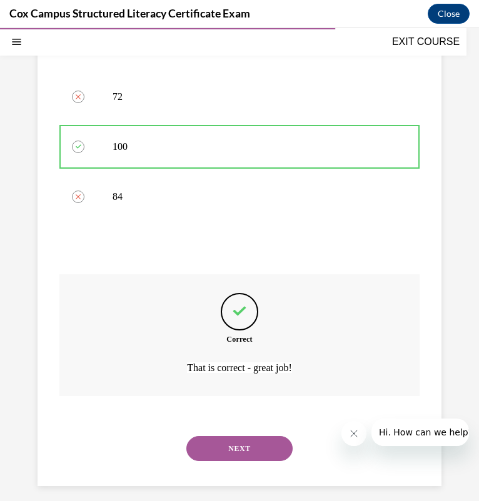
scroll to position [582, 0]
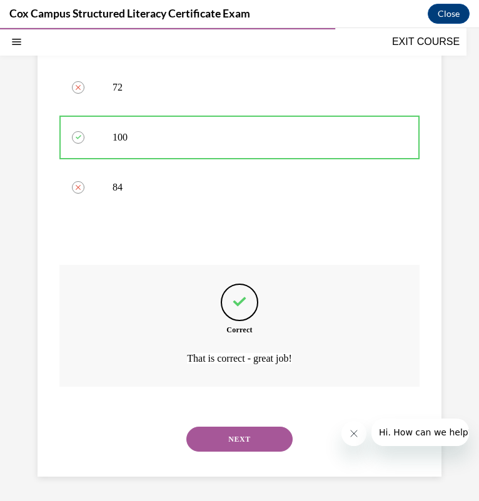
click at [210, 436] on button "NEXT" at bounding box center [239, 439] width 106 height 25
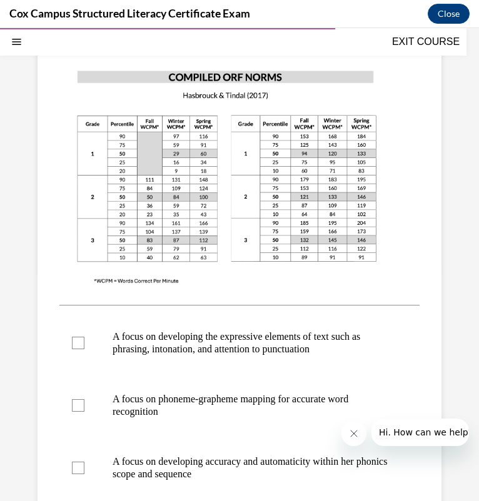
scroll to position [257, 0]
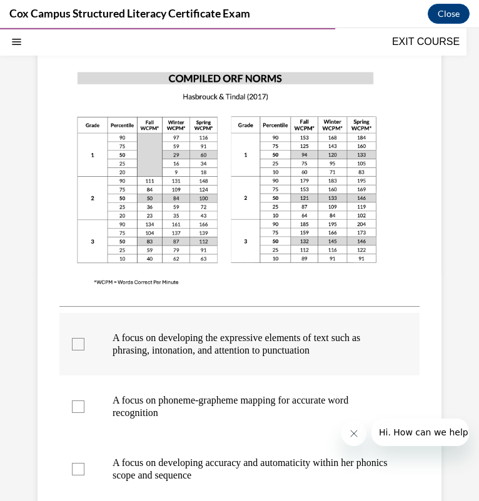
click at [219, 357] on label "A focus on developing the expressive elements of text such as phrasing, intonat…" at bounding box center [239, 344] width 360 height 62
click at [84, 350] on input "A focus on developing the expressive elements of text such as phrasing, intonat…" at bounding box center [78, 344] width 12 height 12
checkbox input "true"
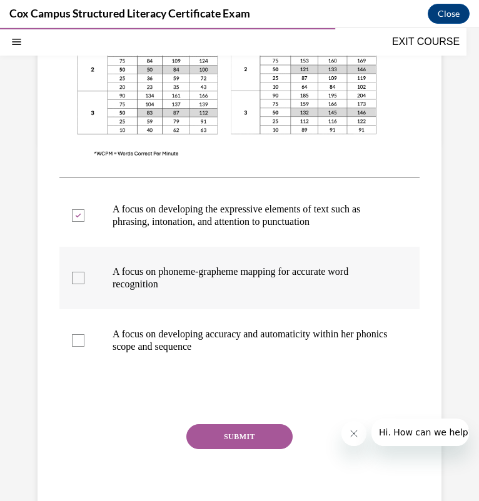
scroll to position [387, 0]
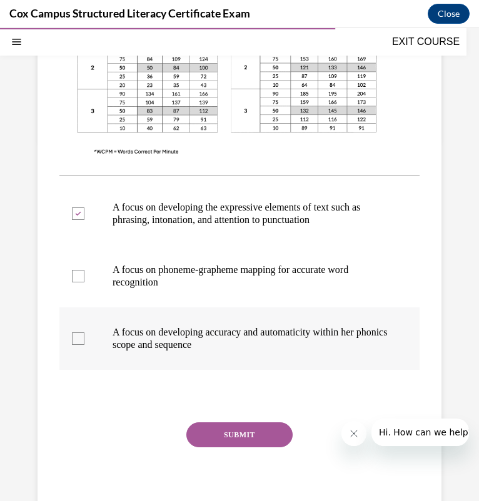
click at [199, 334] on p "A focus on developing accuracy and automaticity within her phonics scope and se…" at bounding box center [249, 338] width 275 height 25
click at [84, 334] on input "A focus on developing accuracy and automaticity within her phonics scope and se…" at bounding box center [78, 338] width 12 height 12
checkbox input "true"
click at [221, 428] on button "SUBMIT" at bounding box center [239, 434] width 106 height 25
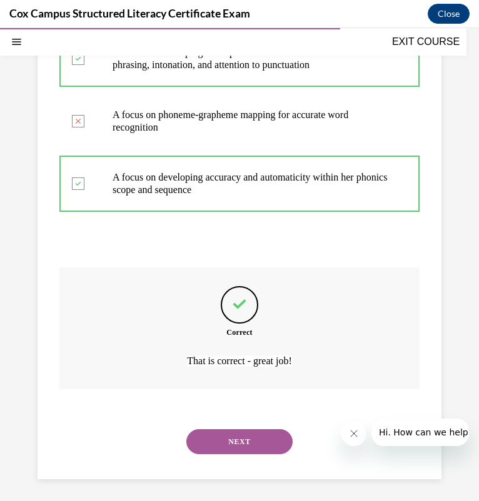
scroll to position [545, 0]
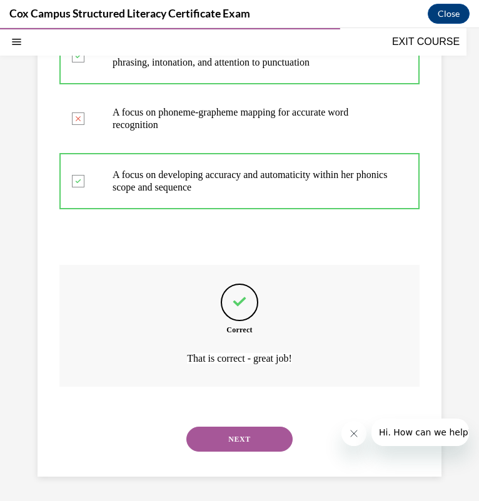
click at [220, 432] on button "NEXT" at bounding box center [239, 439] width 106 height 25
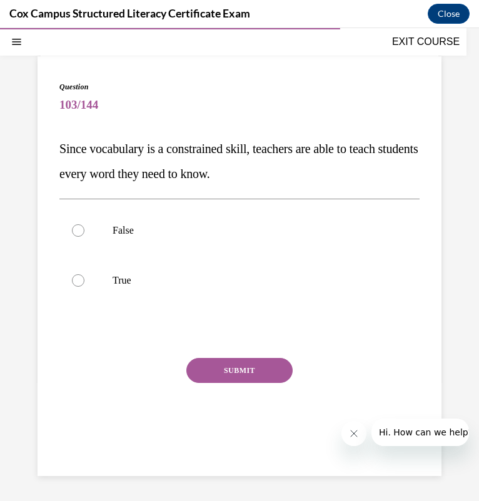
scroll to position [67, 0]
click at [139, 229] on p "False" at bounding box center [249, 230] width 275 height 12
click at [84, 229] on input "False" at bounding box center [78, 230] width 12 height 12
radio input "true"
click at [255, 370] on button "SUBMIT" at bounding box center [239, 370] width 106 height 25
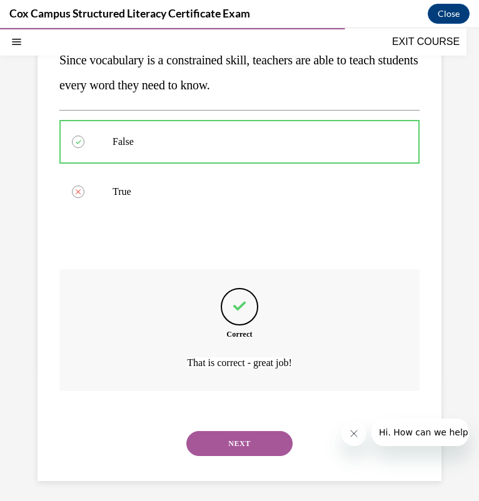
scroll to position [161, 0]
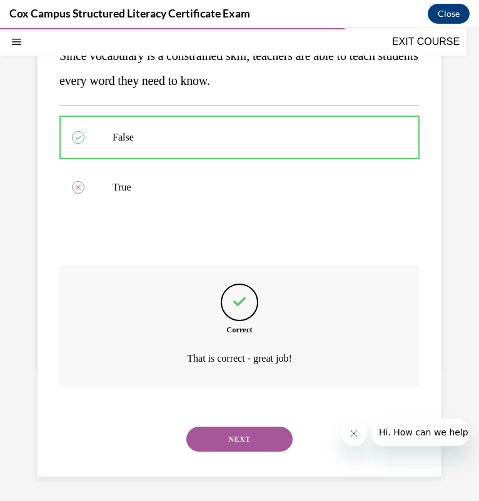
click at [225, 445] on button "NEXT" at bounding box center [239, 439] width 106 height 25
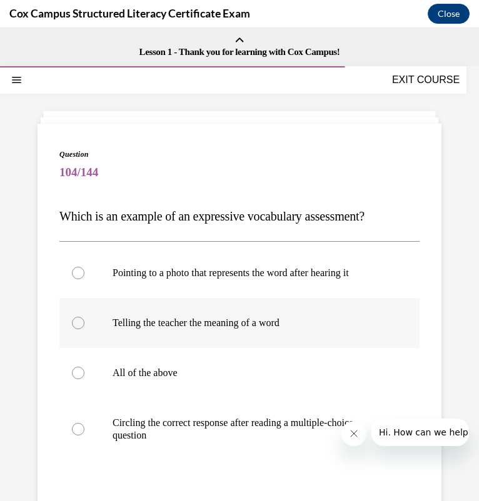
click at [235, 348] on label "Telling the teacher the meaning of a word" at bounding box center [239, 323] width 360 height 50
click at [84, 329] on input "Telling the teacher the meaning of a word" at bounding box center [78, 323] width 12 height 12
radio input "true"
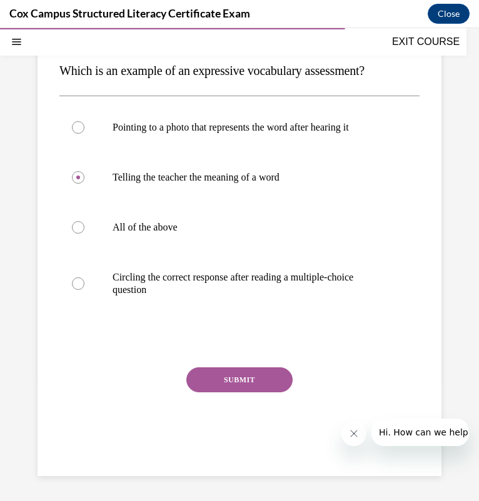
click at [224, 373] on button "SUBMIT" at bounding box center [239, 379] width 106 height 25
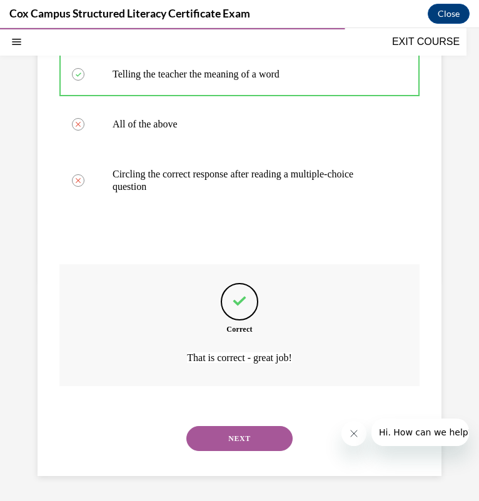
scroll to position [260, 0]
click at [252, 439] on button "NEXT" at bounding box center [239, 438] width 106 height 25
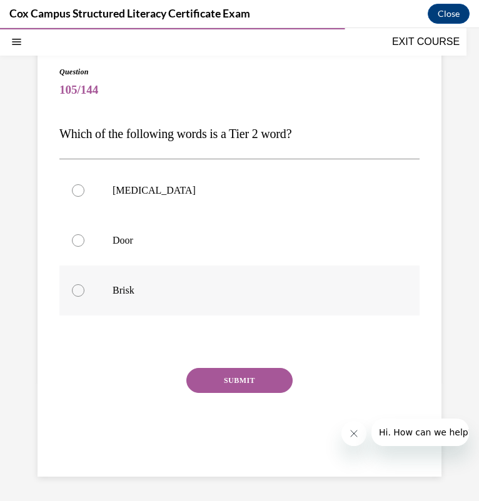
click at [204, 278] on label "Brisk" at bounding box center [239, 290] width 360 height 50
click at [84, 284] on input "Brisk" at bounding box center [78, 290] width 12 height 12
radio input "true"
click at [214, 382] on button "SUBMIT" at bounding box center [239, 380] width 106 height 25
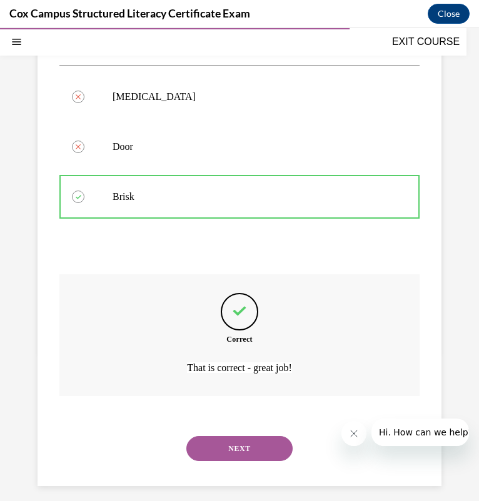
scroll to position [186, 0]
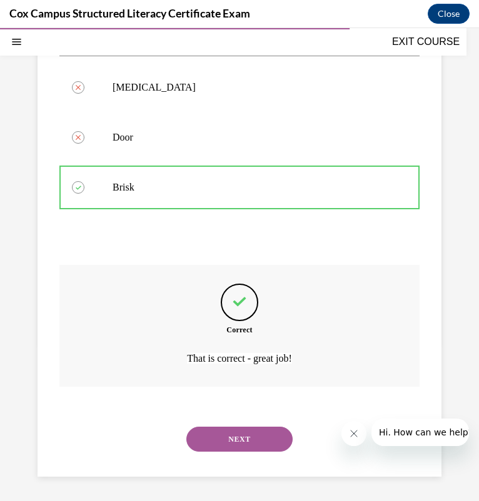
click at [260, 443] on button "NEXT" at bounding box center [239, 439] width 106 height 25
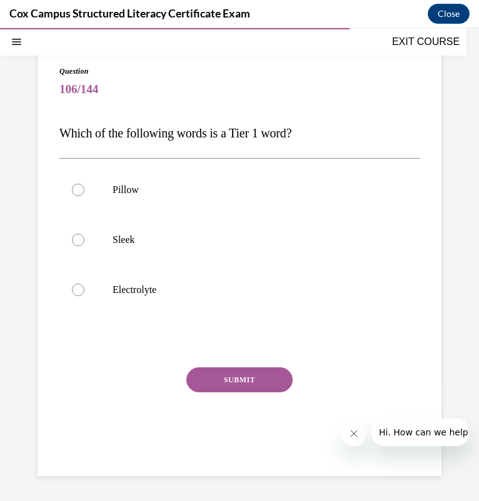
scroll to position [82, 0]
click at [274, 199] on label "Pillow" at bounding box center [239, 191] width 360 height 50
click at [84, 197] on input "Pillow" at bounding box center [78, 190] width 12 height 12
radio input "true"
click at [231, 371] on button "SUBMIT" at bounding box center [239, 380] width 106 height 25
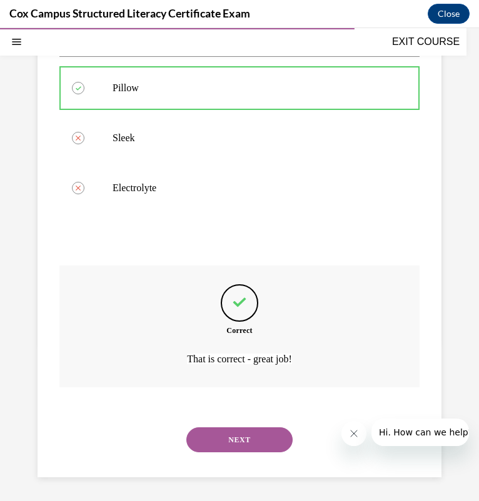
scroll to position [186, 0]
click at [223, 432] on button "NEXT" at bounding box center [239, 439] width 106 height 25
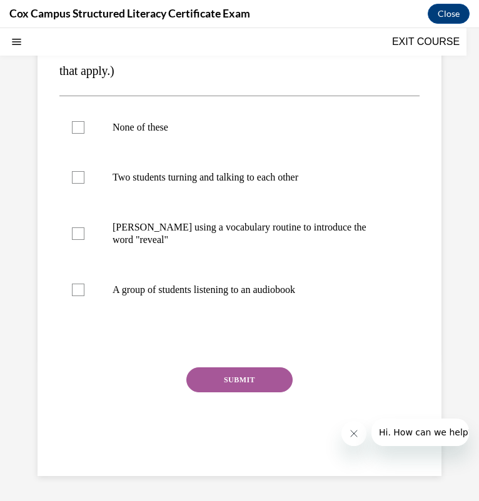
scroll to position [0, 0]
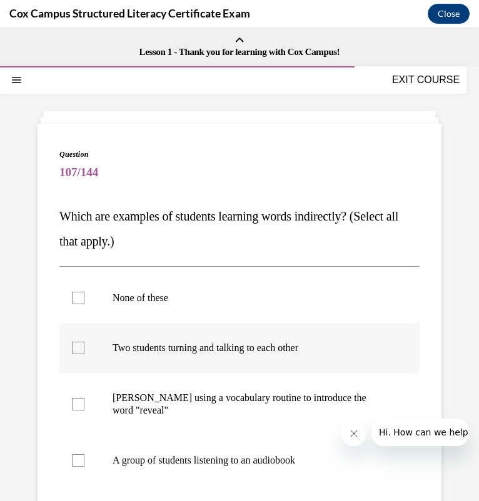
click at [302, 358] on label "Two students turning and talking to each other" at bounding box center [239, 348] width 360 height 50
click at [84, 354] on input "Two students turning and talking to each other" at bounding box center [78, 348] width 12 height 12
checkbox input "true"
click at [225, 454] on p "A group of students listening to an audiobook" at bounding box center [249, 460] width 275 height 12
click at [84, 454] on input "A group of students listening to an audiobook" at bounding box center [78, 460] width 12 height 12
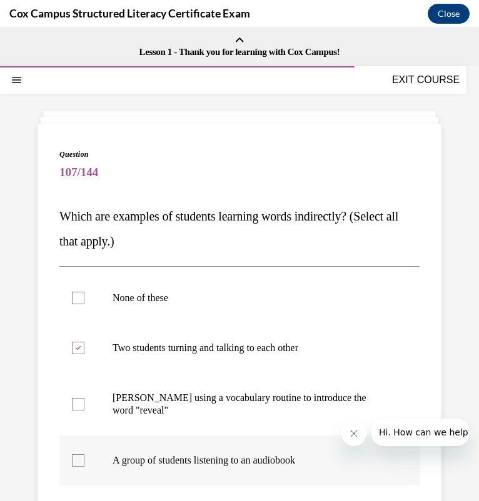
checkbox input "true"
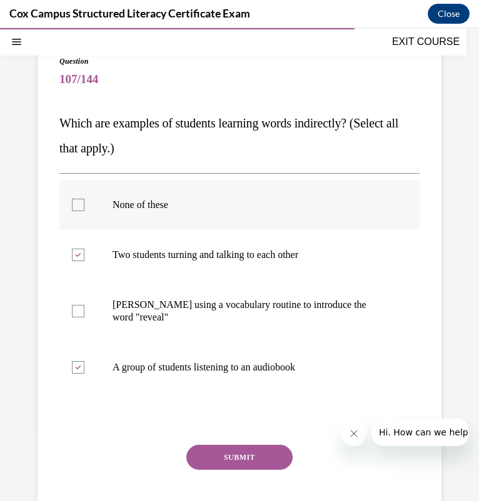
scroll to position [170, 0]
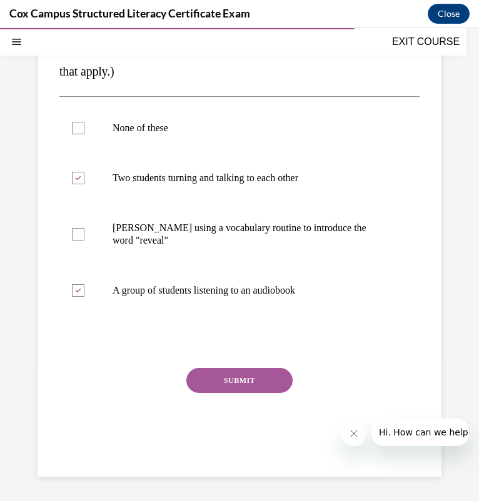
click at [230, 373] on button "SUBMIT" at bounding box center [239, 380] width 106 height 25
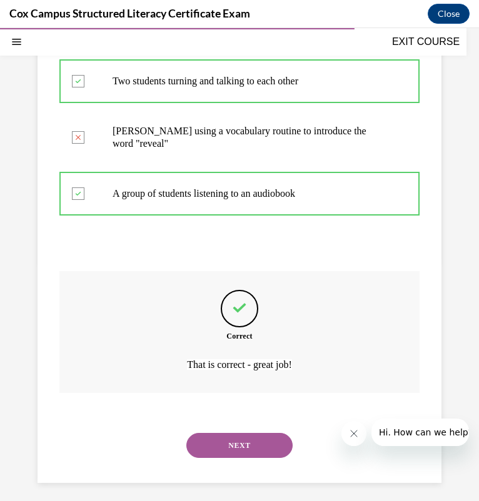
scroll to position [273, 0]
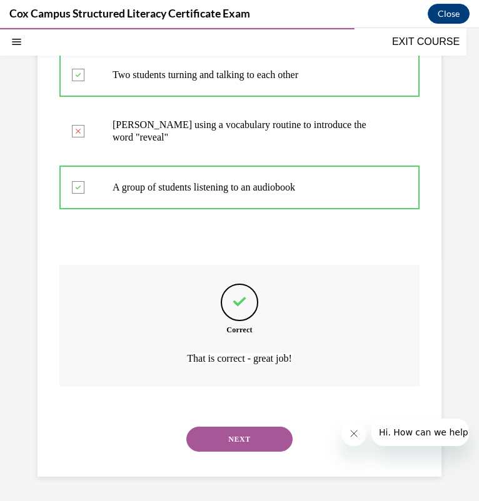
click at [214, 438] on button "NEXT" at bounding box center [239, 439] width 106 height 25
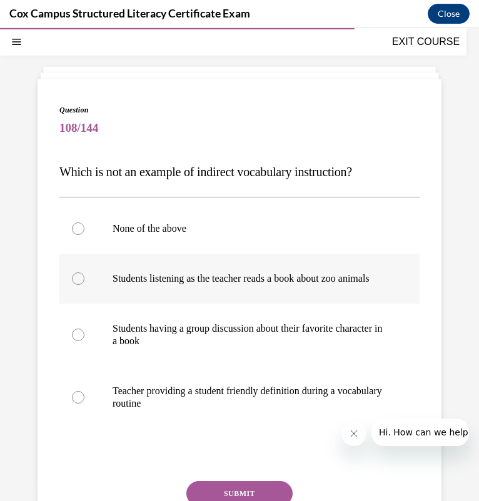
scroll to position [45, 0]
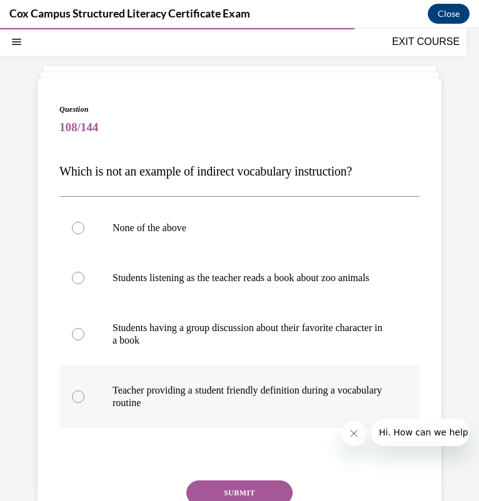
click at [219, 400] on p "Teacher providing a student friendly definition during a vocabulary routine" at bounding box center [249, 396] width 275 height 25
click at [84, 400] on input "Teacher providing a student friendly definition during a vocabulary routine" at bounding box center [78, 396] width 12 height 12
radio input "true"
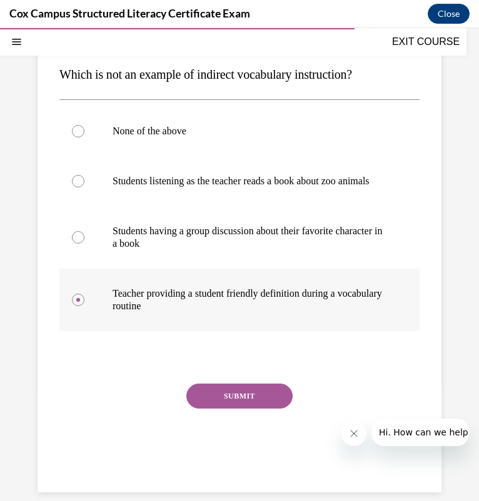
scroll to position [148, 0]
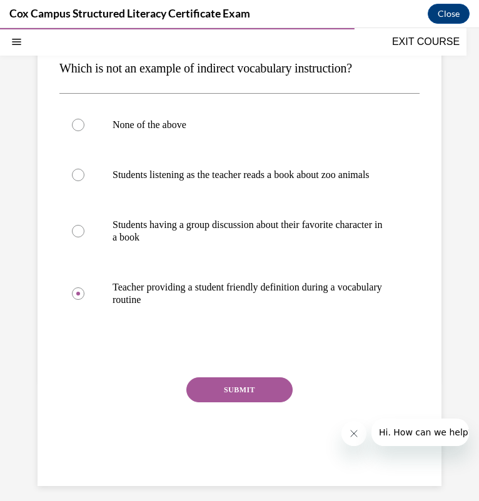
click at [230, 400] on button "SUBMIT" at bounding box center [239, 389] width 106 height 25
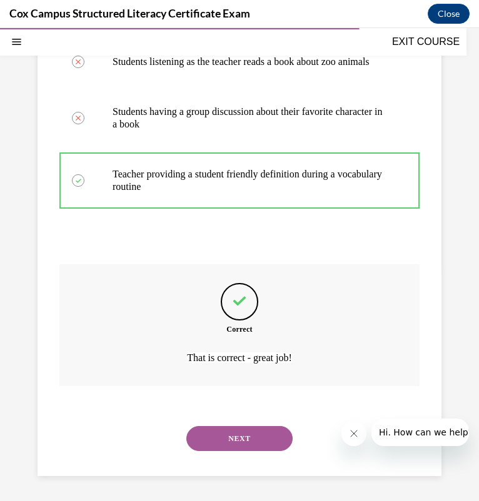
scroll to position [273, 0]
click at [237, 436] on button "NEXT" at bounding box center [239, 438] width 106 height 25
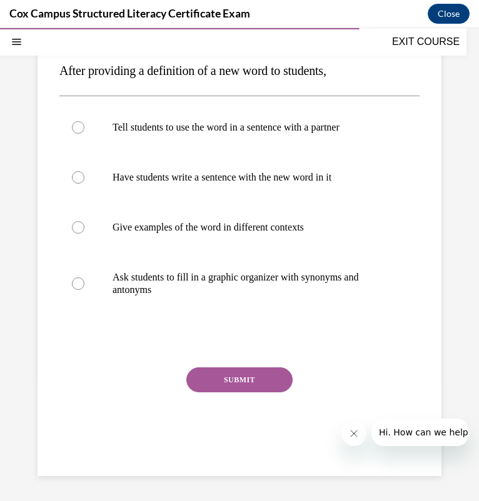
scroll to position [114, 0]
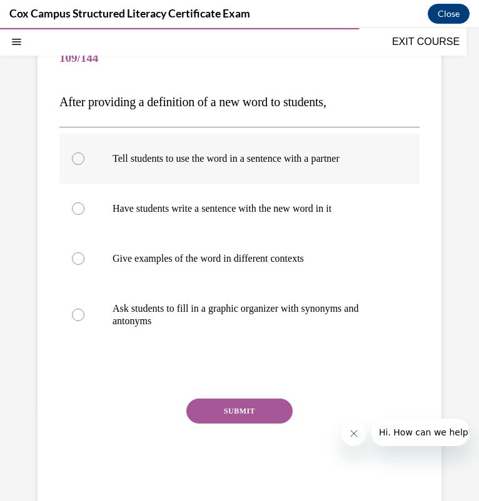
click at [342, 158] on p "Tell students to use the word in a sentence with a partner" at bounding box center [249, 158] width 275 height 12
click at [84, 158] on input "Tell students to use the word in a sentence with a partner" at bounding box center [78, 158] width 12 height 12
radio input "true"
click at [294, 264] on p "Give examples of the word in different contexts" at bounding box center [249, 258] width 275 height 12
click at [84, 264] on input "Give examples of the word in different contexts" at bounding box center [78, 258] width 12 height 12
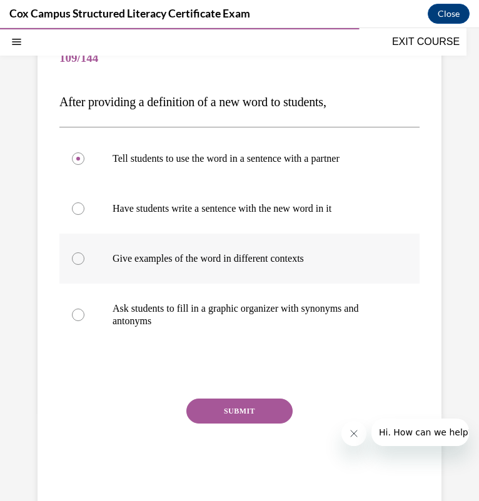
radio input "true"
click at [219, 407] on button "SUBMIT" at bounding box center [239, 411] width 106 height 25
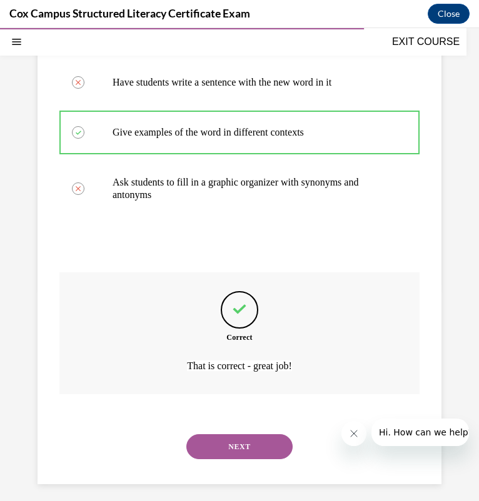
scroll to position [248, 0]
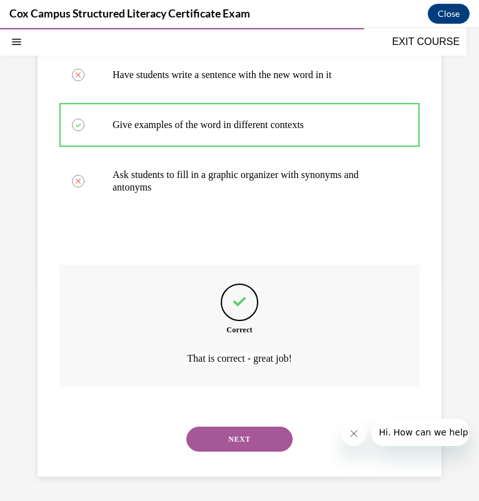
click at [213, 435] on button "NEXT" at bounding box center [239, 439] width 106 height 25
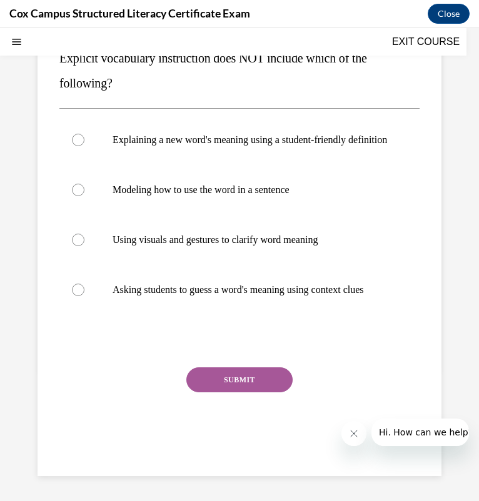
scroll to position [0, 0]
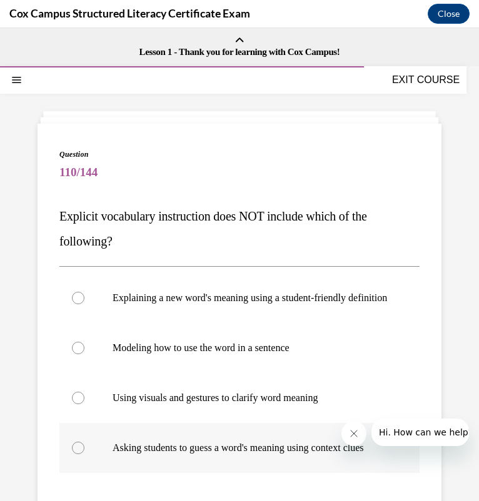
click at [212, 454] on p "Asking students to guess a word's meaning using context clues" at bounding box center [249, 448] width 275 height 12
click at [84, 454] on input "Asking students to guess a word's meaning using context clues" at bounding box center [78, 448] width 12 height 12
radio input "true"
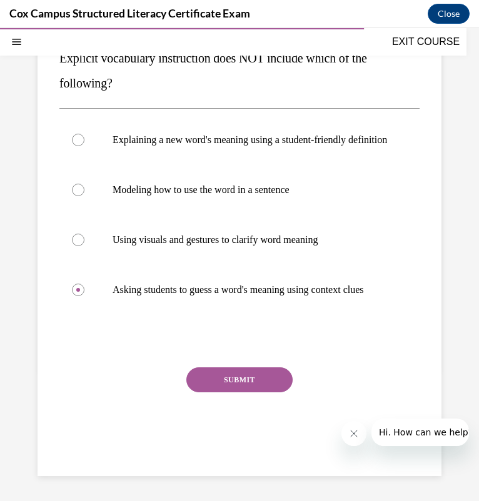
click at [245, 370] on button "SUBMIT" at bounding box center [239, 379] width 106 height 25
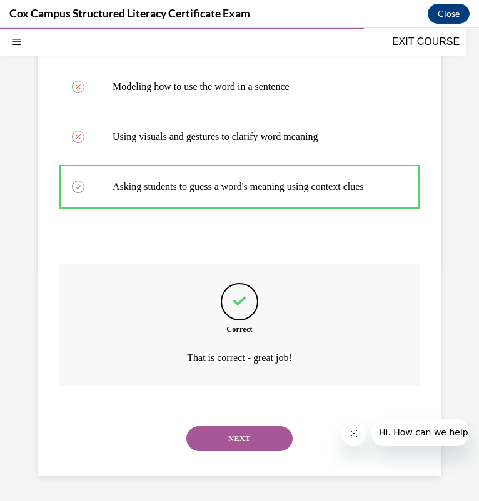
scroll to position [285, 0]
click at [257, 446] on button "NEXT" at bounding box center [239, 438] width 106 height 25
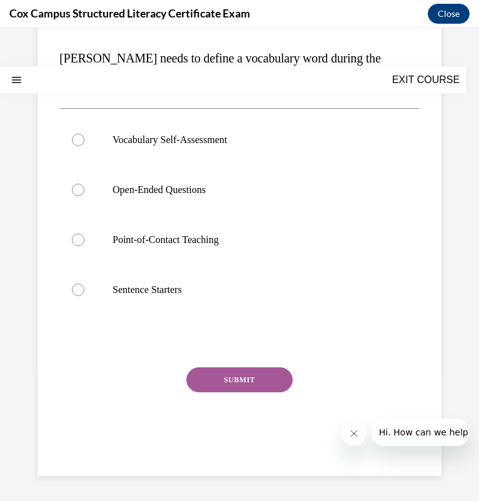
scroll to position [0, 0]
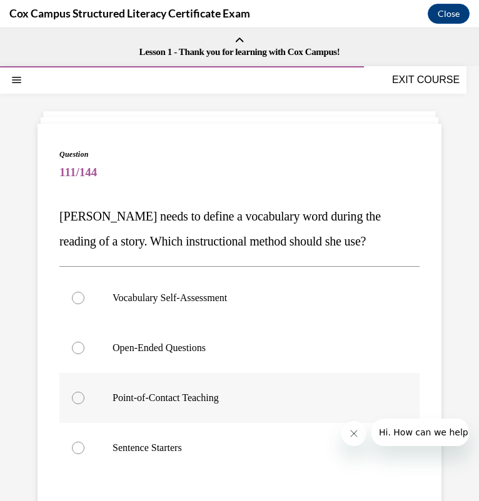
click at [245, 398] on p "Point-of-Contact Teaching" at bounding box center [249, 398] width 275 height 12
click at [84, 398] on input "Point-of-Contact Teaching" at bounding box center [78, 398] width 12 height 12
radio input "true"
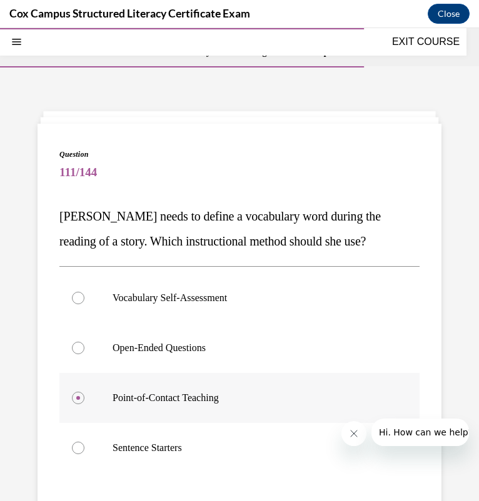
scroll to position [157, 0]
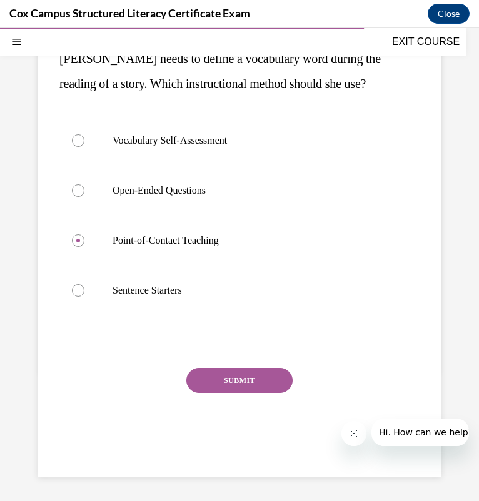
click at [247, 383] on button "SUBMIT" at bounding box center [239, 380] width 106 height 25
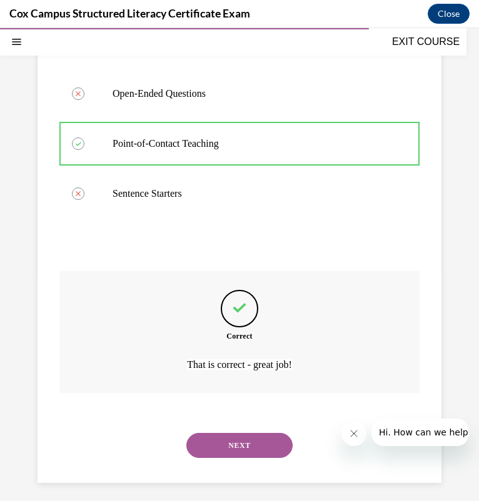
scroll to position [260, 0]
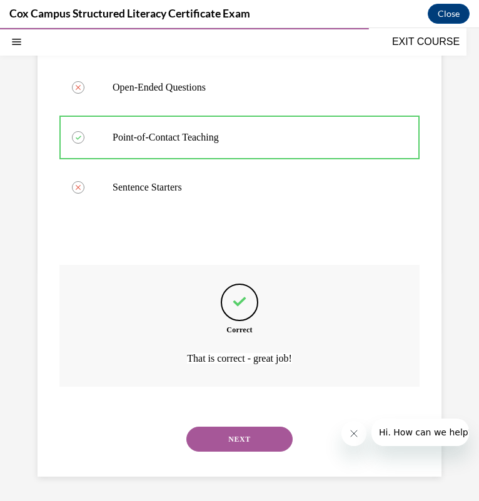
click at [267, 430] on button "NEXT" at bounding box center [239, 439] width 106 height 25
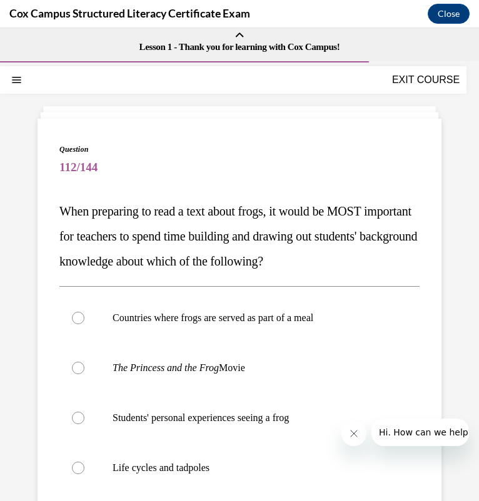
scroll to position [5, 0]
click at [216, 460] on label "Life cycles and tadpoles" at bounding box center [239, 468] width 360 height 50
click at [84, 462] on input "Life cycles and tadpoles" at bounding box center [78, 468] width 12 height 12
radio input "true"
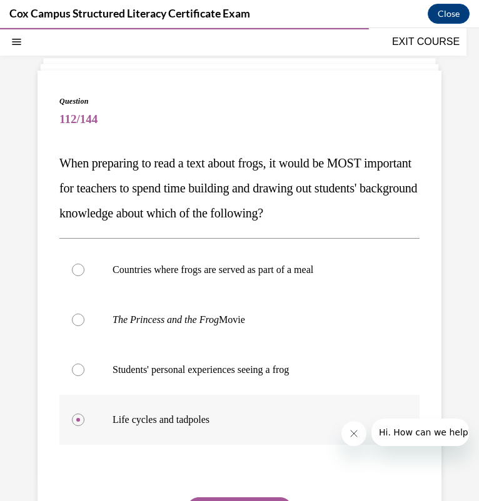
scroll to position [55, 0]
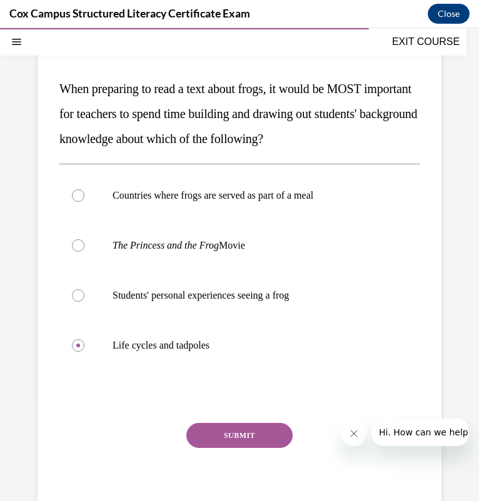
click at [260, 433] on button "SUBMIT" at bounding box center [239, 435] width 106 height 25
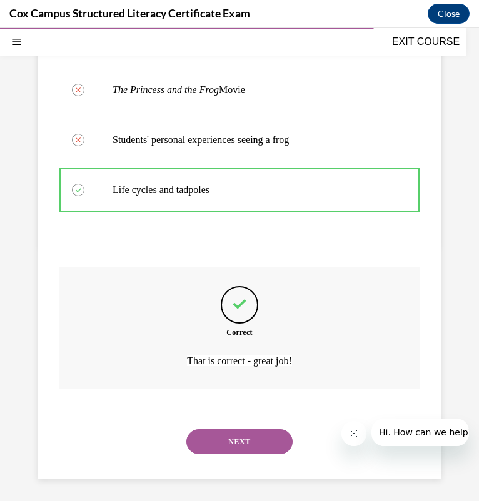
scroll to position [285, 0]
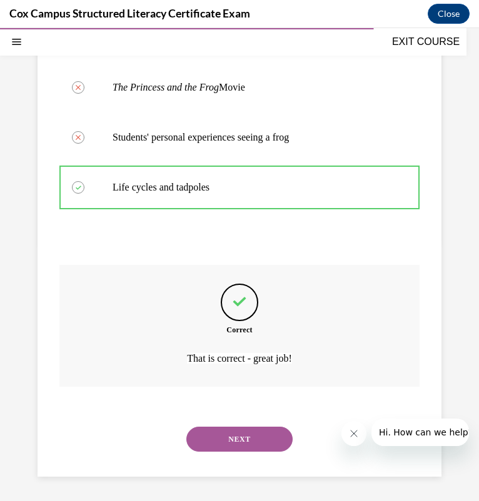
click at [237, 443] on button "NEXT" at bounding box center [239, 439] width 106 height 25
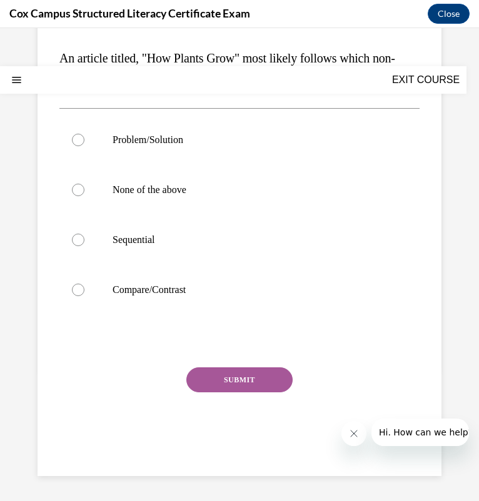
scroll to position [0, 0]
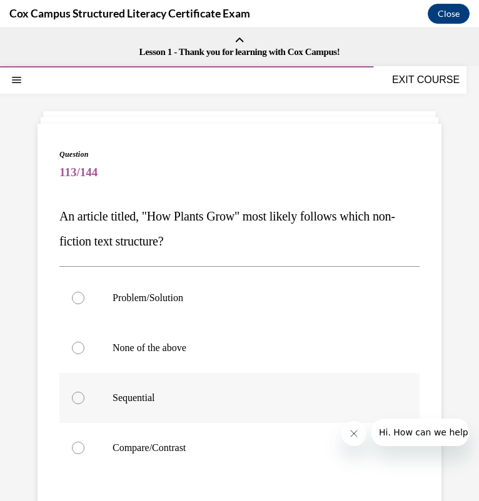
click at [224, 406] on label "Sequential" at bounding box center [239, 398] width 360 height 50
click at [84, 404] on input "Sequential" at bounding box center [78, 398] width 12 height 12
radio input "true"
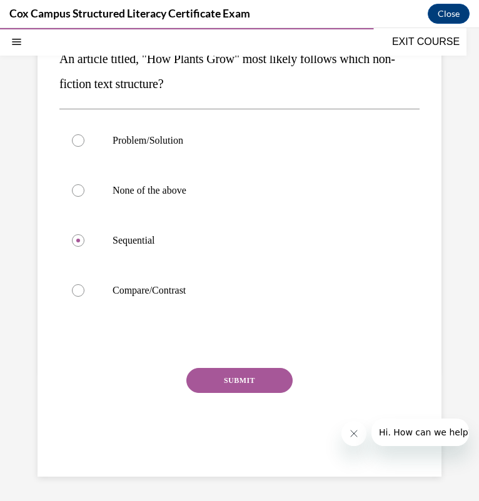
click at [243, 385] on button "SUBMIT" at bounding box center [239, 380] width 106 height 25
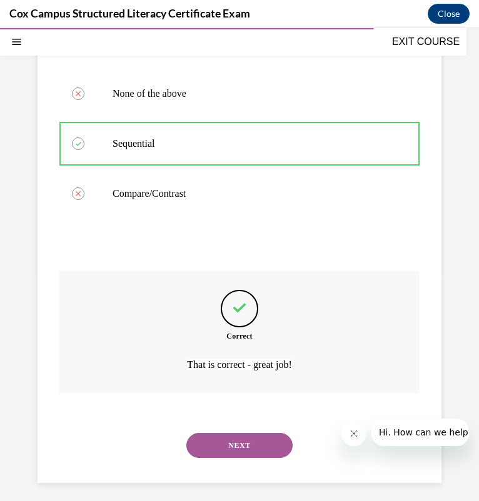
scroll to position [260, 0]
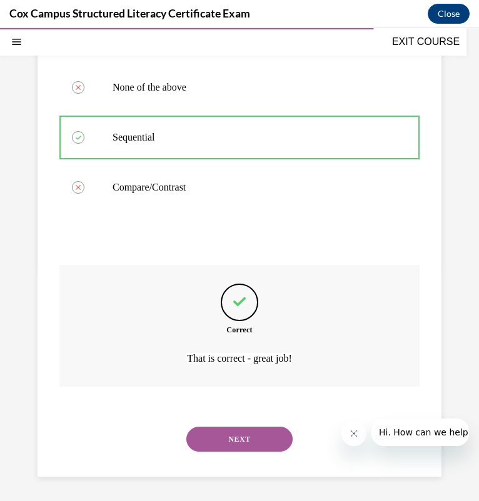
click at [224, 447] on button "NEXT" at bounding box center [239, 439] width 106 height 25
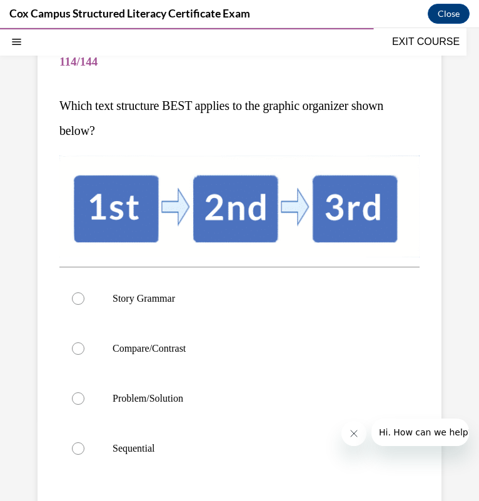
scroll to position [110, 0]
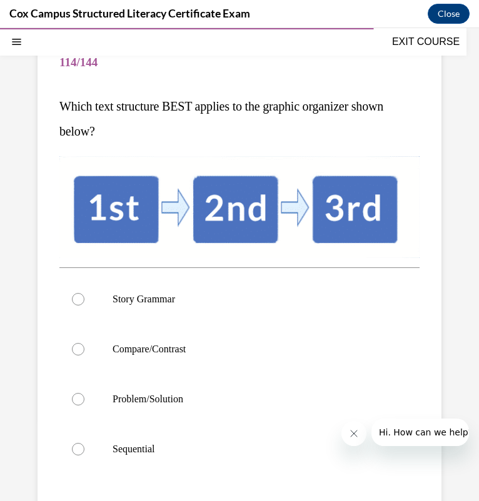
click at [224, 447] on p "Sequential" at bounding box center [249, 449] width 275 height 12
click at [84, 447] on input "Sequential" at bounding box center [78, 449] width 12 height 12
radio input "true"
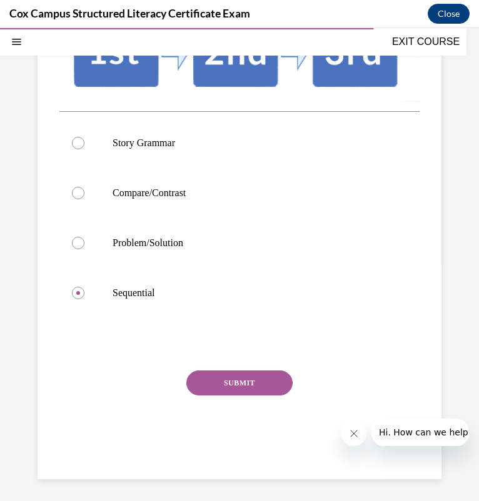
click at [261, 385] on button "SUBMIT" at bounding box center [239, 382] width 106 height 25
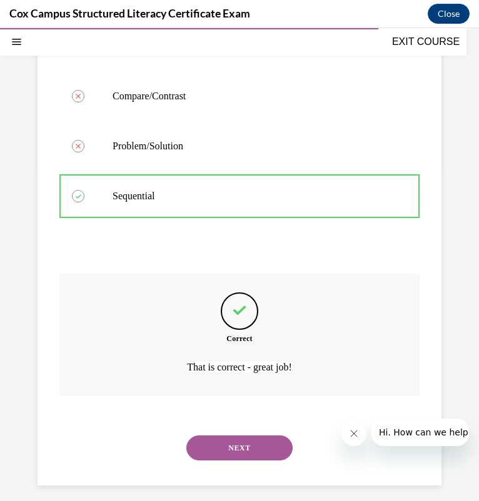
scroll to position [369, 0]
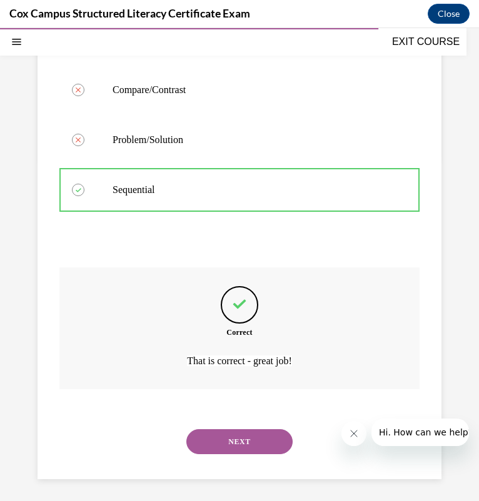
click at [237, 436] on button "NEXT" at bounding box center [239, 441] width 106 height 25
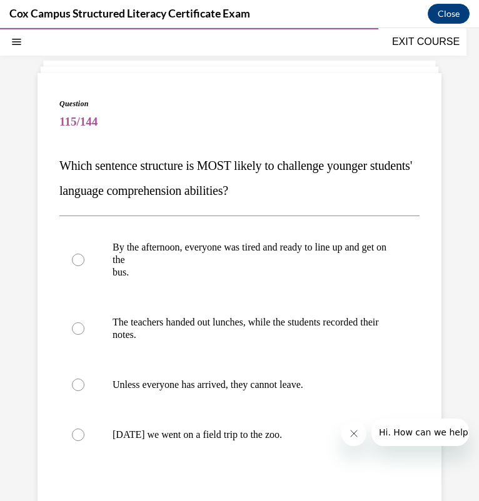
scroll to position [51, 0]
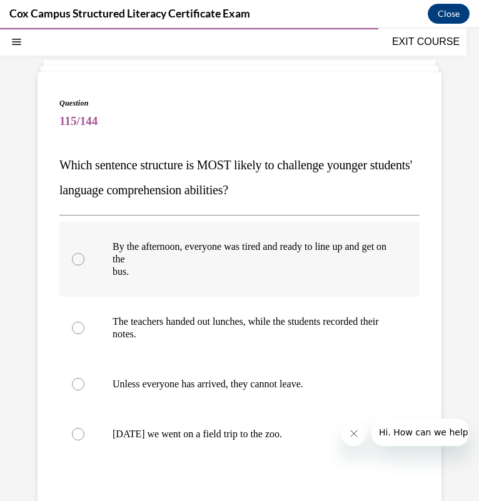
click at [177, 273] on p "bus." at bounding box center [249, 271] width 275 height 12
click at [84, 265] on input "By the afternoon, everyone was tired and ready to line up and get on the bus." at bounding box center [78, 259] width 12 height 12
radio input "true"
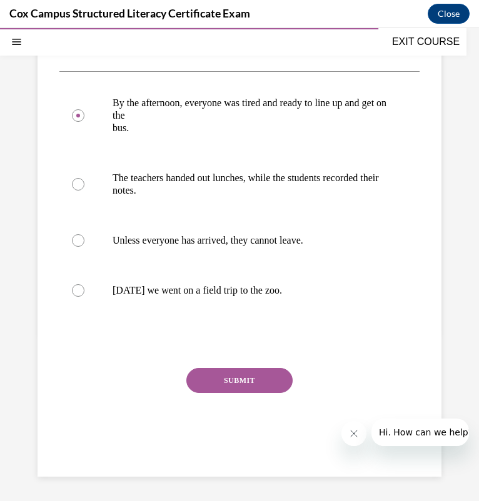
click at [224, 378] on button "SUBMIT" at bounding box center [239, 380] width 106 height 25
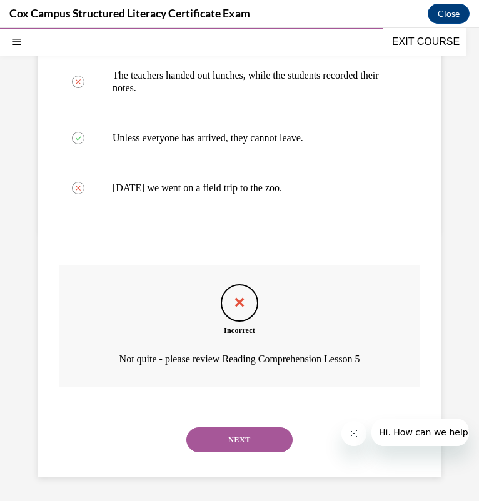
scroll to position [298, 0]
click at [222, 430] on button "NEXT" at bounding box center [239, 439] width 106 height 25
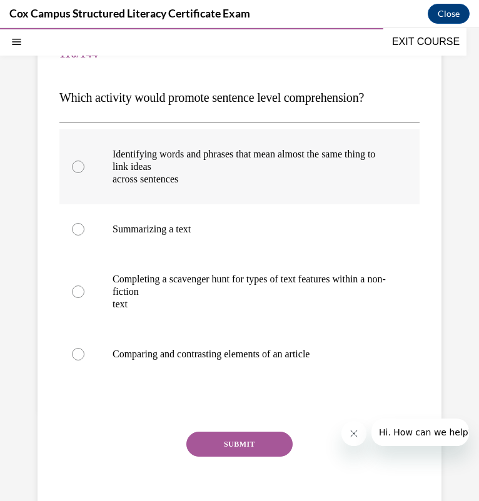
scroll to position [118, 0]
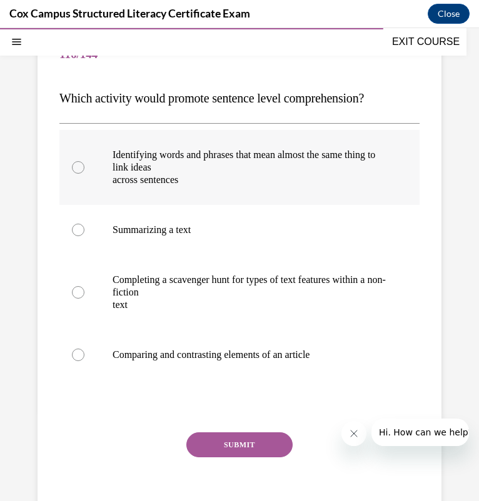
click at [241, 186] on label "Identifying words and phrases that mean almost the same thing to link ideas acr…" at bounding box center [239, 167] width 360 height 75
click at [84, 174] on input "Identifying words and phrases that mean almost the same thing to link ideas acr…" at bounding box center [78, 167] width 12 height 12
radio input "true"
click at [255, 439] on button "SUBMIT" at bounding box center [239, 444] width 106 height 25
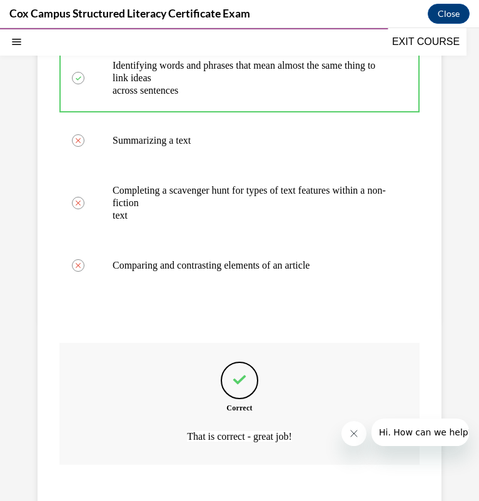
scroll to position [285, 0]
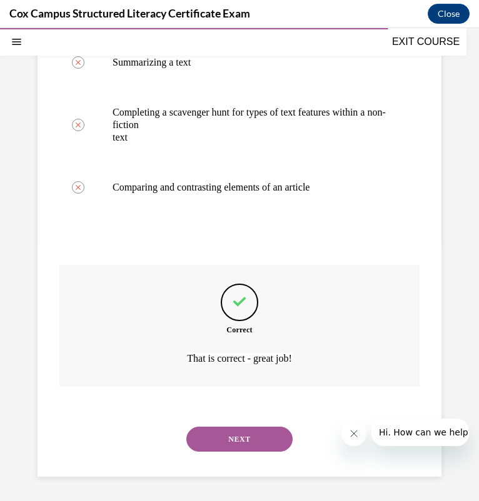
click at [245, 440] on button "NEXT" at bounding box center [239, 439] width 106 height 25
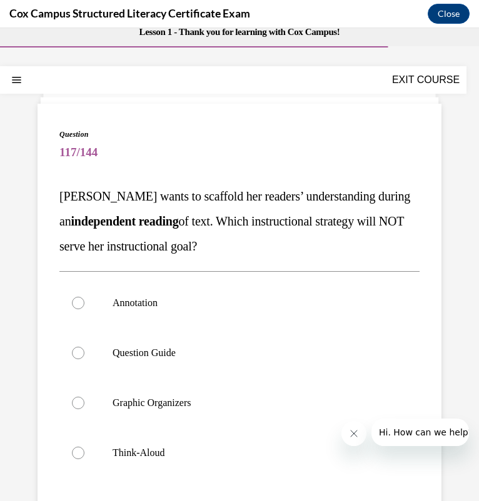
scroll to position [19, 0]
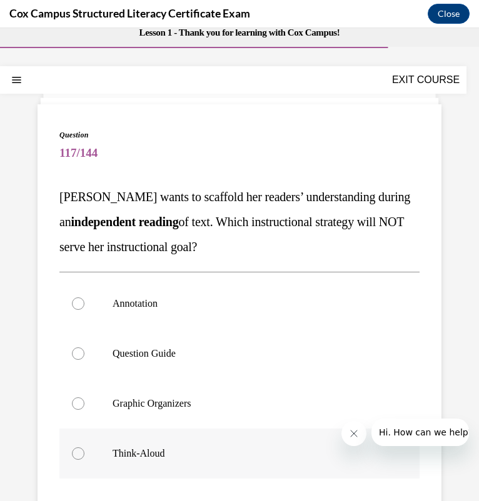
click at [197, 441] on label "Think-Aloud" at bounding box center [239, 454] width 360 height 50
click at [84, 447] on input "Think-Aloud" at bounding box center [78, 453] width 12 height 12
radio input "true"
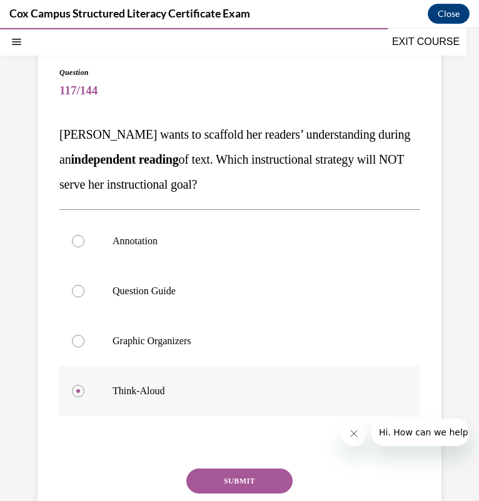
scroll to position [96, 0]
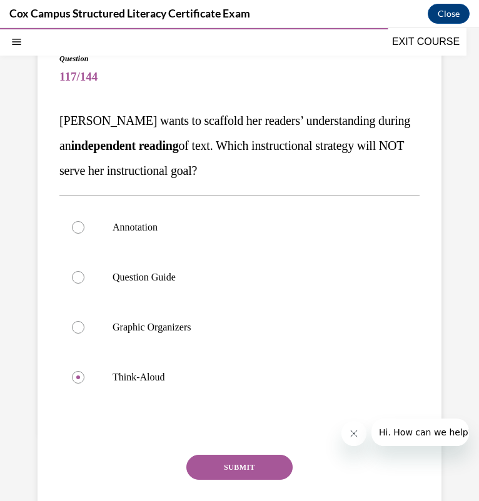
click at [247, 463] on button "SUBMIT" at bounding box center [239, 467] width 106 height 25
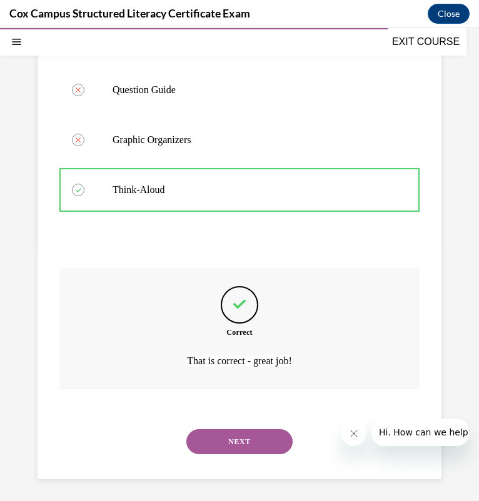
scroll to position [285, 0]
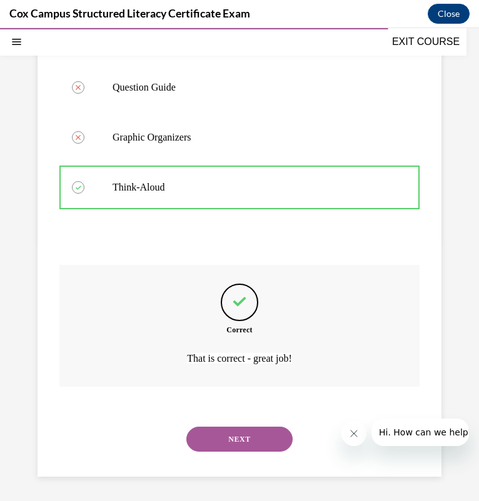
click at [245, 427] on button "NEXT" at bounding box center [239, 439] width 106 height 25
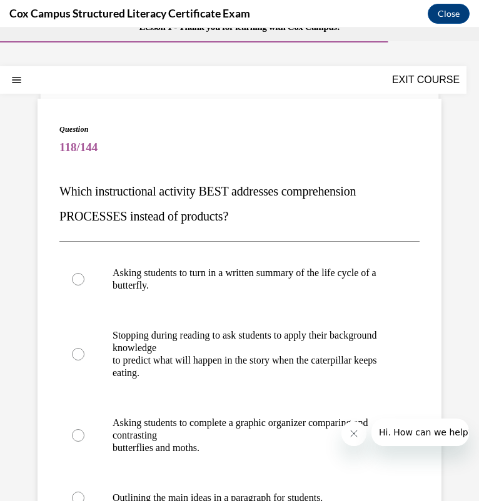
scroll to position [25, 0]
click at [234, 362] on p "to predict what will happen in the story when the caterpillar keeps eating." at bounding box center [249, 366] width 275 height 25
click at [84, 360] on input "Stopping during reading to ask students to apply their background knowledge to …" at bounding box center [78, 354] width 12 height 12
radio input "true"
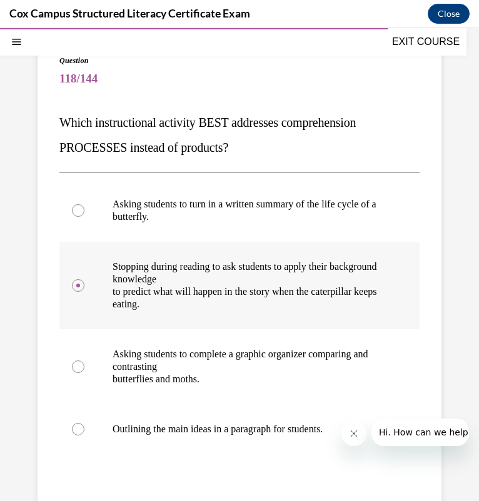
scroll to position [232, 0]
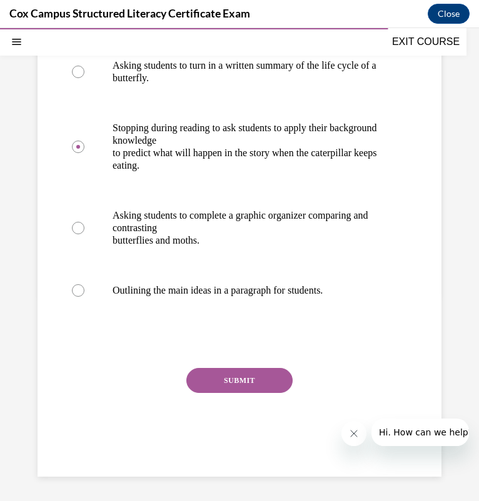
click at [224, 373] on button "SUBMIT" at bounding box center [239, 380] width 106 height 25
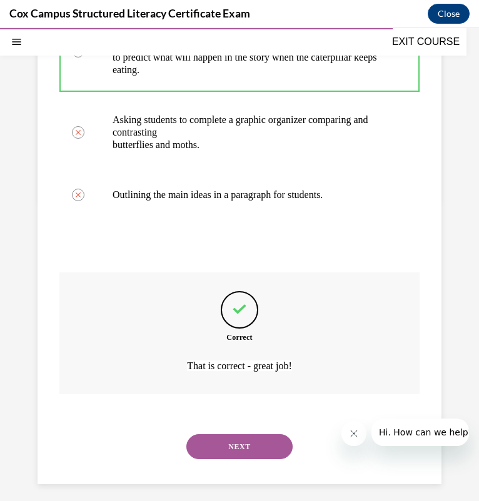
scroll to position [335, 0]
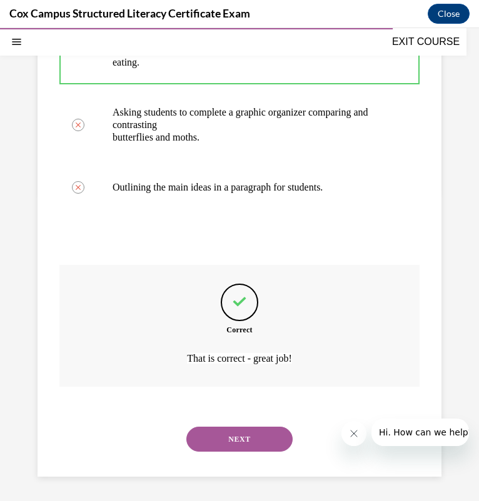
click at [227, 433] on button "NEXT" at bounding box center [239, 439] width 106 height 25
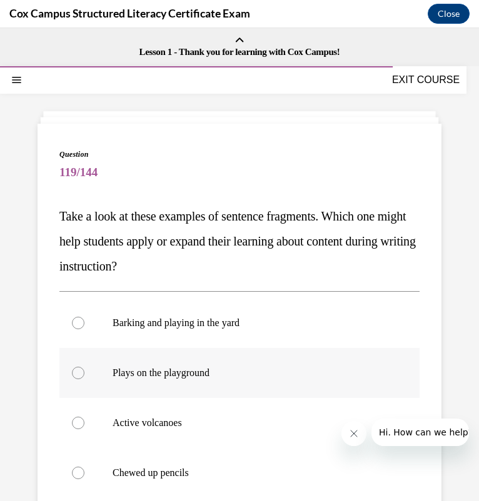
scroll to position [37, 0]
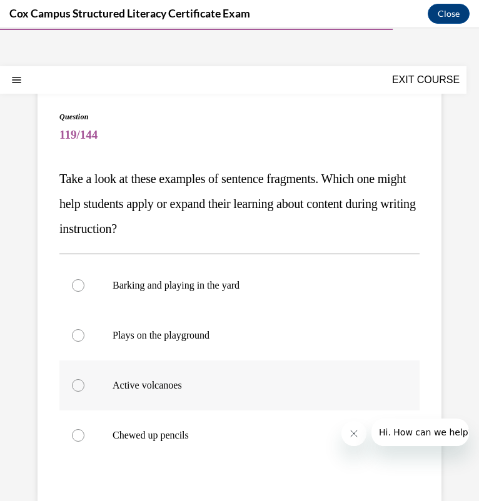
click at [209, 384] on p "Active volcanoes" at bounding box center [249, 385] width 275 height 12
click at [84, 384] on input "Active volcanoes" at bounding box center [78, 385] width 12 height 12
radio input "true"
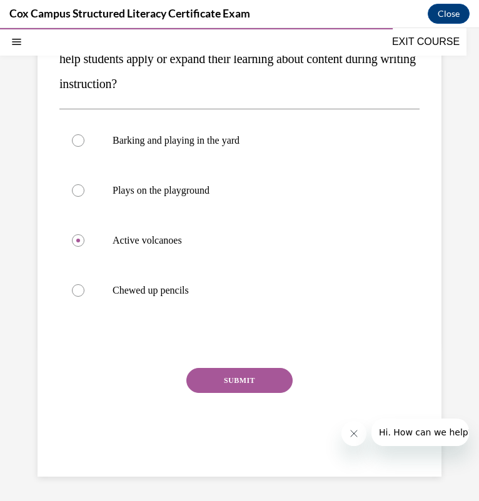
click at [222, 388] on button "SUBMIT" at bounding box center [239, 380] width 106 height 25
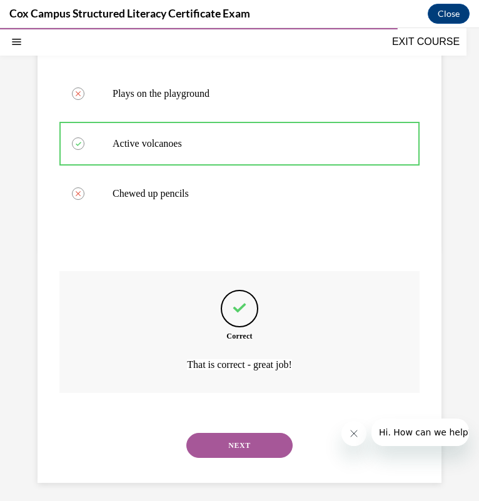
scroll to position [285, 0]
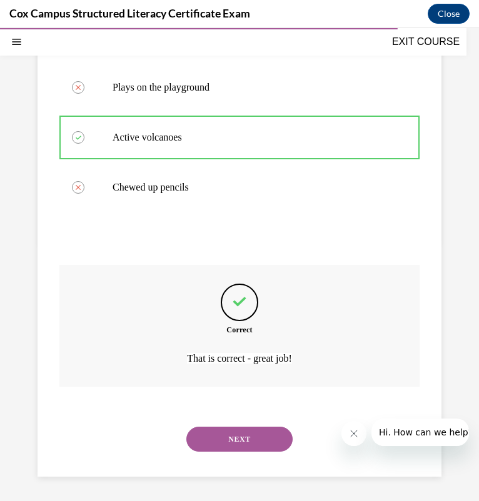
click at [235, 432] on button "NEXT" at bounding box center [239, 439] width 106 height 25
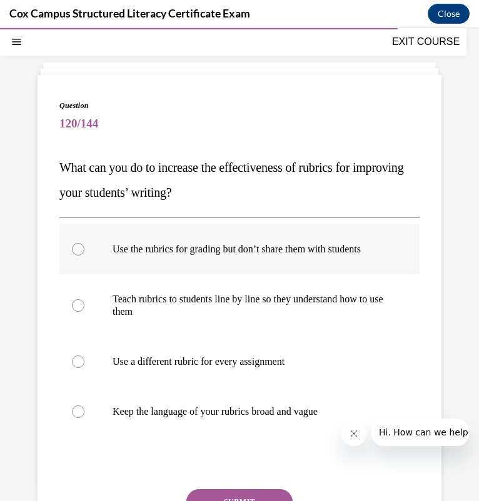
scroll to position [58, 0]
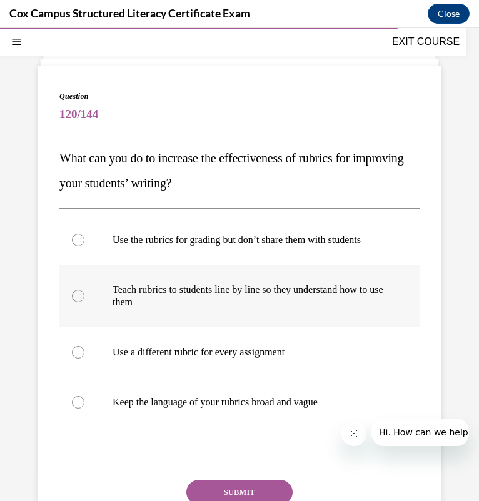
click at [120, 303] on p "Teach rubrics to students line by line so they understand how to use them" at bounding box center [249, 296] width 275 height 25
click at [84, 302] on input "Teach rubrics to students line by line so they understand how to use them" at bounding box center [78, 296] width 12 height 12
radio input "true"
click at [248, 495] on button "SUBMIT" at bounding box center [239, 492] width 106 height 25
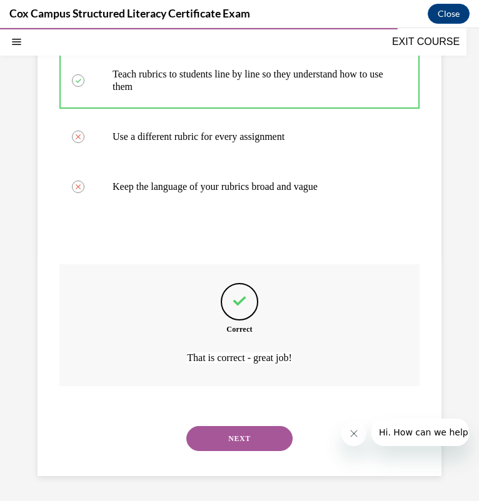
scroll to position [285, 0]
click at [245, 439] on button "NEXT" at bounding box center [239, 438] width 106 height 25
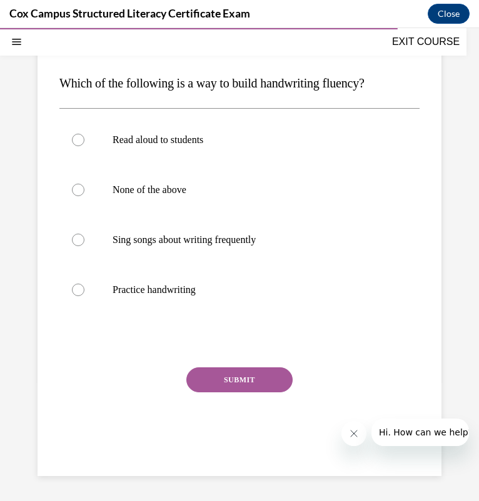
scroll to position [114, 0]
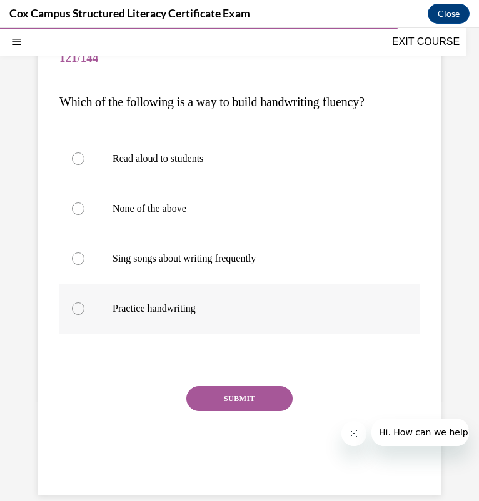
click at [284, 304] on p "Practice handwriting" at bounding box center [249, 308] width 275 height 12
click at [84, 304] on input "Practice handwriting" at bounding box center [78, 308] width 12 height 12
radio input "true"
click at [156, 209] on p "None of the above" at bounding box center [249, 208] width 275 height 12
click at [84, 209] on input "None of the above" at bounding box center [78, 208] width 12 height 12
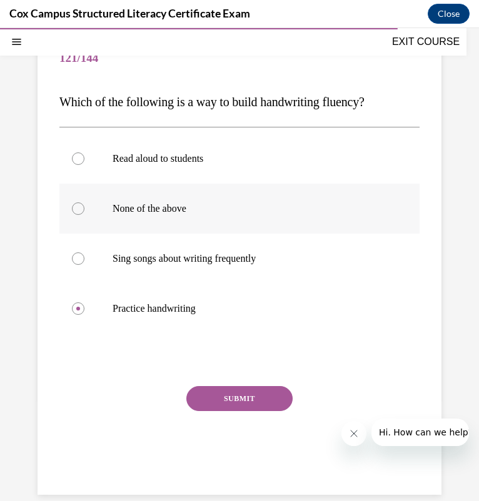
radio input "true"
click at [220, 392] on button "SUBMIT" at bounding box center [239, 398] width 106 height 25
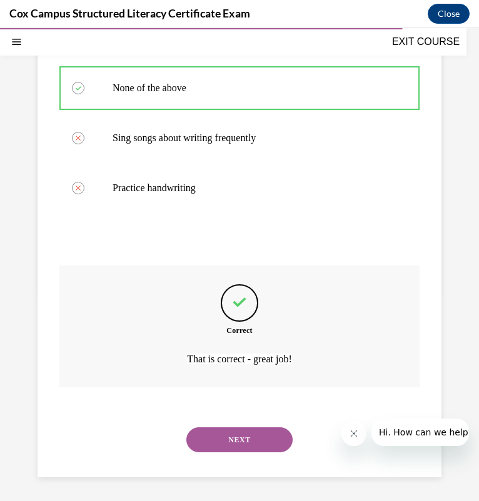
scroll to position [236, 0]
click at [221, 432] on button "NEXT" at bounding box center [239, 439] width 106 height 25
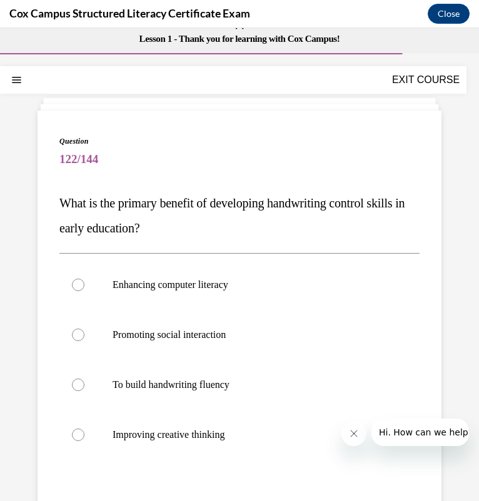
scroll to position [14, 0]
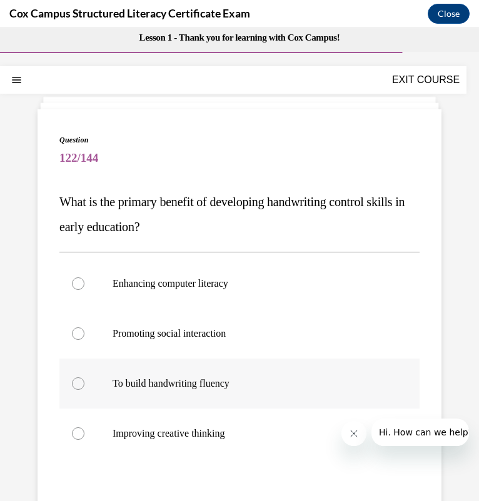
click at [209, 384] on p "To build handwriting fluency" at bounding box center [249, 383] width 275 height 12
click at [84, 384] on input "To build handwriting fluency" at bounding box center [78, 383] width 12 height 12
radio input "true"
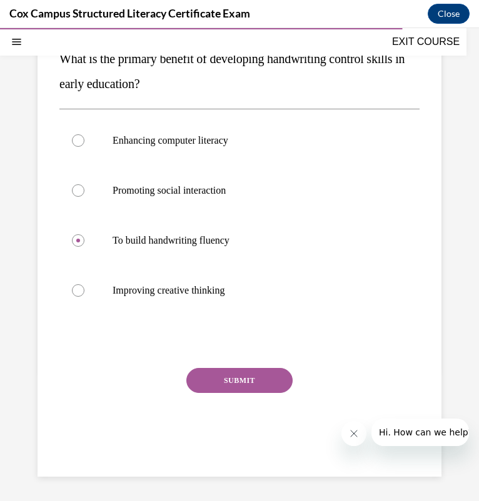
click at [224, 383] on button "SUBMIT" at bounding box center [239, 380] width 106 height 25
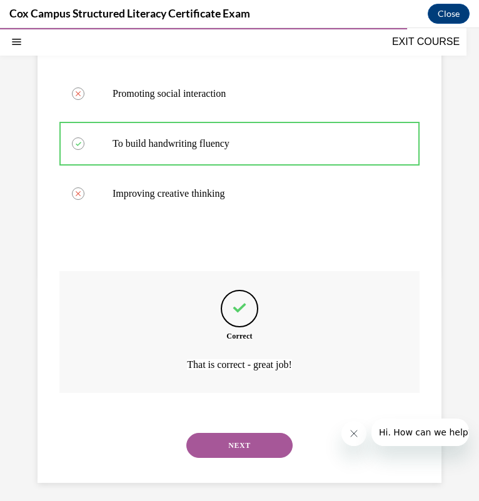
scroll to position [260, 0]
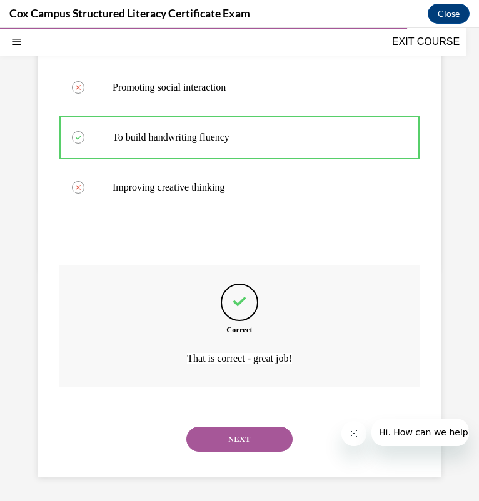
click at [206, 430] on button "NEXT" at bounding box center [239, 439] width 106 height 25
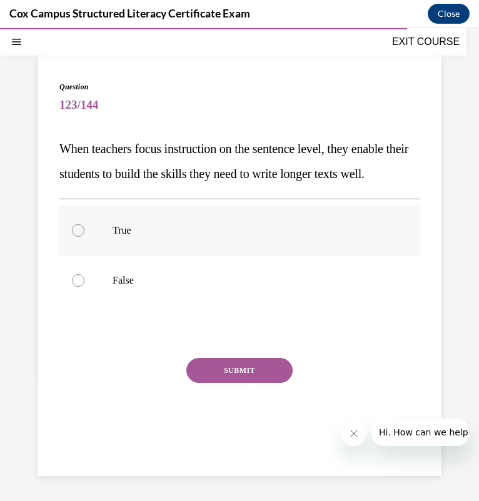
click at [171, 250] on label "True" at bounding box center [239, 231] width 360 height 50
click at [84, 237] on input "True" at bounding box center [78, 230] width 12 height 12
radio input "true"
click at [226, 372] on button "SUBMIT" at bounding box center [239, 370] width 106 height 25
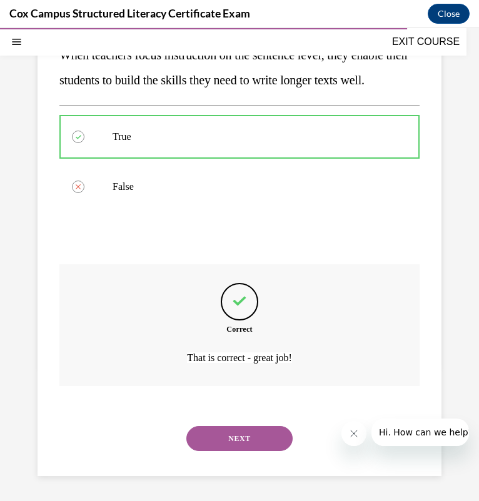
scroll to position [186, 0]
click at [213, 438] on button "NEXT" at bounding box center [239, 438] width 106 height 25
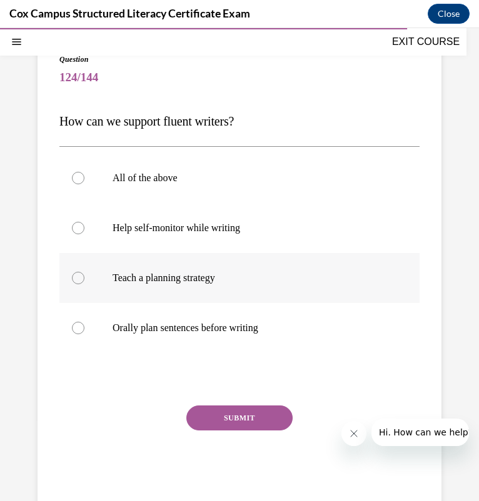
scroll to position [97, 0]
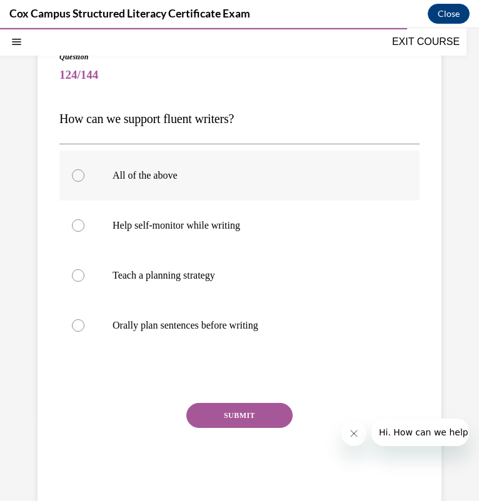
click at [213, 176] on p "All of the above" at bounding box center [249, 175] width 275 height 12
click at [84, 176] on input "All of the above" at bounding box center [78, 175] width 12 height 12
radio input "true"
click at [217, 410] on button "SUBMIT" at bounding box center [239, 415] width 106 height 25
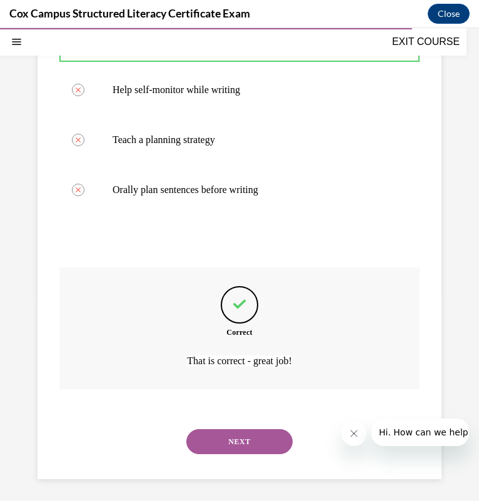
scroll to position [236, 0]
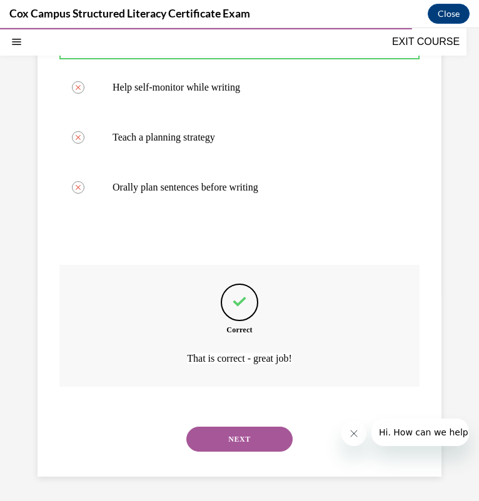
click at [220, 447] on button "NEXT" at bounding box center [239, 439] width 106 height 25
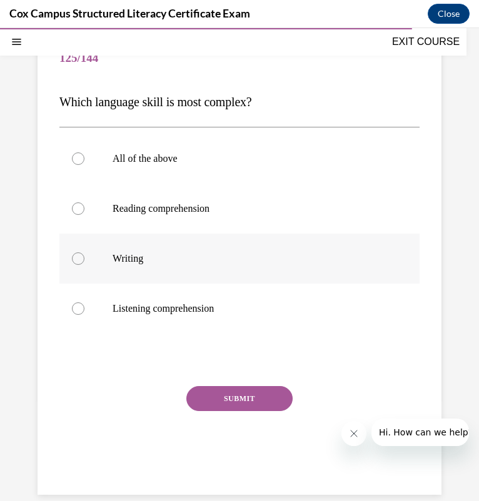
click at [201, 266] on label "Writing" at bounding box center [239, 259] width 360 height 50
click at [84, 265] on input "Writing" at bounding box center [78, 258] width 12 height 12
radio input "true"
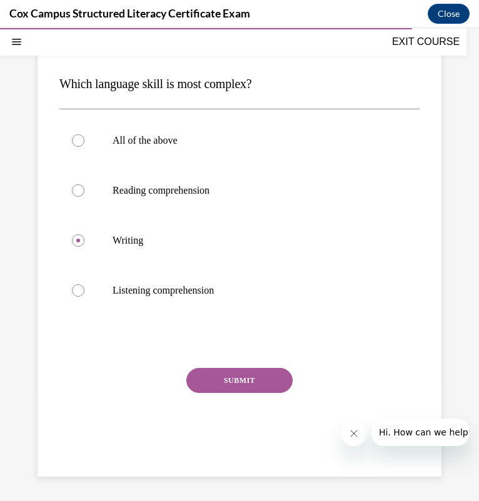
click at [221, 380] on button "SUBMIT" at bounding box center [239, 380] width 106 height 25
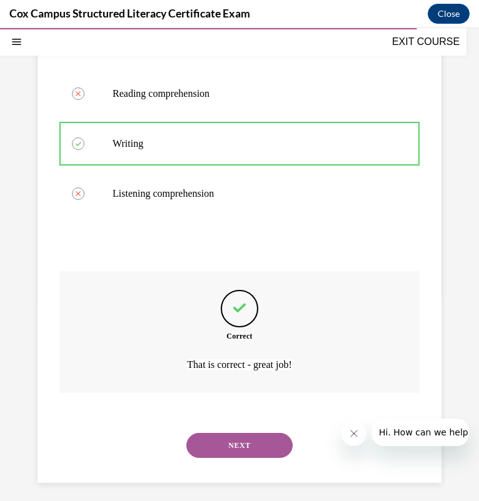
scroll to position [236, 0]
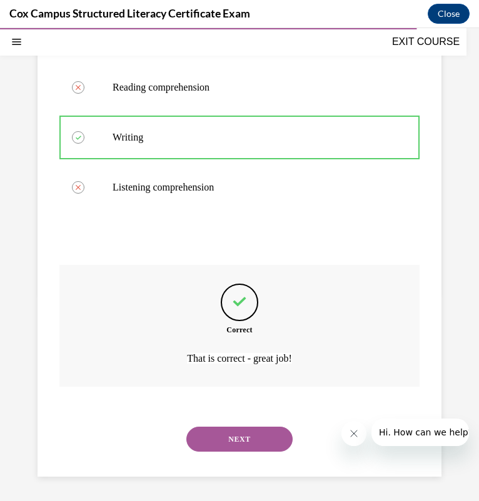
click at [254, 452] on div "NEXT" at bounding box center [239, 439] width 360 height 50
click at [254, 442] on button "NEXT" at bounding box center [239, 439] width 106 height 25
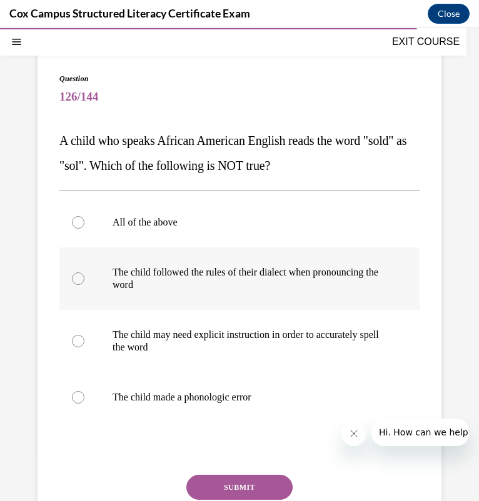
scroll to position [75, 0]
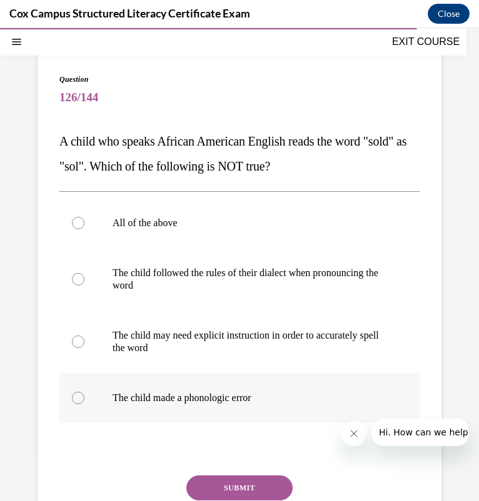
click at [225, 400] on p "The child made a phonologic error" at bounding box center [249, 398] width 275 height 12
click at [84, 400] on input "The child made a phonologic error" at bounding box center [78, 398] width 12 height 12
radio input "true"
click at [235, 485] on button "SUBMIT" at bounding box center [239, 487] width 106 height 25
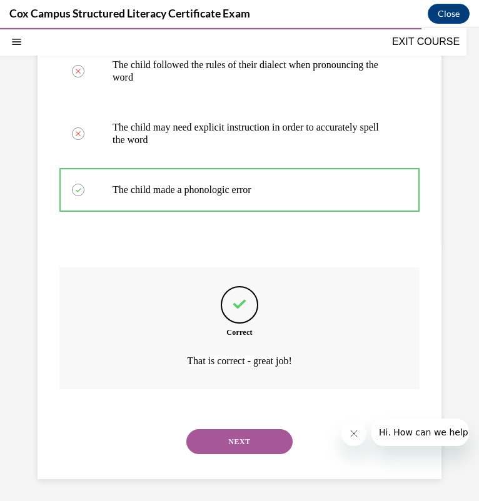
scroll to position [285, 0]
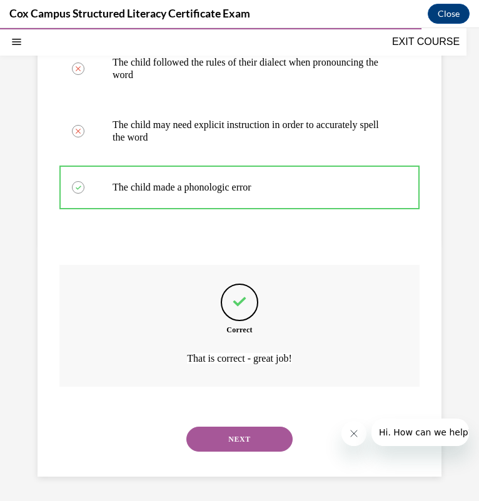
click at [236, 451] on button "NEXT" at bounding box center [239, 439] width 106 height 25
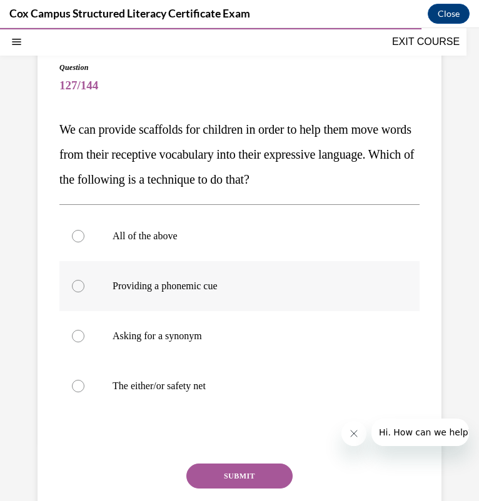
scroll to position [86, 0]
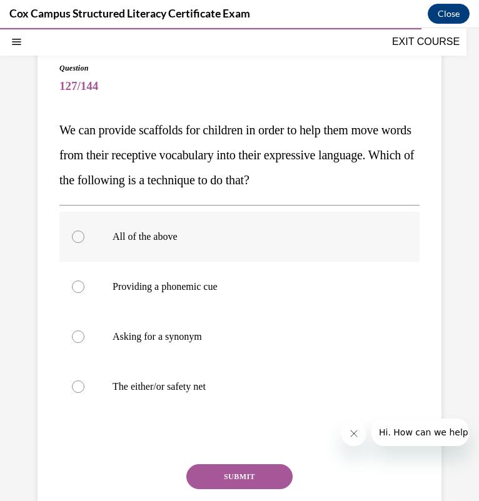
click at [241, 227] on label "All of the above" at bounding box center [239, 237] width 360 height 50
click at [84, 231] on input "All of the above" at bounding box center [78, 237] width 12 height 12
radio input "true"
click at [228, 475] on button "SUBMIT" at bounding box center [239, 476] width 106 height 25
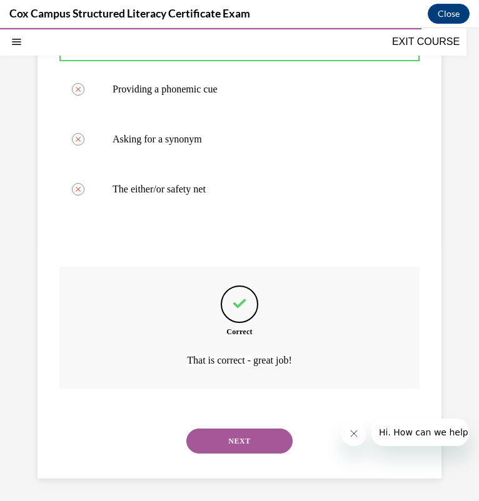
scroll to position [285, 0]
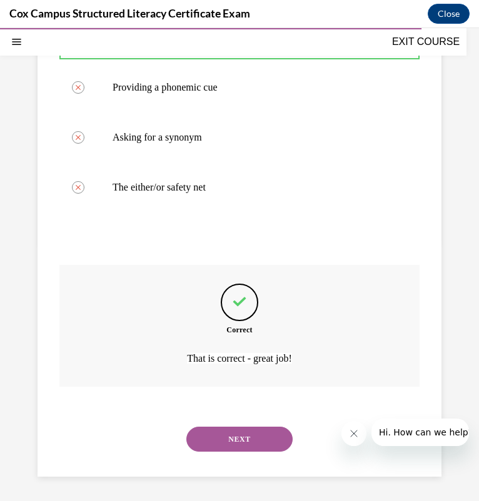
click at [218, 434] on button "NEXT" at bounding box center [239, 439] width 106 height 25
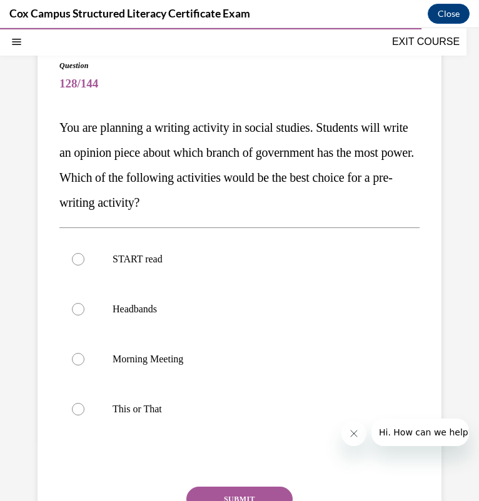
scroll to position [88, 0]
click at [194, 394] on label "This or That" at bounding box center [239, 410] width 360 height 50
click at [84, 404] on input "This or That" at bounding box center [78, 410] width 12 height 12
radio input "true"
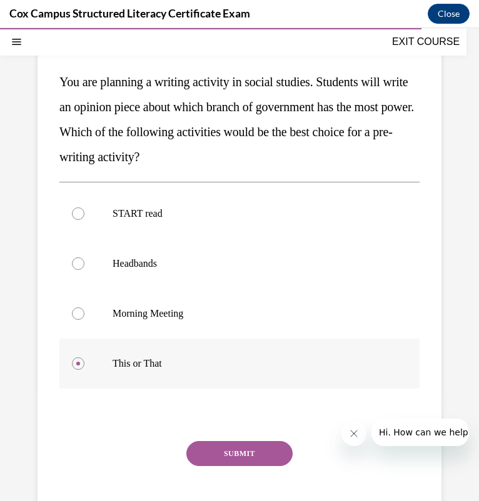
scroll to position [134, 0]
click at [219, 457] on button "SUBMIT" at bounding box center [239, 453] width 106 height 25
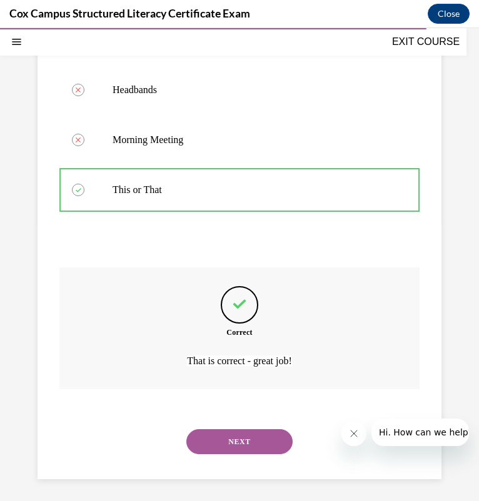
scroll to position [310, 0]
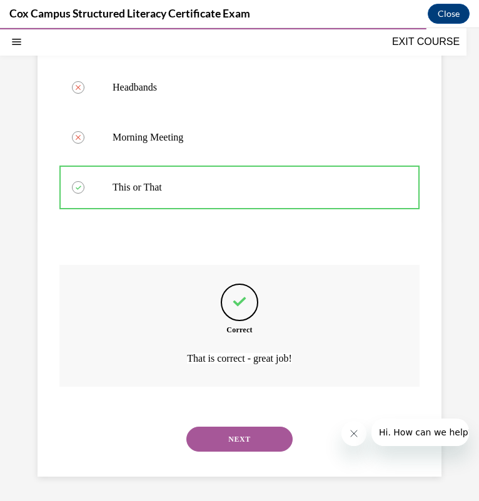
click at [232, 442] on button "NEXT" at bounding box center [239, 439] width 106 height 25
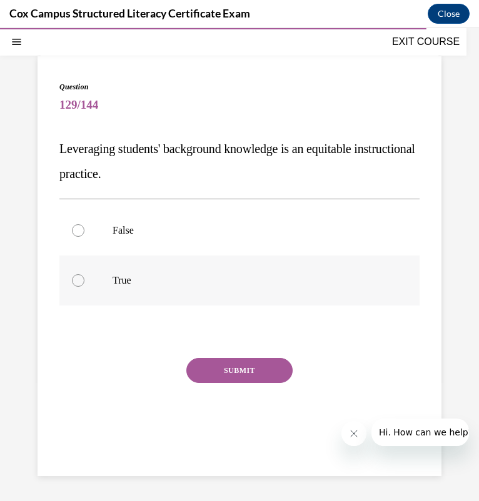
click at [269, 282] on p "True" at bounding box center [249, 280] width 275 height 12
click at [84, 282] on input "True" at bounding box center [78, 280] width 12 height 12
radio input "true"
click at [245, 365] on button "SUBMIT" at bounding box center [239, 370] width 106 height 25
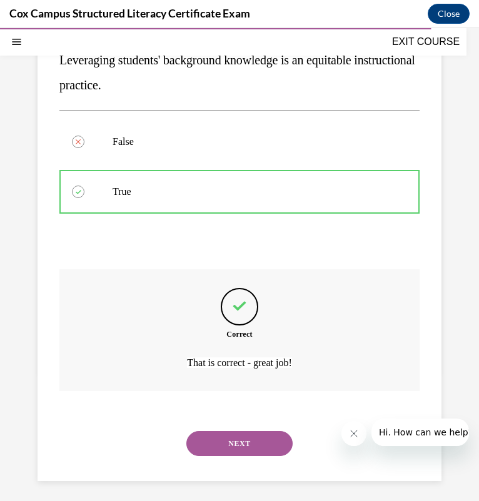
scroll to position [161, 0]
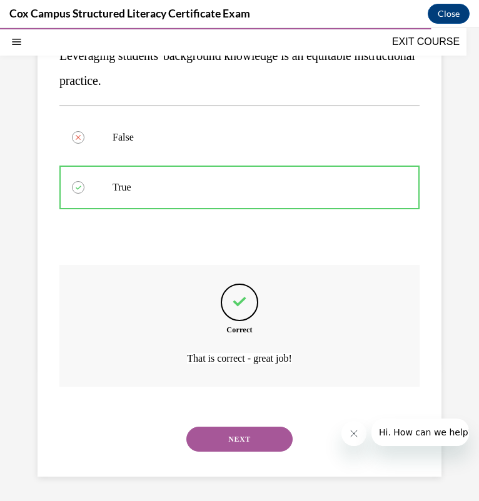
click at [206, 431] on button "NEXT" at bounding box center [239, 439] width 106 height 25
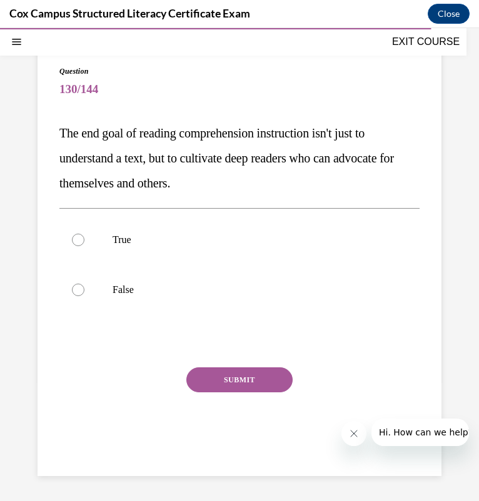
scroll to position [82, 0]
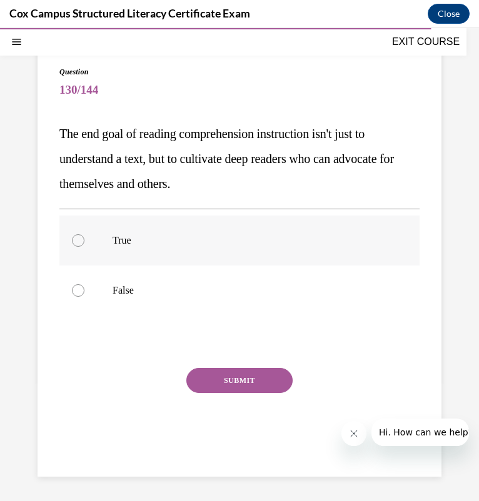
click at [124, 232] on label "True" at bounding box center [239, 241] width 360 height 50
click at [84, 234] on input "True" at bounding box center [78, 240] width 12 height 12
radio input "true"
click at [238, 386] on button "SUBMIT" at bounding box center [239, 380] width 106 height 25
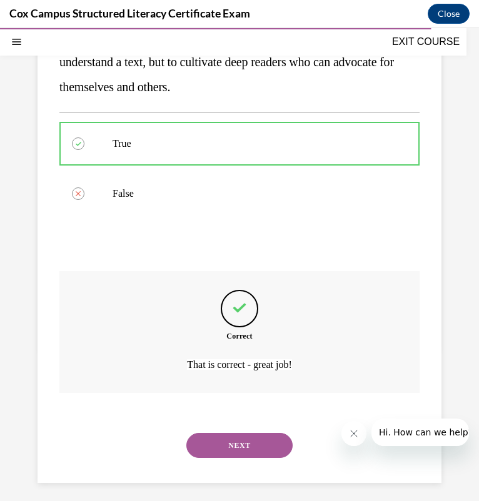
scroll to position [186, 0]
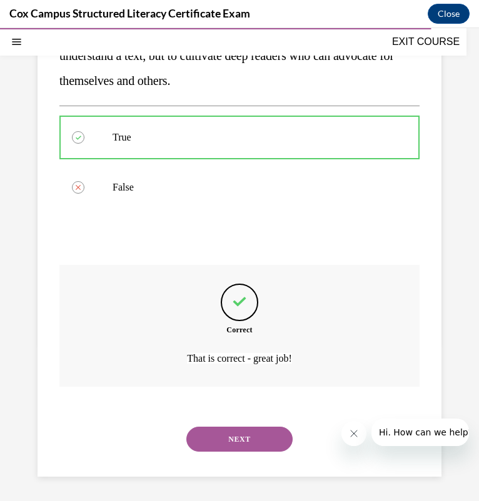
click at [247, 435] on button "NEXT" at bounding box center [239, 439] width 106 height 25
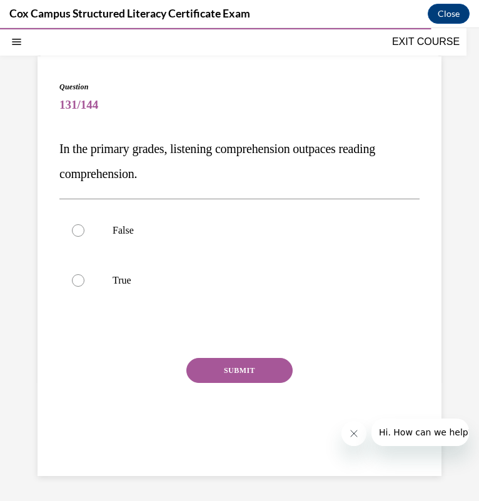
scroll to position [67, 0]
click at [275, 279] on p "True" at bounding box center [249, 280] width 275 height 12
click at [84, 279] on input "True" at bounding box center [78, 280] width 12 height 12
radio input "true"
click at [226, 368] on button "SUBMIT" at bounding box center [239, 370] width 106 height 25
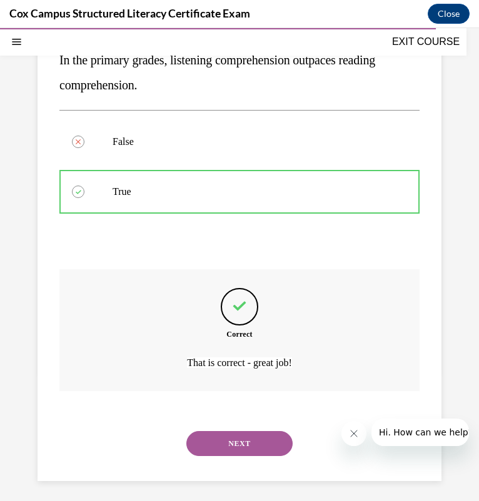
scroll to position [161, 0]
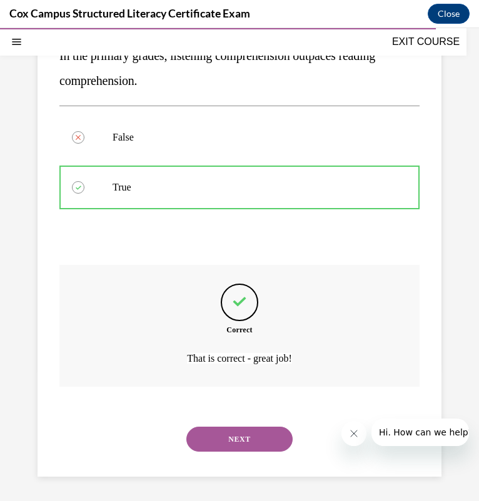
click at [208, 435] on button "NEXT" at bounding box center [239, 439] width 106 height 25
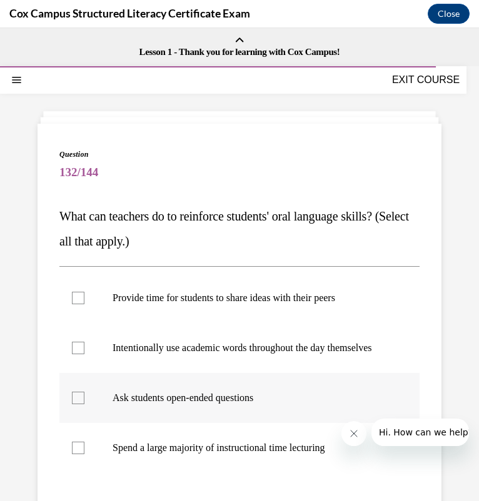
click at [111, 409] on label "Ask students open-ended questions" at bounding box center [239, 398] width 360 height 50
click at [84, 404] on input "Ask students open-ended questions" at bounding box center [78, 398] width 12 height 12
checkbox input "true"
click at [143, 354] on p "Intentionally use academic words throughout the day themselves" at bounding box center [249, 348] width 275 height 12
click at [84, 354] on input "Intentionally use academic words throughout the day themselves" at bounding box center [78, 348] width 12 height 12
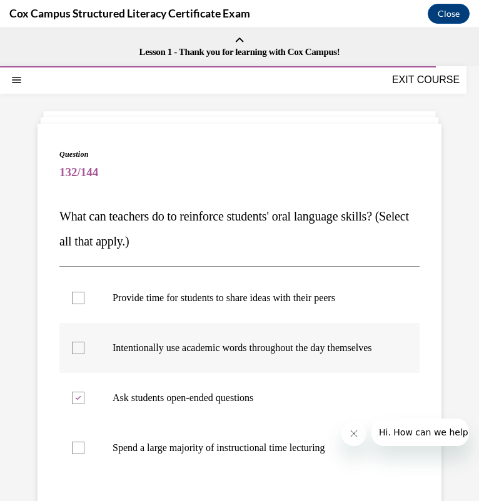
checkbox input "true"
click at [167, 307] on label "Provide time for students to share ideas with their peers" at bounding box center [239, 298] width 360 height 50
click at [84, 304] on input "Provide time for students to share ideas with their peers" at bounding box center [78, 298] width 12 height 12
checkbox input "true"
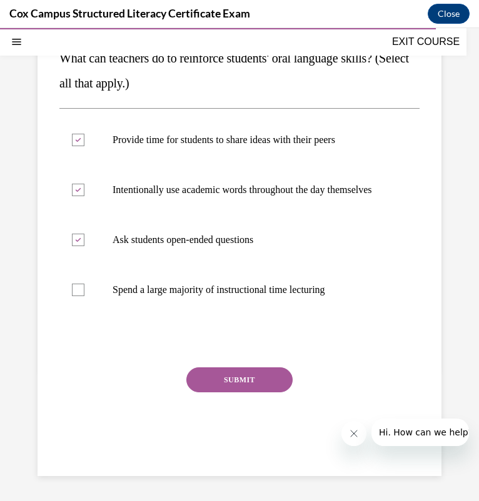
click at [267, 374] on button "SUBMIT" at bounding box center [239, 379] width 106 height 25
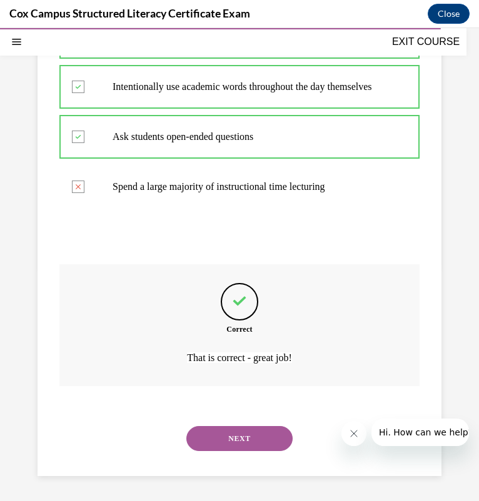
scroll to position [273, 0]
click at [241, 445] on button "NEXT" at bounding box center [239, 438] width 106 height 25
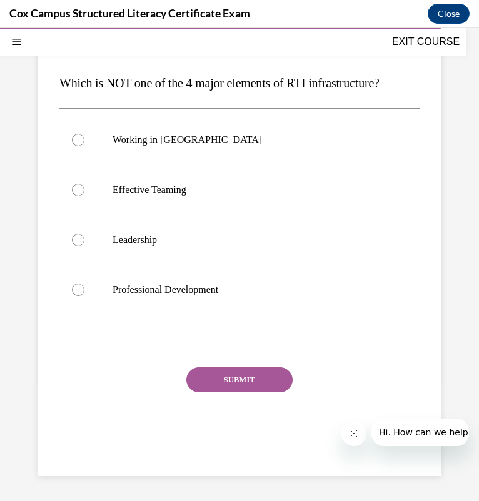
scroll to position [114, 0]
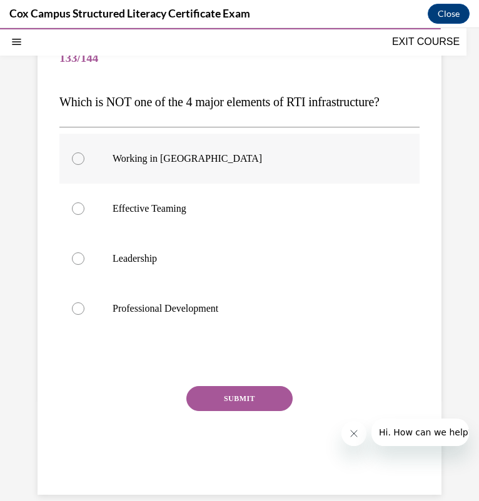
click at [243, 156] on p "Working in Silos" at bounding box center [249, 158] width 275 height 12
click at [84, 156] on input "Working in Silos" at bounding box center [78, 158] width 12 height 12
radio input "true"
click at [239, 390] on button "SUBMIT" at bounding box center [239, 398] width 106 height 25
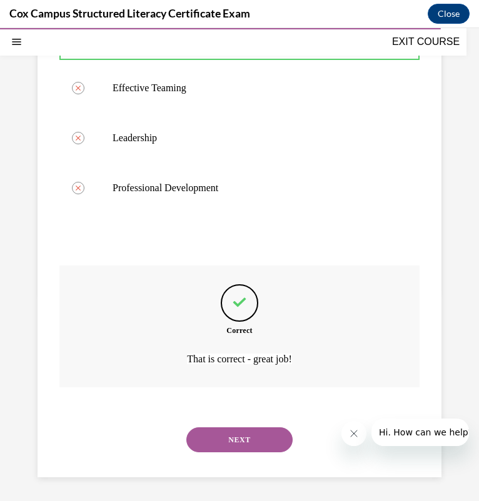
scroll to position [236, 0]
click at [215, 438] on button "NEXT" at bounding box center [239, 439] width 106 height 25
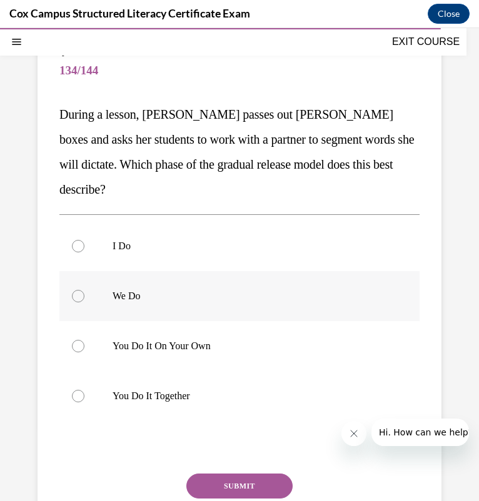
scroll to position [101, 0]
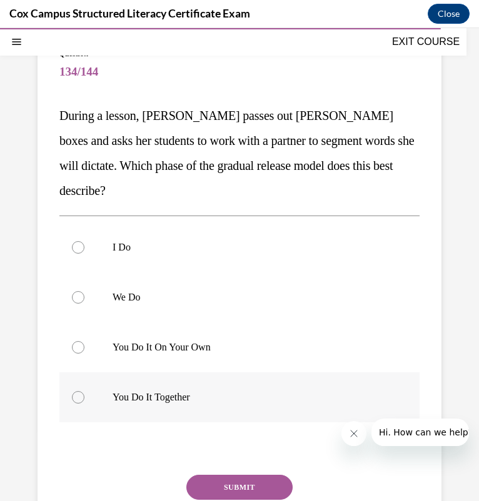
click at [159, 392] on p "You Do It Together" at bounding box center [249, 397] width 275 height 12
click at [84, 392] on input "You Do It Together" at bounding box center [78, 397] width 12 height 12
radio input "true"
click at [270, 485] on button "SUBMIT" at bounding box center [239, 487] width 106 height 25
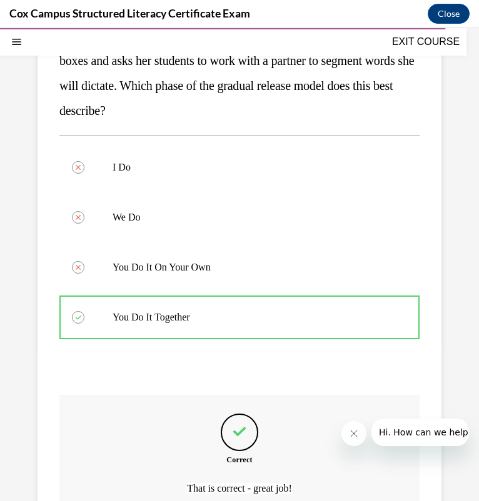
click at [270, 485] on div "Question 134/144 During a lesson, Mrs. Davis passes out Elkonin boxes and asks …" at bounding box center [239, 259] width 479 height 745
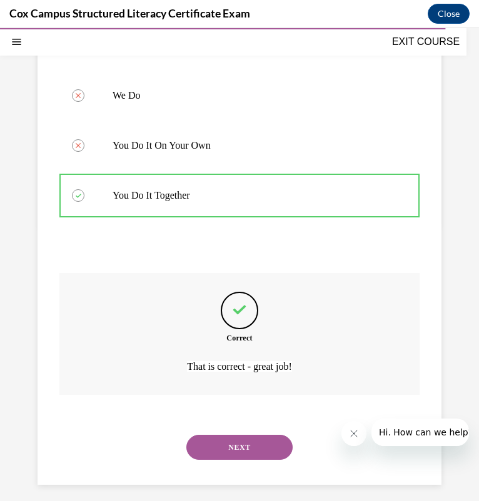
scroll to position [310, 0]
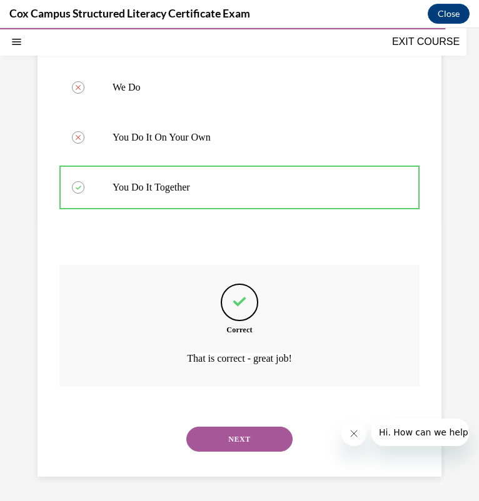
click at [239, 440] on button "NEXT" at bounding box center [239, 439] width 106 height 25
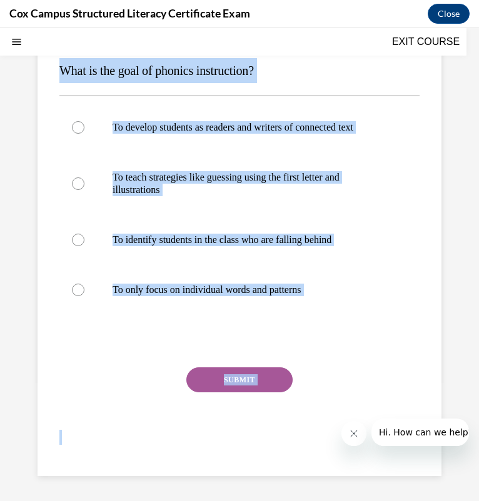
scroll to position [0, 0]
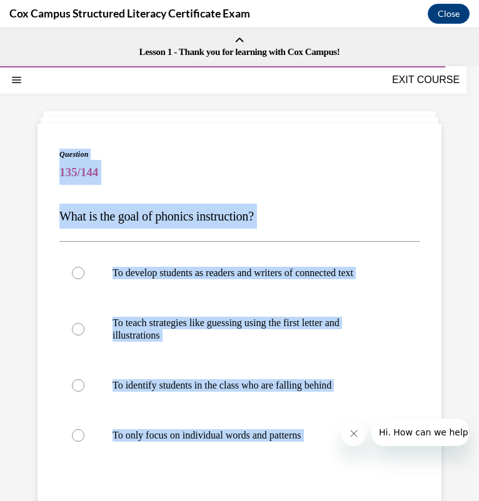
click at [366, 230] on div "Question 135/144 What is the goal of phonics instruction? To develop students a…" at bounding box center [239, 382] width 360 height 467
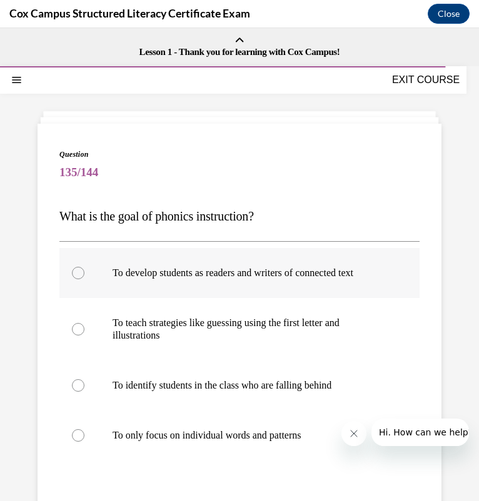
click at [235, 293] on label "To develop students as readers and writers of connected text" at bounding box center [239, 273] width 360 height 50
click at [84, 279] on input "To develop students as readers and writers of connected text" at bounding box center [78, 273] width 12 height 12
radio input "true"
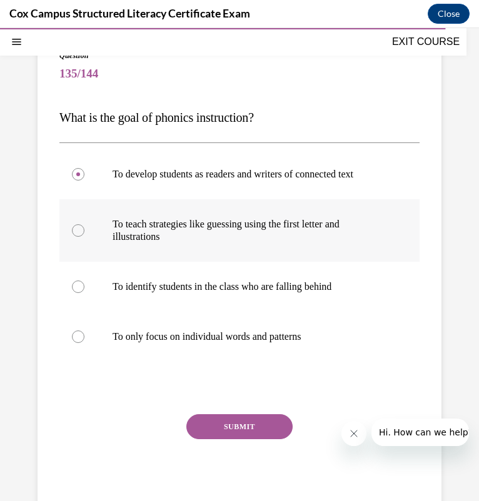
scroll to position [157, 0]
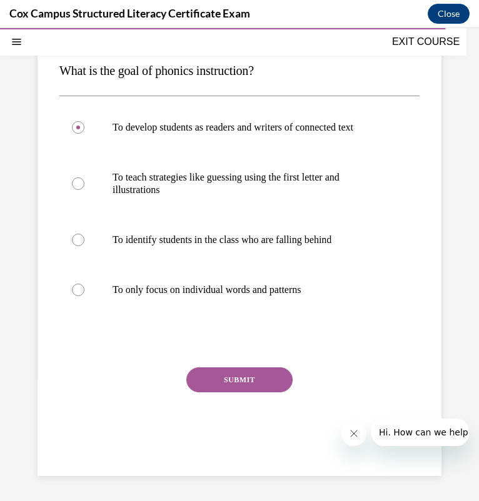
click at [240, 374] on button "SUBMIT" at bounding box center [239, 379] width 106 height 25
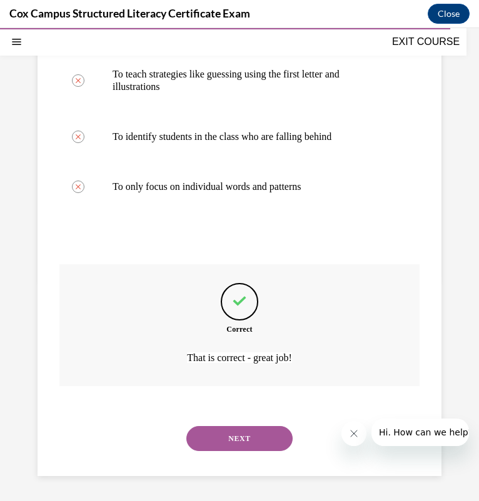
scroll to position [260, 0]
click at [207, 437] on button "NEXT" at bounding box center [239, 438] width 106 height 25
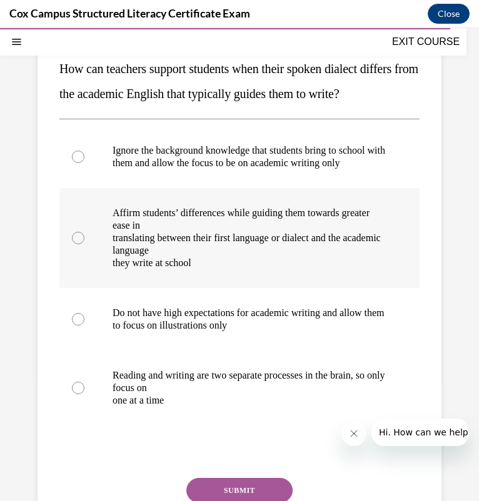
scroll to position [154, 0]
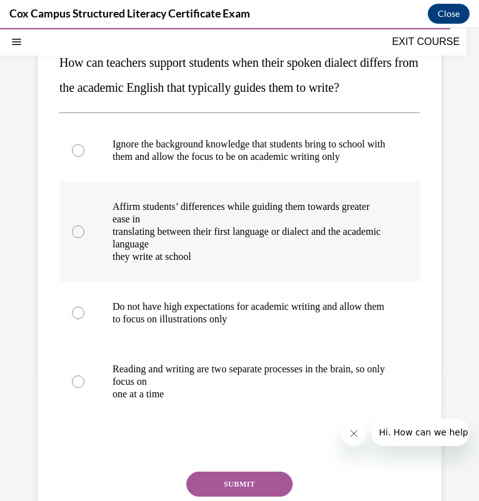
click at [224, 263] on p "they write at school" at bounding box center [249, 256] width 275 height 12
click at [84, 238] on input "Affirm students’ differences while guiding them towards greater ease in transla…" at bounding box center [78, 232] width 12 height 12
radio input "true"
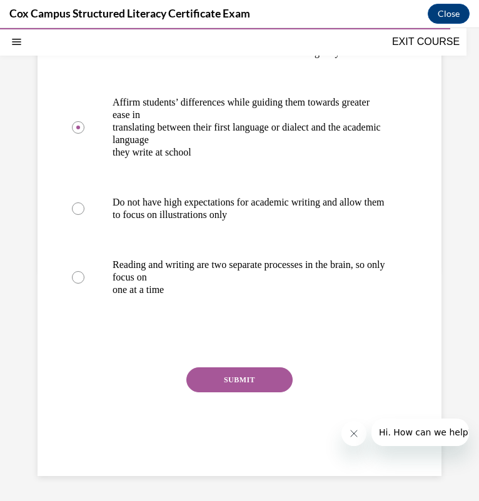
click at [236, 389] on button "SUBMIT" at bounding box center [239, 379] width 106 height 25
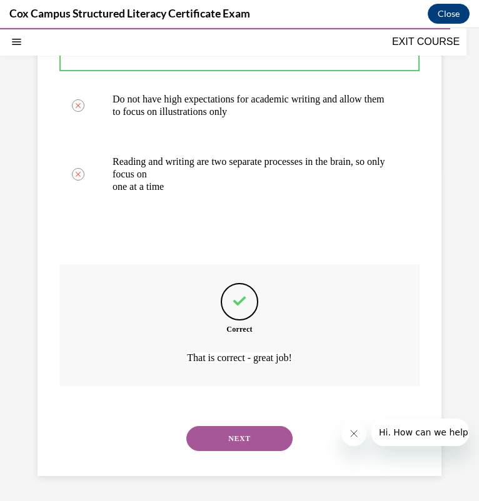
scroll to position [398, 0]
click at [212, 433] on button "NEXT" at bounding box center [239, 438] width 106 height 25
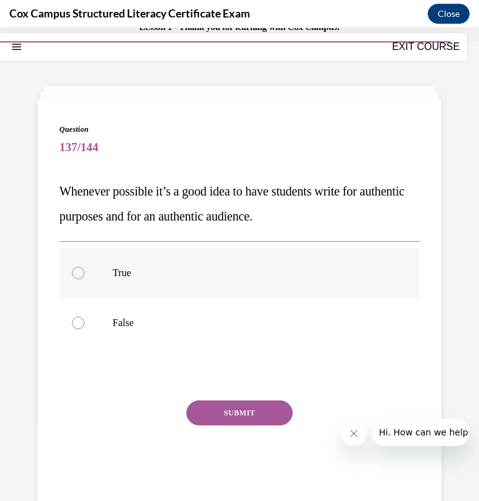
scroll to position [34, 0]
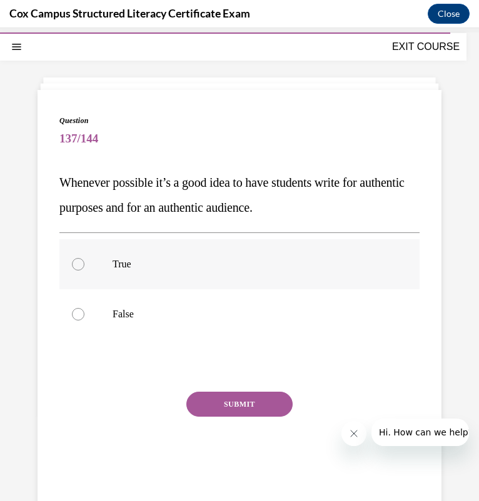
click at [274, 239] on label "True" at bounding box center [239, 264] width 360 height 50
click at [84, 258] on input "True" at bounding box center [78, 264] width 12 height 12
radio input "true"
click at [220, 396] on button "SUBMIT" at bounding box center [239, 404] width 106 height 25
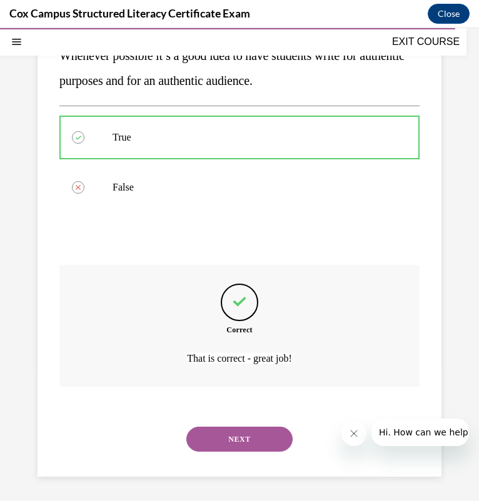
scroll to position [161, 0]
click at [225, 432] on button "NEXT" at bounding box center [239, 439] width 106 height 25
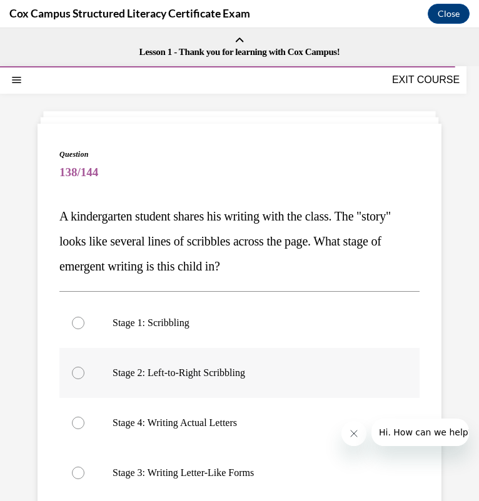
click at [294, 374] on p "Stage 2: Left-to-Right Scribbling" at bounding box center [249, 373] width 275 height 12
click at [84, 374] on input "Stage 2: Left-to-Right Scribbling" at bounding box center [78, 373] width 12 height 12
radio input "true"
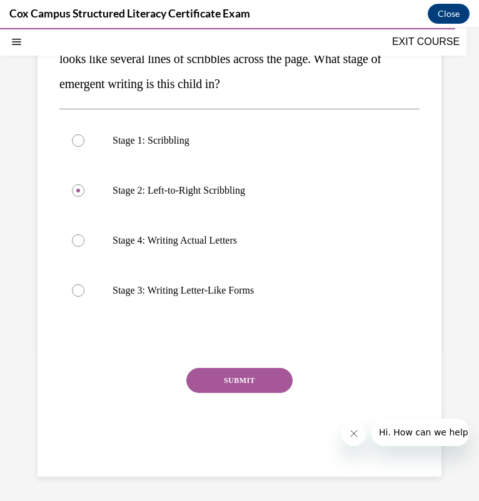
click at [252, 368] on button "SUBMIT" at bounding box center [239, 380] width 106 height 25
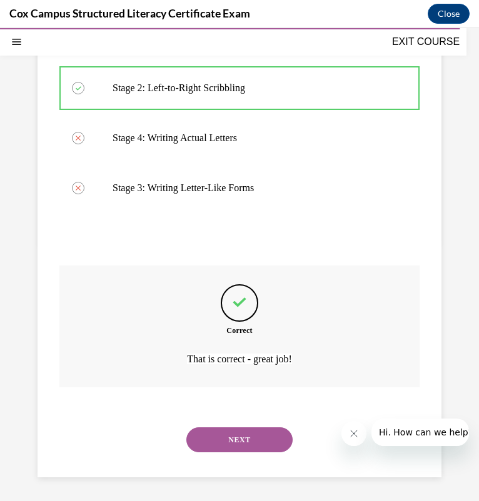
scroll to position [285, 0]
click at [239, 438] on button "NEXT" at bounding box center [239, 439] width 106 height 25
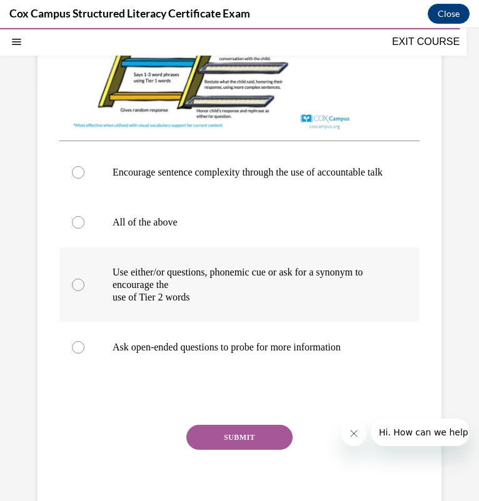
scroll to position [444, 0]
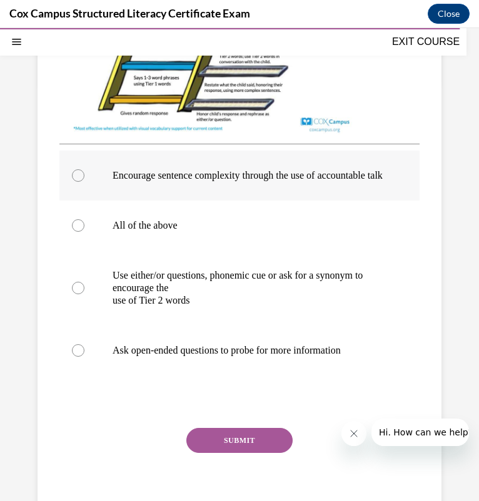
click at [274, 182] on p "Encourage sentence complexity through the use of accountable talk" at bounding box center [249, 175] width 275 height 12
click at [84, 182] on input "Encourage sentence complexity through the use of accountable talk" at bounding box center [78, 175] width 12 height 12
radio input "true"
click at [248, 357] on p "Ask open-ended questions to probe for more information" at bounding box center [249, 350] width 275 height 12
click at [84, 357] on input "Ask open-ended questions to probe for more information" at bounding box center [78, 350] width 12 height 12
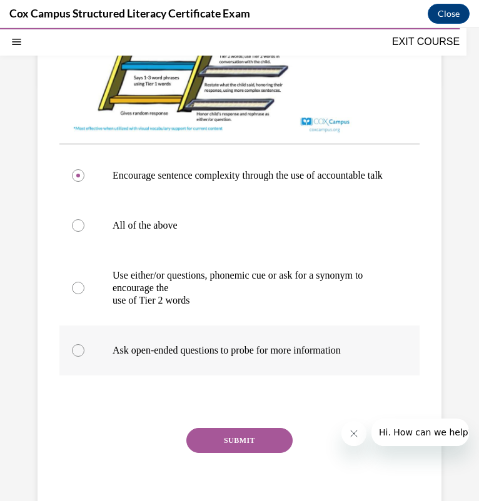
radio input "true"
click at [244, 453] on button "SUBMIT" at bounding box center [239, 440] width 106 height 25
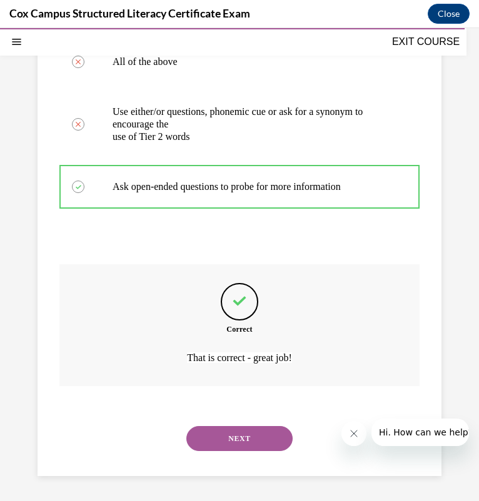
scroll to position [645, 0]
click at [240, 446] on button "NEXT" at bounding box center [239, 438] width 106 height 25
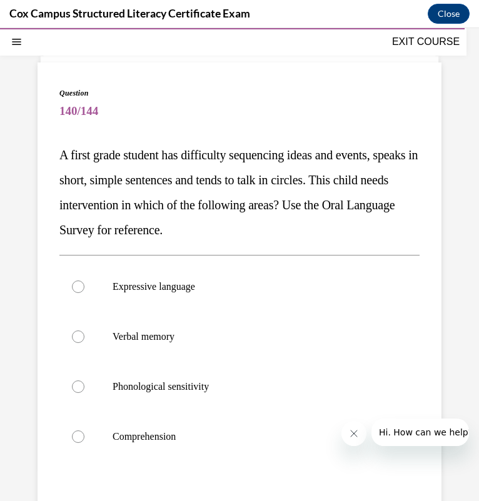
scroll to position [61, 0]
click at [225, 328] on label "Verbal memory" at bounding box center [239, 337] width 360 height 50
click at [84, 331] on input "Verbal memory" at bounding box center [78, 337] width 12 height 12
radio input "true"
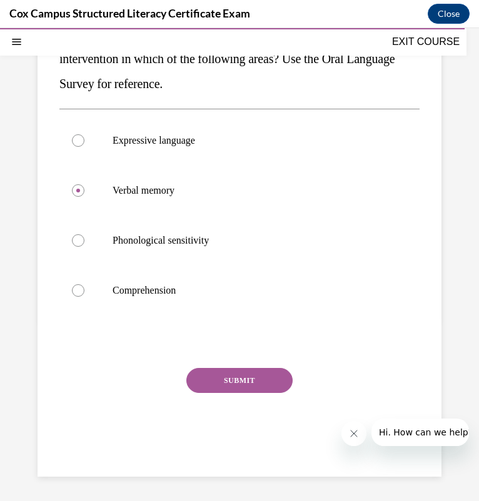
click at [219, 372] on button "SUBMIT" at bounding box center [239, 380] width 106 height 25
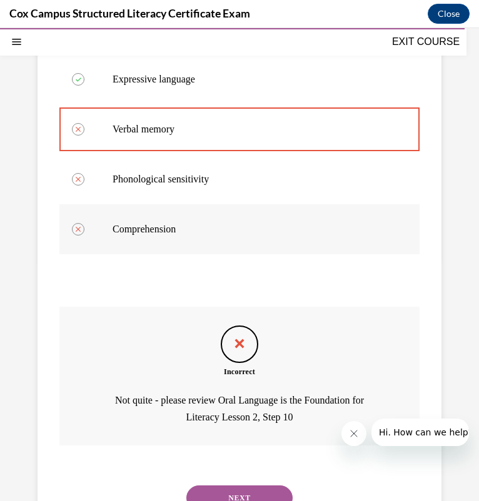
scroll to position [327, 0]
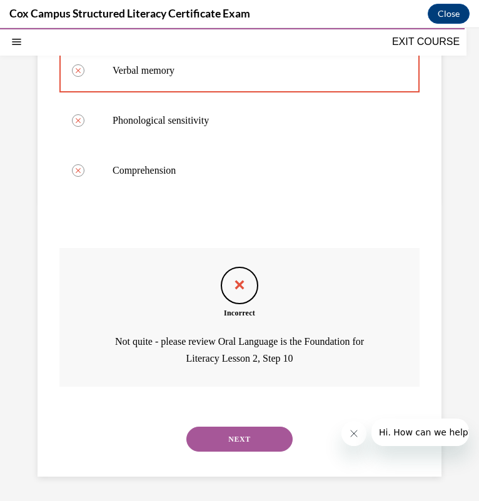
click at [214, 430] on button "NEXT" at bounding box center [239, 439] width 106 height 25
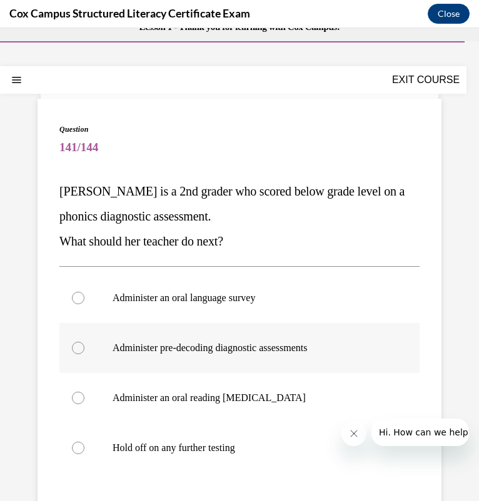
scroll to position [26, 0]
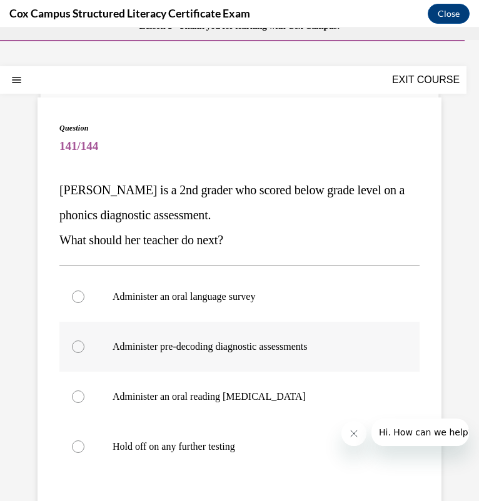
click at [236, 342] on p "Administer pre-decoding diagnostic assessments" at bounding box center [249, 346] width 275 height 12
click at [84, 342] on input "Administer pre-decoding diagnostic assessments" at bounding box center [78, 346] width 12 height 12
radio input "true"
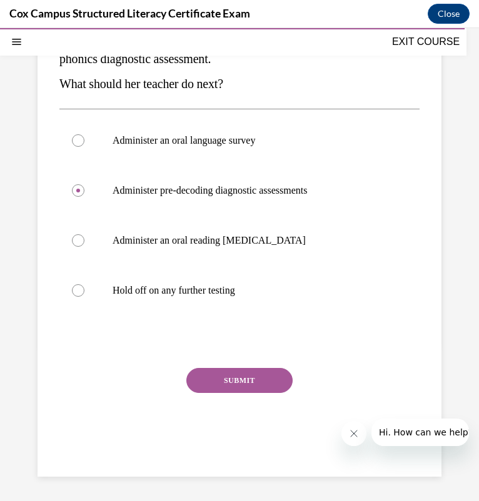
click at [246, 377] on button "SUBMIT" at bounding box center [239, 380] width 106 height 25
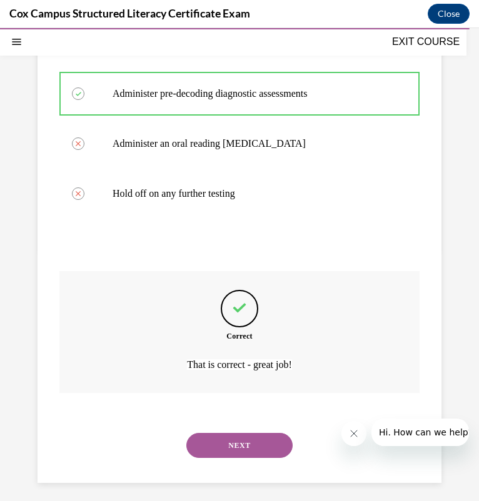
scroll to position [285, 0]
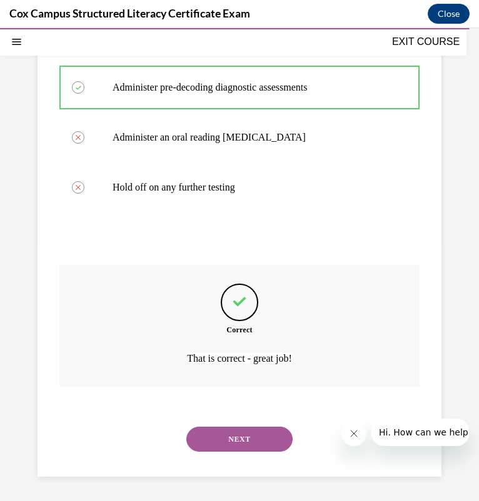
click at [208, 432] on button "NEXT" at bounding box center [239, 439] width 106 height 25
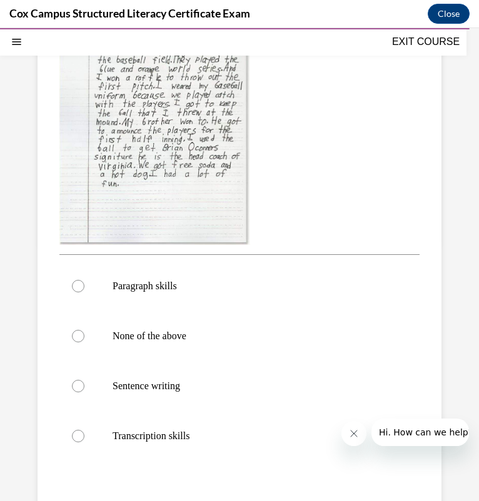
scroll to position [298, 0]
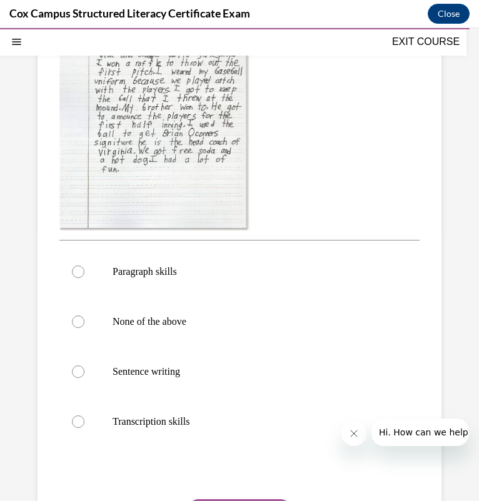
click at [158, 166] on img at bounding box center [154, 111] width 191 height 237
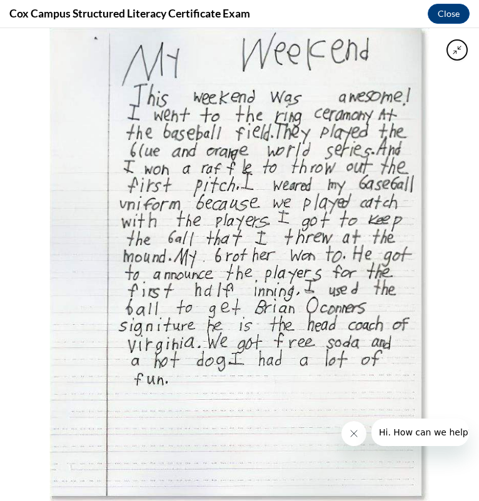
click at [307, 144] on img at bounding box center [239, 264] width 379 height 473
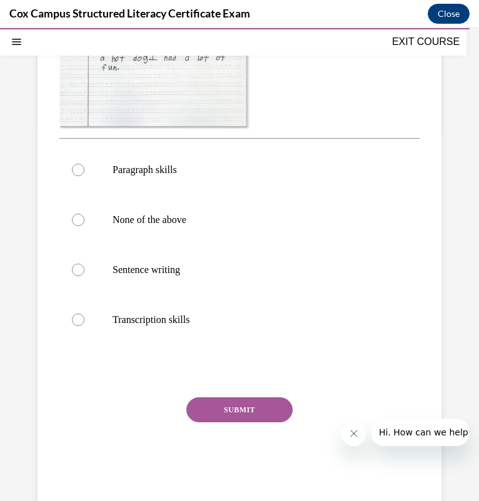
scroll to position [408, 0]
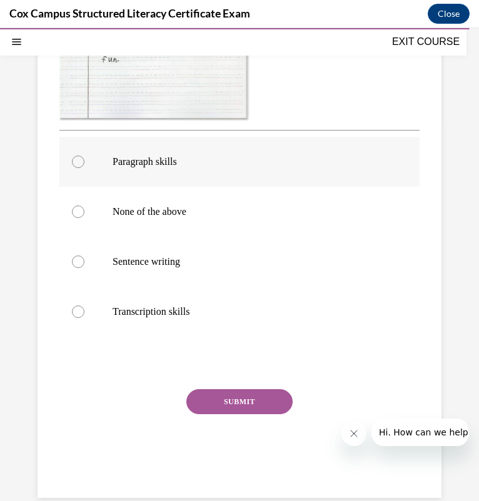
click at [140, 168] on p "Paragraph skills" at bounding box center [249, 162] width 275 height 12
click at [84, 168] on input "Paragraph skills" at bounding box center [78, 162] width 12 height 12
radio input "true"
click at [231, 414] on button "SUBMIT" at bounding box center [239, 401] width 106 height 25
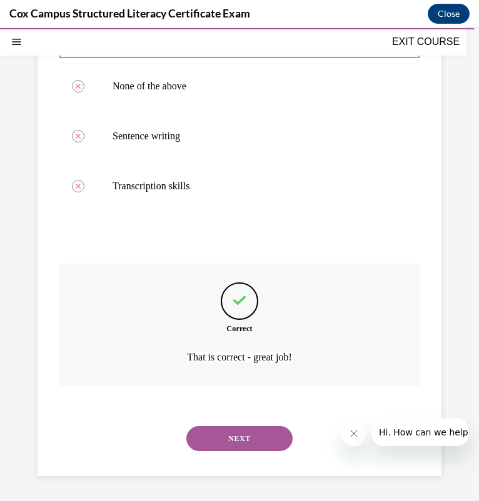
scroll to position [557, 0]
click at [241, 440] on button "NEXT" at bounding box center [239, 438] width 106 height 25
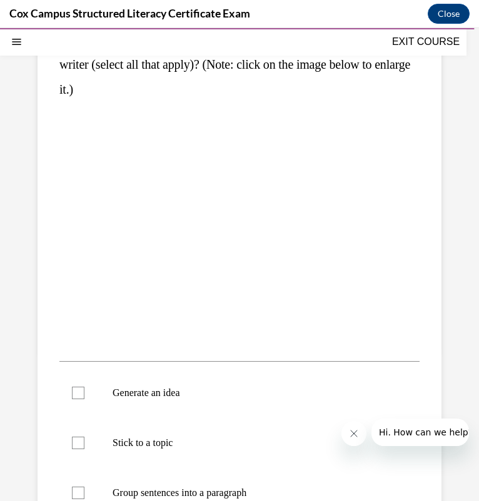
scroll to position [176, 0]
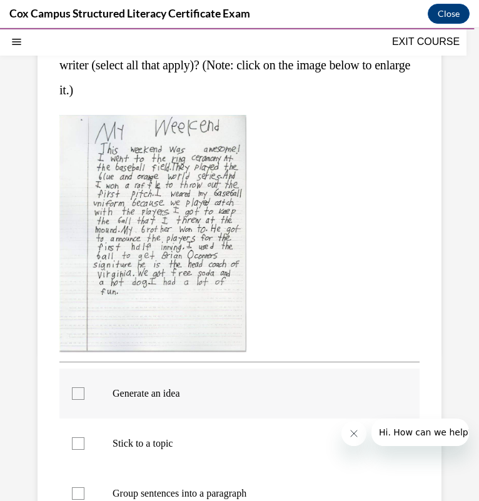
click at [206, 398] on p "Generate an idea" at bounding box center [249, 393] width 275 height 12
click at [84, 398] on input "Generate an idea" at bounding box center [78, 393] width 12 height 12
checkbox input "true"
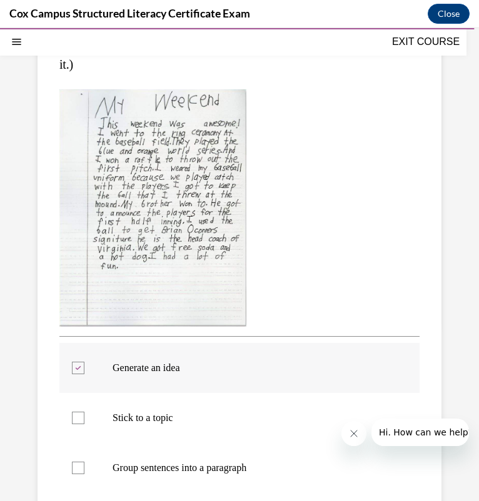
scroll to position [201, 0]
click at [197, 427] on label "Stick to a topic" at bounding box center [239, 419] width 360 height 50
click at [84, 425] on input "Stick to a topic" at bounding box center [78, 418] width 12 height 12
checkbox input "true"
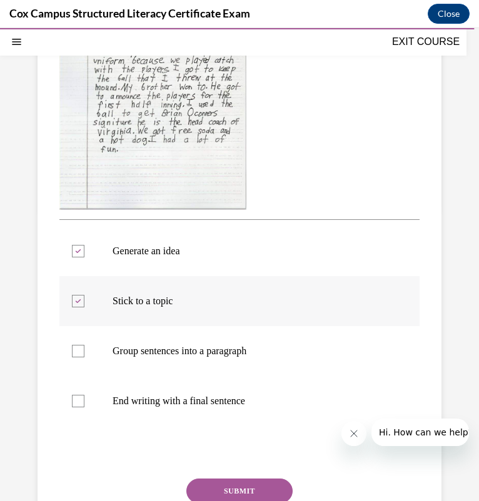
scroll to position [318, 0]
click at [182, 402] on p "End writing with a final sentence" at bounding box center [249, 401] width 275 height 12
click at [84, 402] on input "End writing with a final sentence" at bounding box center [78, 401] width 12 height 12
checkbox input "true"
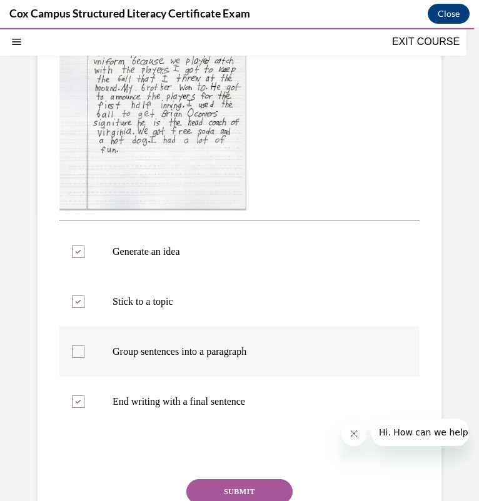
click at [229, 338] on label "Group sentences into a paragraph" at bounding box center [239, 352] width 360 height 50
click at [84, 345] on input "Group sentences into a paragraph" at bounding box center [78, 351] width 12 height 12
checkbox input "true"
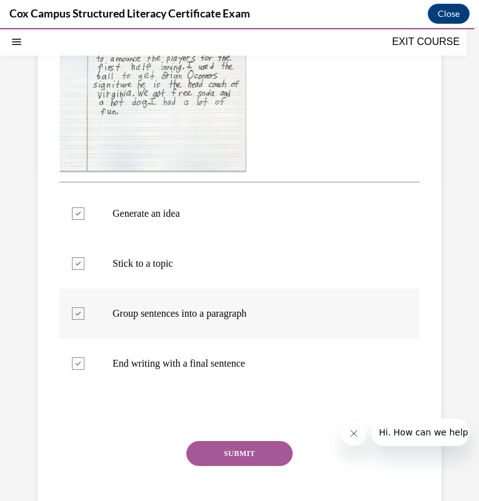
scroll to position [357, 0]
click at [201, 452] on button "SUBMIT" at bounding box center [239, 452] width 106 height 25
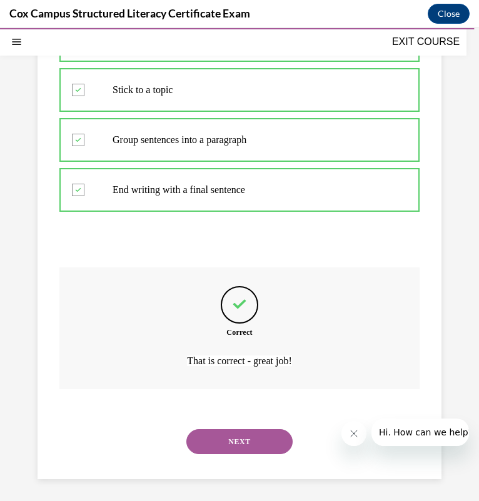
scroll to position [532, 0]
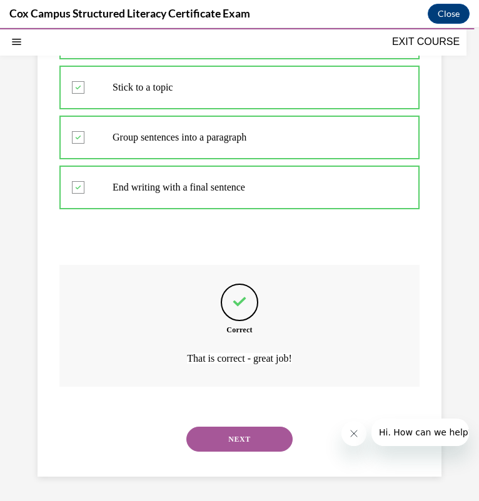
click at [207, 438] on button "NEXT" at bounding box center [239, 439] width 106 height 25
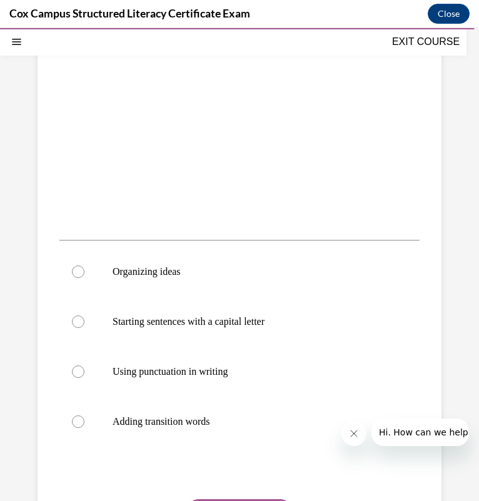
scroll to position [285, 0]
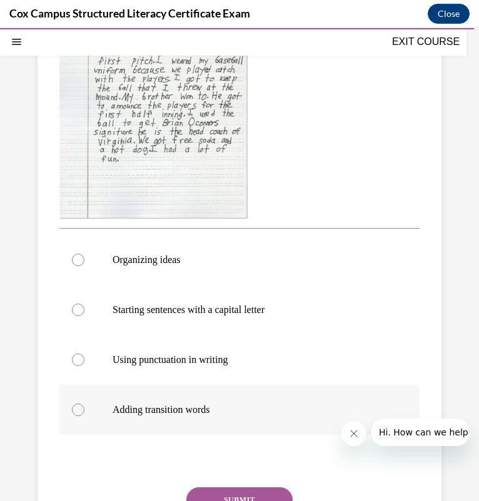
click at [162, 395] on label "Adding transition words" at bounding box center [239, 410] width 360 height 50
click at [84, 404] on input "Adding transition words" at bounding box center [78, 410] width 12 height 12
radio input "true"
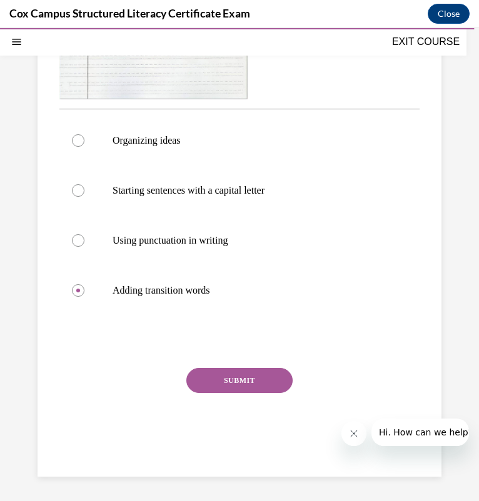
click at [229, 376] on button "SUBMIT" at bounding box center [239, 380] width 106 height 25
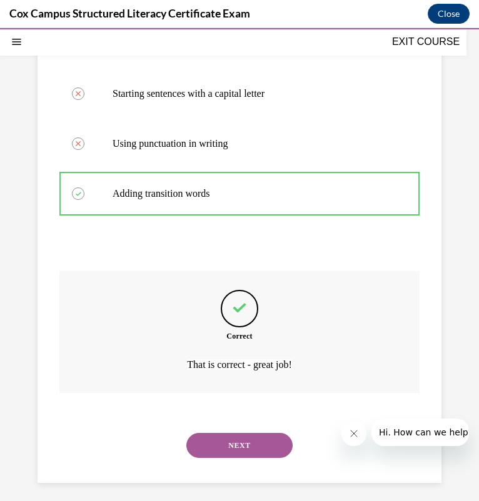
scroll to position [507, 0]
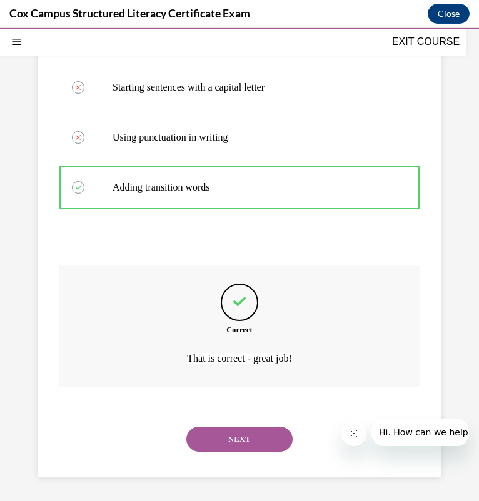
click at [225, 438] on button "NEXT" at bounding box center [239, 439] width 106 height 25
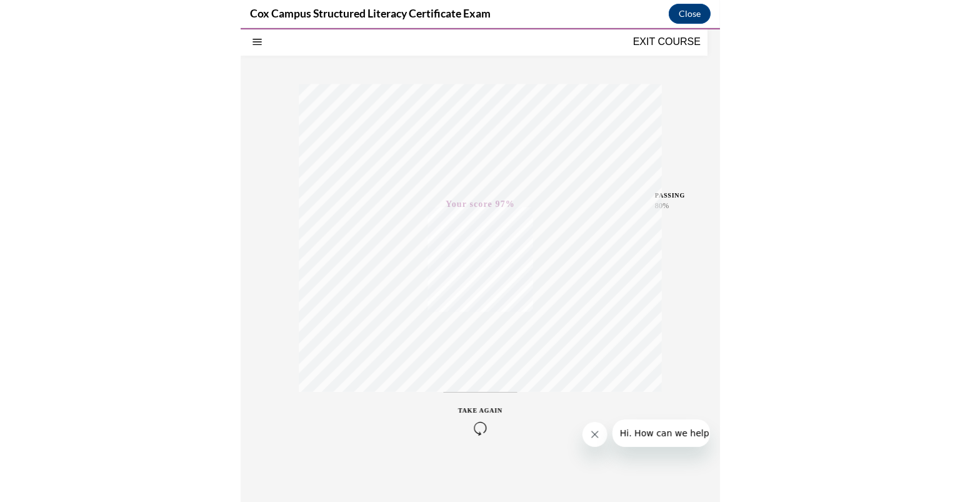
scroll to position [150, 0]
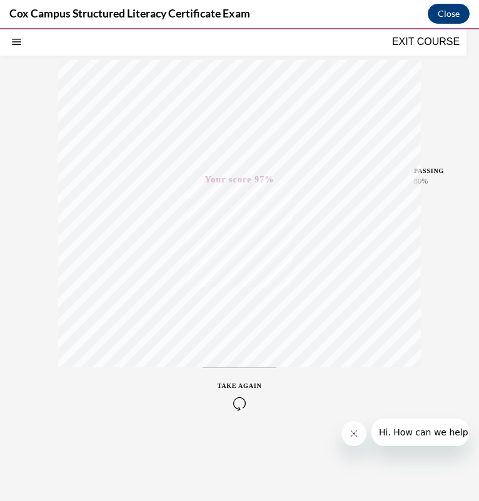
drag, startPoint x: 430, startPoint y: 38, endPoint x: 443, endPoint y: 32, distance: 14.0
click at [430, 38] on button "EXIT COURSE" at bounding box center [425, 41] width 75 height 15
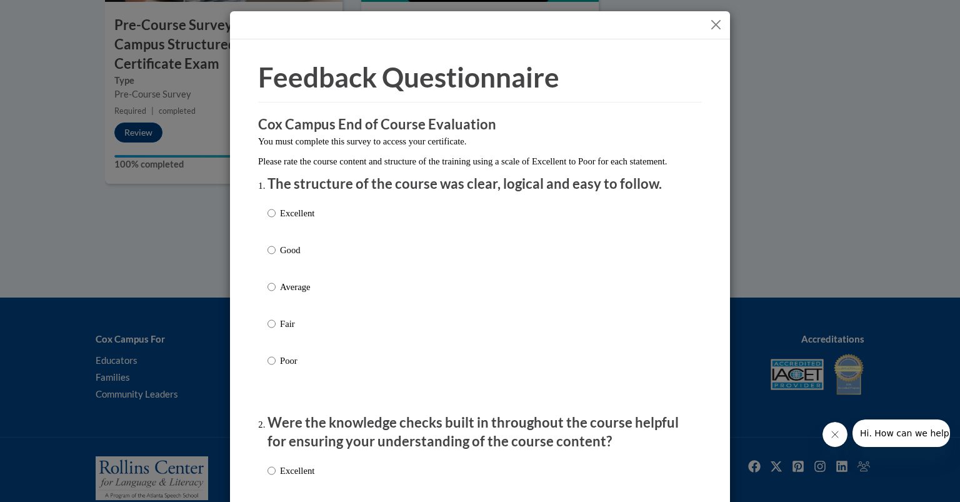
click at [304, 220] on p "Excellent" at bounding box center [297, 213] width 34 height 14
click at [275, 220] on input "Excellent" at bounding box center [271, 213] width 8 height 14
radio input "true"
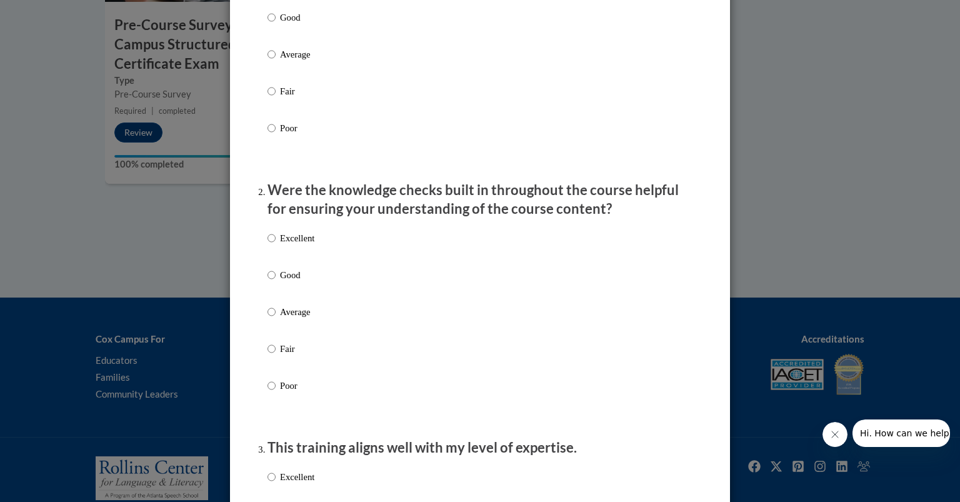
scroll to position [233, 0]
click at [297, 244] on p "Excellent" at bounding box center [297, 238] width 34 height 14
click at [275, 244] on input "Excellent" at bounding box center [271, 238] width 8 height 14
radio input "true"
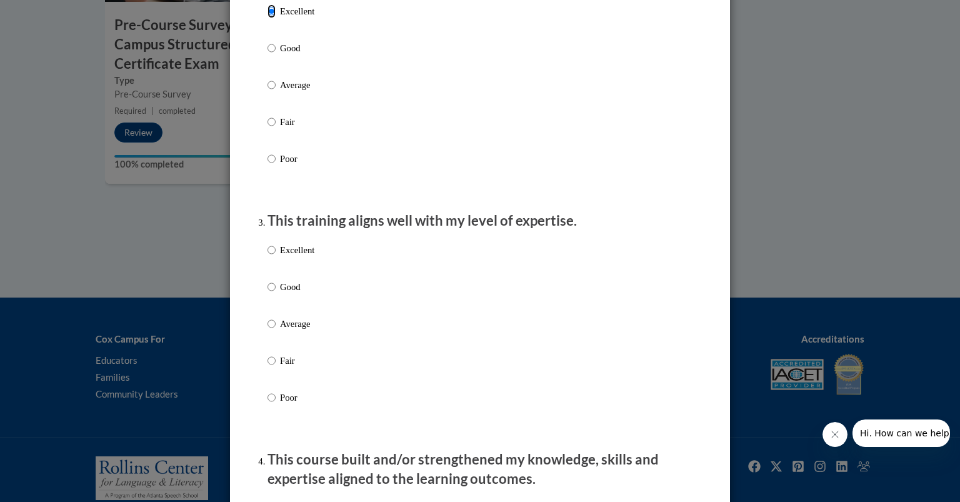
scroll to position [459, 0]
click at [292, 257] on p "Excellent" at bounding box center [297, 251] width 34 height 14
click at [275, 257] on input "Excellent" at bounding box center [271, 251] width 8 height 14
radio input "true"
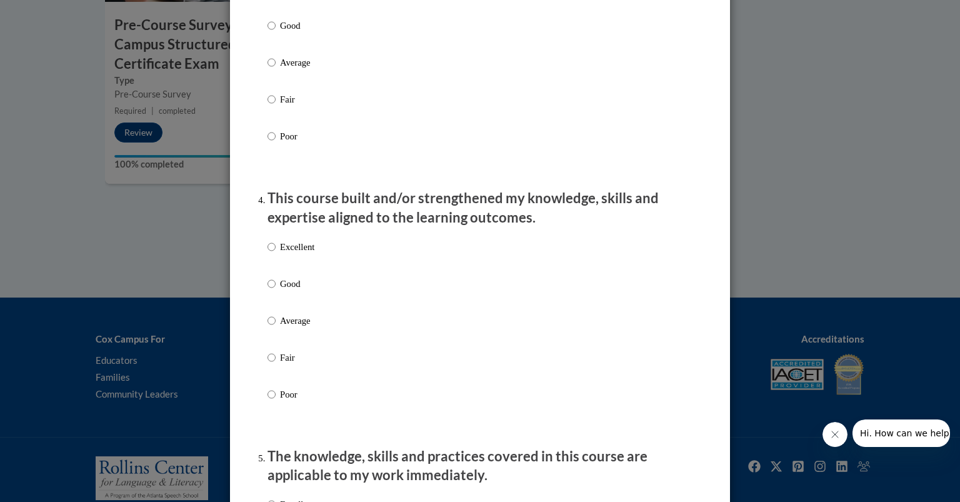
scroll to position [722, 0]
click at [292, 252] on p "Excellent" at bounding box center [297, 245] width 34 height 14
click at [275, 252] on input "Excellent" at bounding box center [271, 245] width 8 height 14
radio input "true"
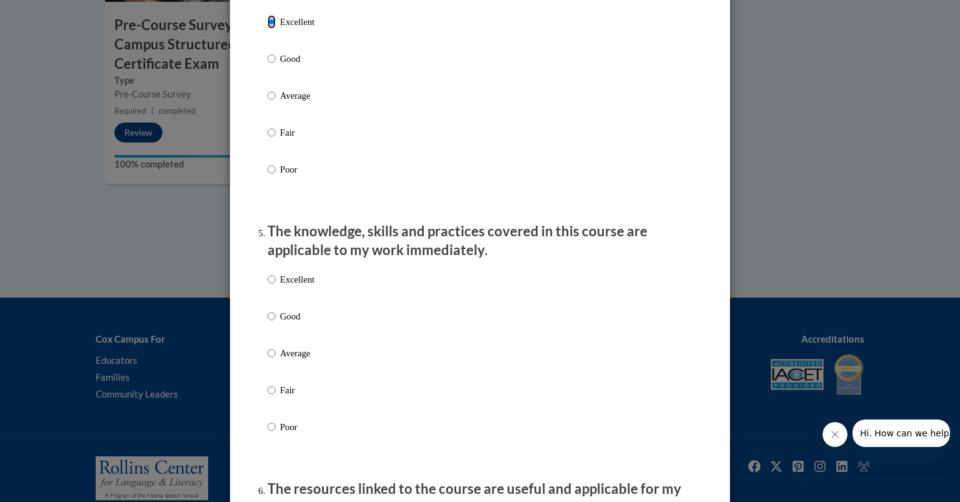
scroll to position [951, 0]
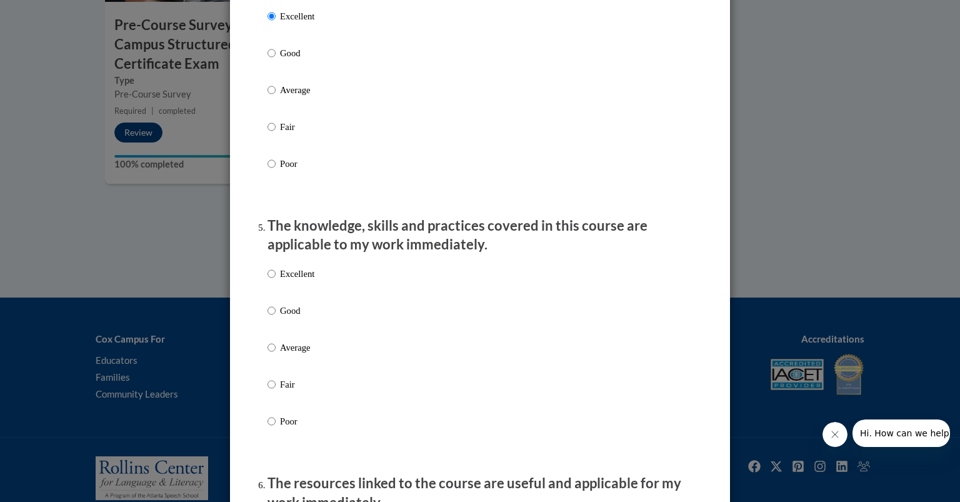
click at [287, 280] on p "Excellent" at bounding box center [297, 274] width 34 height 14
click at [275, 280] on input "Excellent" at bounding box center [271, 274] width 8 height 14
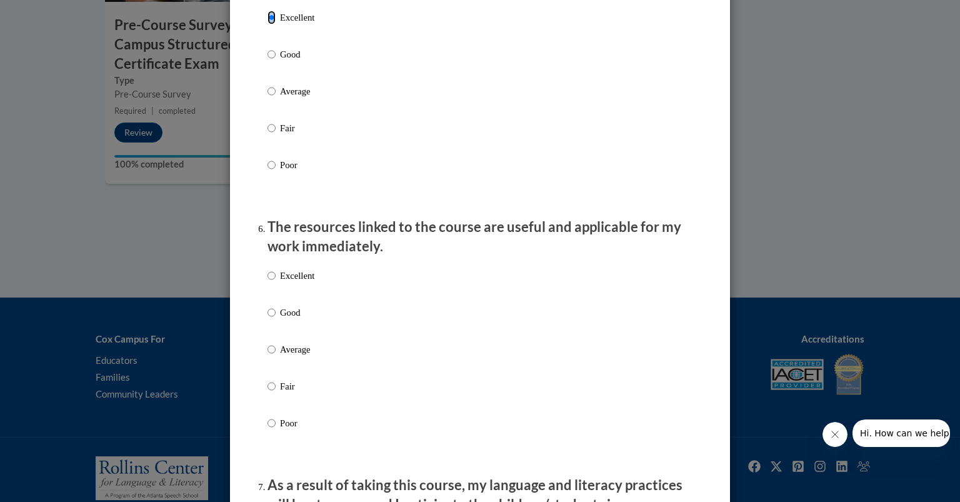
scroll to position [1207, 0]
click at [287, 282] on p "Excellent" at bounding box center [297, 275] width 34 height 14
click at [275, 282] on input "Excellent" at bounding box center [271, 275] width 8 height 14
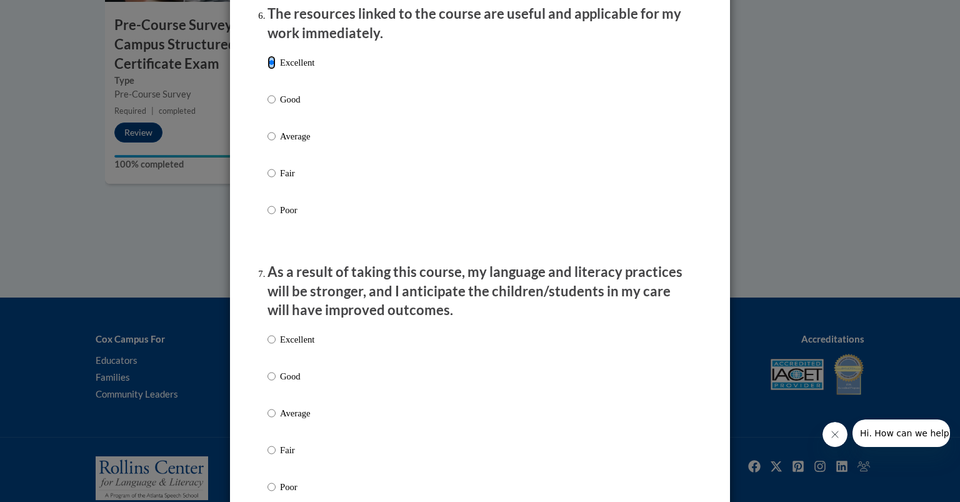
scroll to position [1424, 0]
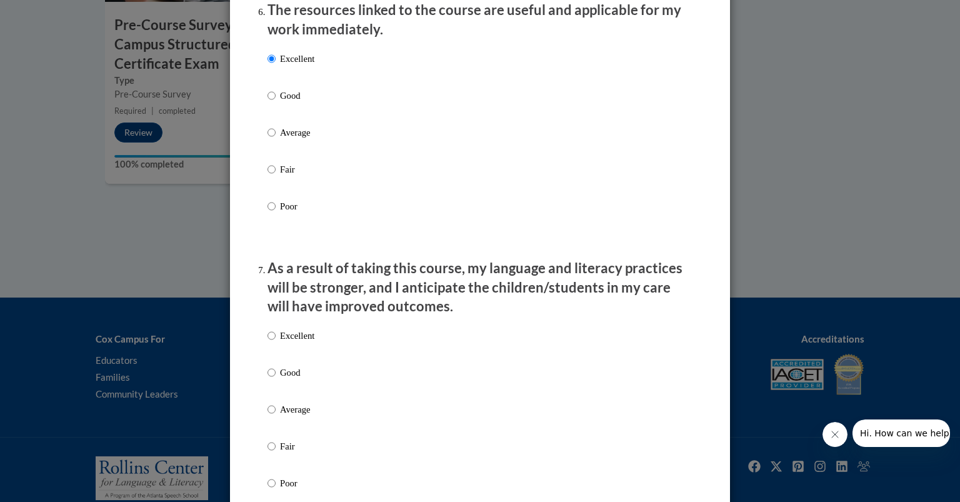
click at [281, 342] on p "Excellent" at bounding box center [297, 336] width 34 height 14
click at [275, 342] on input "Excellent" at bounding box center [271, 336] width 8 height 14
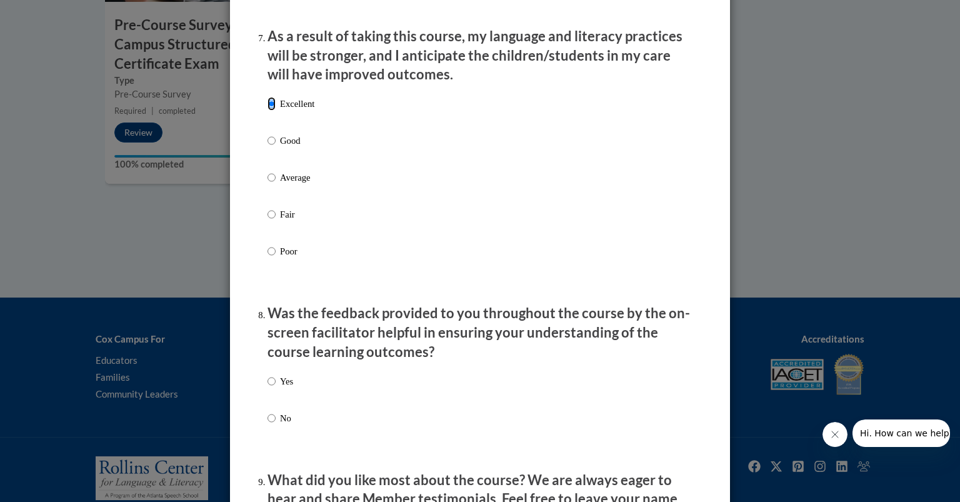
scroll to position [1666, 0]
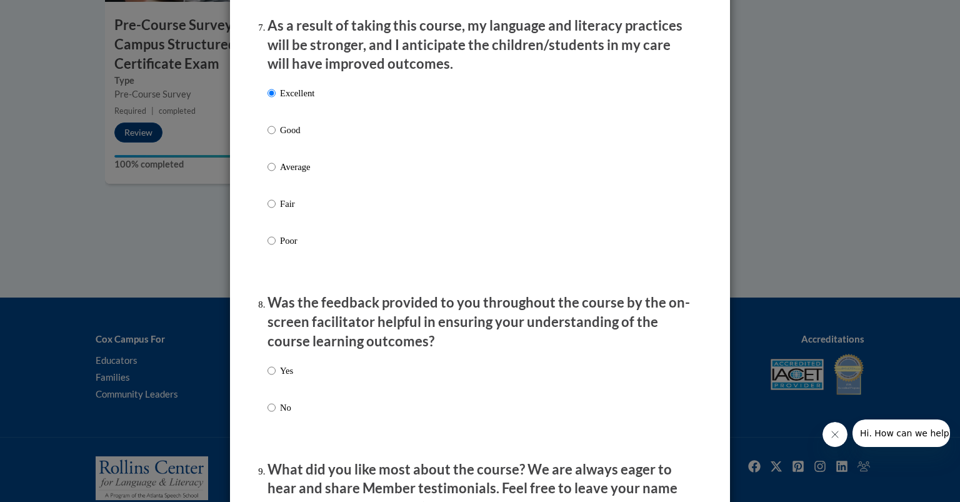
click at [272, 374] on label "Yes" at bounding box center [280, 381] width 26 height 34
click at [272, 374] on input "Yes" at bounding box center [271, 371] width 8 height 14
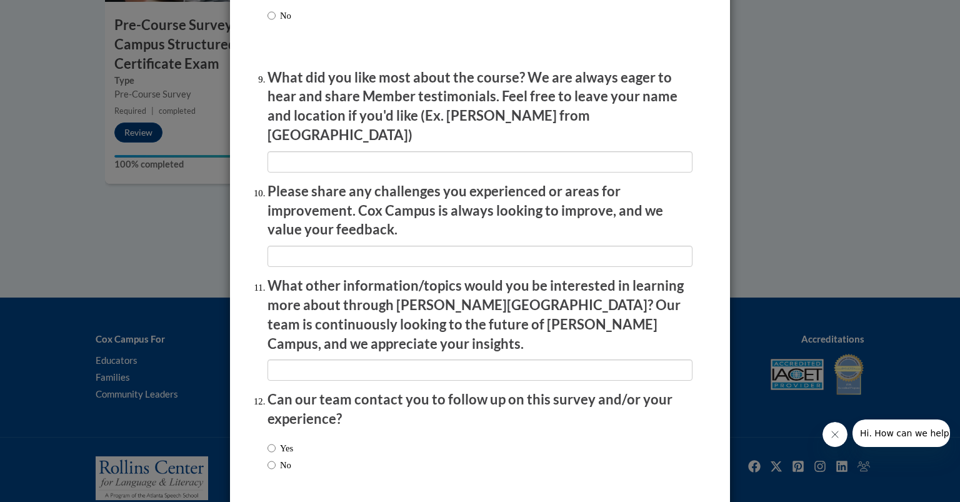
scroll to position [2096, 0]
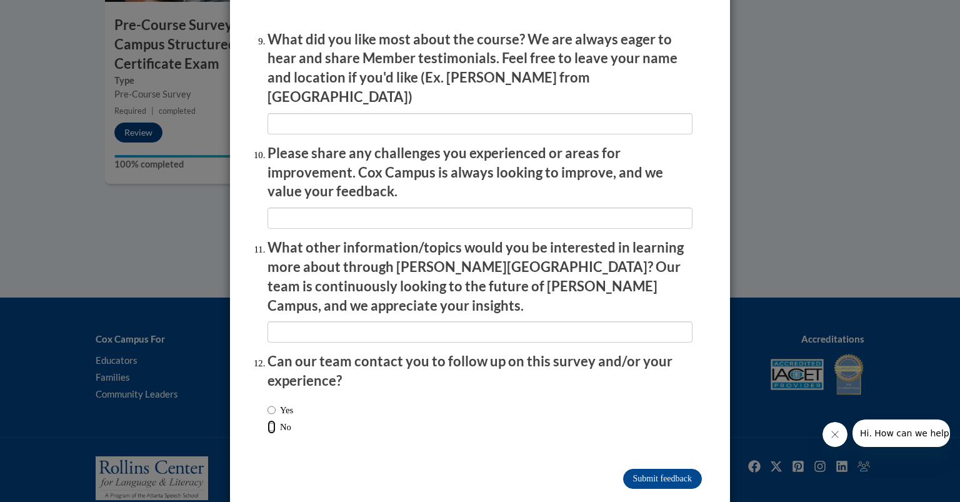
click at [267, 420] on input "No" at bounding box center [271, 427] width 8 height 14
click at [631, 469] on input "Submit feedback" at bounding box center [662, 479] width 79 height 20
